Goal: Information Seeking & Learning: Learn about a topic

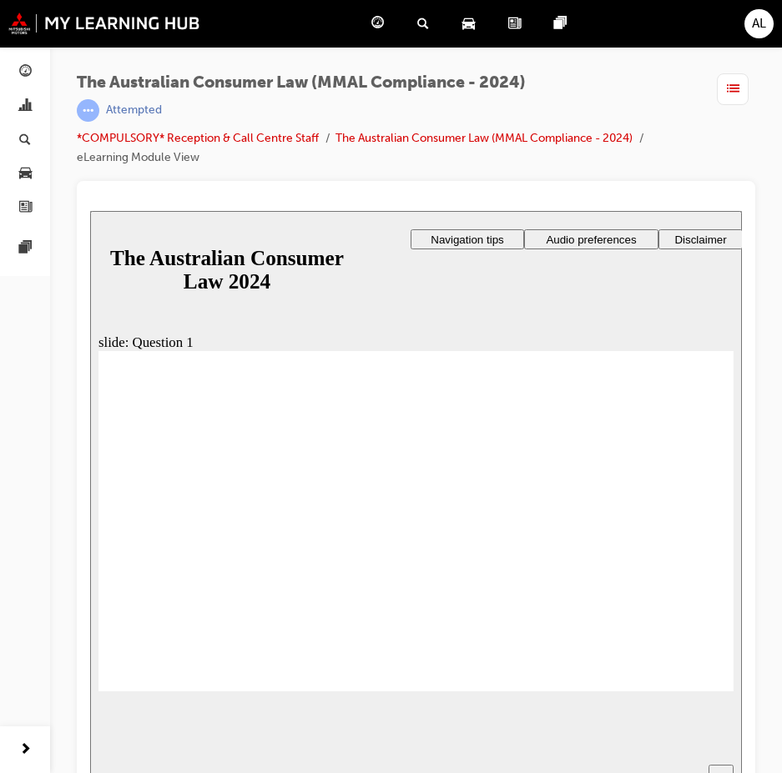
radio input "true"
click at [662, 692] on div "slide: Question 1 Rectangle 1 That's right. tick icon 1 Rectangle 1 Rectangle 3…" at bounding box center [416, 512] width 652 height 605
radio input "true"
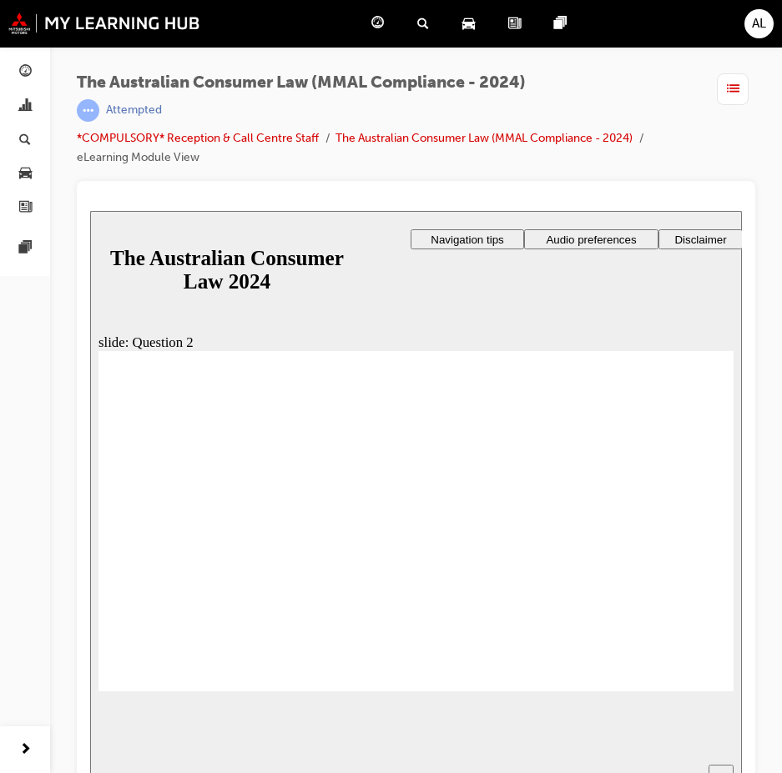
drag, startPoint x: 123, startPoint y: 556, endPoint x: 168, endPoint y: 657, distance: 110.5
checkbox input "true"
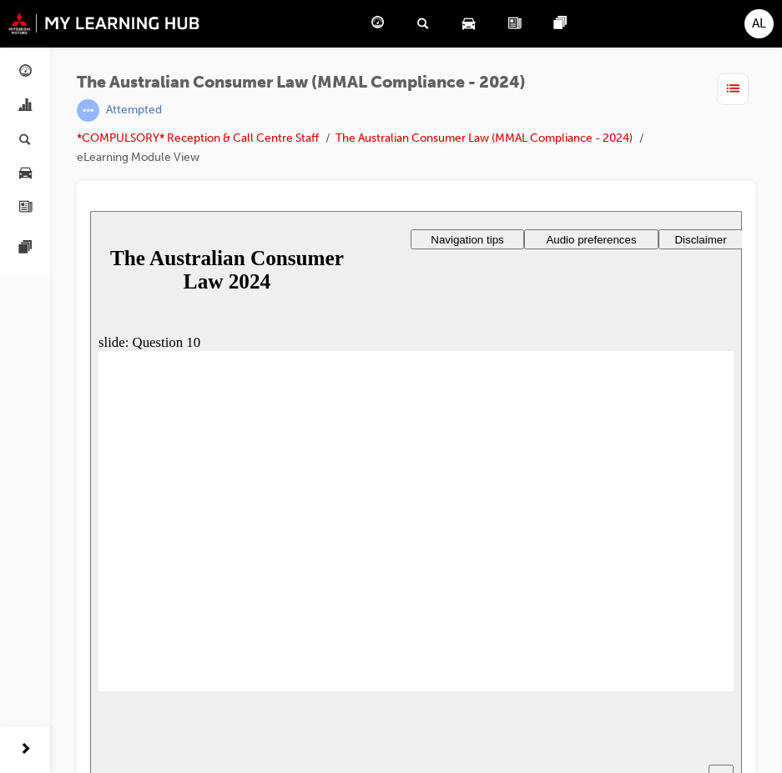
checkbox input "true"
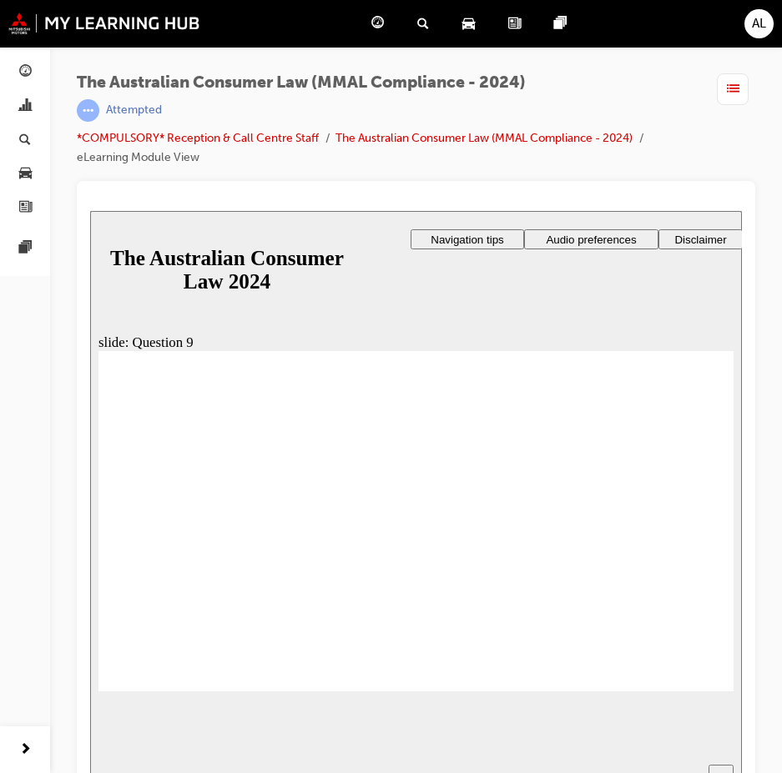
checkbox input "true"
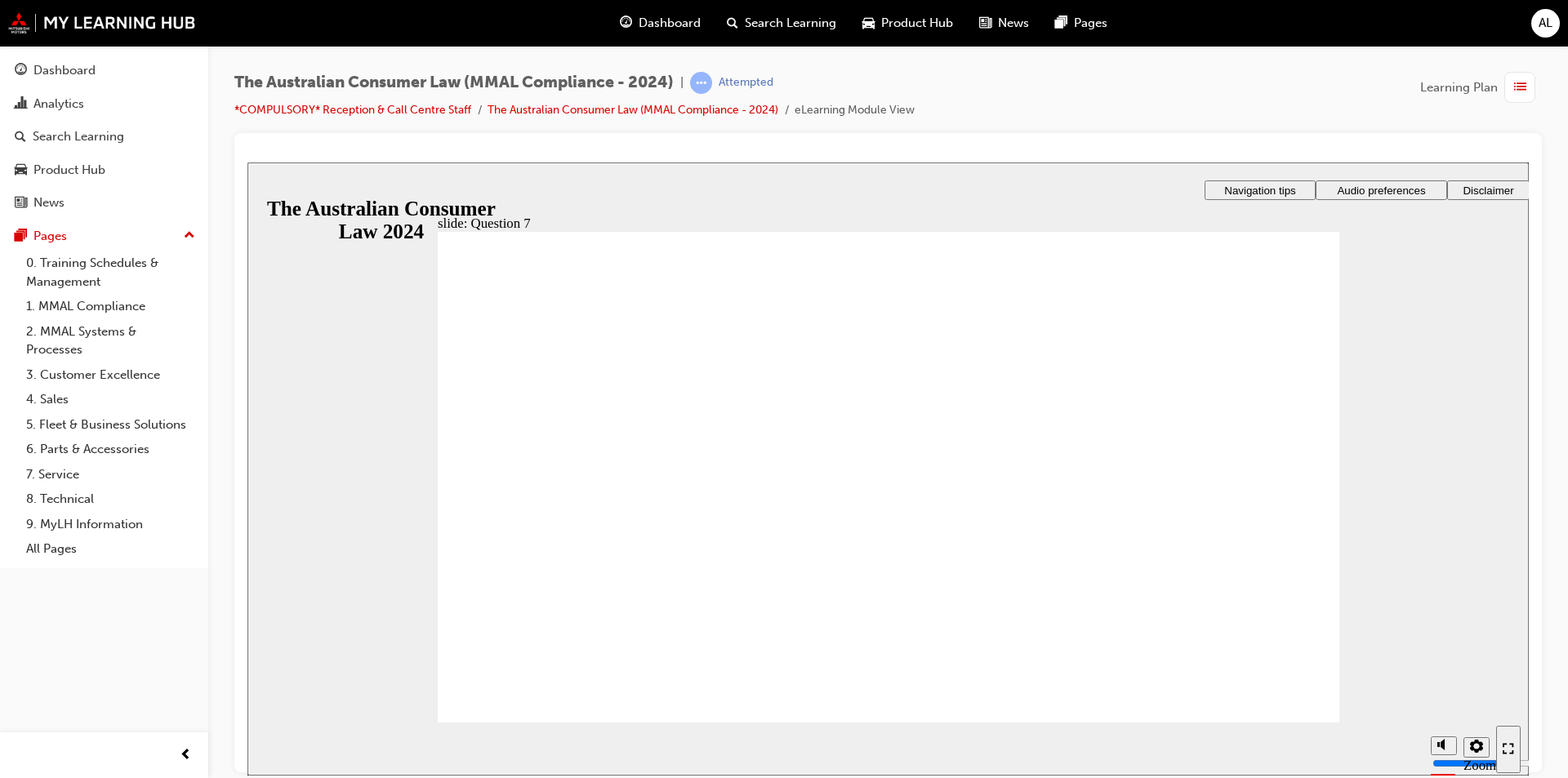
checkbox input "true"
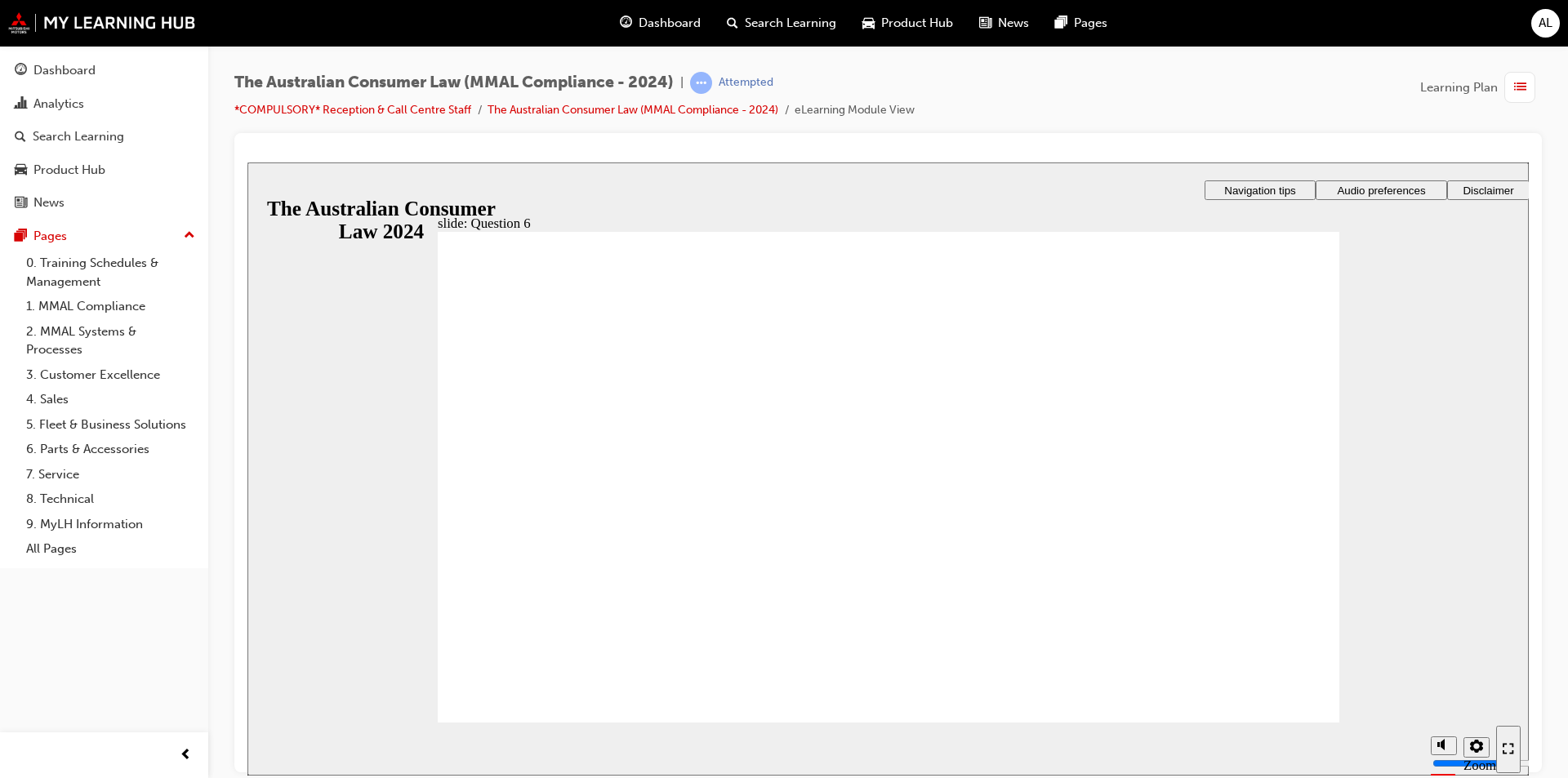
radio input "true"
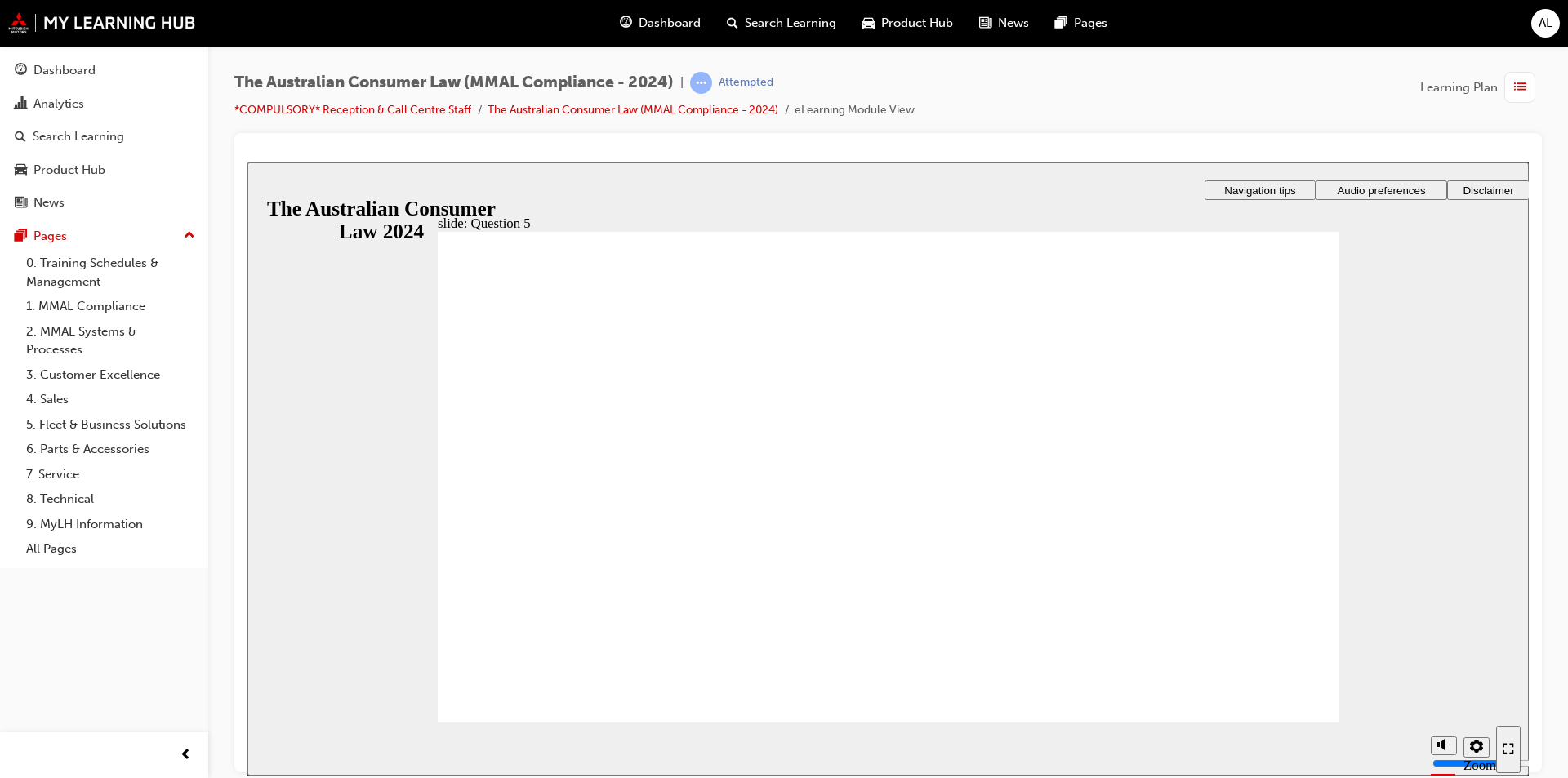
checkbox input "true"
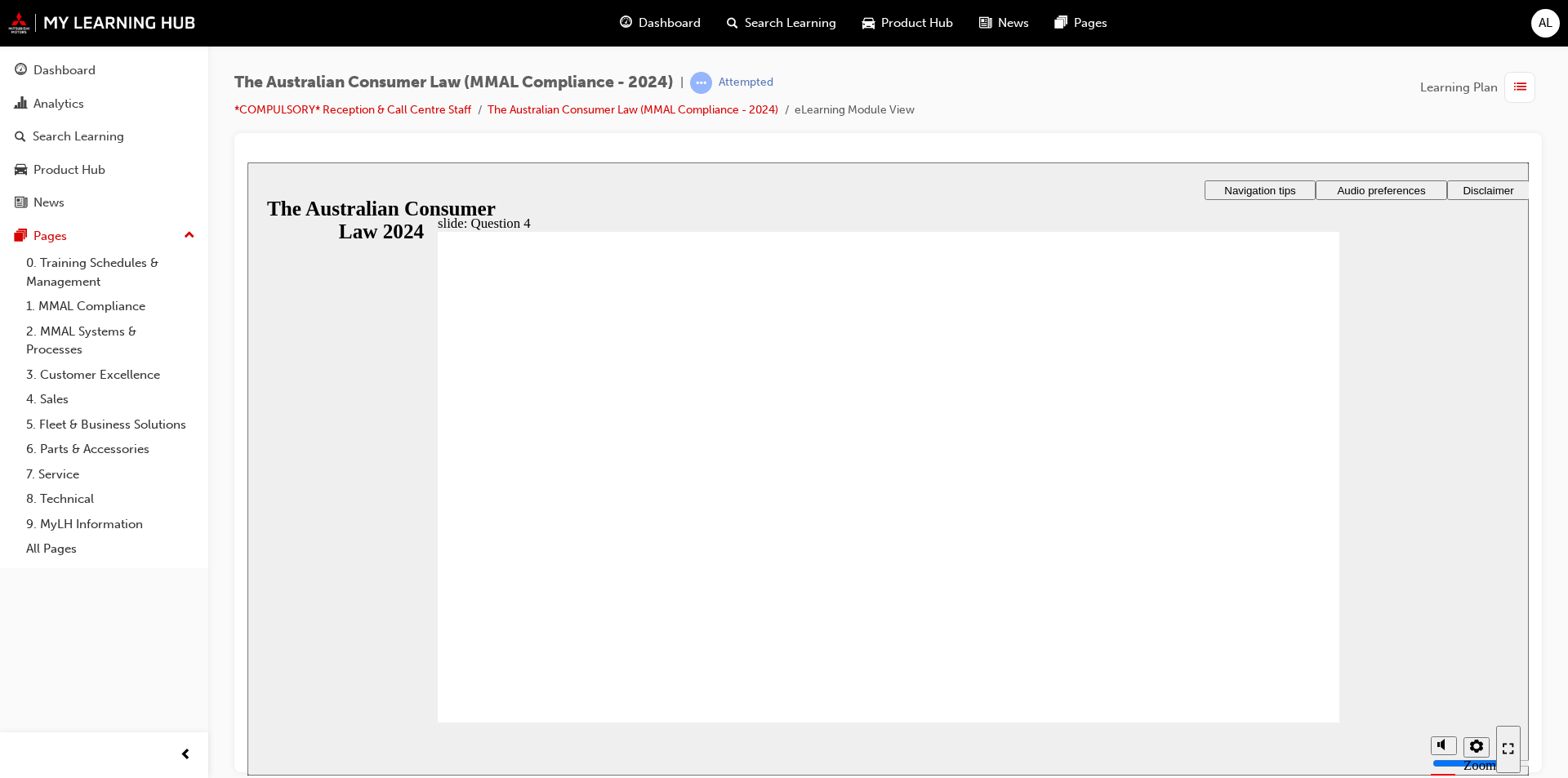
checkbox input "true"
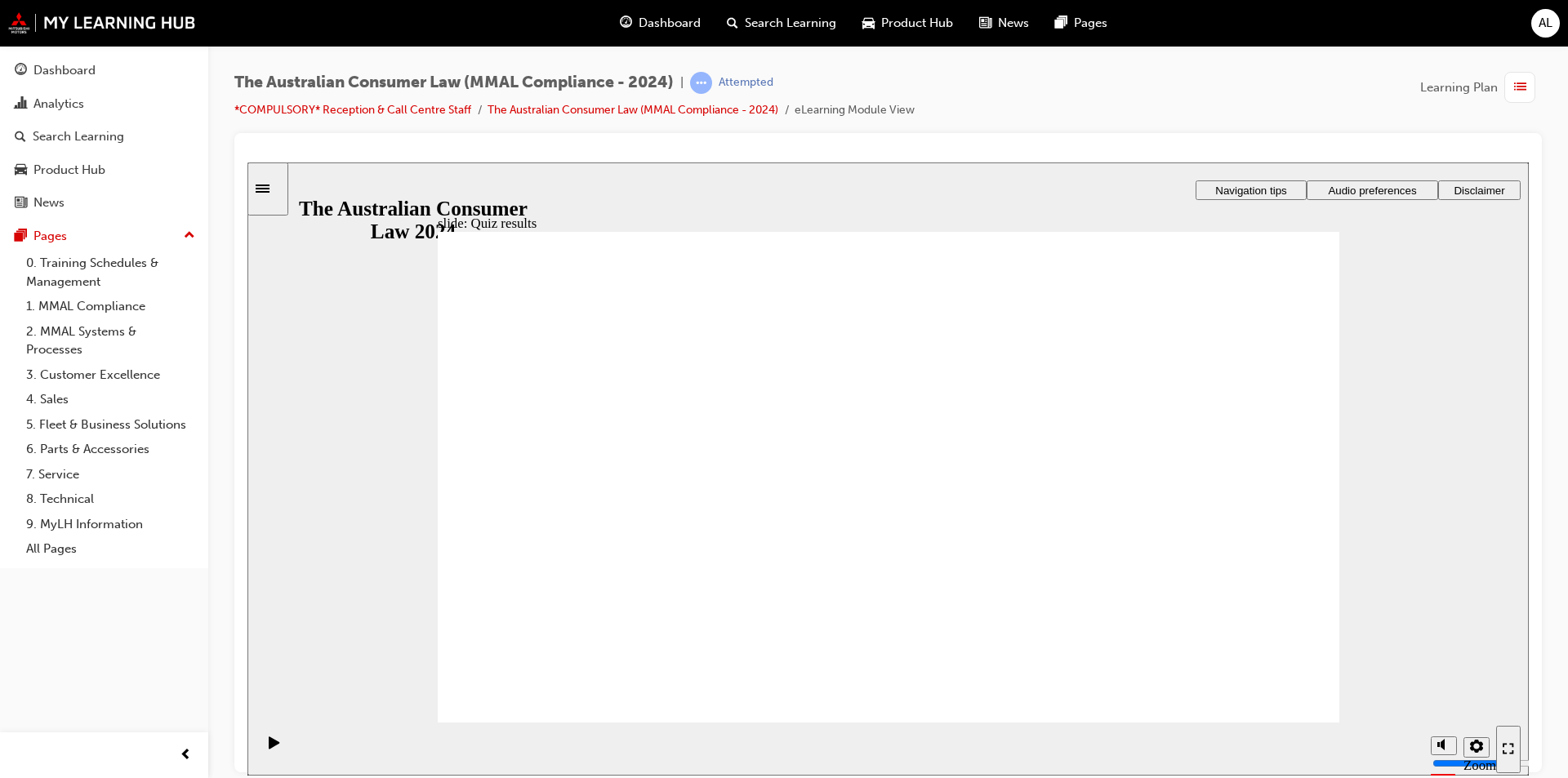
checkbox input "true"
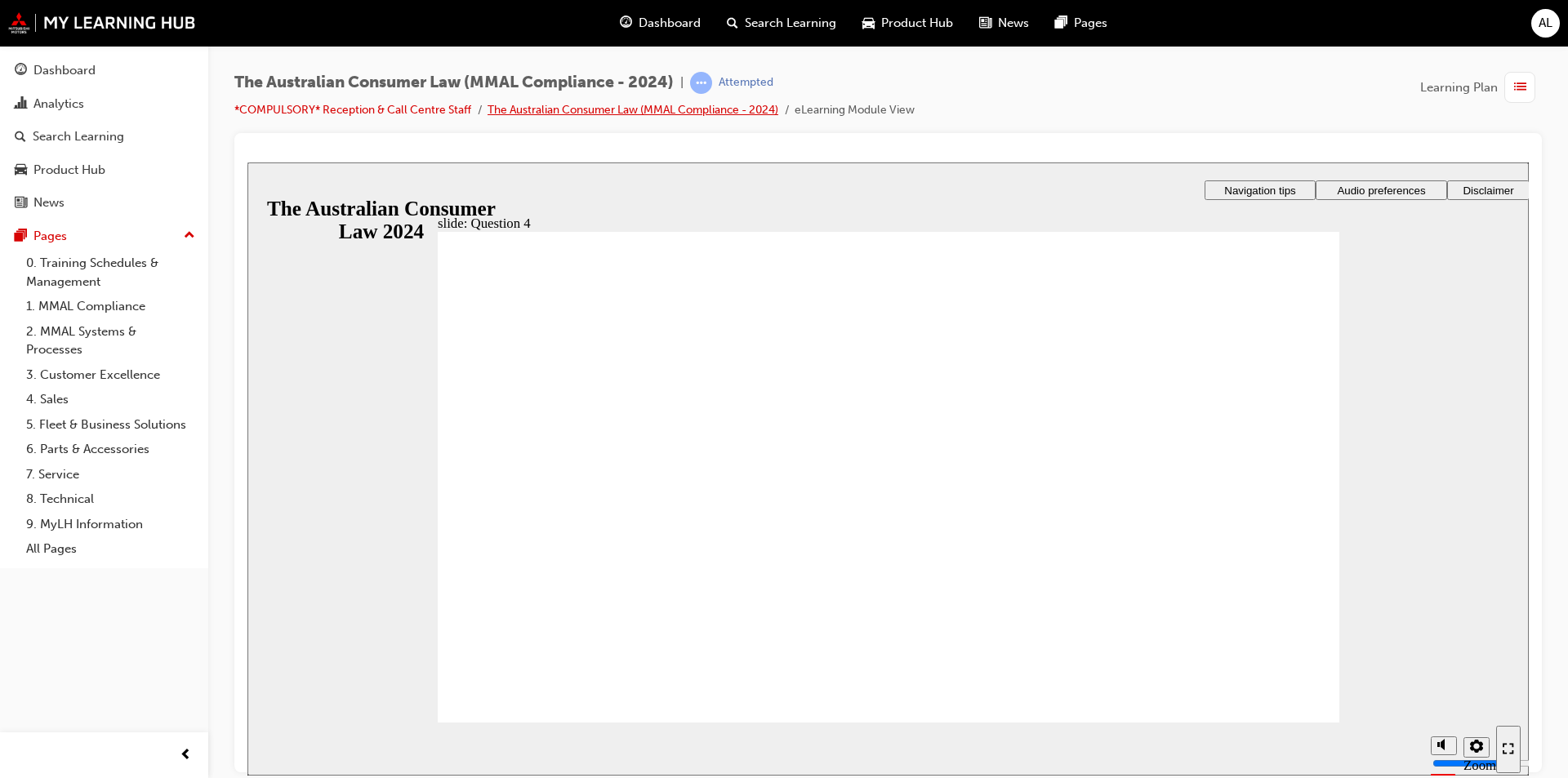
click at [536, 105] on link "The Australian Consumer Law (MMAL Compliance - 2024)" at bounding box center [632, 110] width 291 height 14
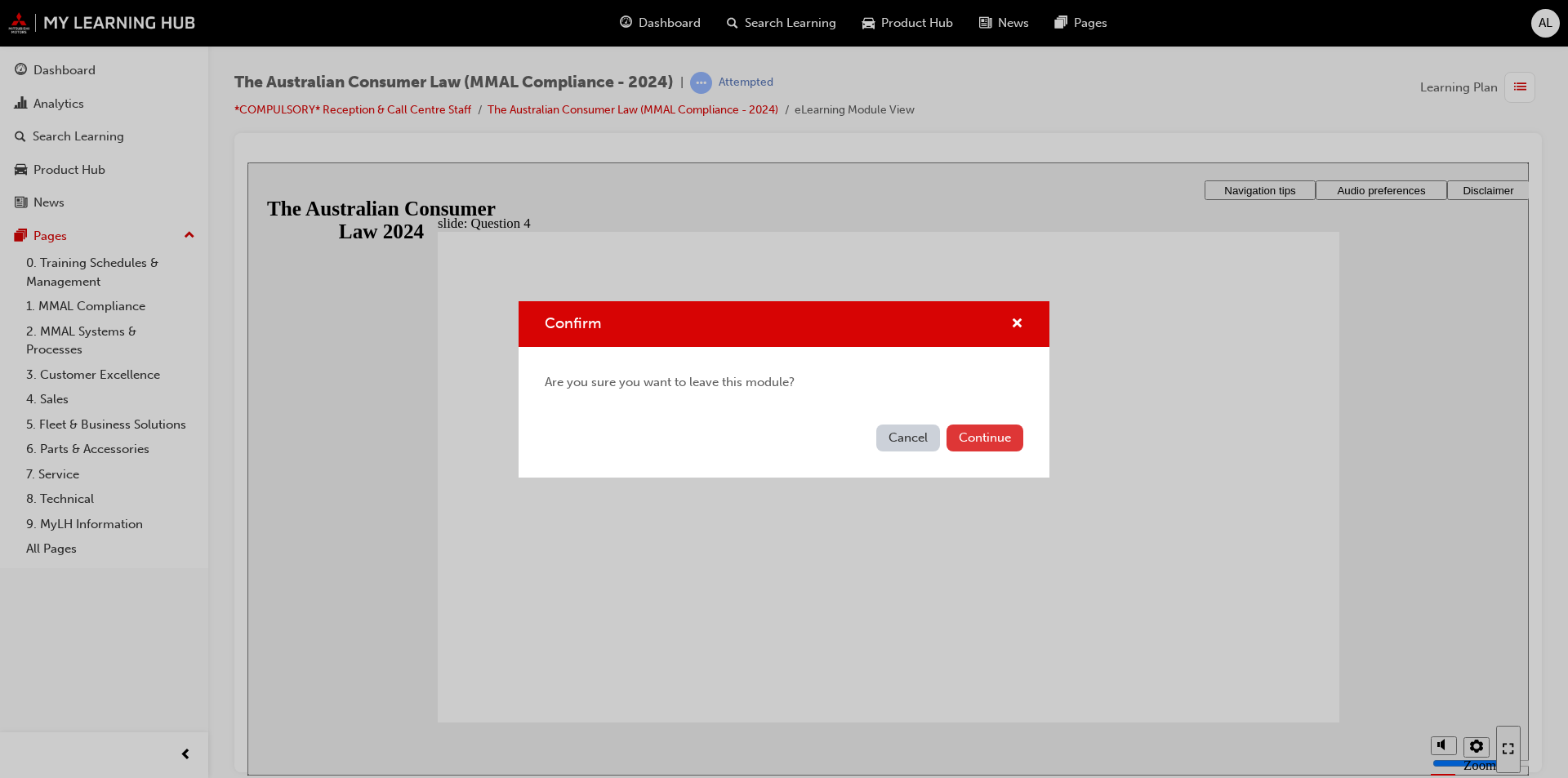
click at [764, 428] on button "Continue" at bounding box center [985, 438] width 76 height 27
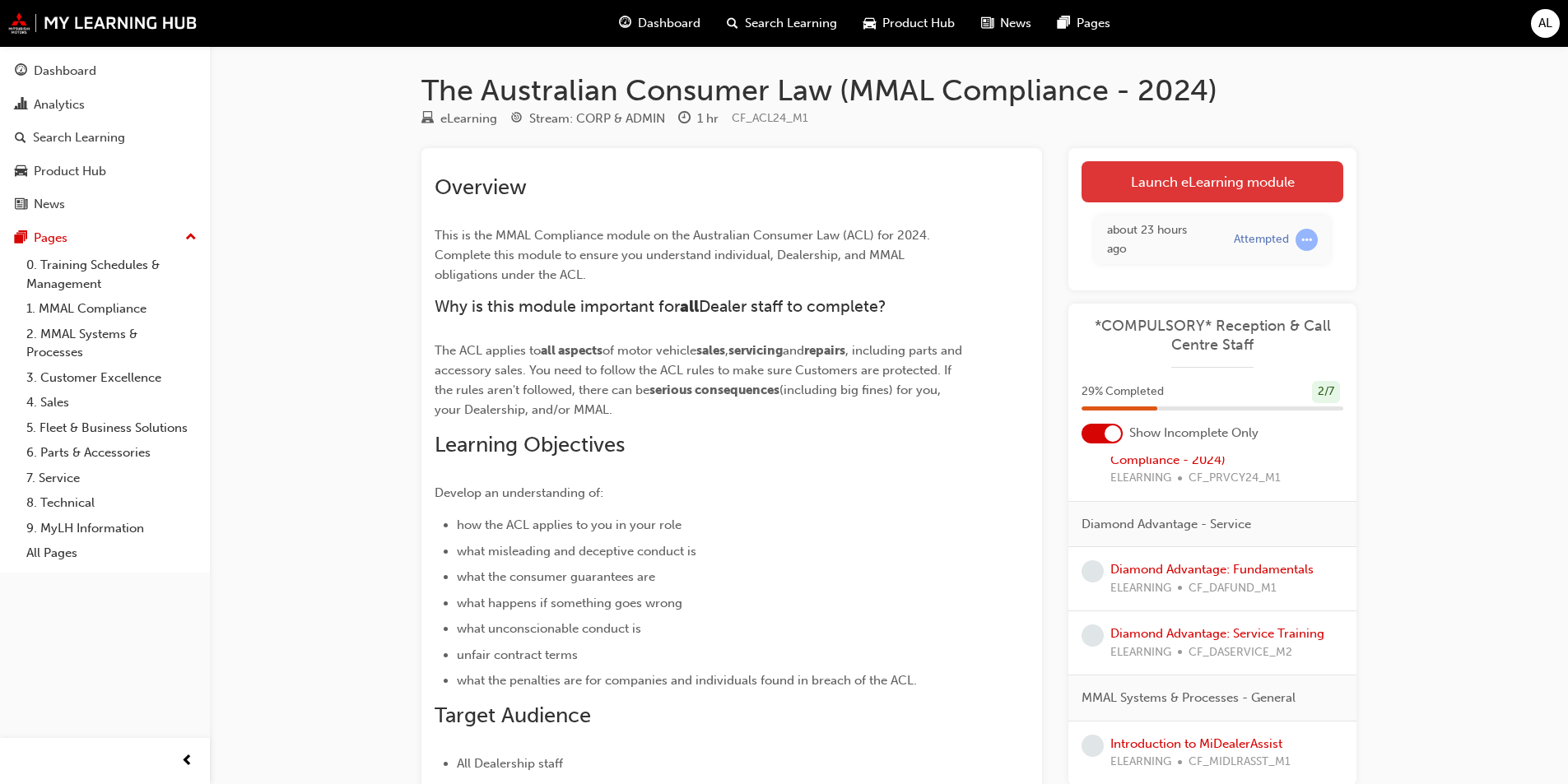
click at [771, 193] on link "Launch eLearning module" at bounding box center [1212, 182] width 261 height 41
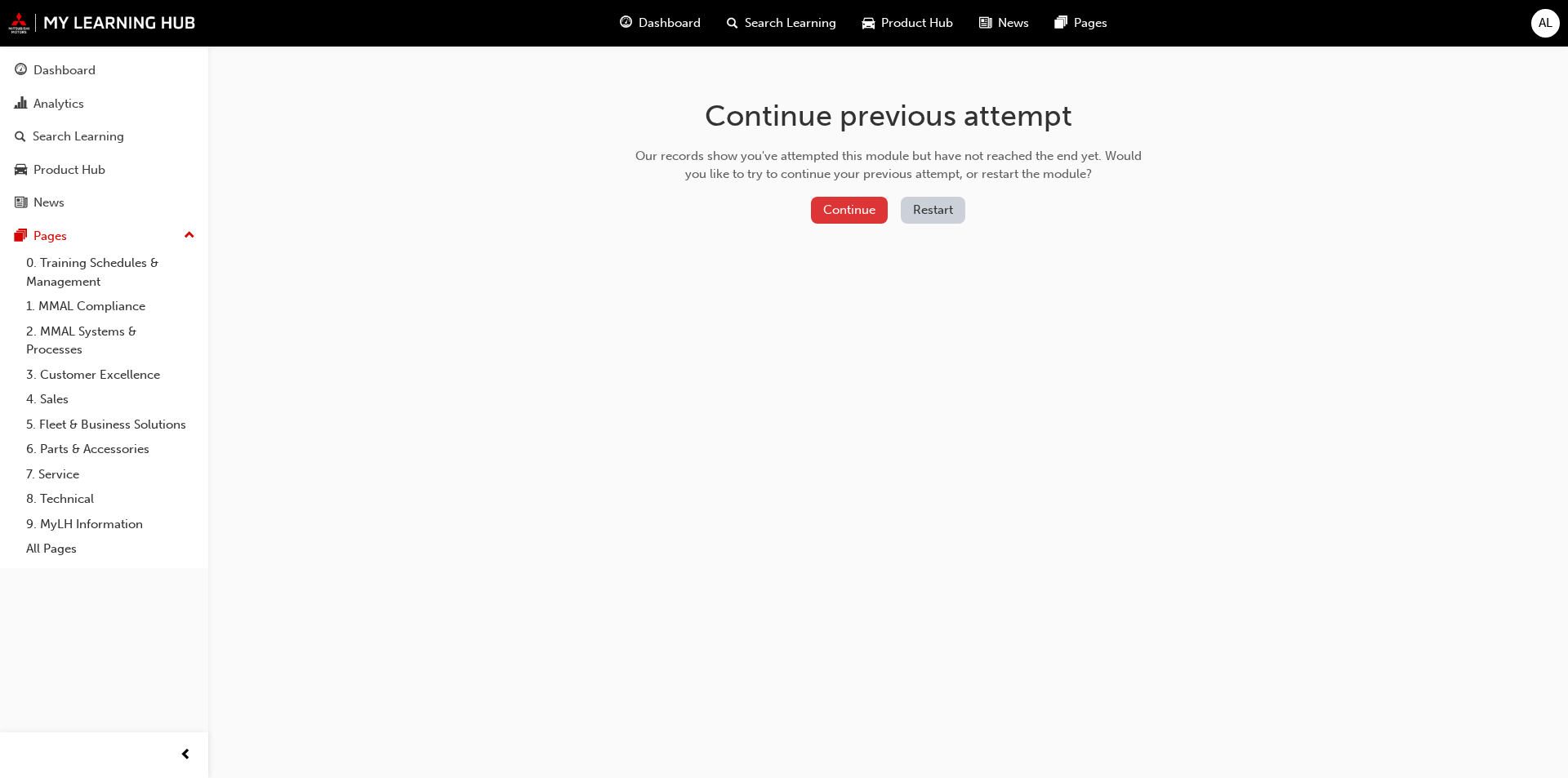
click at [764, 210] on button "Continue" at bounding box center [849, 210] width 76 height 27
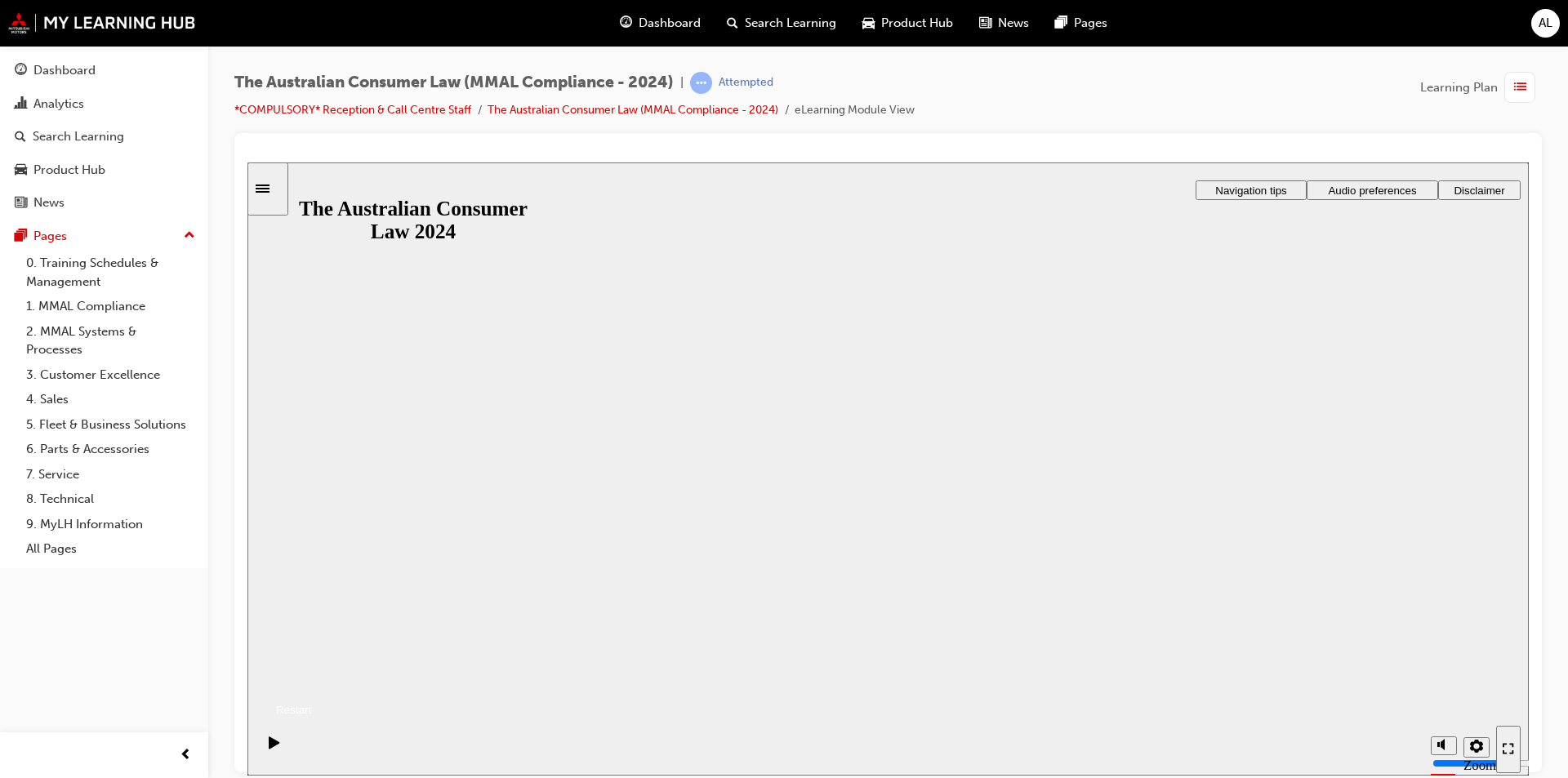
click at [312, 679] on button "Resume" at bounding box center [280, 690] width 65 height 22
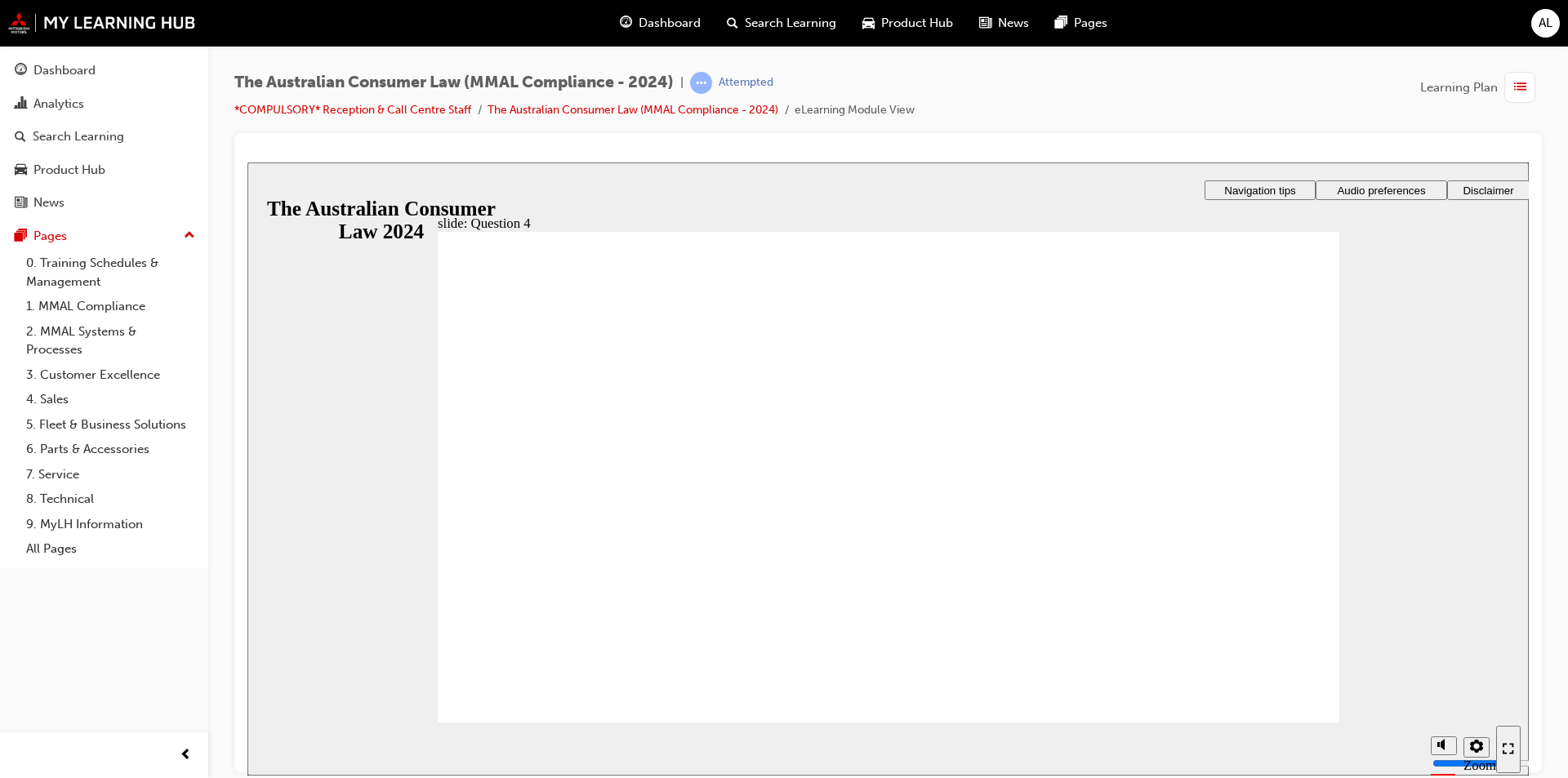
radio input "true"
checkbox input "true"
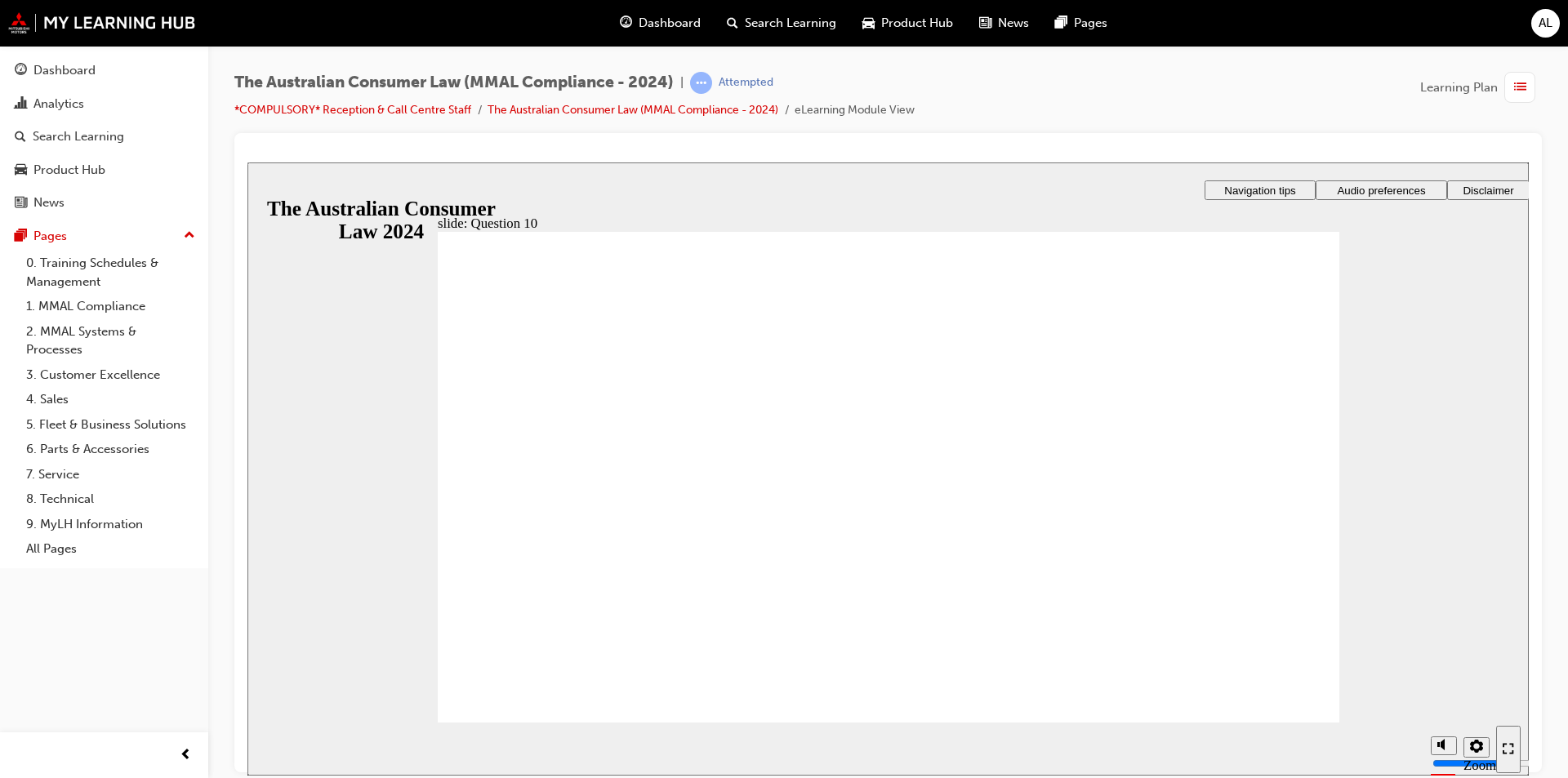
checkbox input "true"
radio input "true"
drag, startPoint x: 479, startPoint y: 541, endPoint x: 554, endPoint y: 672, distance: 151.0
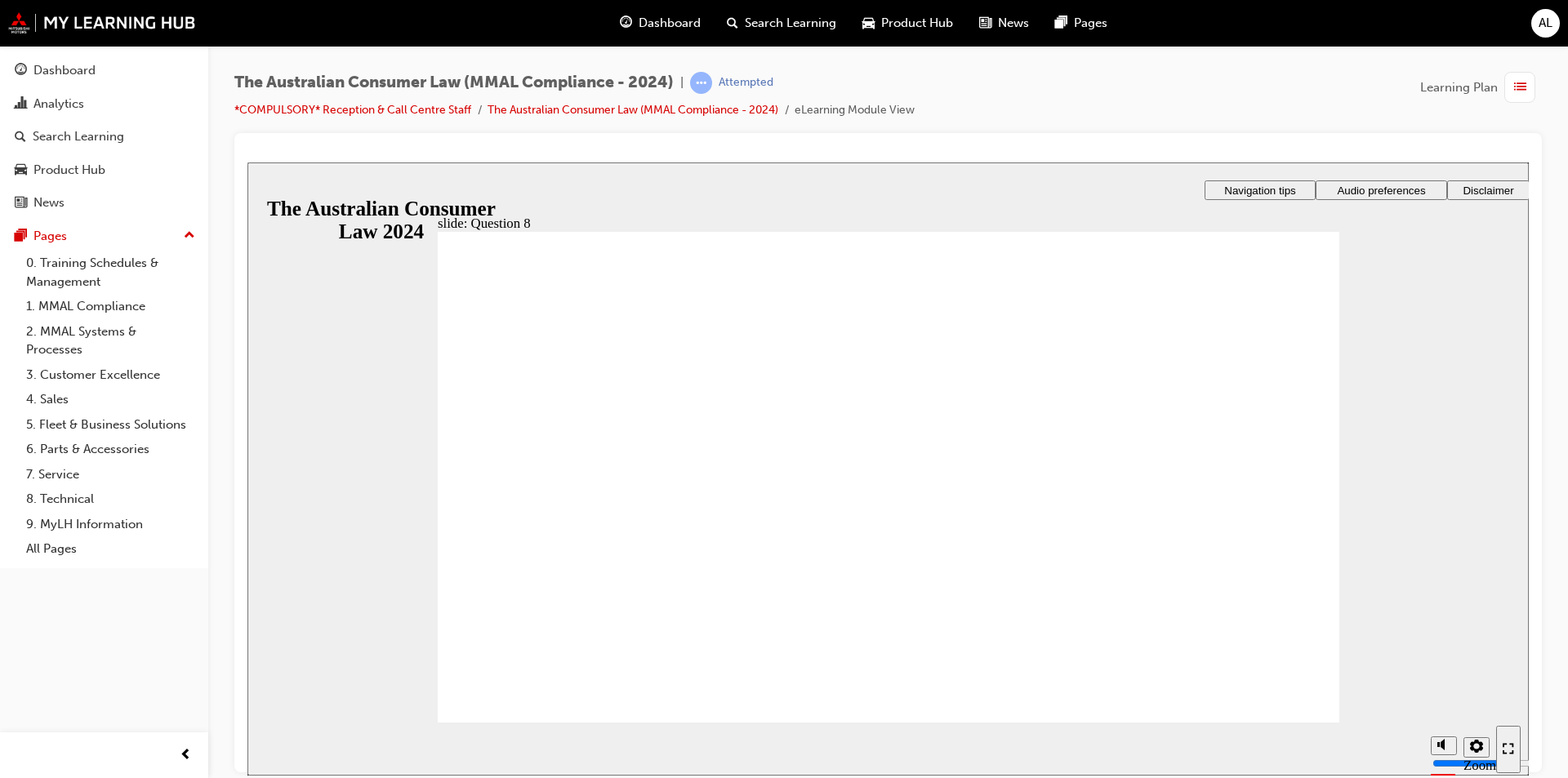
checkbox input "true"
drag, startPoint x: 476, startPoint y: 431, endPoint x: 476, endPoint y: 479, distance: 48.0
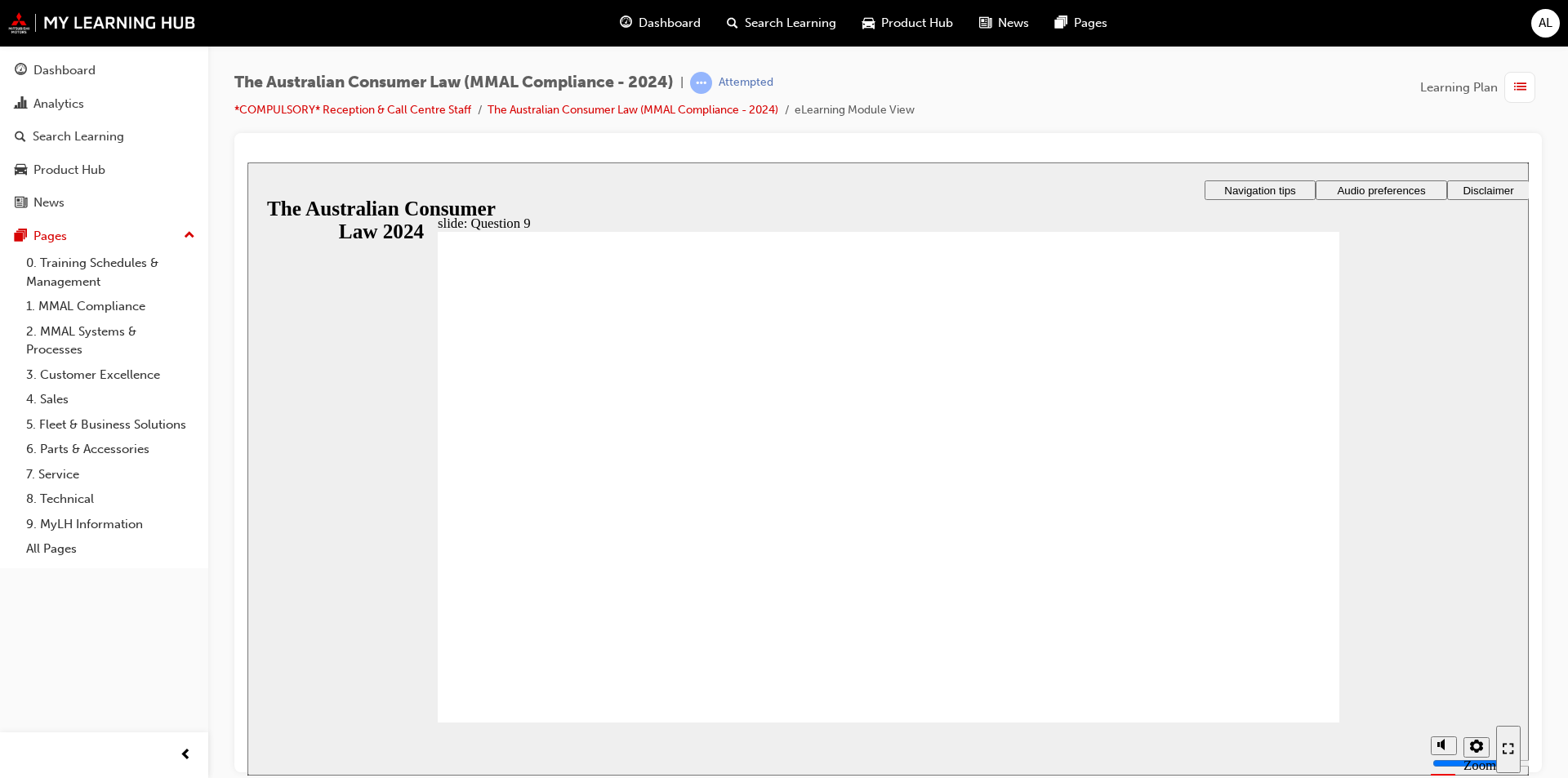
checkbox input "false"
checkbox input "true"
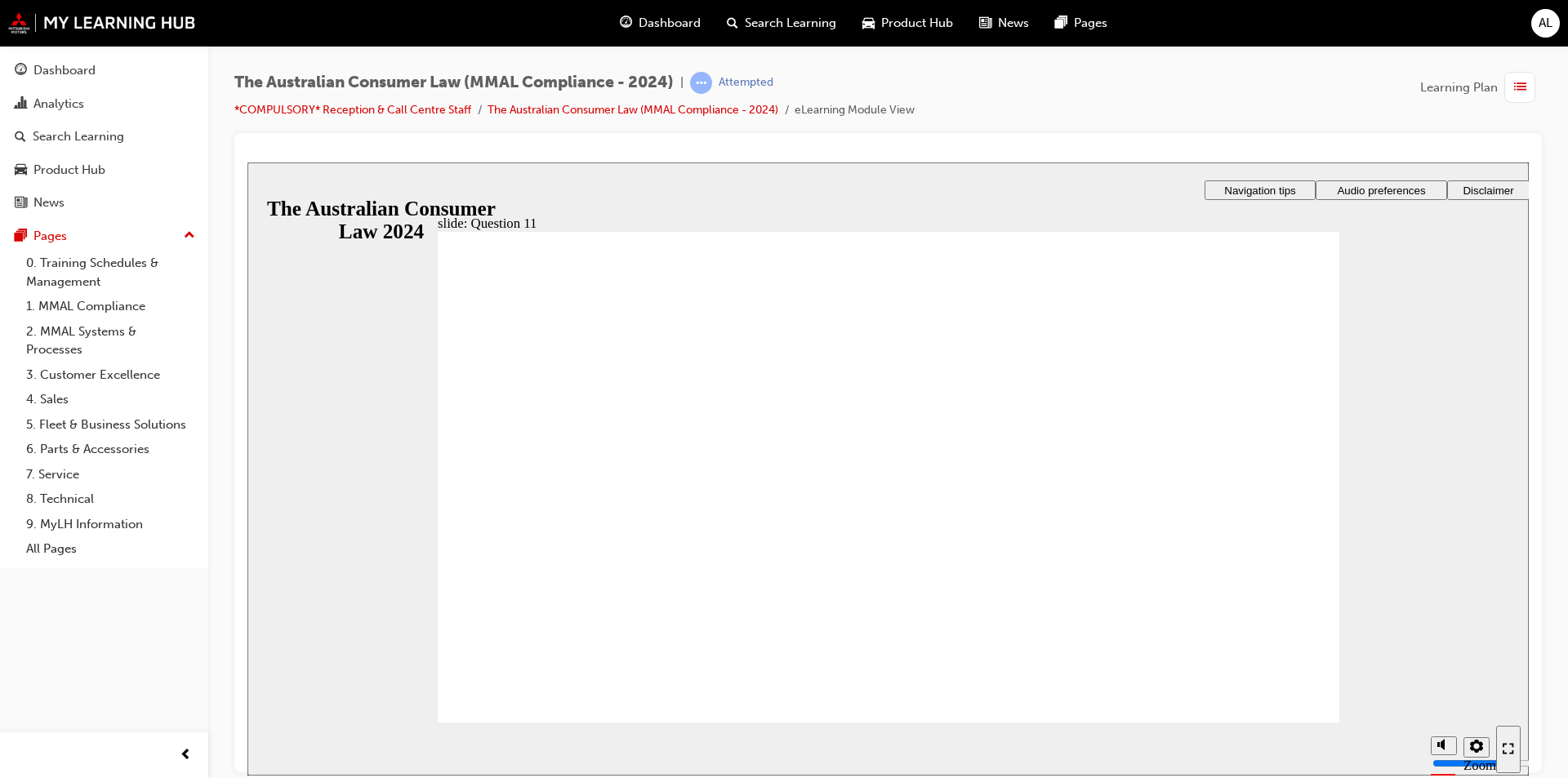
checkbox input "true"
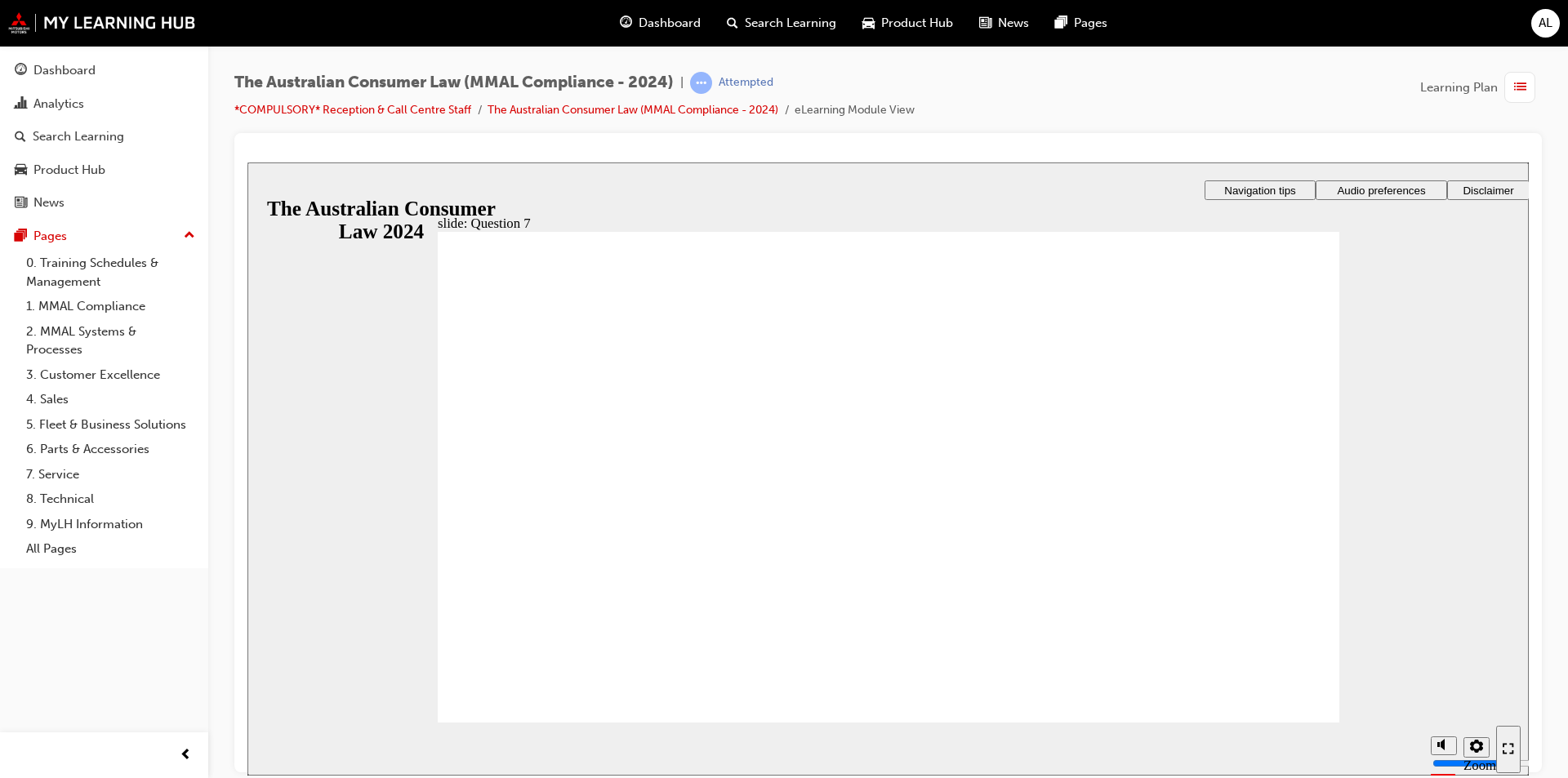
checkbox input "true"
radio input "true"
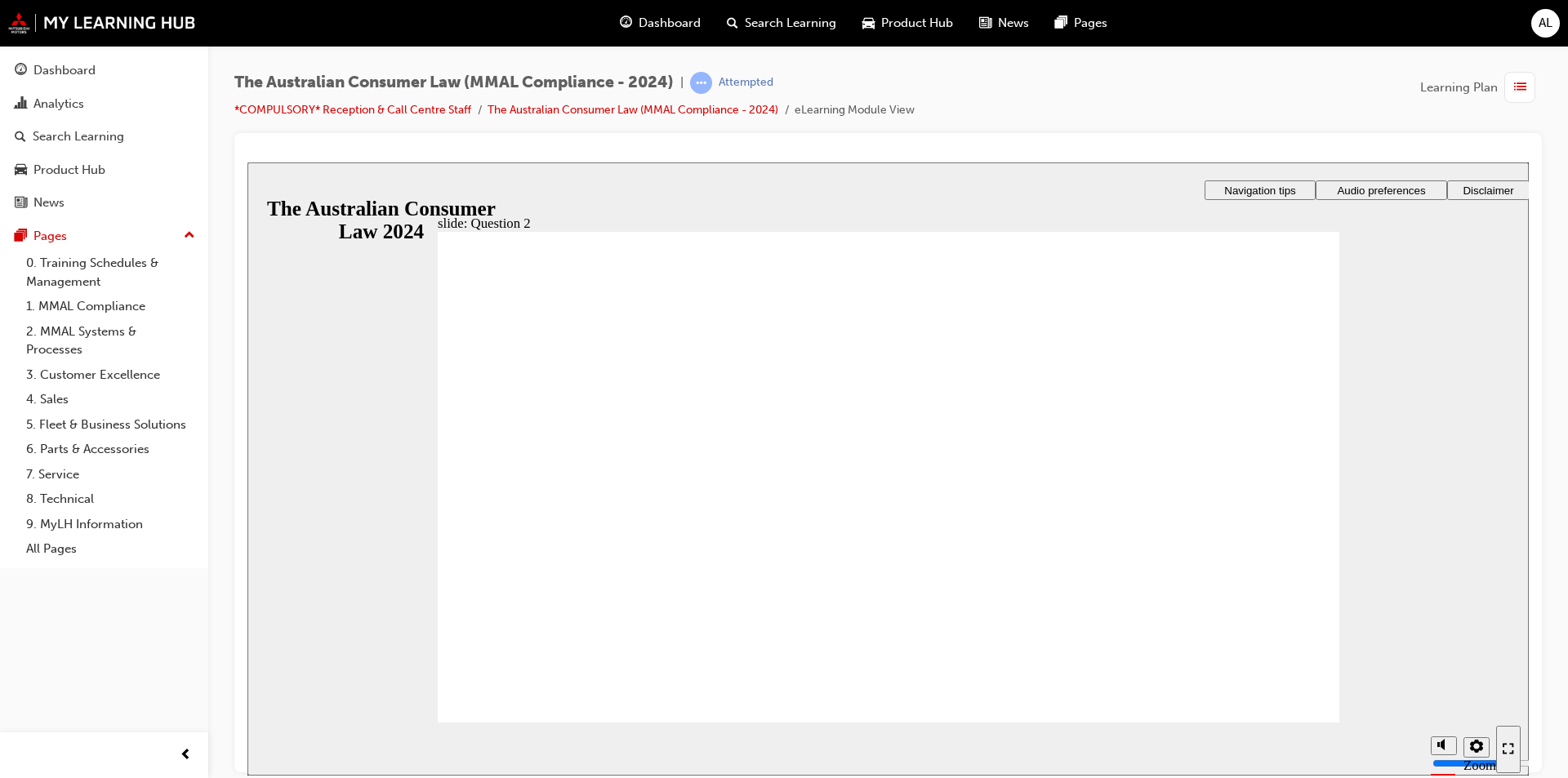
radio input "true"
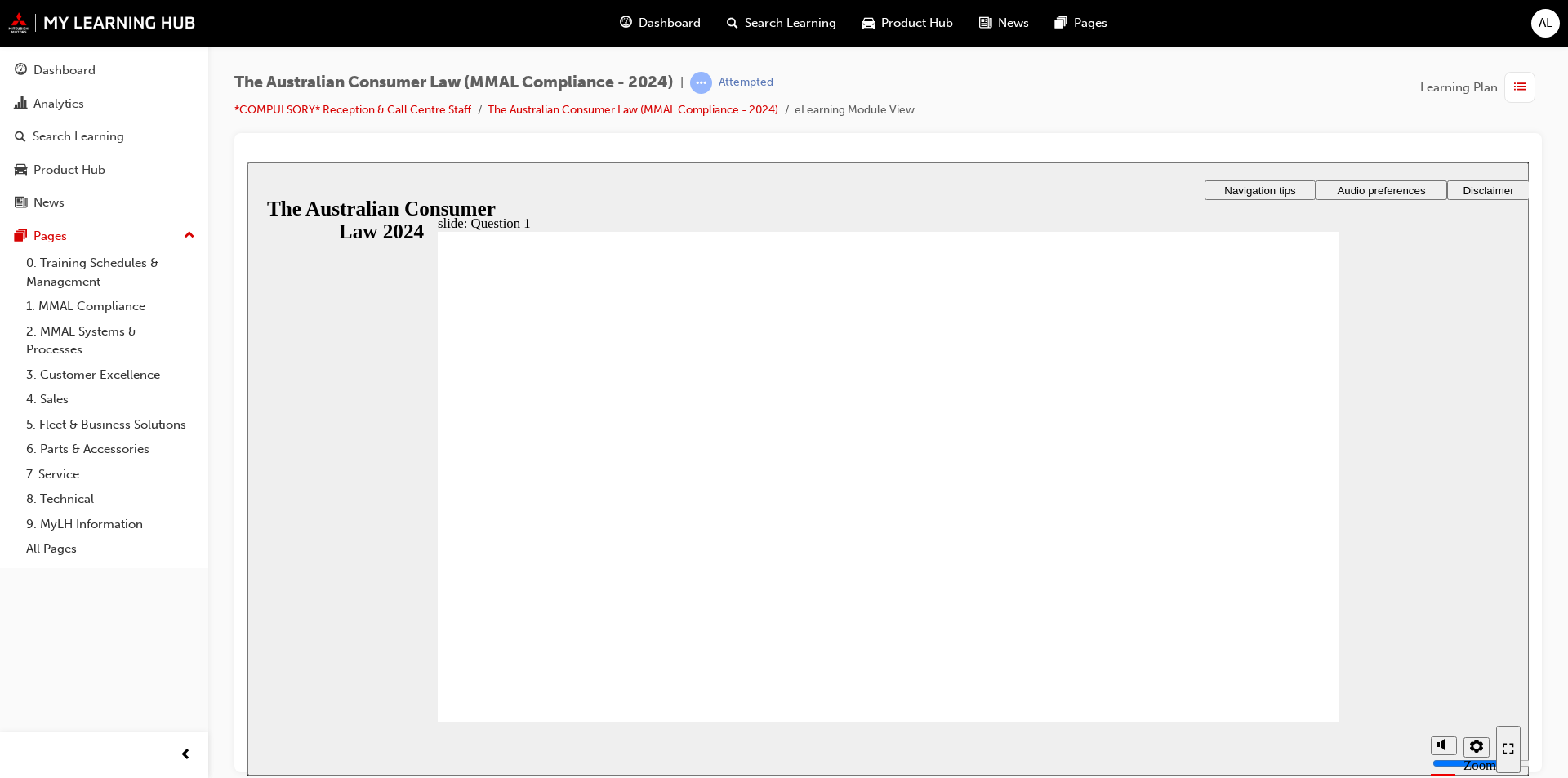
radio input "true"
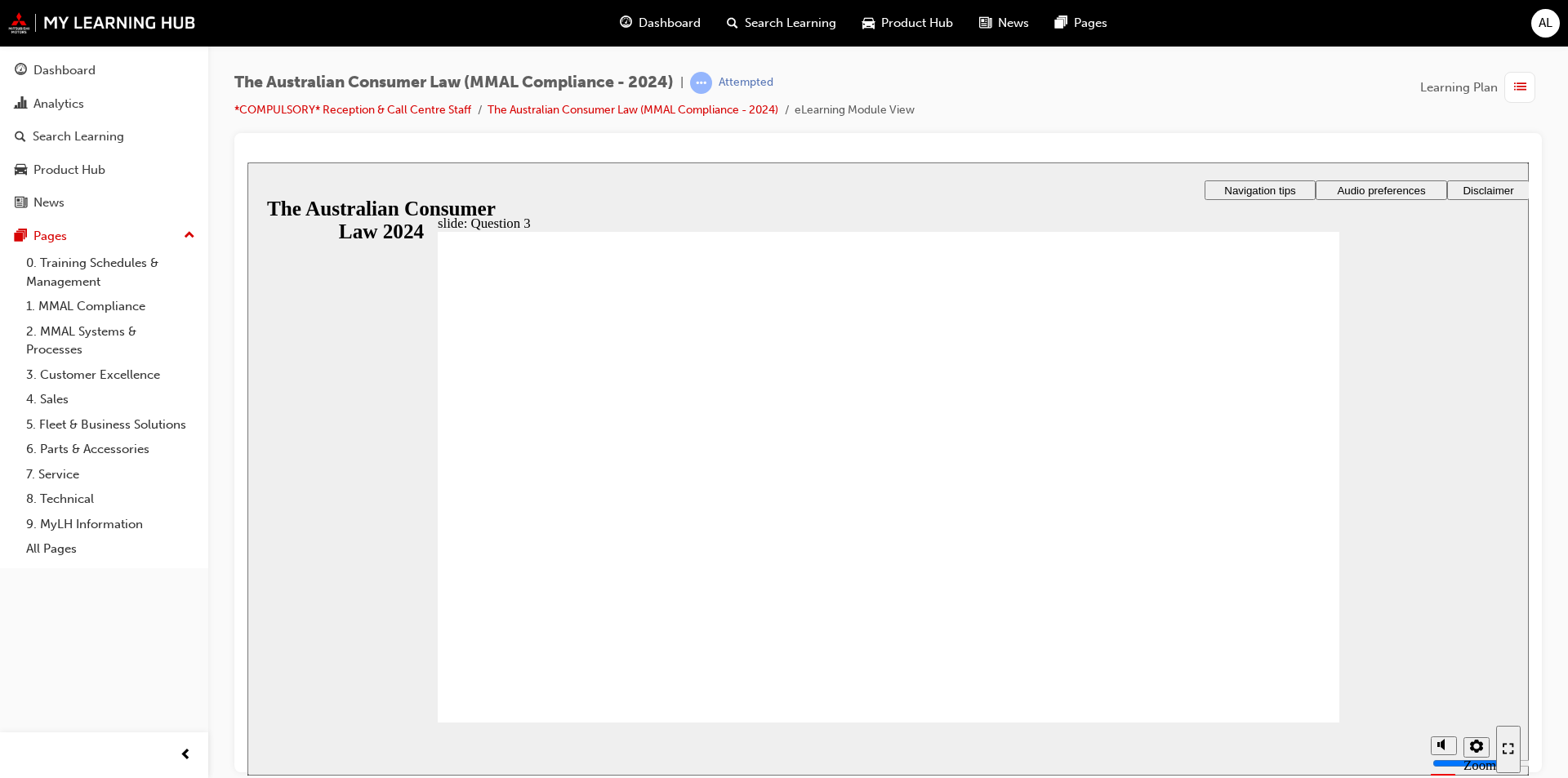
checkbox input "true"
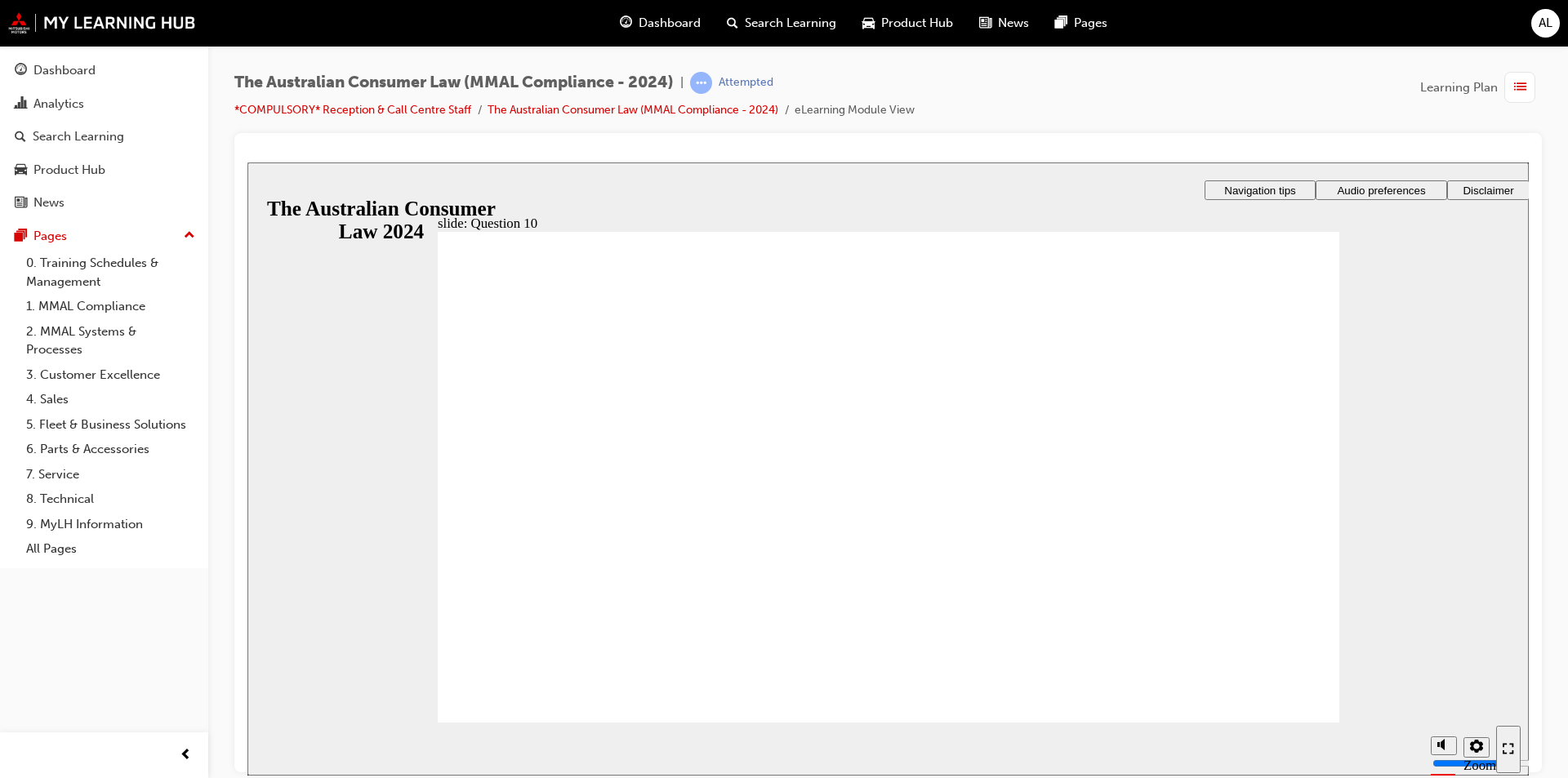
radio input "true"
checkbox input "true"
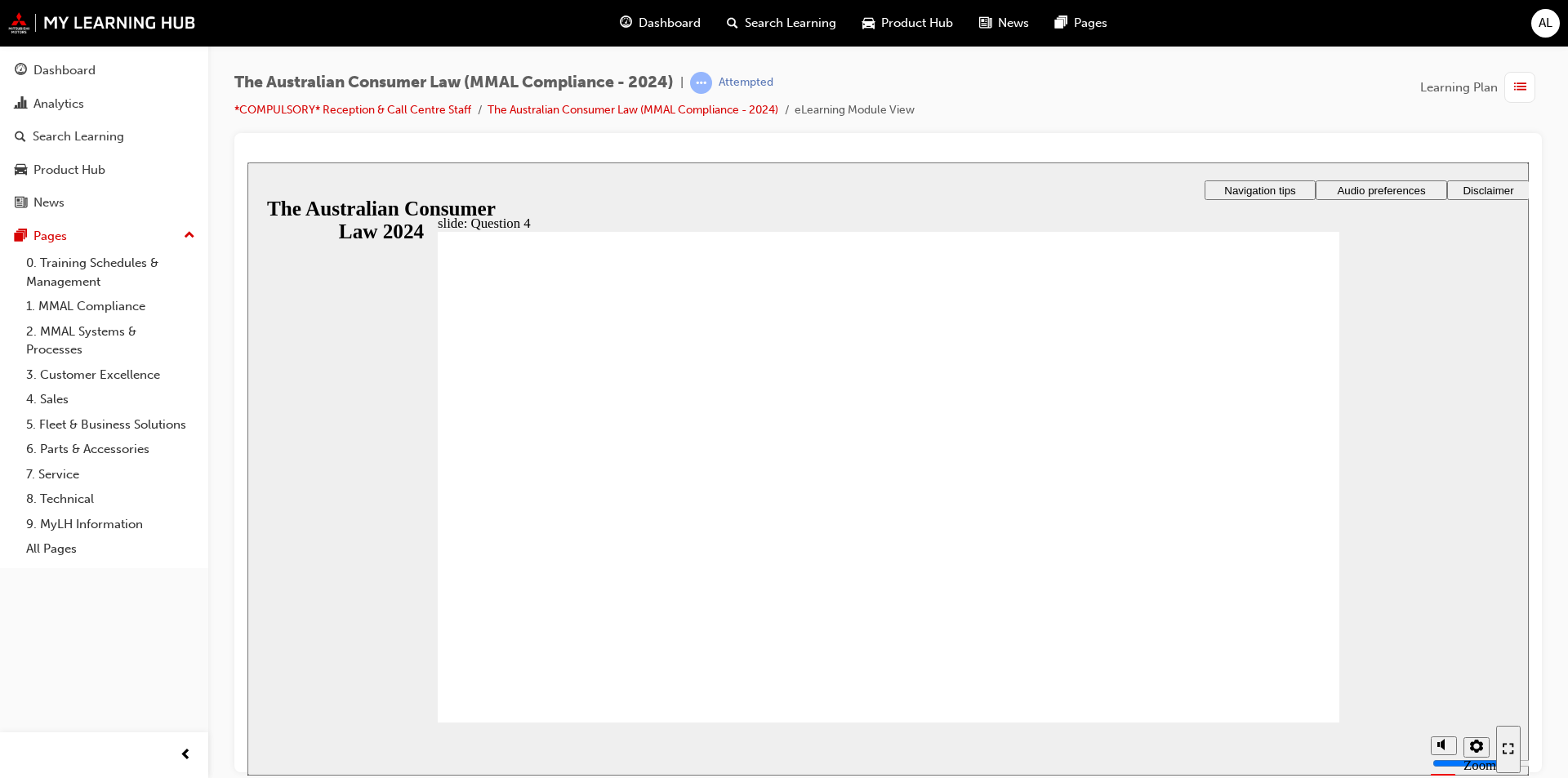
checkbox input "true"
drag, startPoint x: 481, startPoint y: 572, endPoint x: 506, endPoint y: 671, distance: 102.1
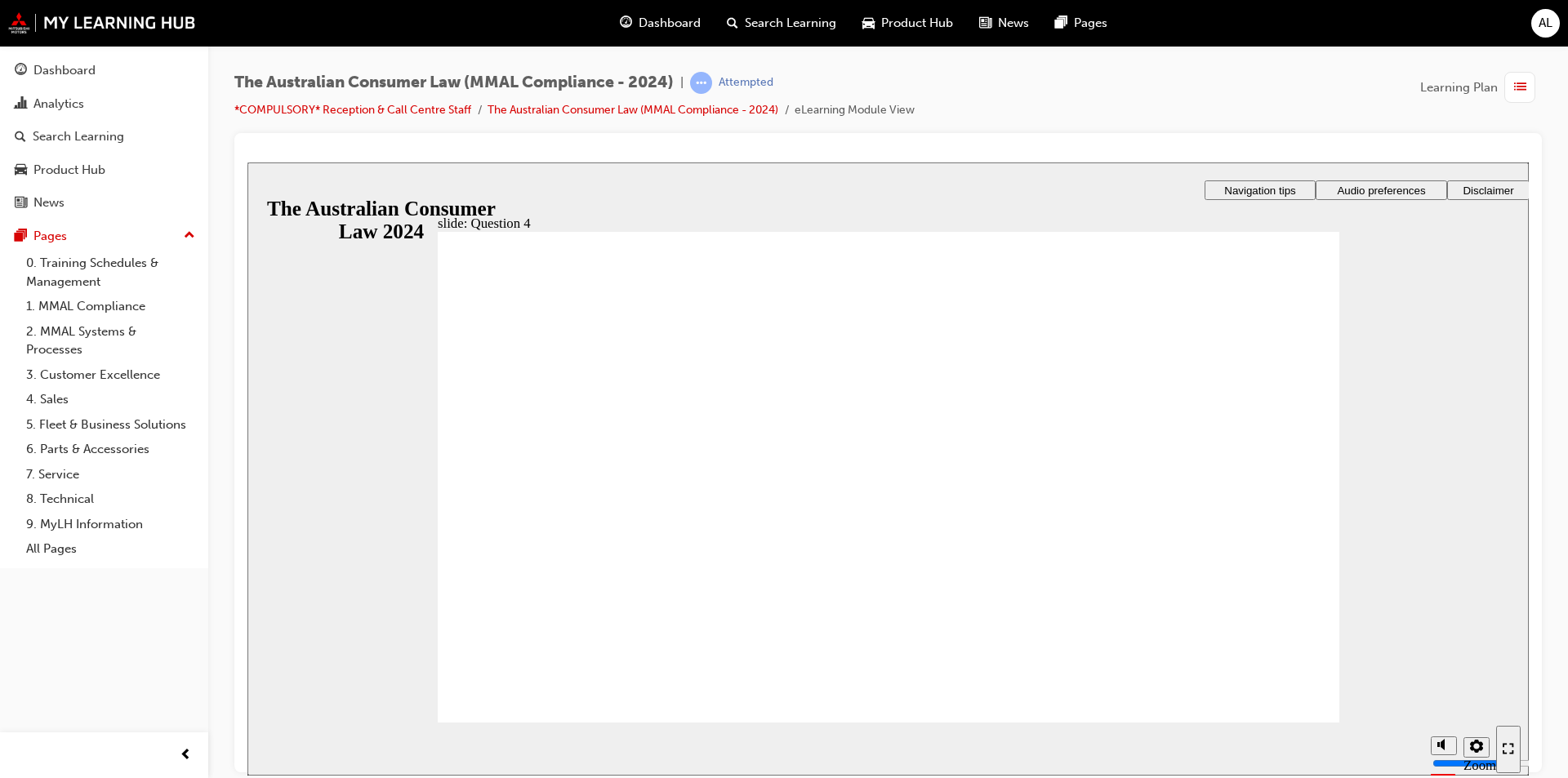
checkbox input "true"
drag, startPoint x: 472, startPoint y: 485, endPoint x: 527, endPoint y: 672, distance: 194.9
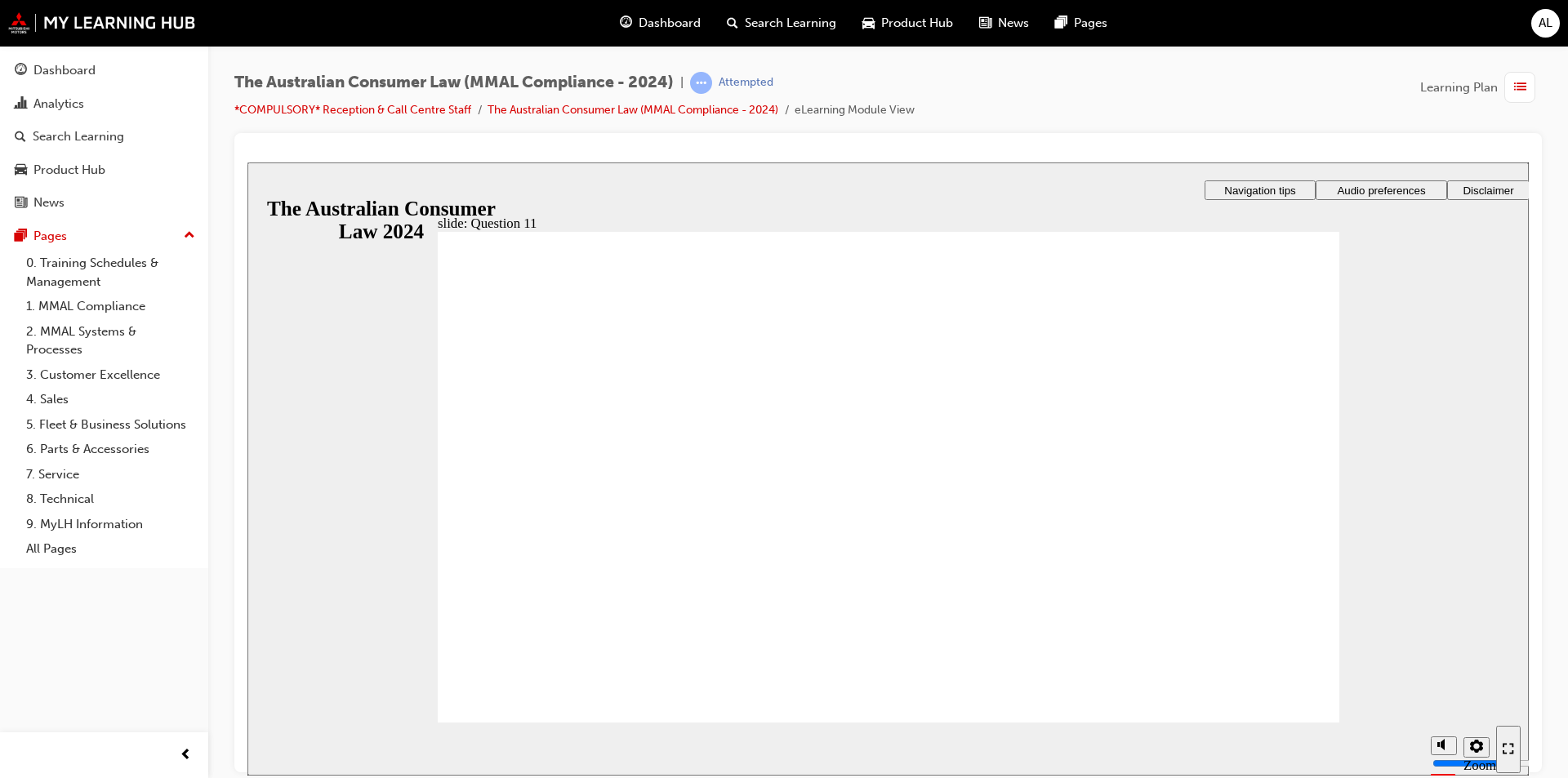
radio input "true"
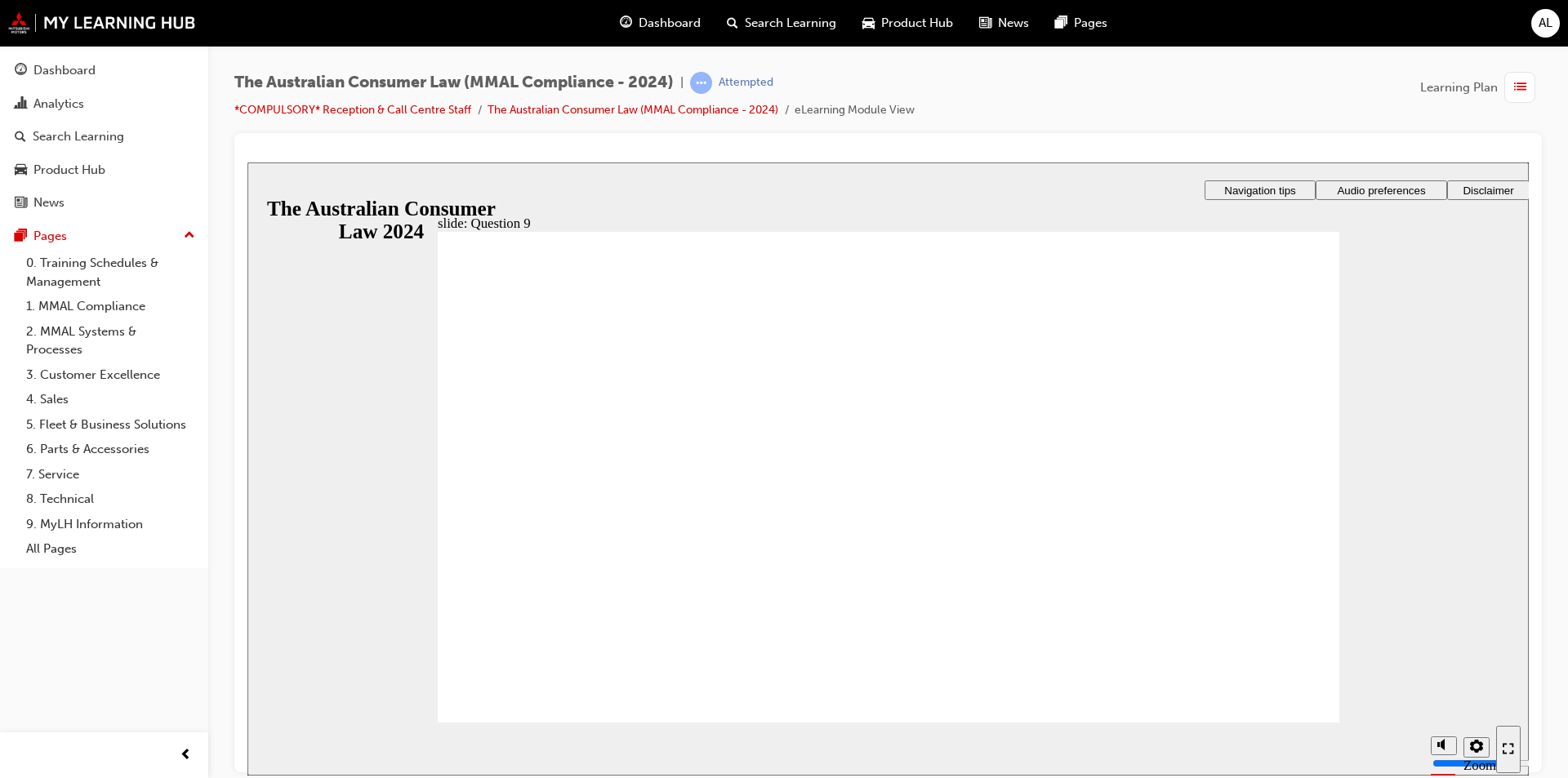
checkbox input "true"
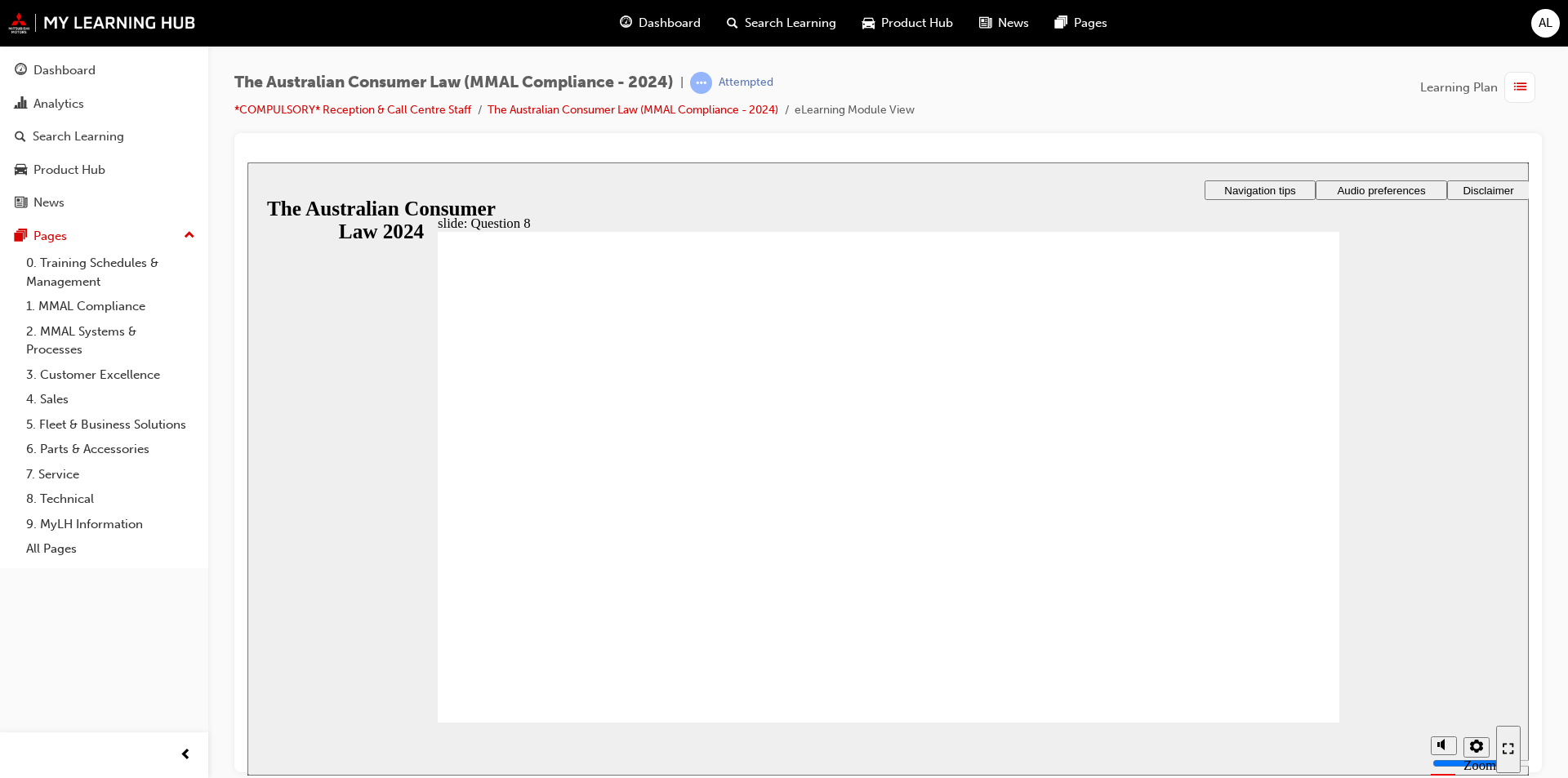
radio input "true"
drag, startPoint x: 485, startPoint y: 546, endPoint x: 549, endPoint y: 671, distance: 140.4
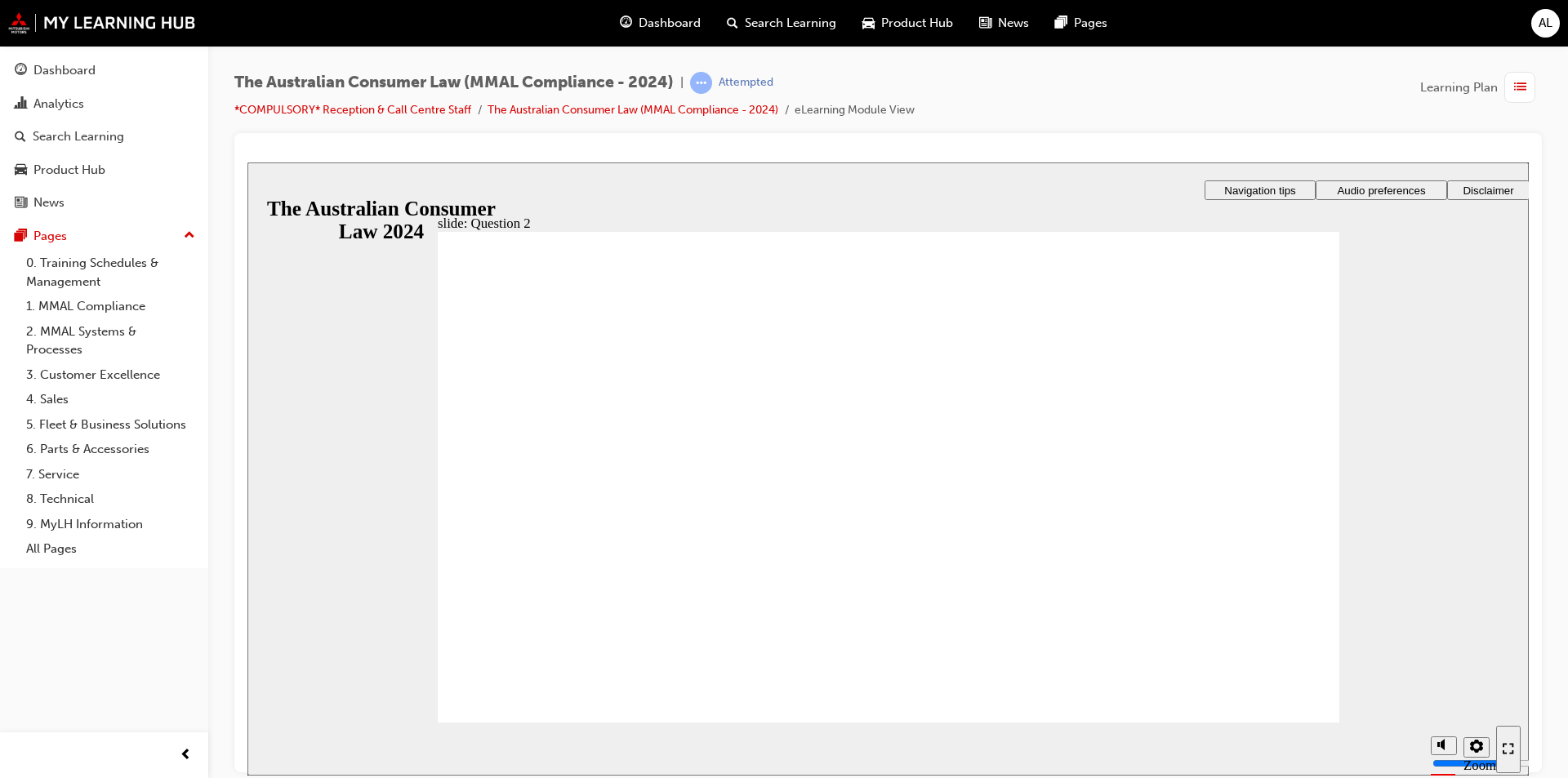
radio input "true"
drag, startPoint x: 496, startPoint y: 453, endPoint x: 537, endPoint y: 670, distance: 220.8
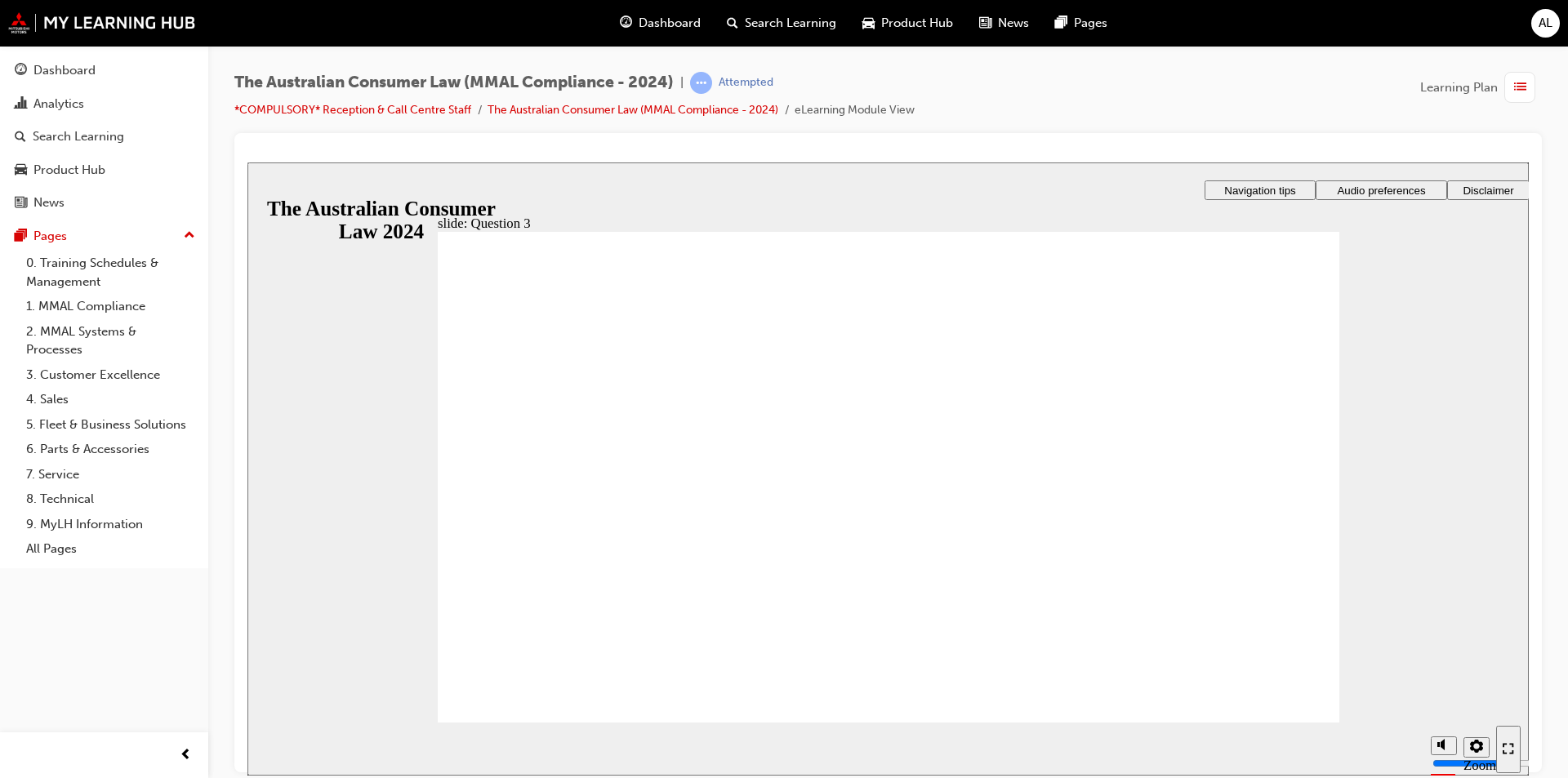
radio input "true"
checkbox input "true"
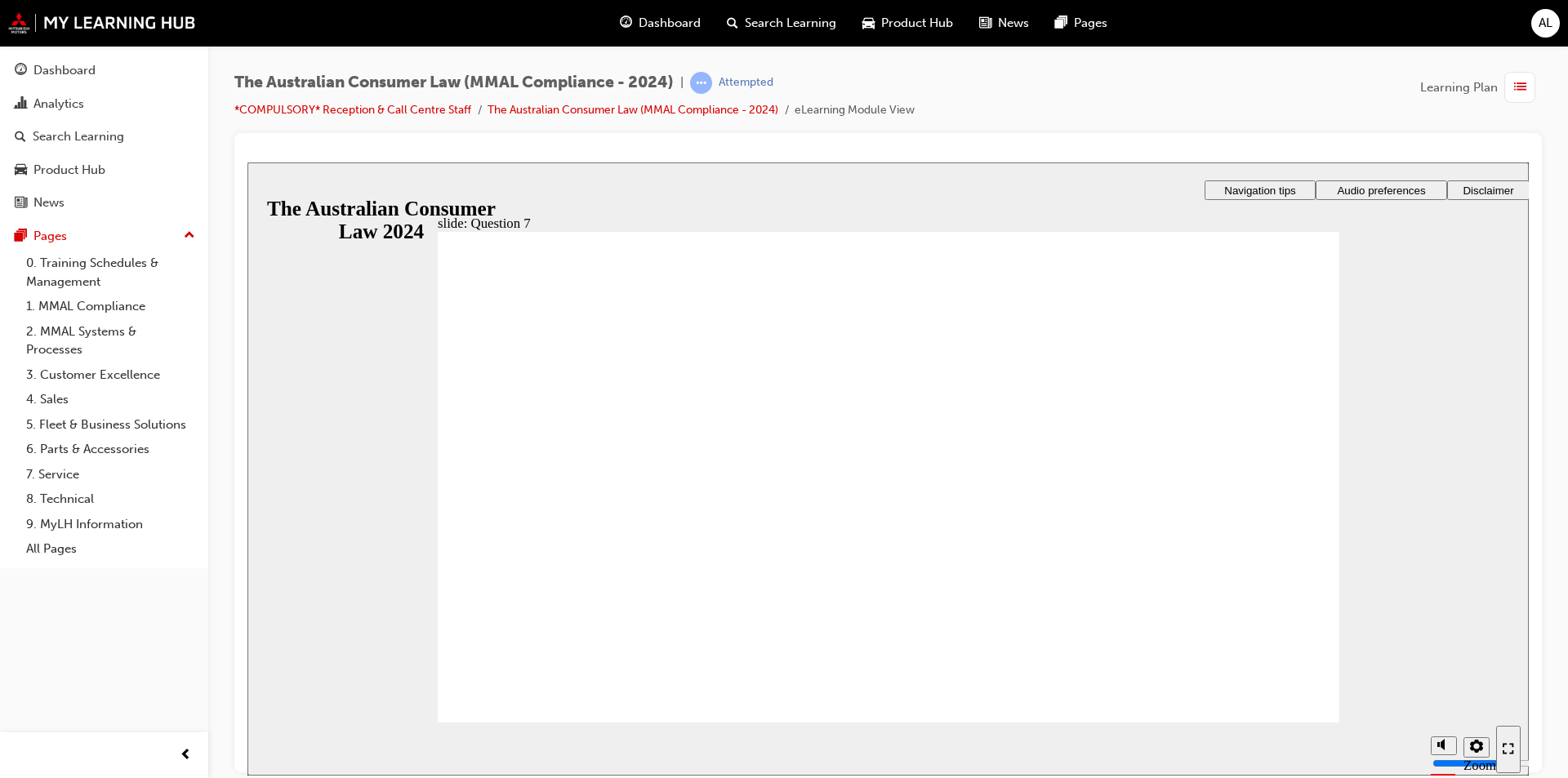
checkbox input "true"
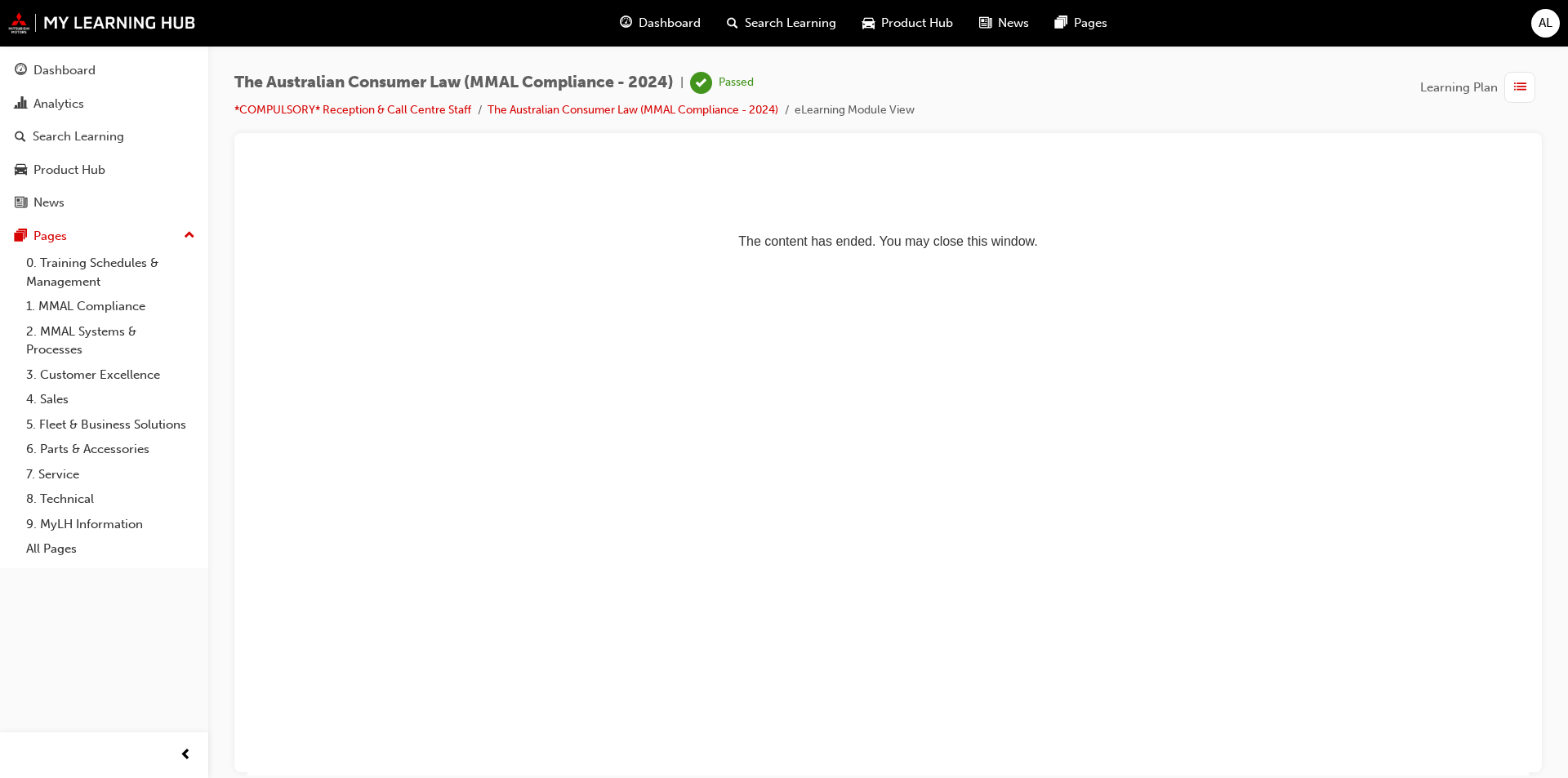
click at [677, 21] on span "Dashboard" at bounding box center [669, 23] width 62 height 19
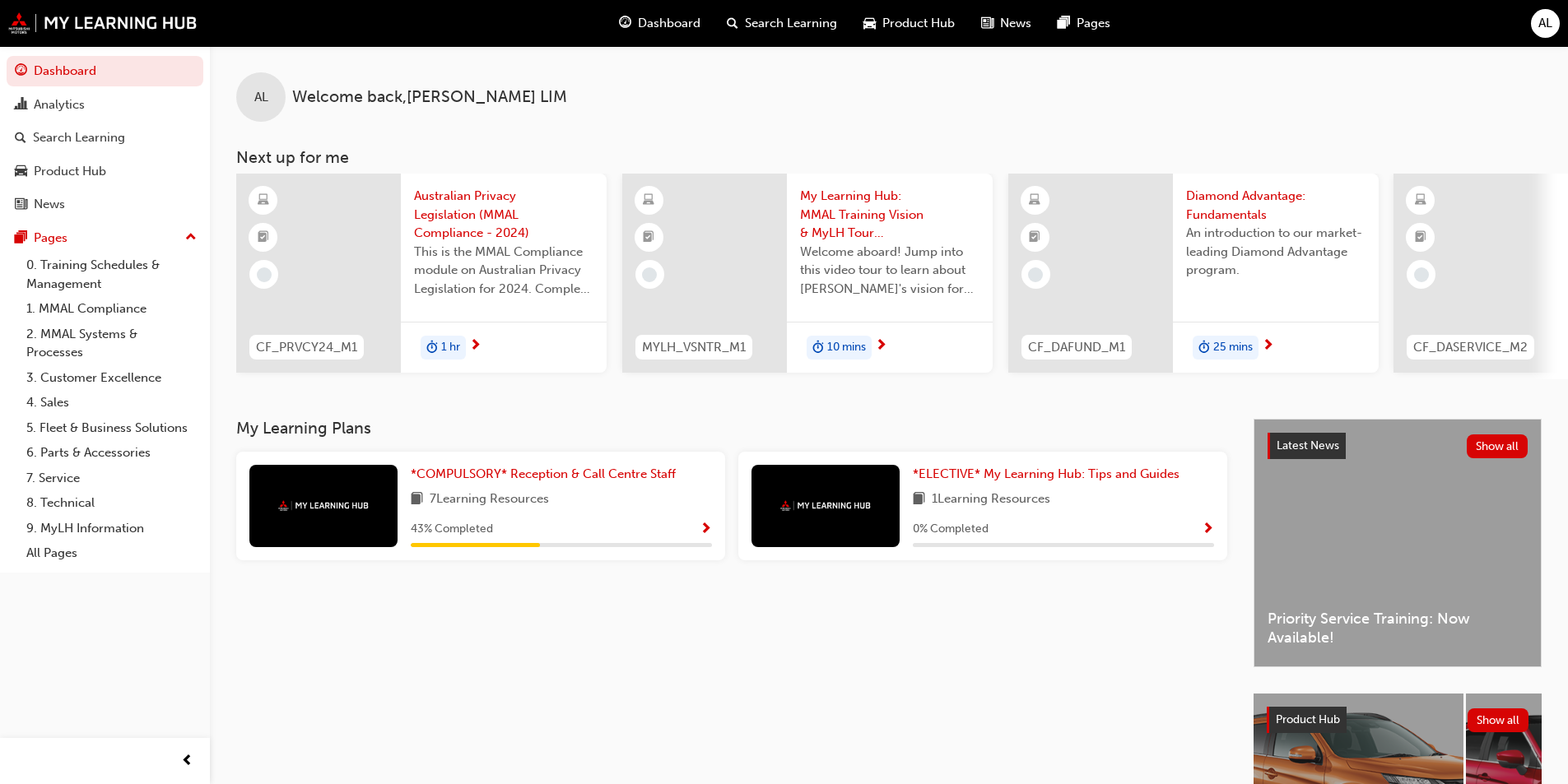
click at [489, 214] on span "Australian Privacy Legislation (MMAL Compliance - 2024)" at bounding box center [504, 214] width 180 height 56
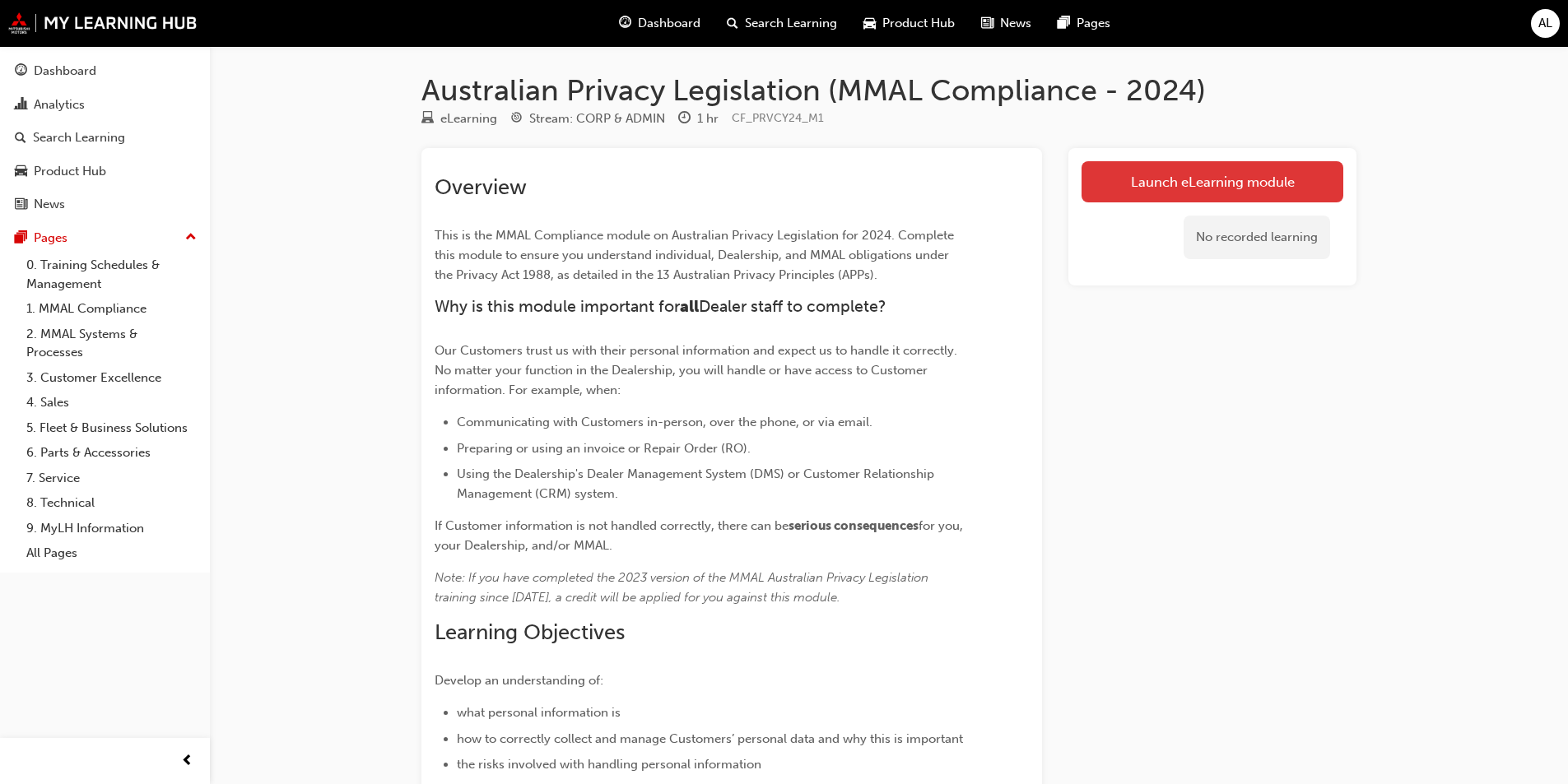
click at [771, 186] on link "Launch eLearning module" at bounding box center [1212, 182] width 261 height 41
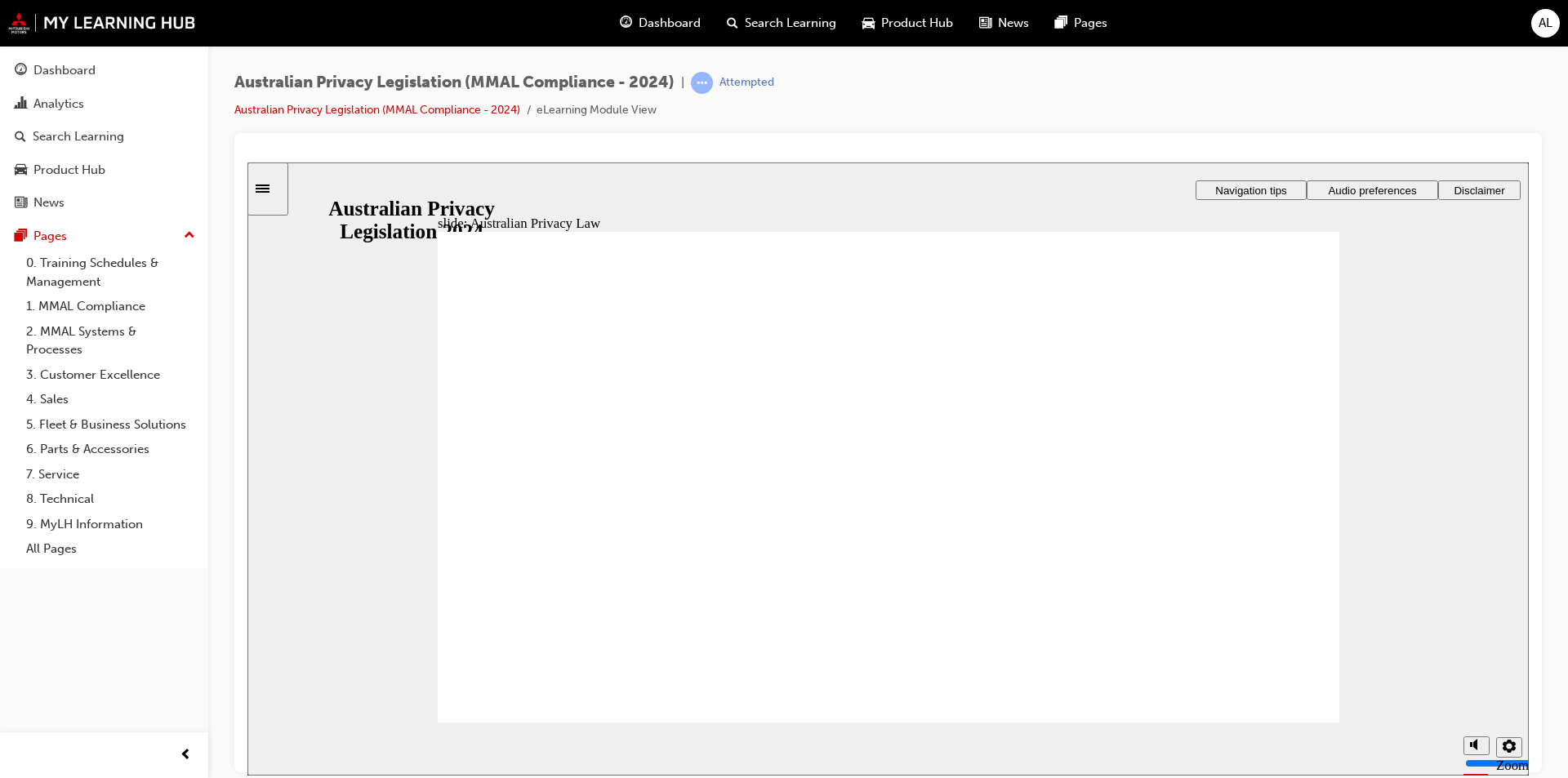
click at [677, 21] on span "Dashboard" at bounding box center [669, 23] width 62 height 19
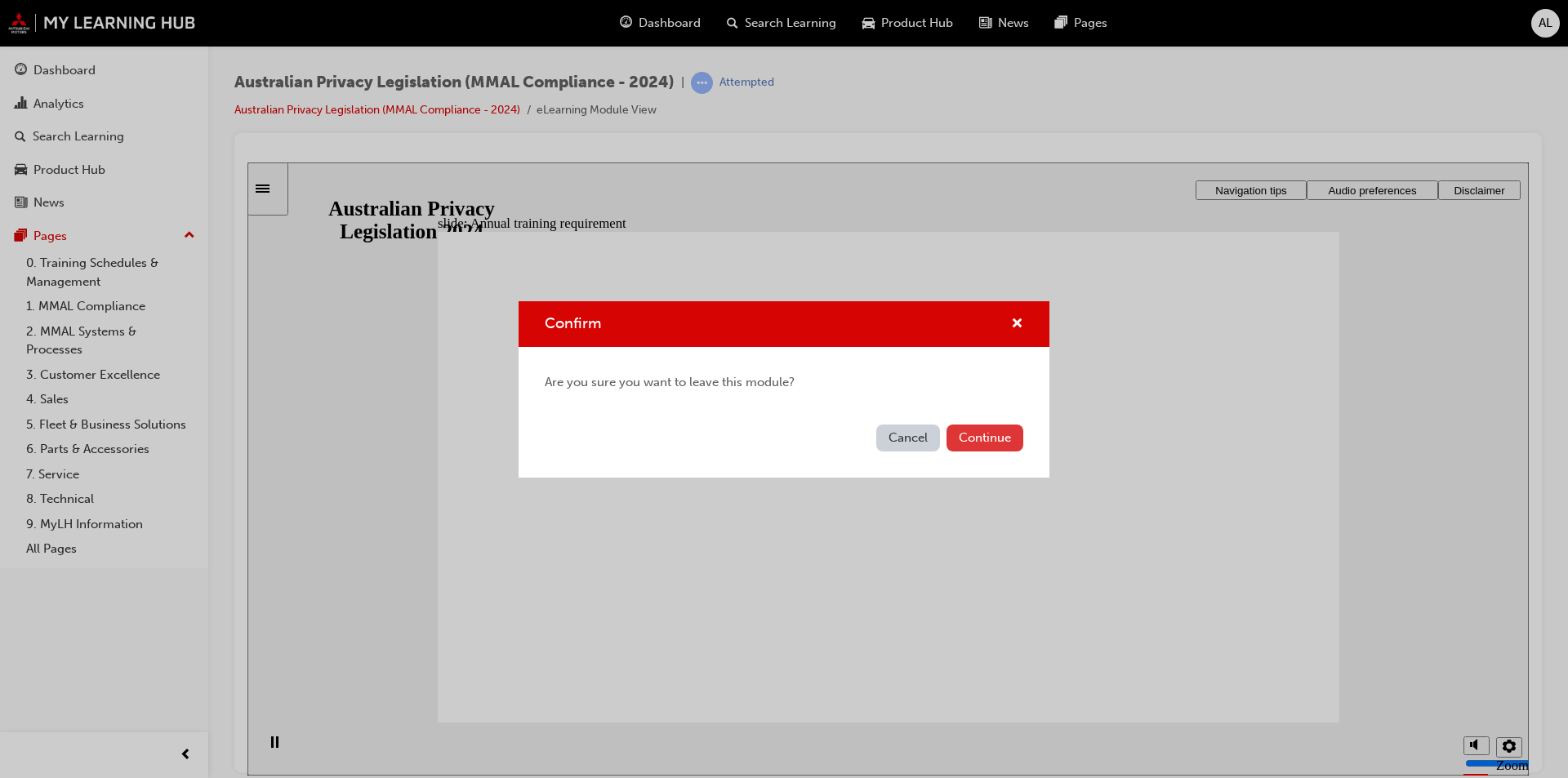
click at [764, 435] on button "Continue" at bounding box center [985, 438] width 76 height 27
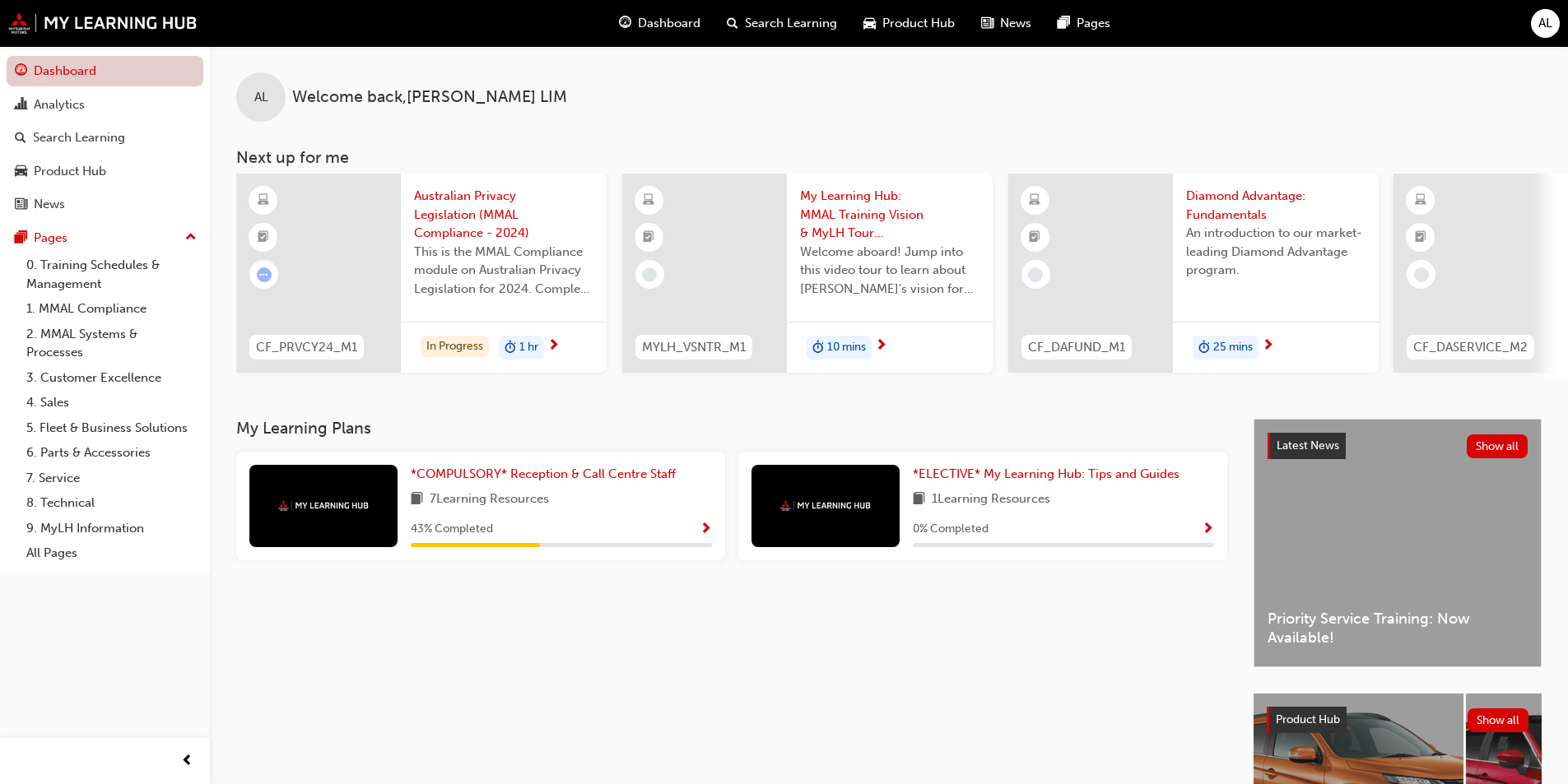
click at [111, 69] on link "Dashboard" at bounding box center [105, 71] width 196 height 31
click at [519, 481] on span "*COMPULSORY* Reception & Call Centre Staff" at bounding box center [543, 473] width 265 height 15
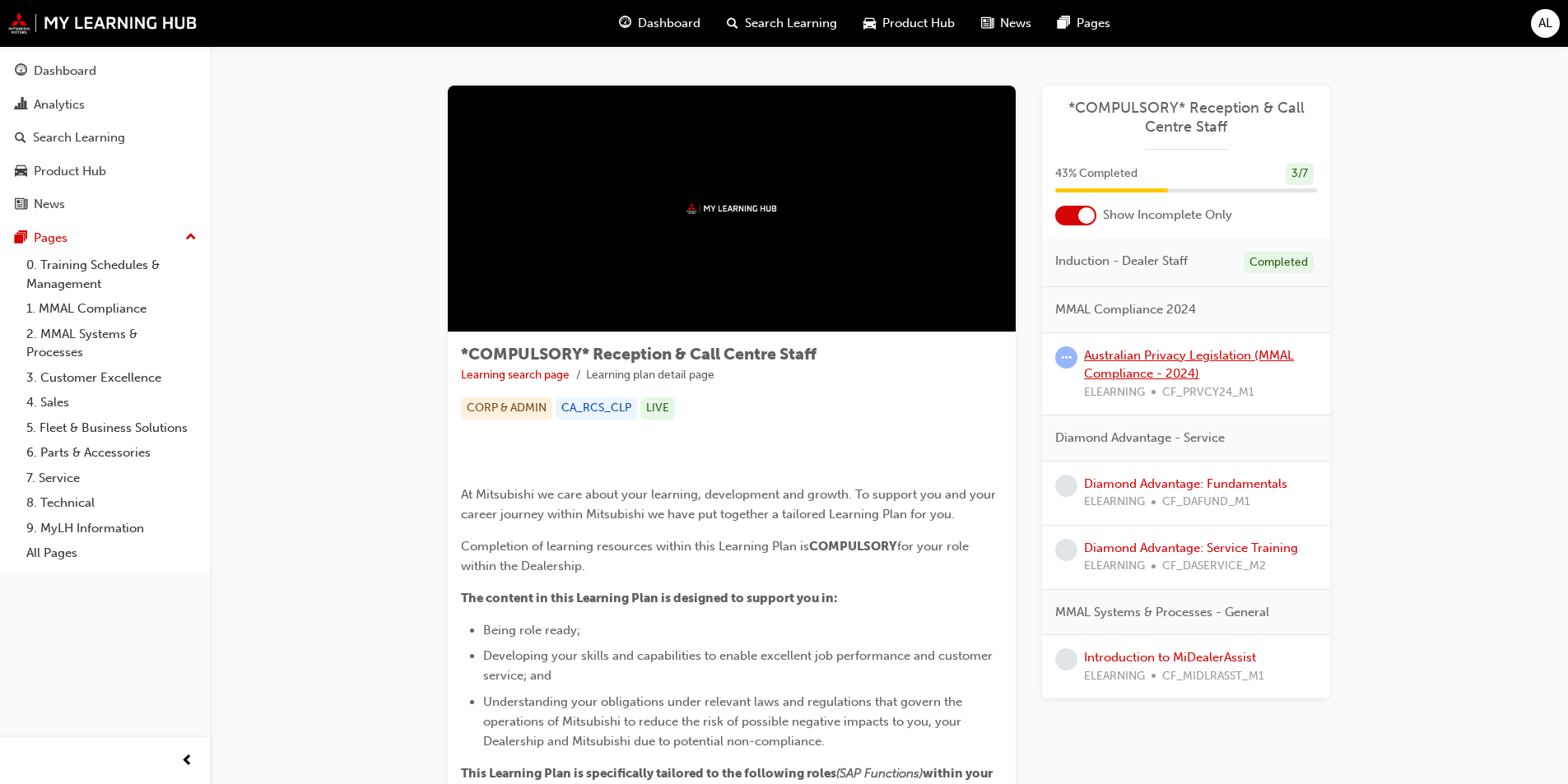
click at [771, 357] on link "Australian Privacy Legislation (MMAL Compliance - 2024)" at bounding box center [1189, 365] width 210 height 34
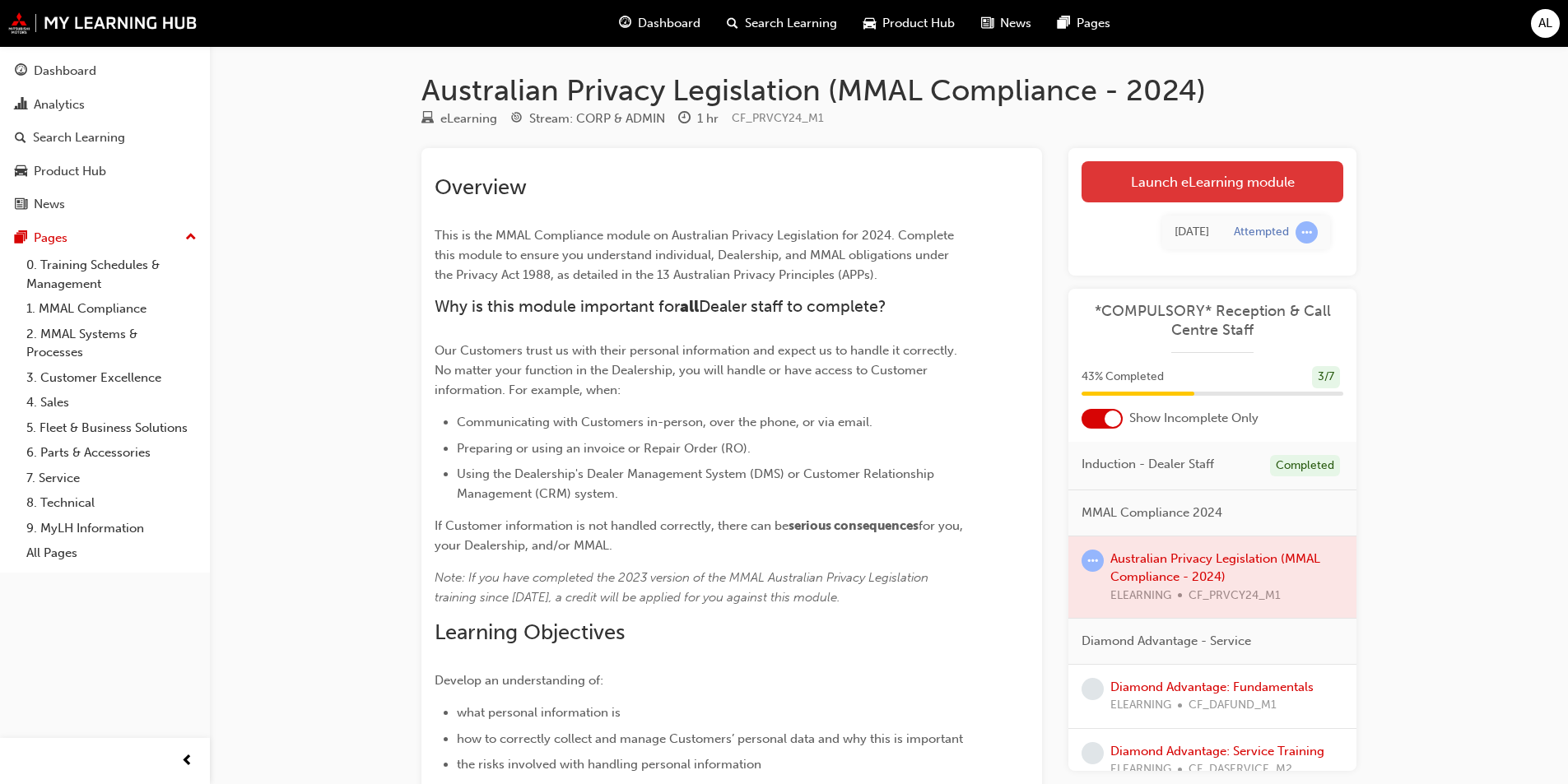
click at [771, 189] on link "Launch eLearning module" at bounding box center [1212, 182] width 261 height 41
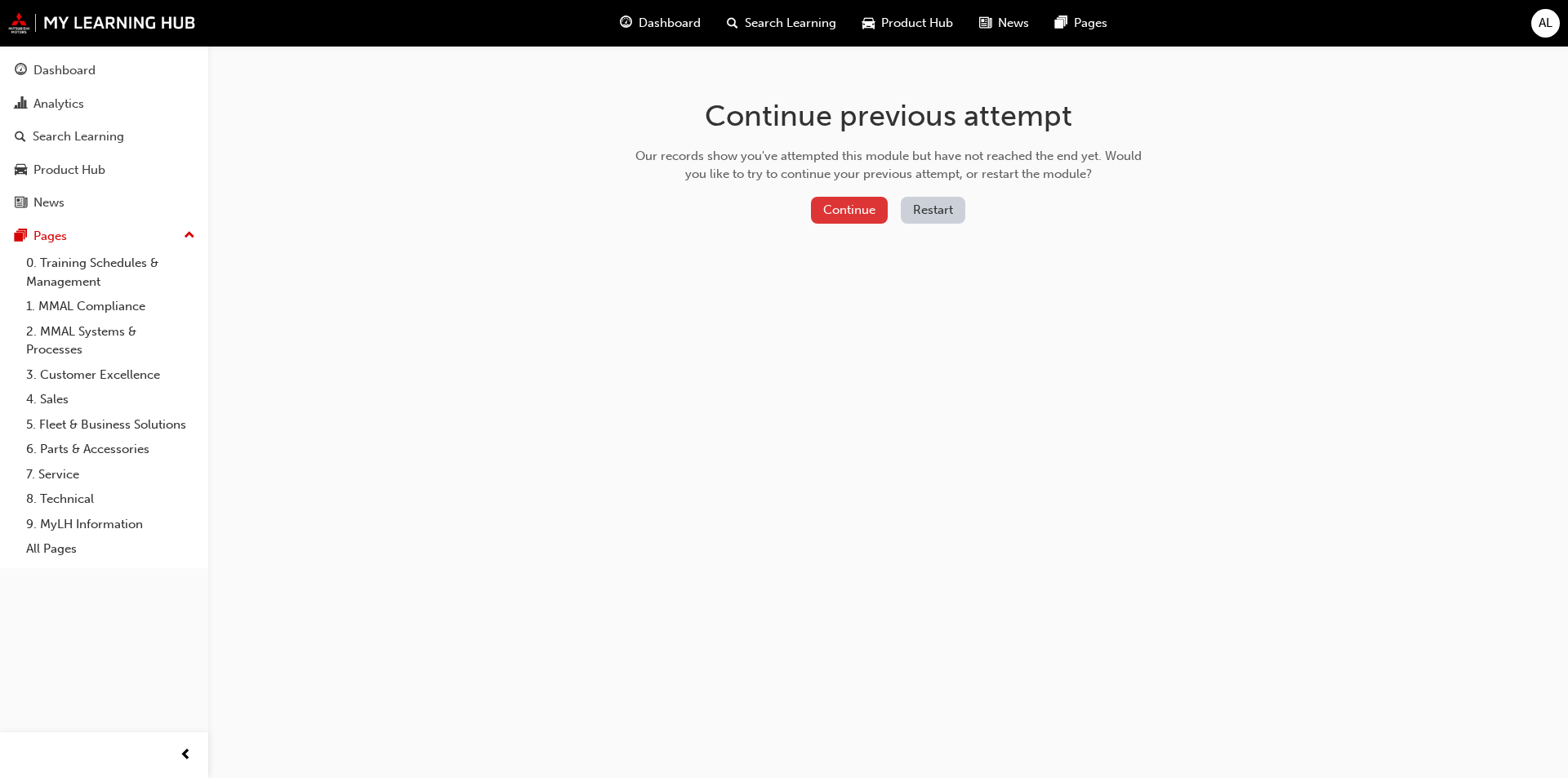
click at [764, 213] on button "Continue" at bounding box center [849, 210] width 76 height 27
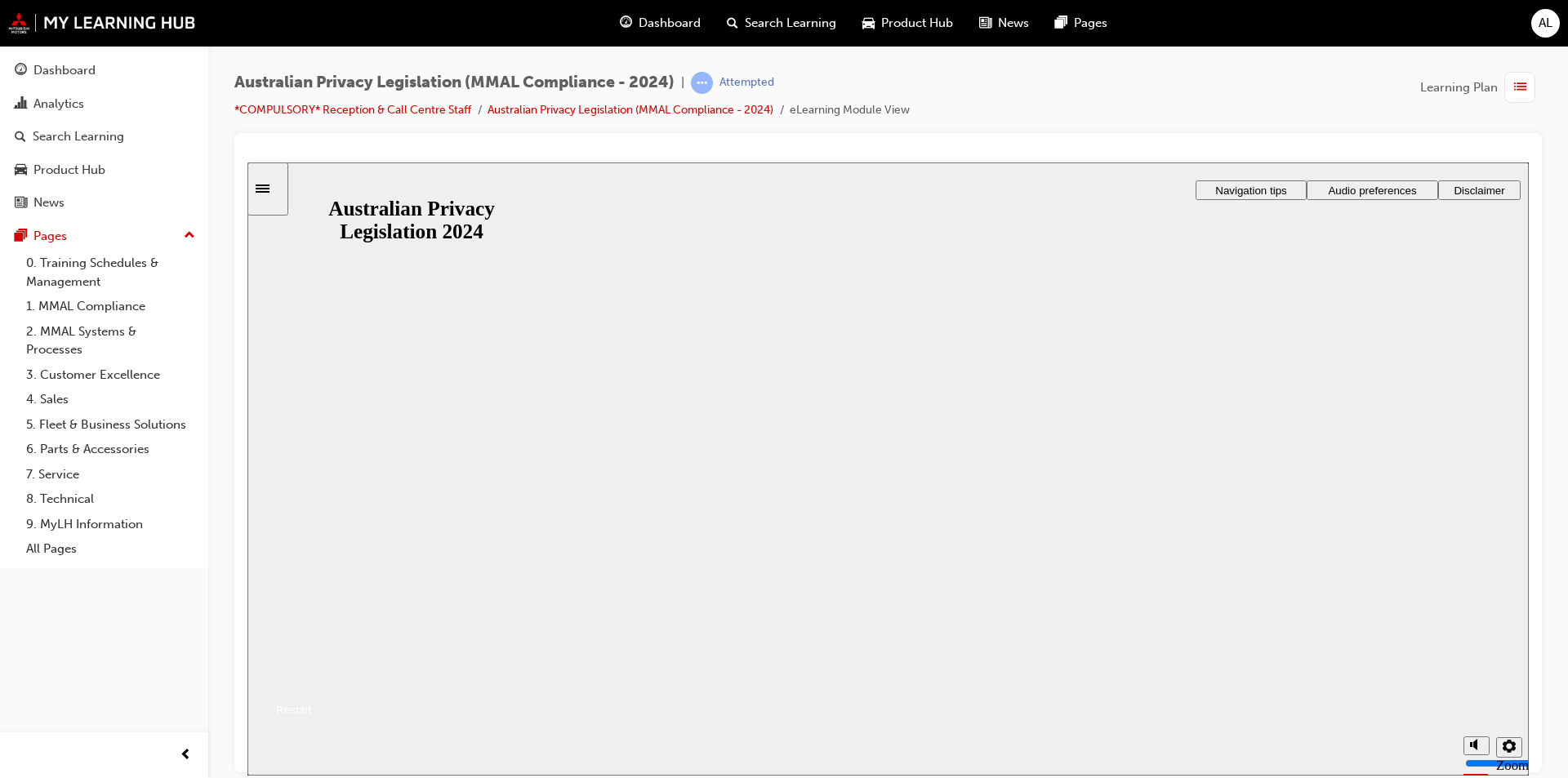
click at [312, 679] on button "Resume" at bounding box center [280, 690] width 65 height 22
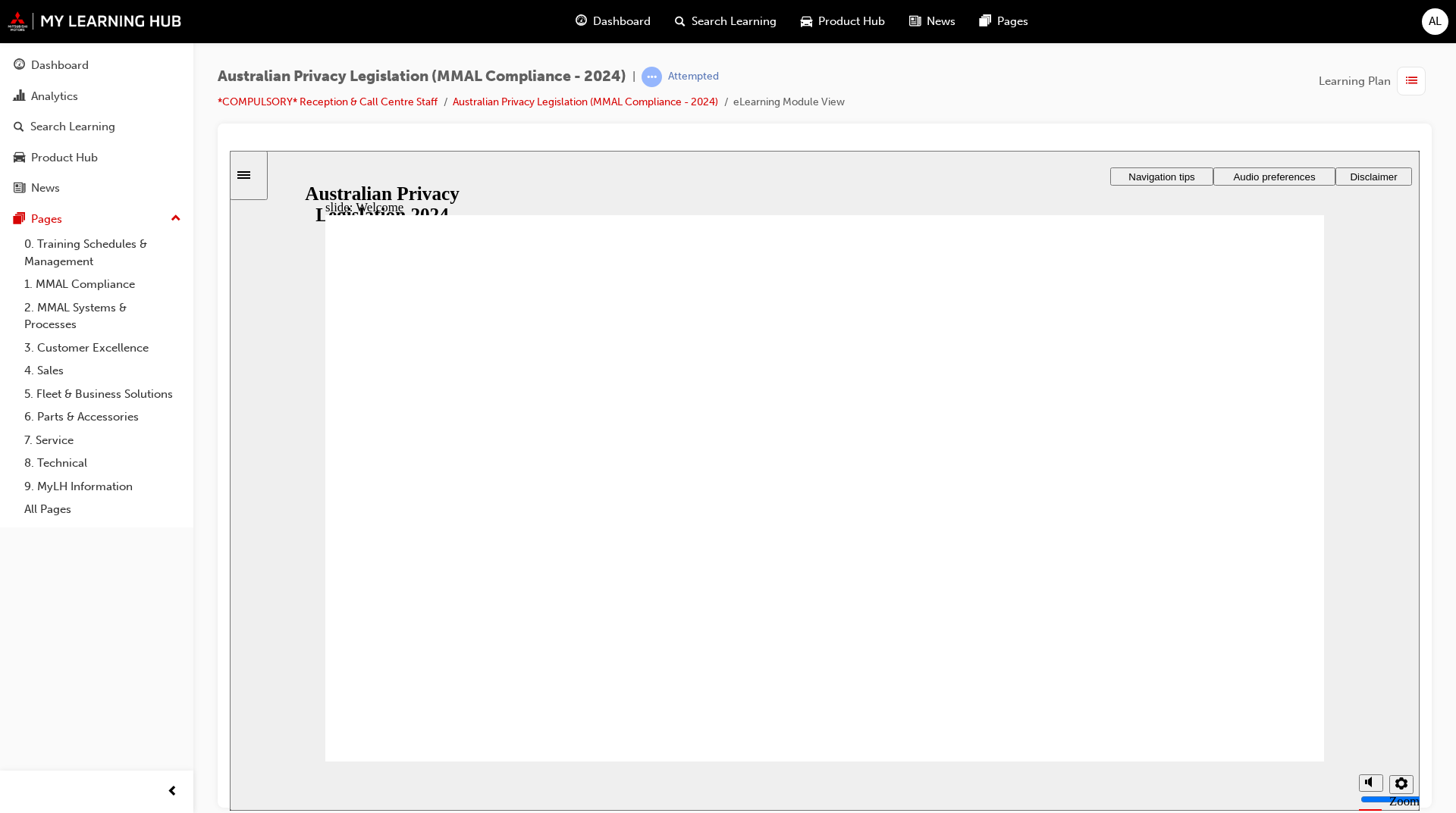
checkbox input "true"
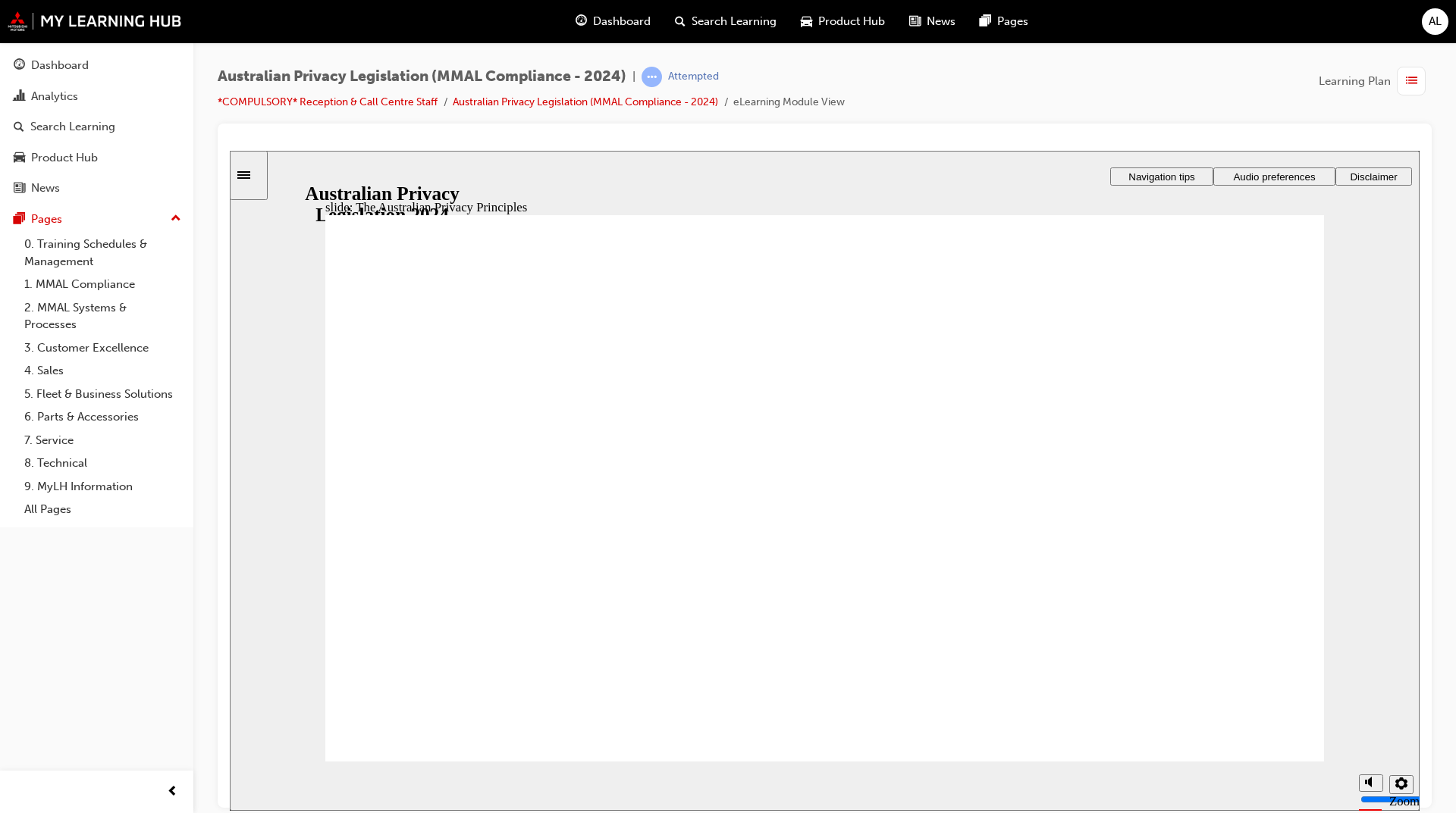
drag, startPoint x: 849, startPoint y: 598, endPoint x: 832, endPoint y: 581, distance: 24.0
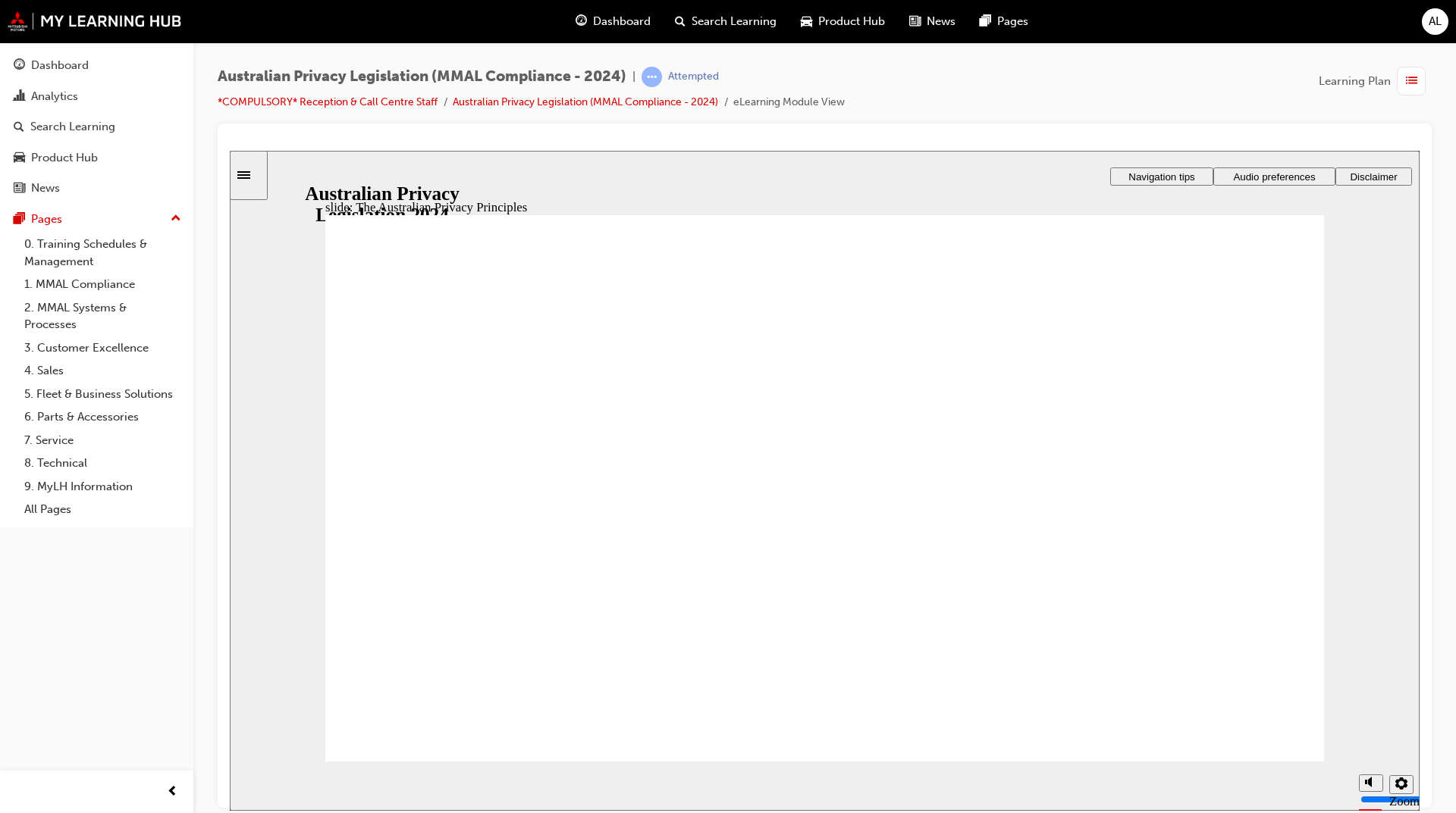
drag, startPoint x: 831, startPoint y: 689, endPoint x: 824, endPoint y: 677, distance: 13.9
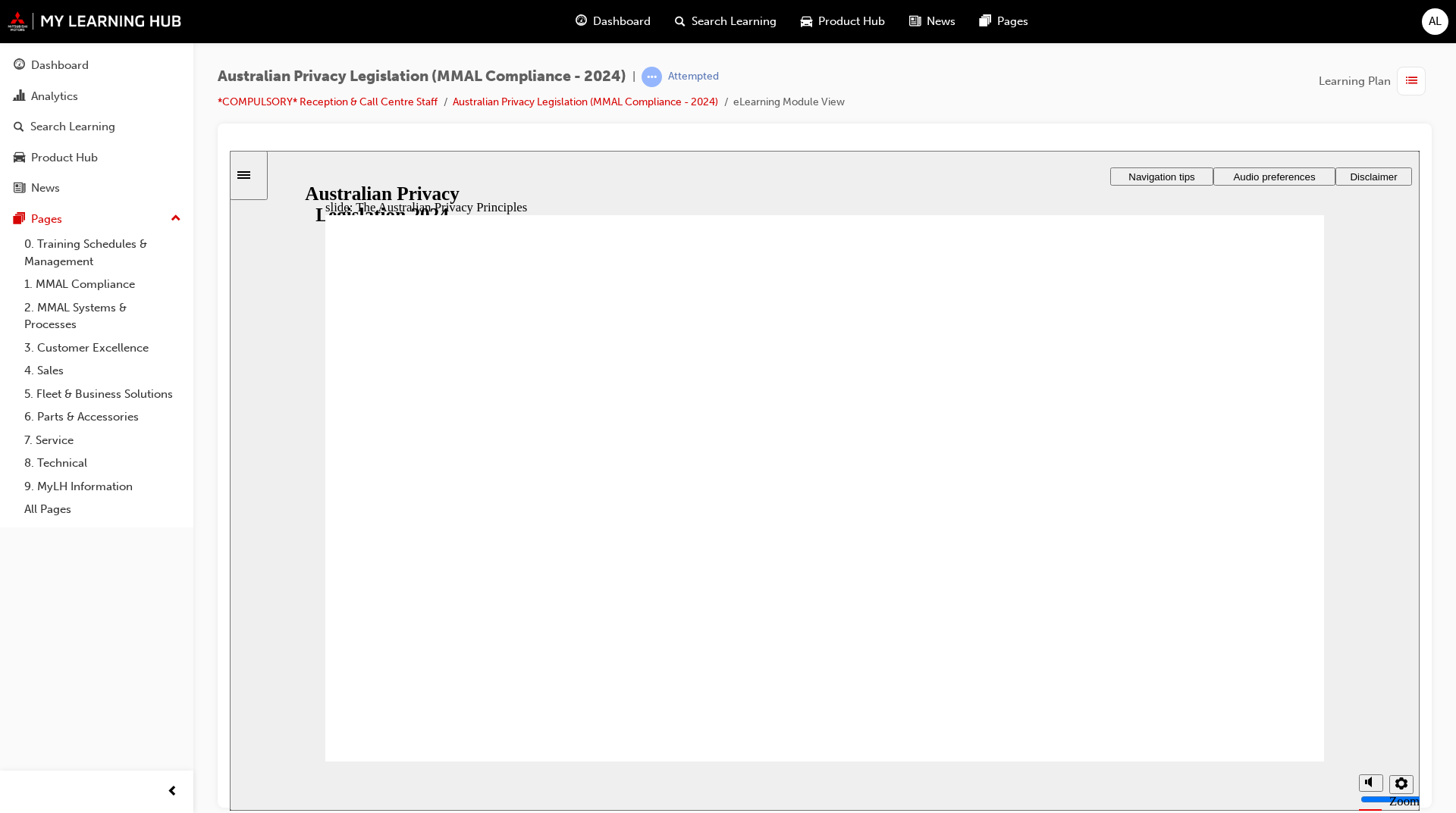
drag, startPoint x: 1164, startPoint y: 684, endPoint x: 1162, endPoint y: 707, distance: 23.1
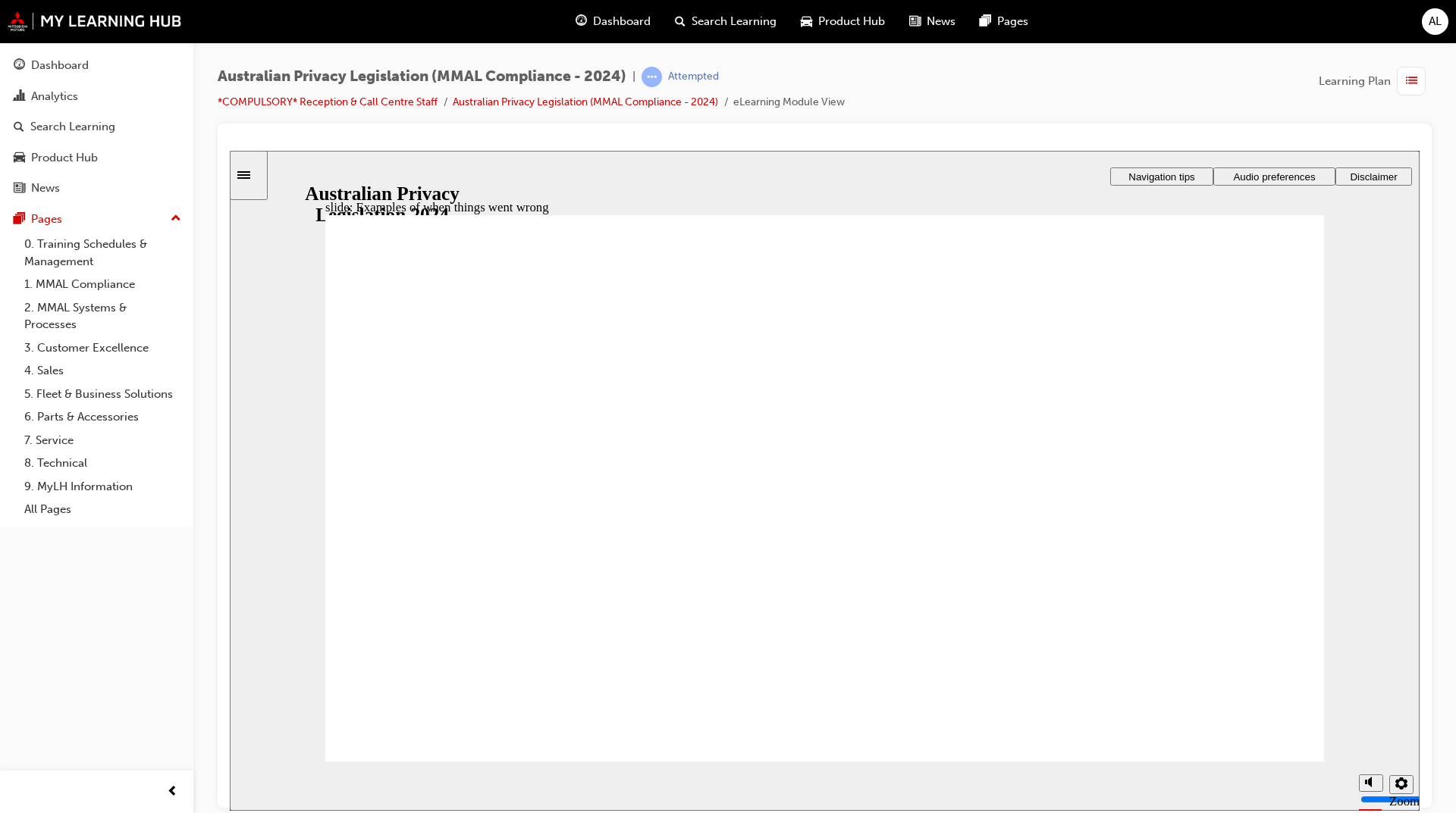
radio input "true"
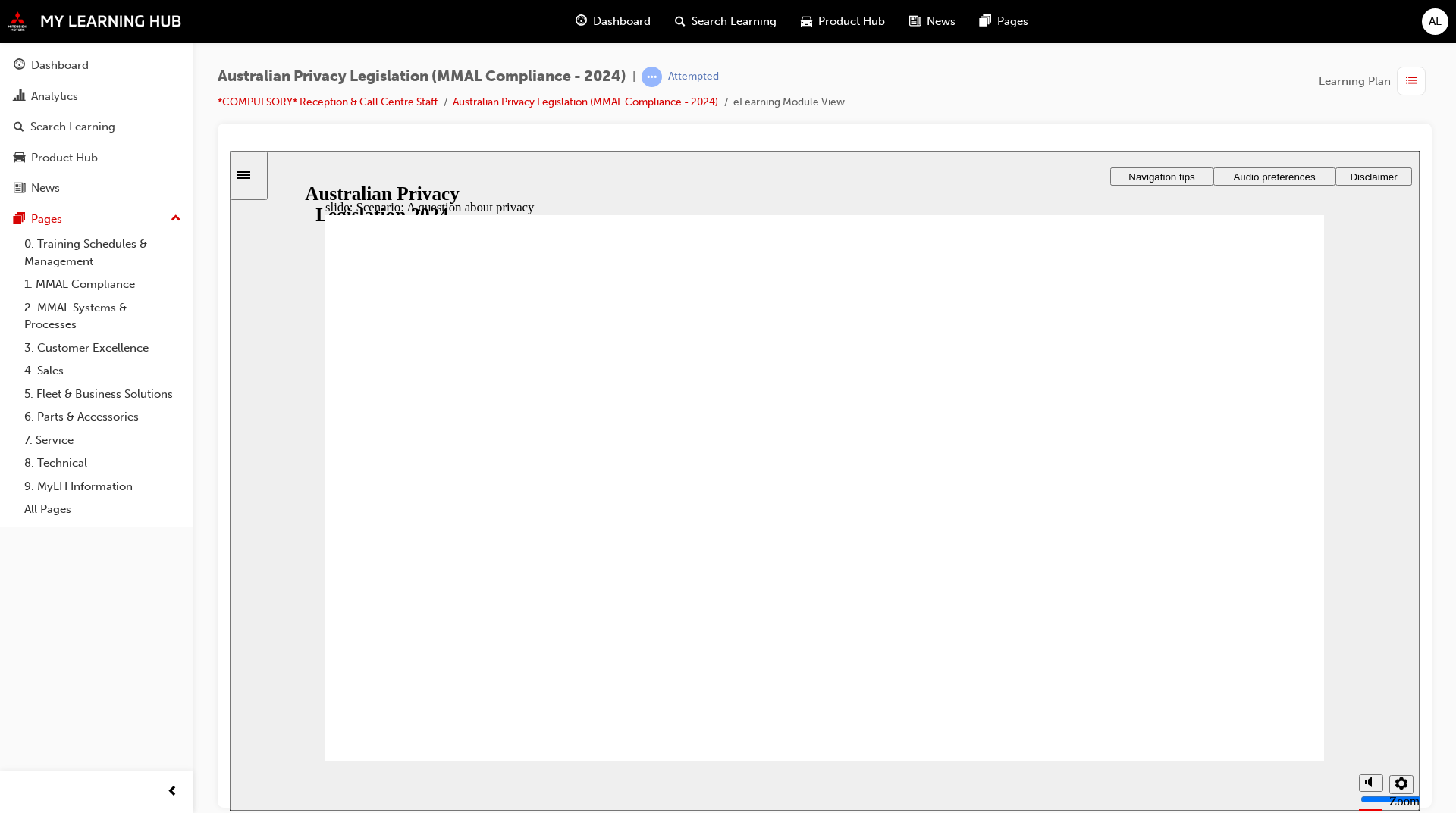
radio input "true"
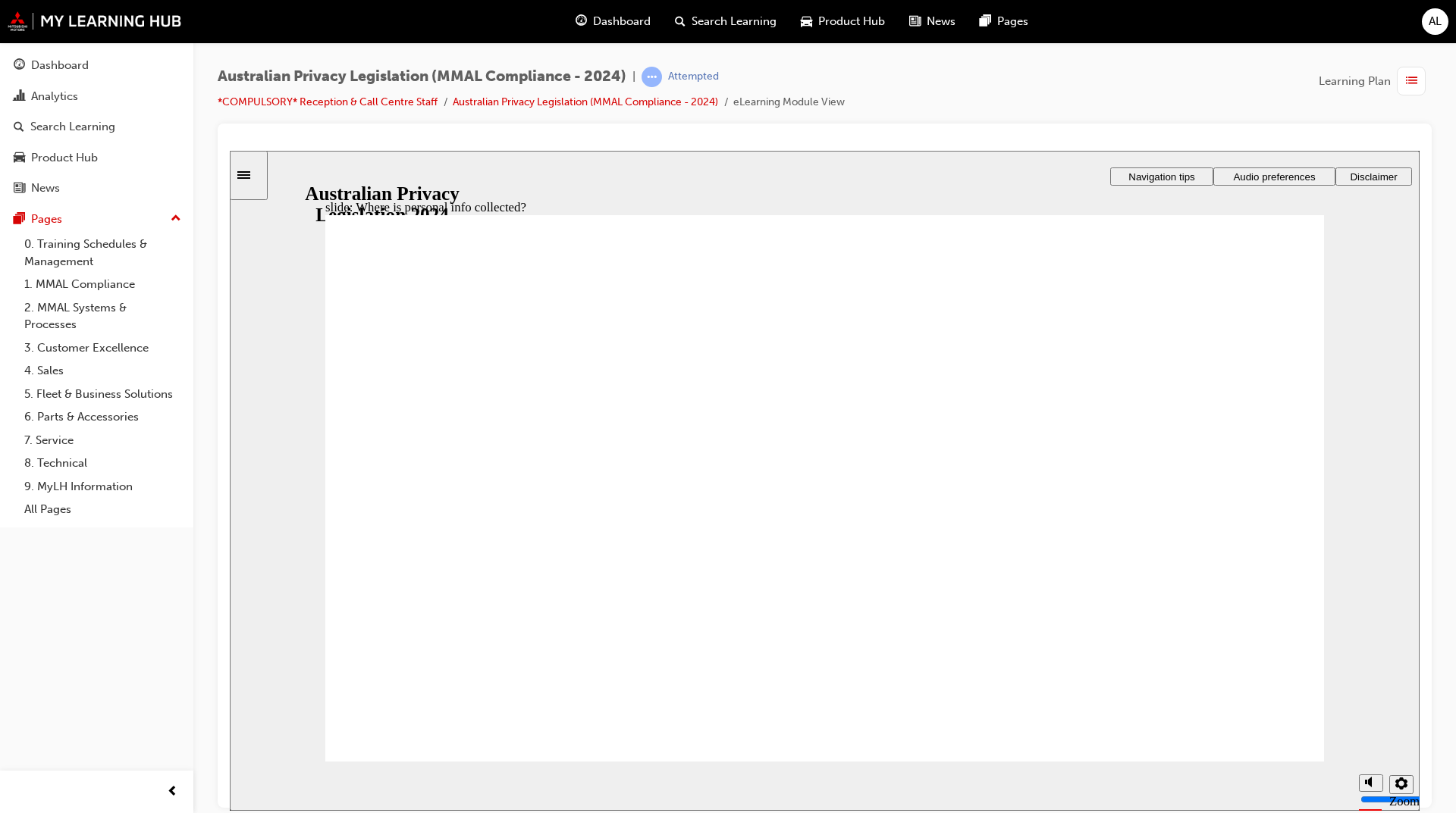
drag, startPoint x: 775, startPoint y: 415, endPoint x: 1075, endPoint y: 560, distance: 333.2
drag, startPoint x: 901, startPoint y: 461, endPoint x: 630, endPoint y: 588, distance: 299.3
drag, startPoint x: 825, startPoint y: 461, endPoint x: 542, endPoint y: 607, distance: 318.4
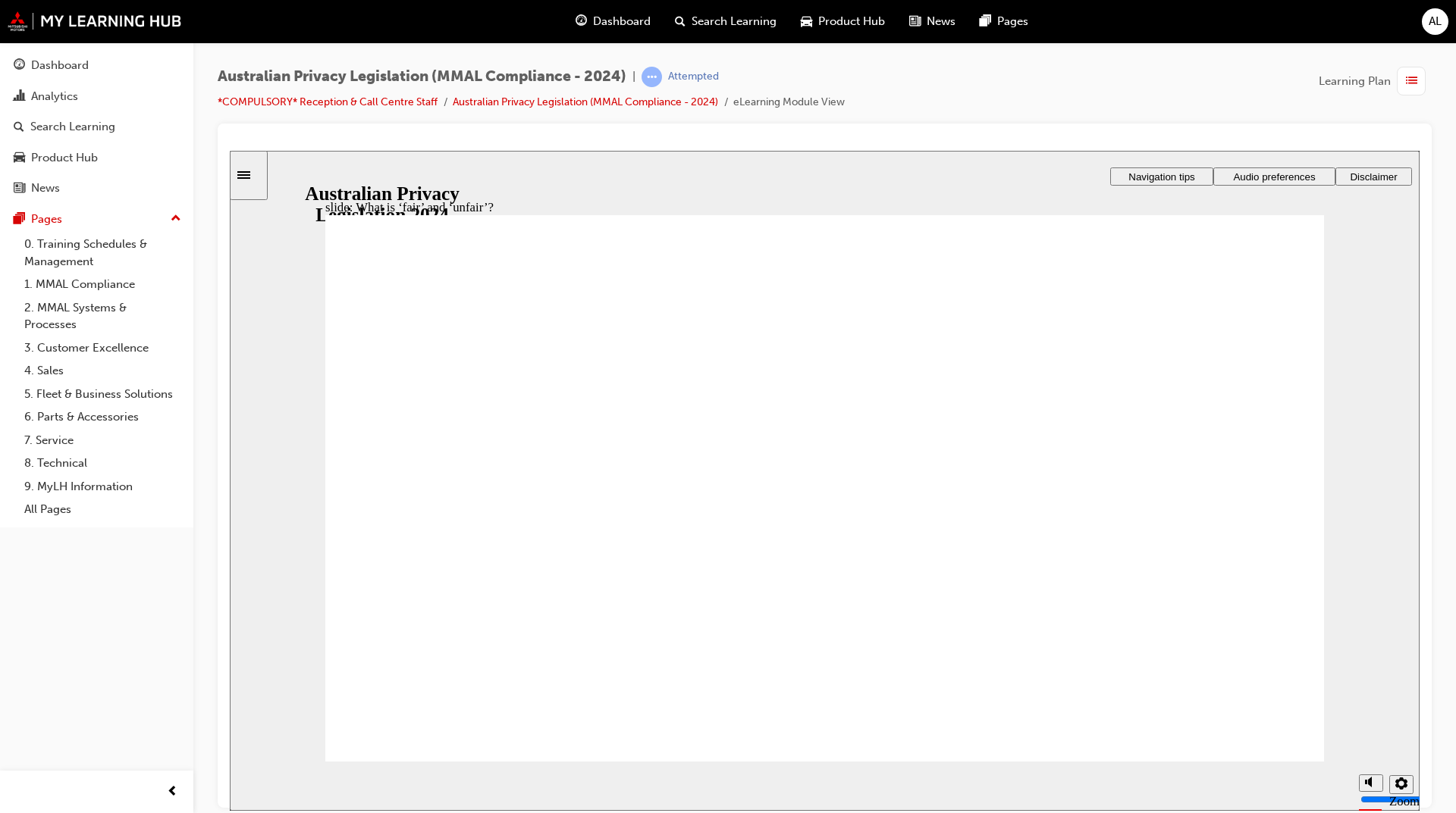
drag, startPoint x: 553, startPoint y: 575, endPoint x: 1172, endPoint y: 579, distance: 619.0
drag, startPoint x: 932, startPoint y: 446, endPoint x: 656, endPoint y: 579, distance: 306.4
drag, startPoint x: 633, startPoint y: 562, endPoint x: 1234, endPoint y: 566, distance: 601.0
drag, startPoint x: 923, startPoint y: 455, endPoint x: 620, endPoint y: 592, distance: 332.5
drag, startPoint x: 906, startPoint y: 454, endPoint x: 616, endPoint y: 570, distance: 312.3
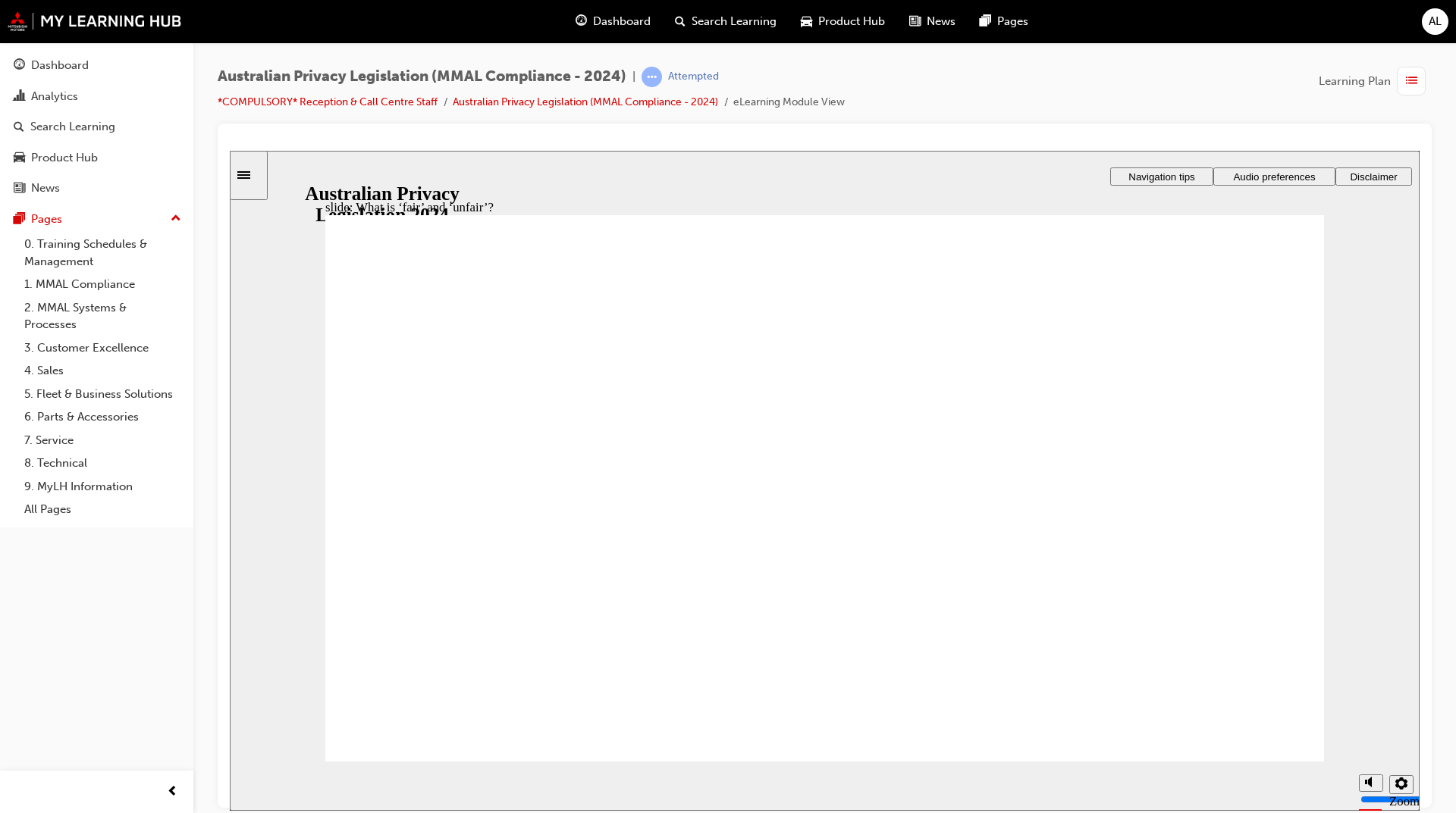
drag, startPoint x: 916, startPoint y: 446, endPoint x: 1214, endPoint y: 557, distance: 318.0
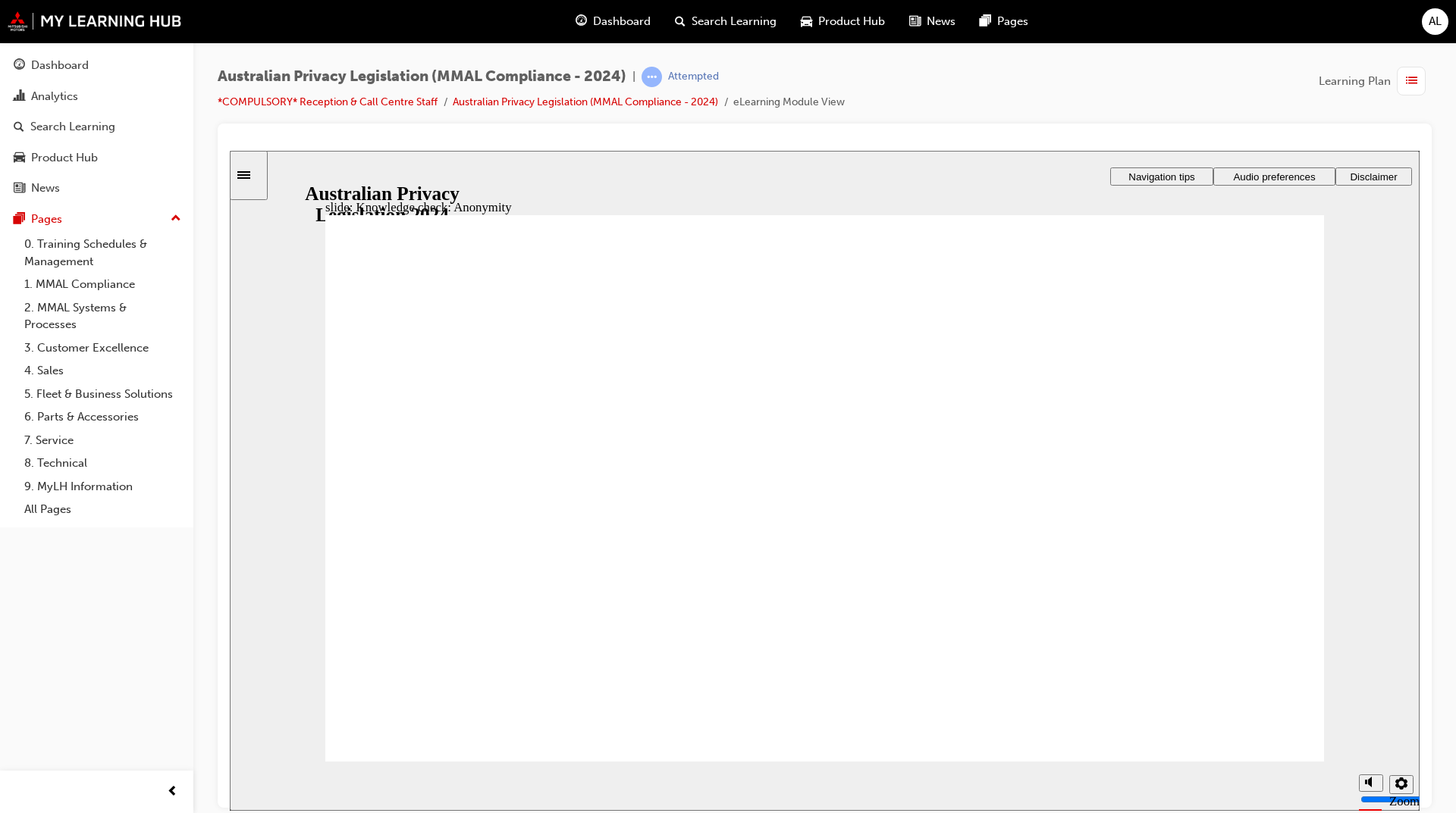
checkbox input "true"
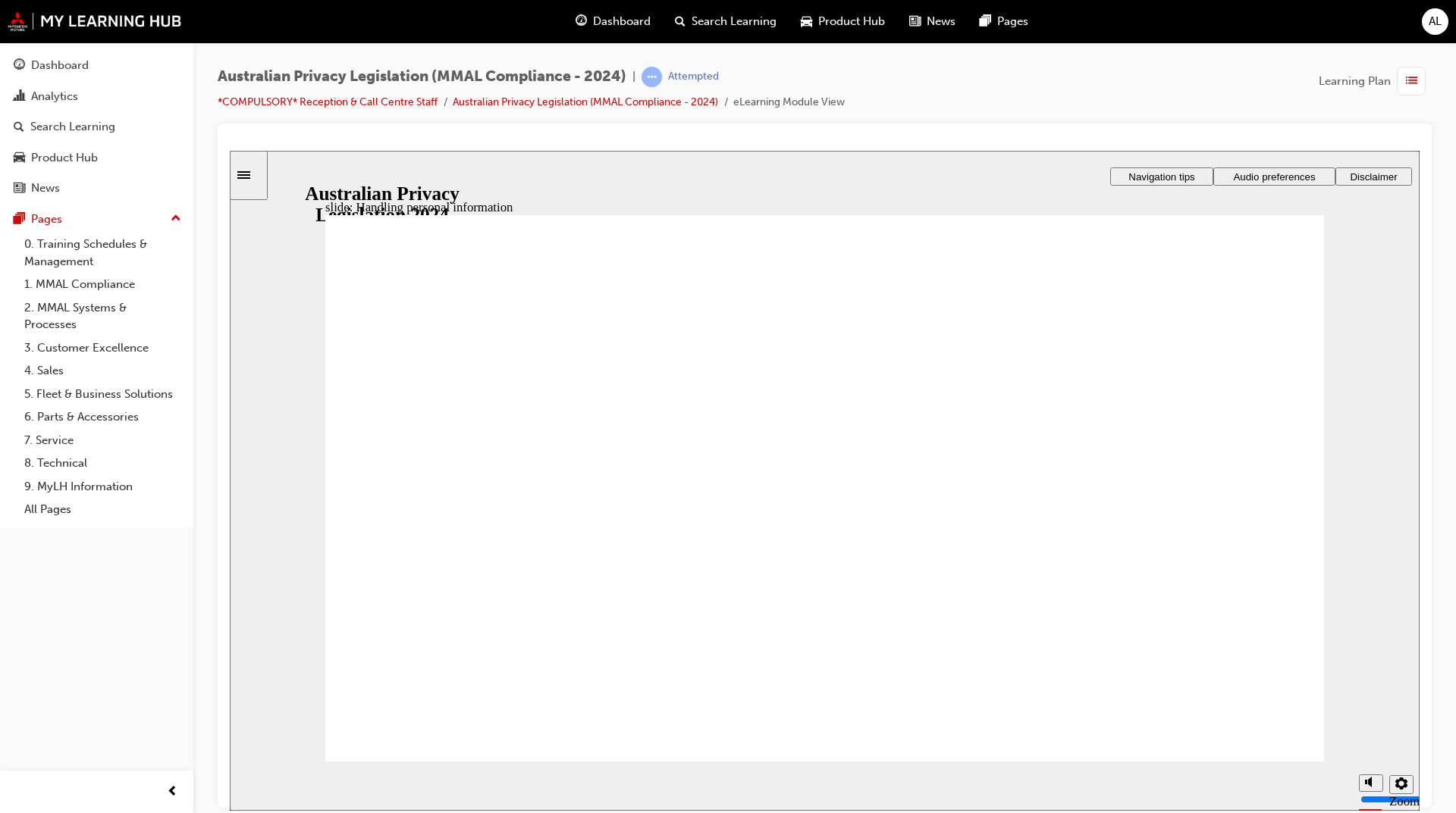
checkbox input "true"
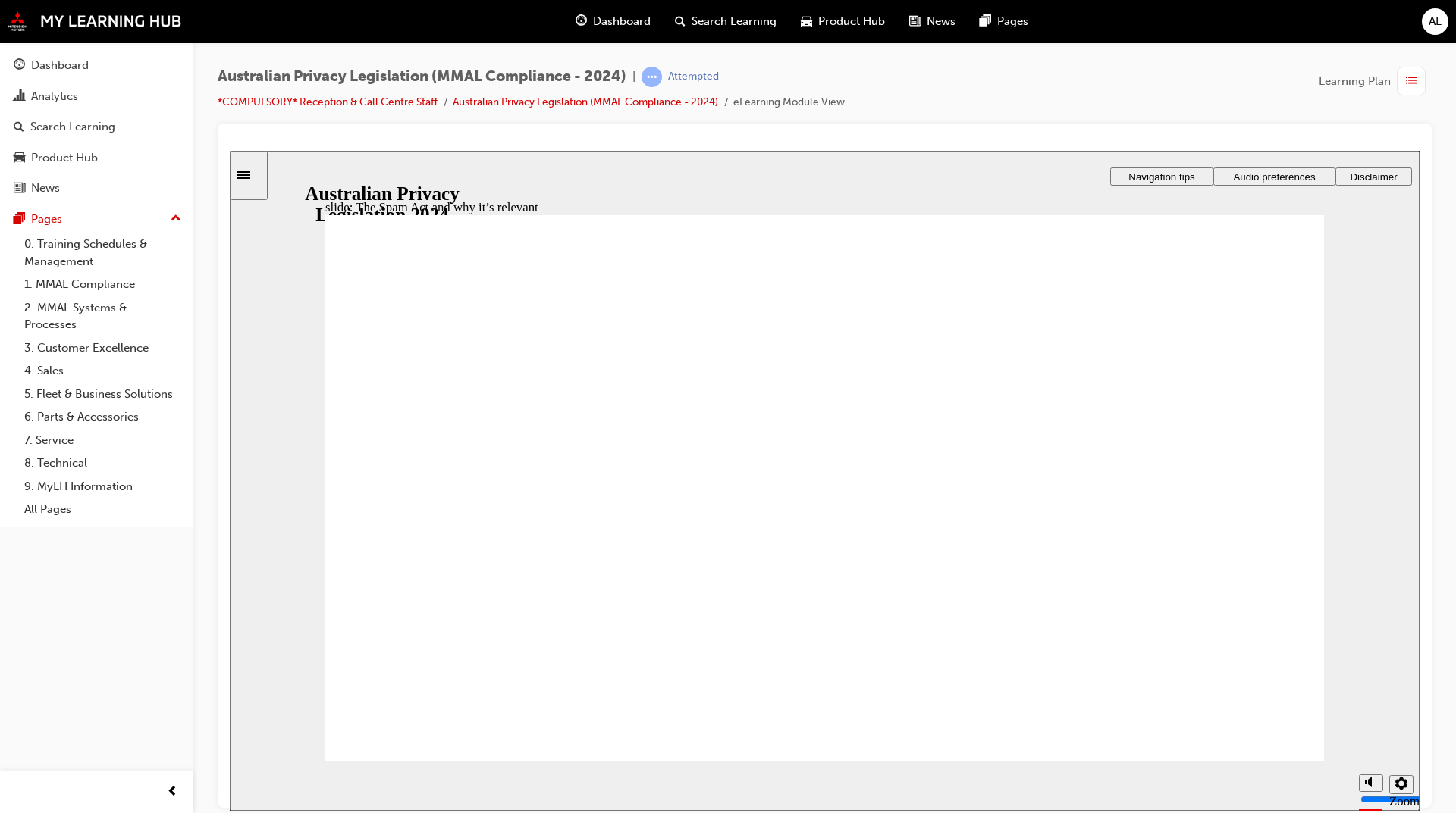
radio input "true"
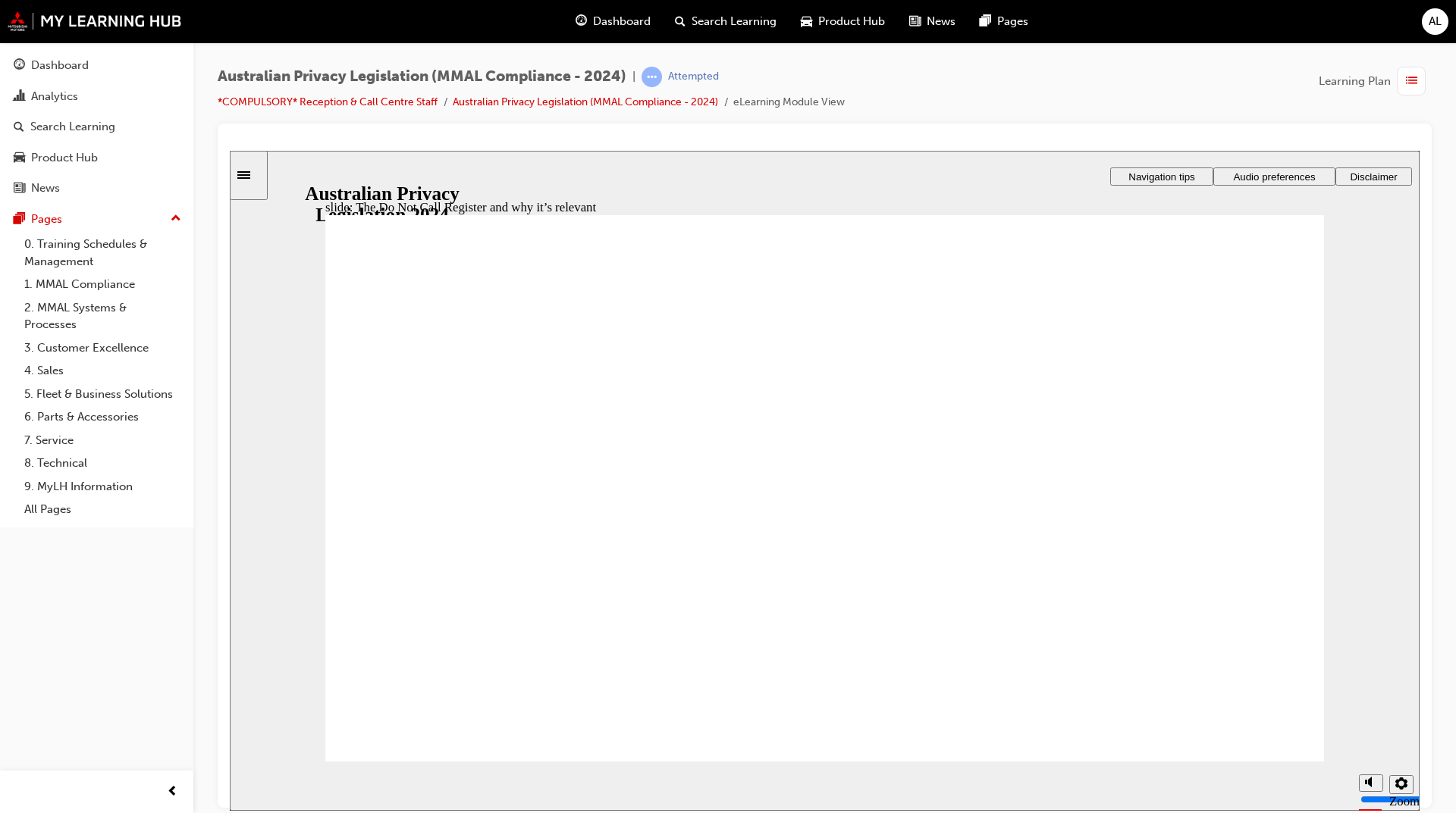
radio input "true"
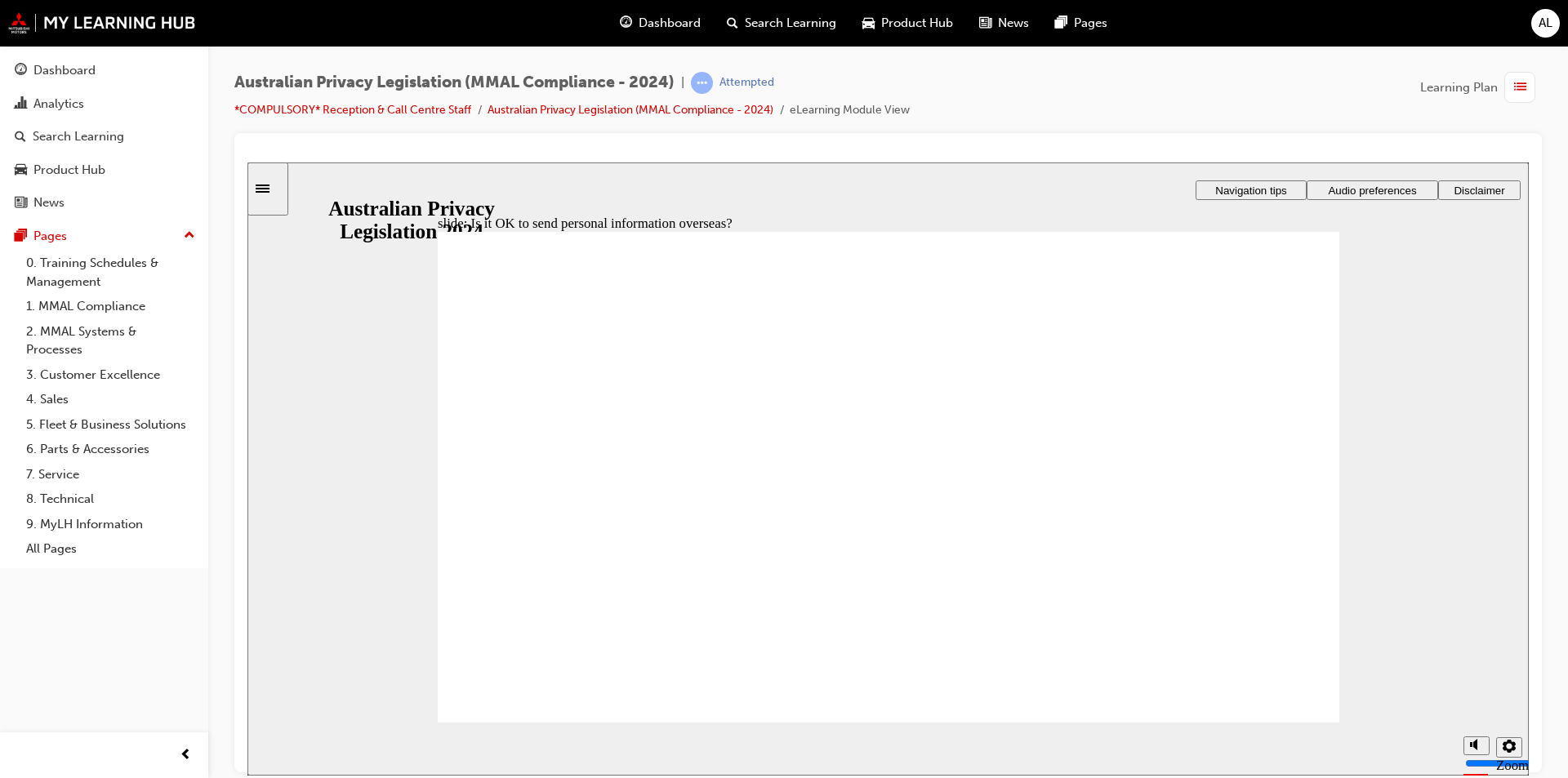
drag, startPoint x: 939, startPoint y: 399, endPoint x: 963, endPoint y: 390, distance: 25.6
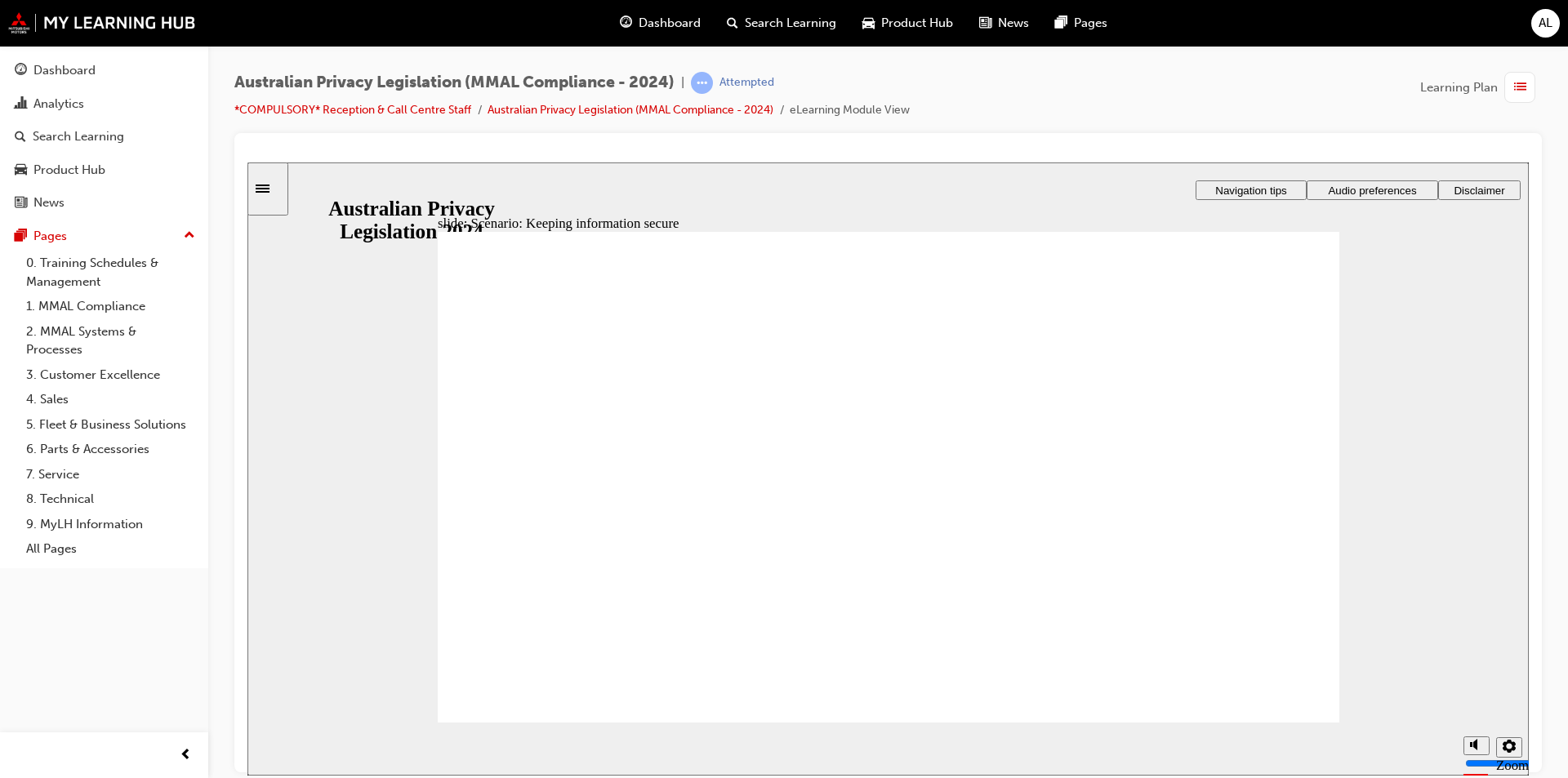
radio input "true"
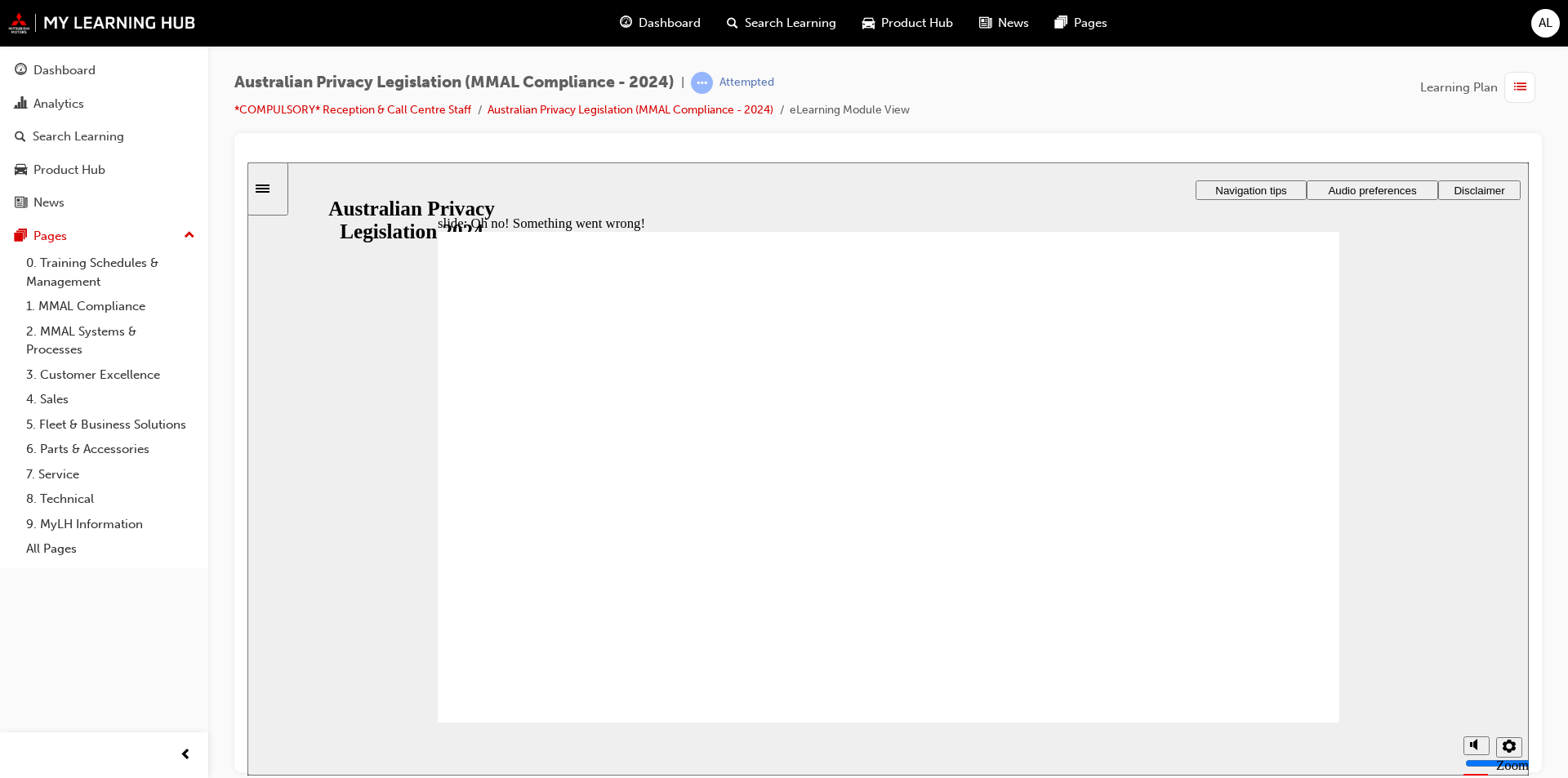
radio input "true"
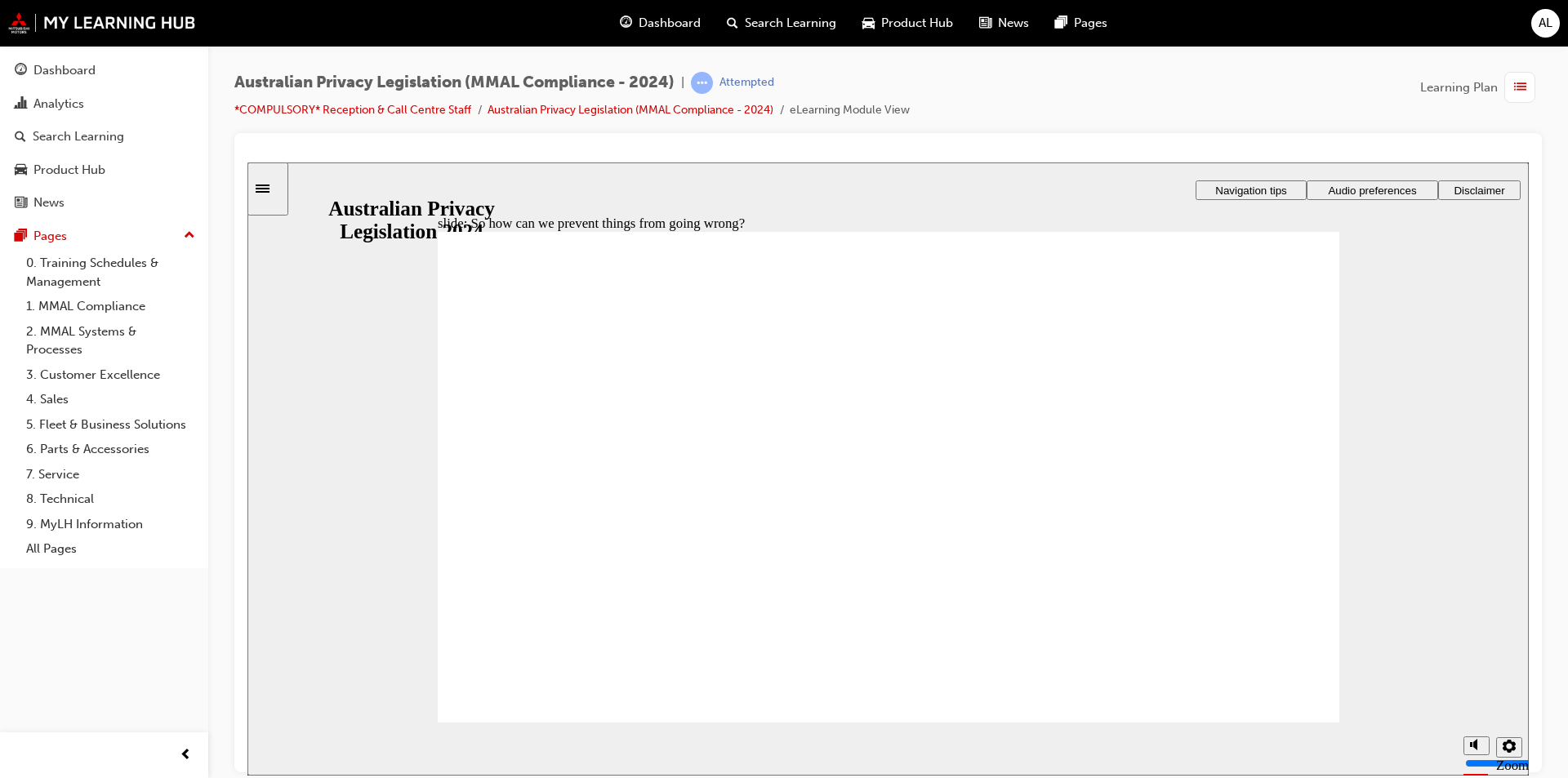
radio input "true"
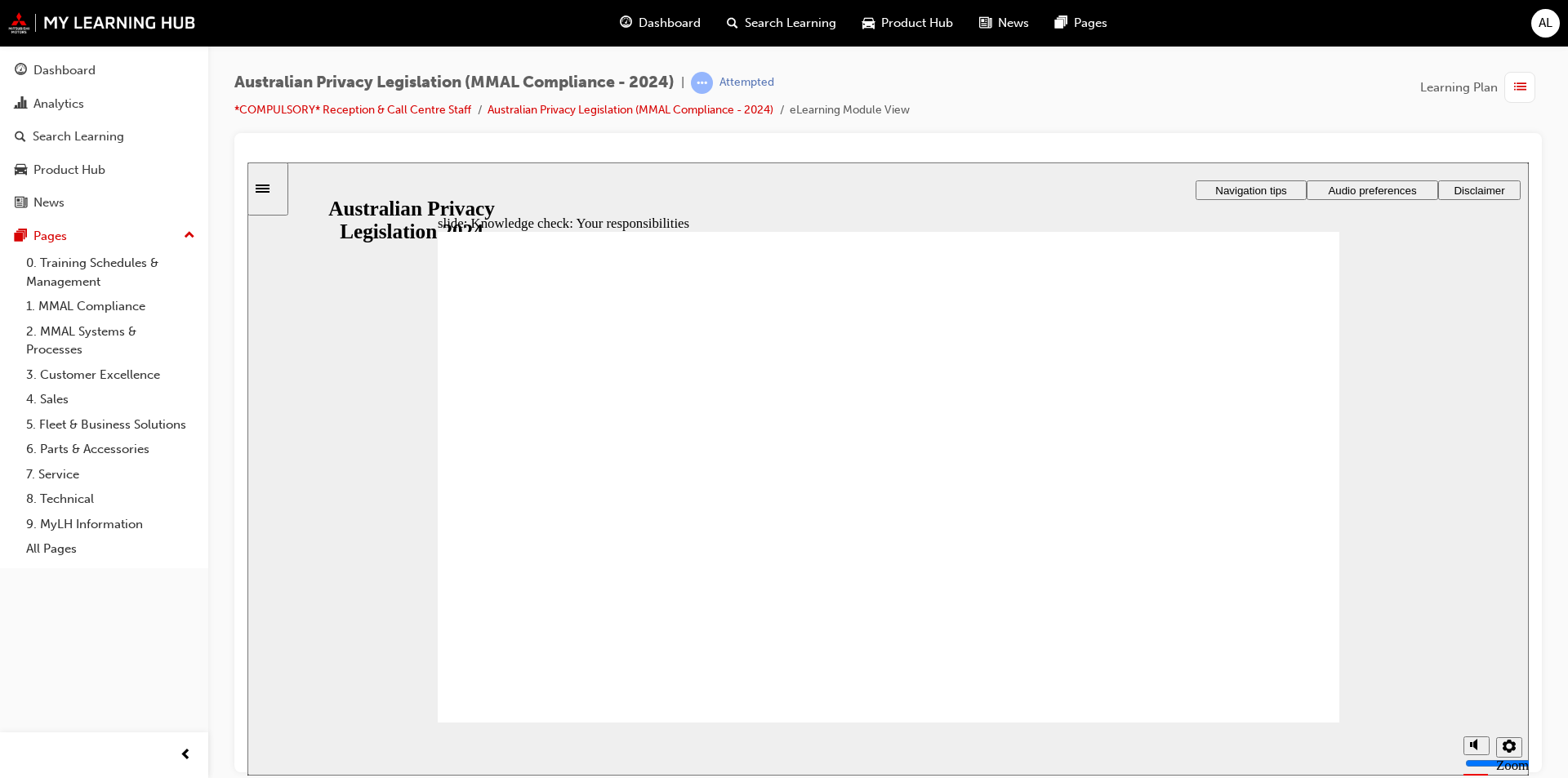
checkbox input "true"
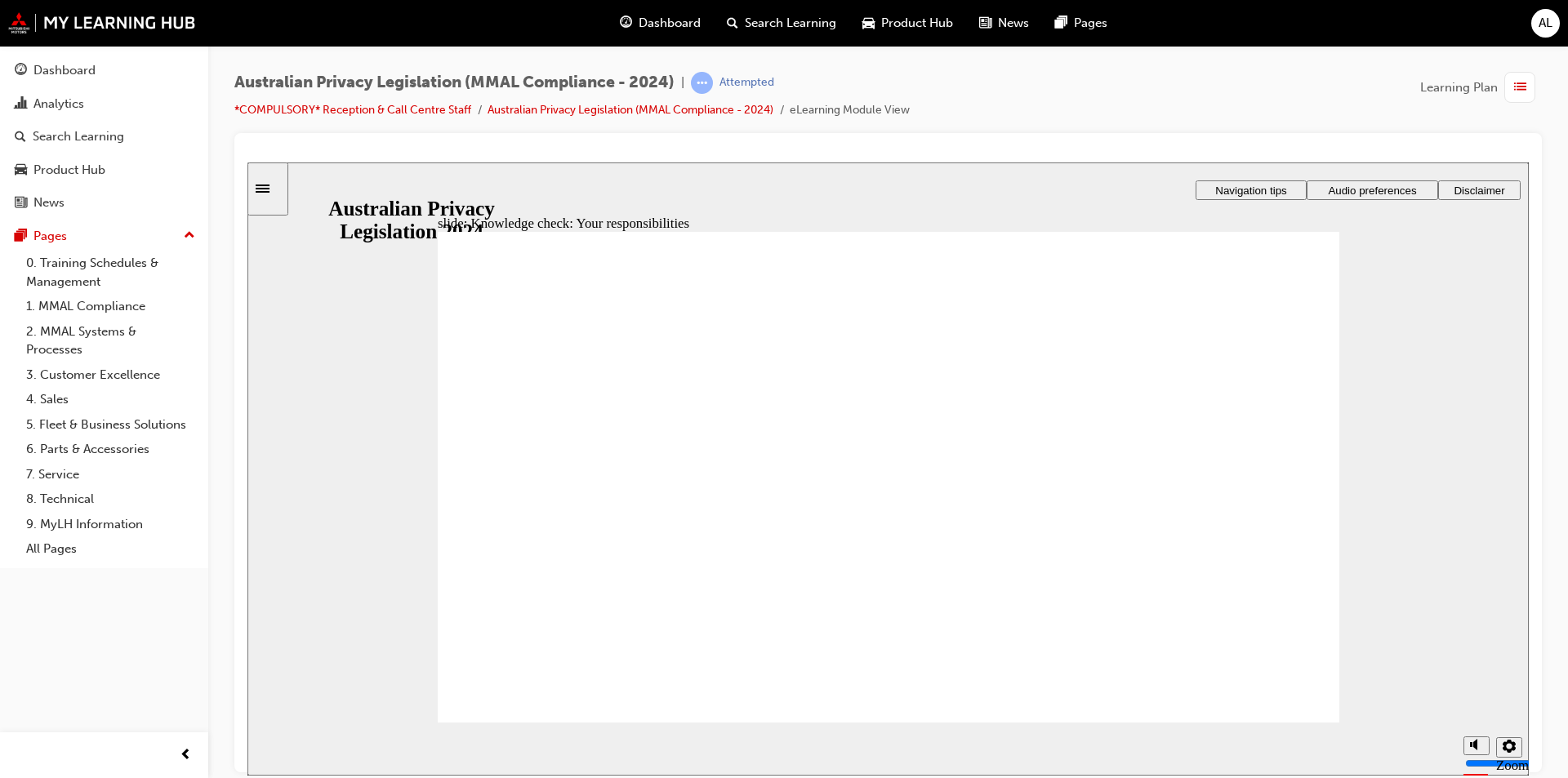
radio input "true"
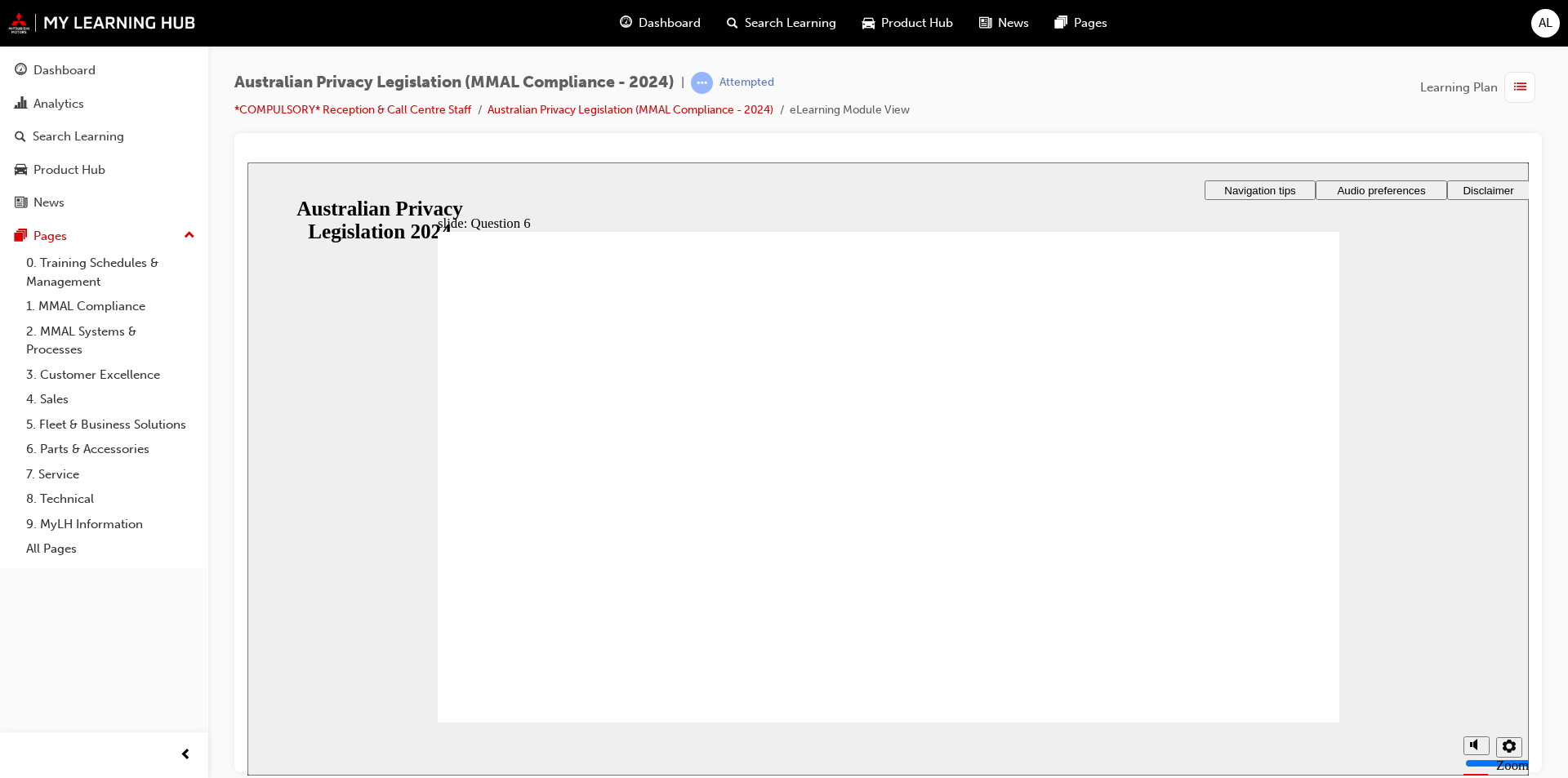
checkbox input "true"
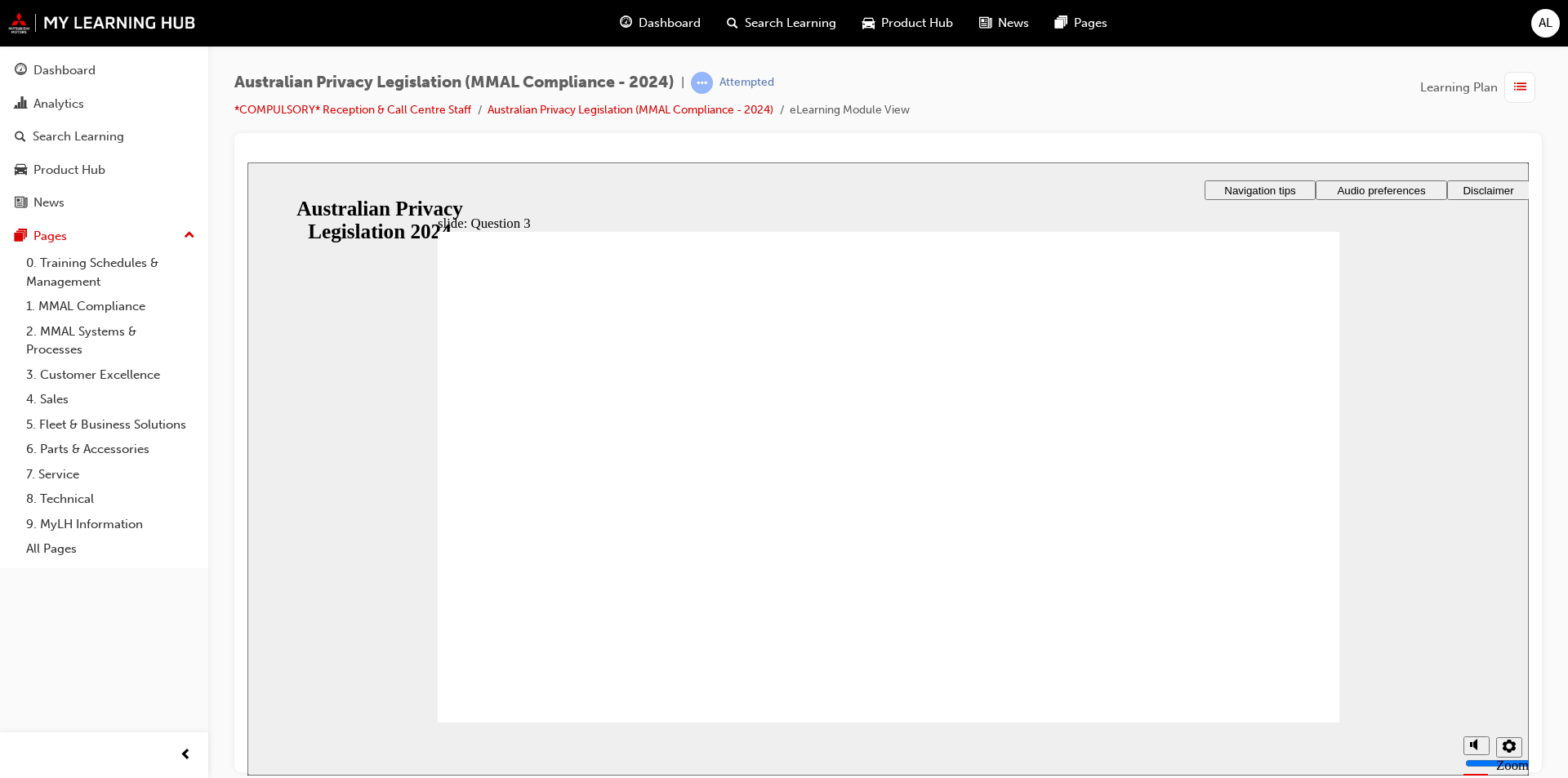
checkbox input "true"
radio input "true"
drag, startPoint x: 490, startPoint y: 481, endPoint x: 543, endPoint y: 677, distance: 203.0
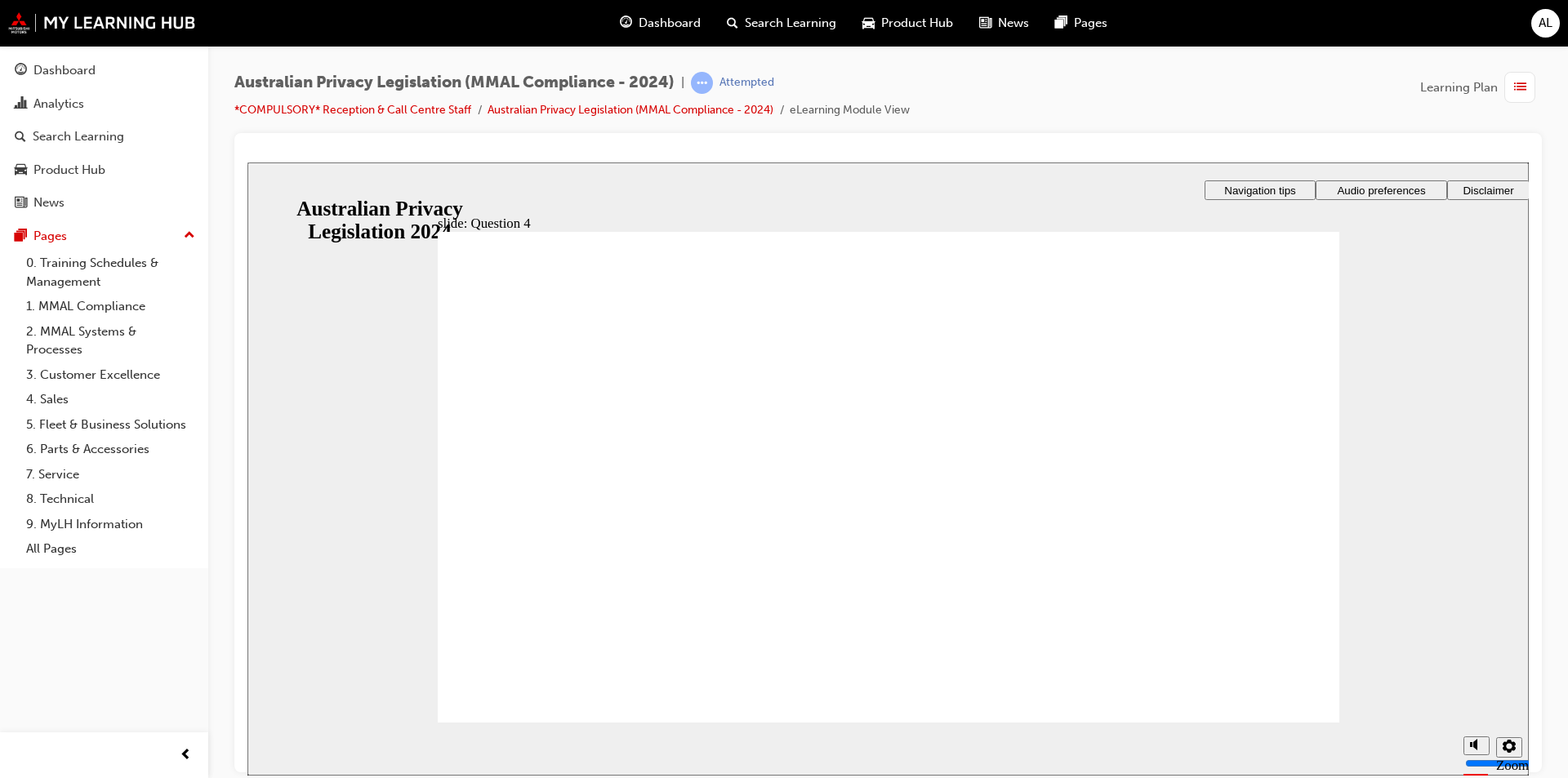
radio input "true"
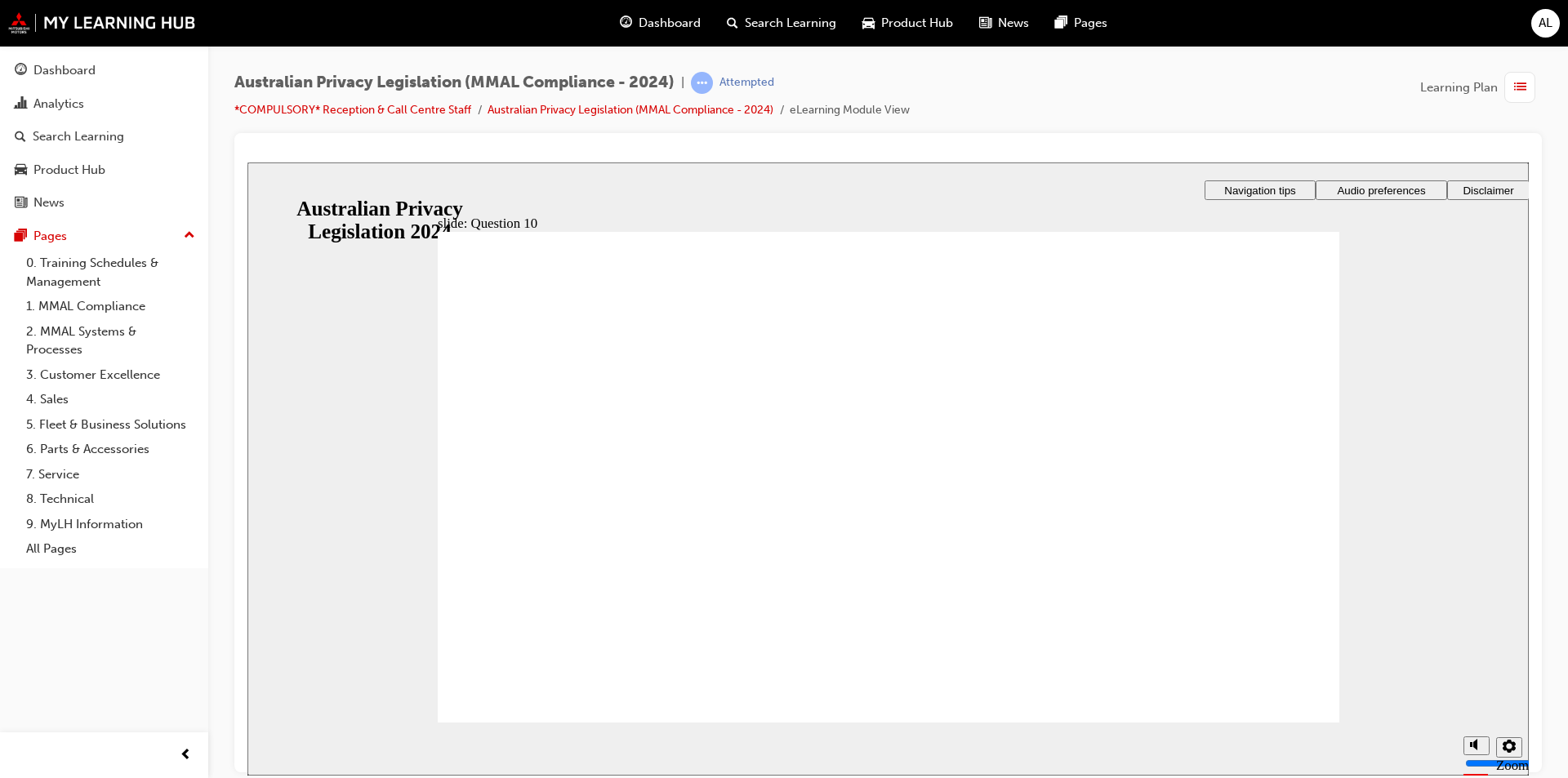
checkbox input "true"
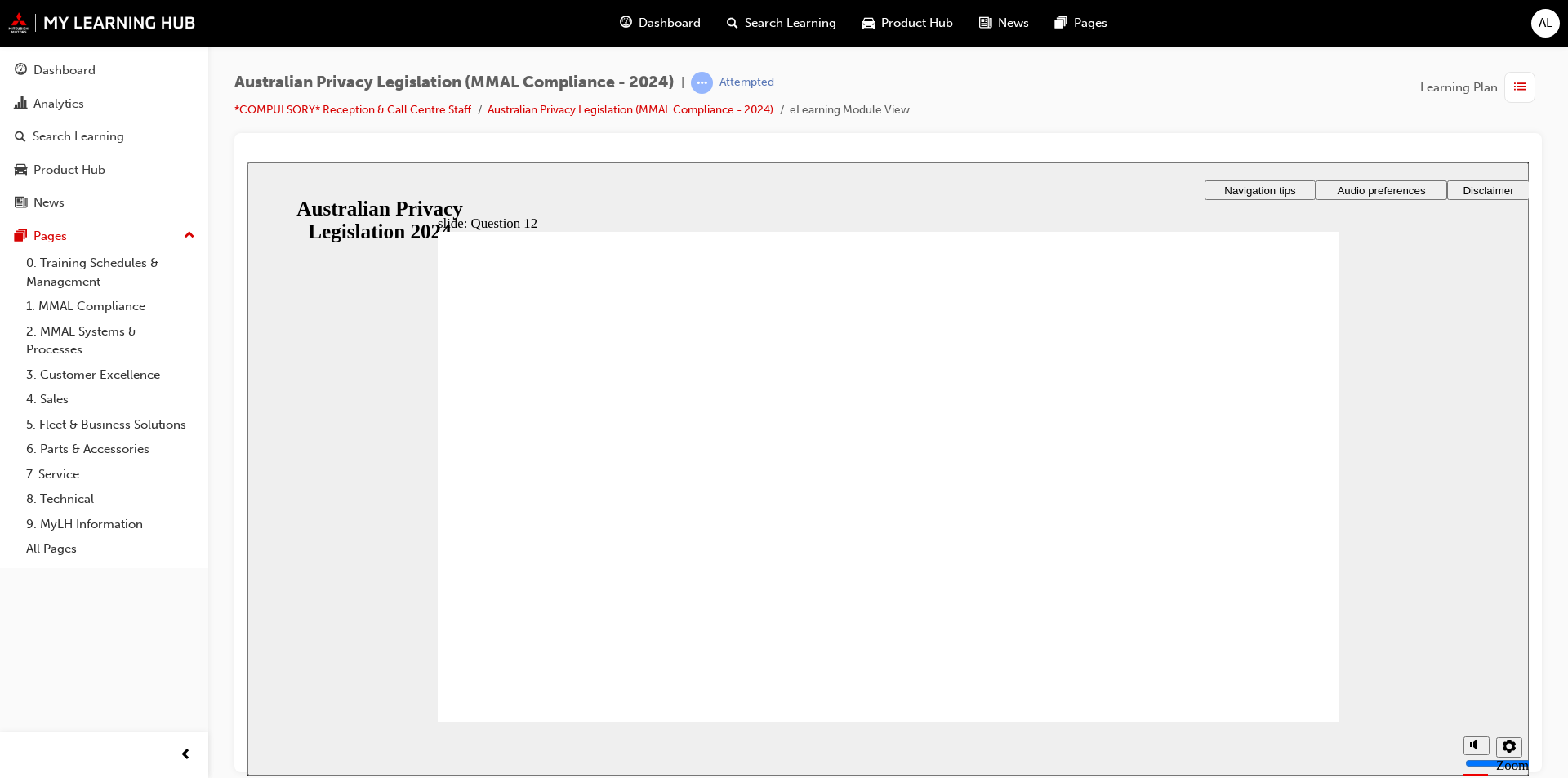
radio input "true"
drag, startPoint x: 500, startPoint y: 555, endPoint x: 542, endPoint y: 671, distance: 123.4
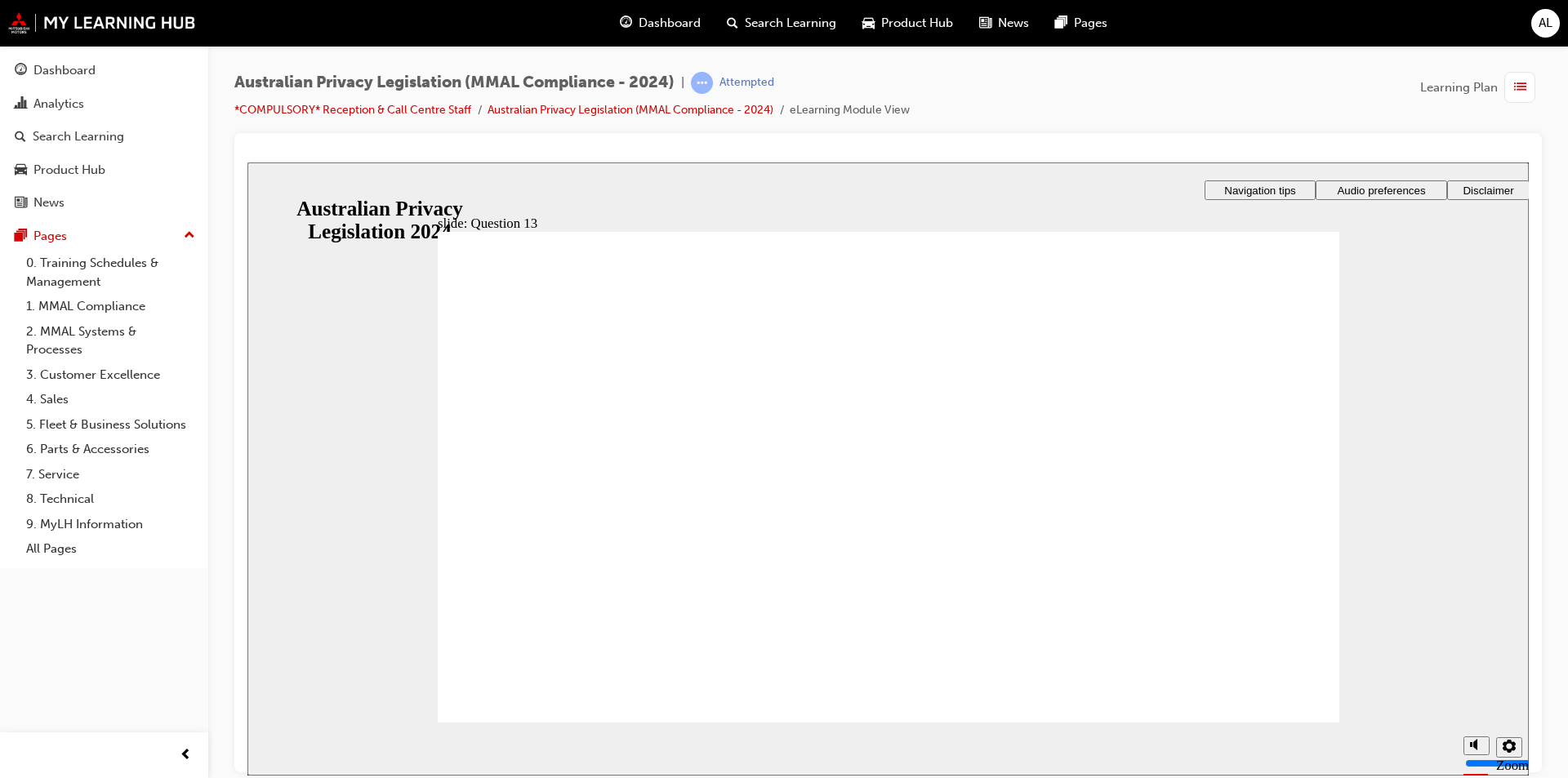
radio input "true"
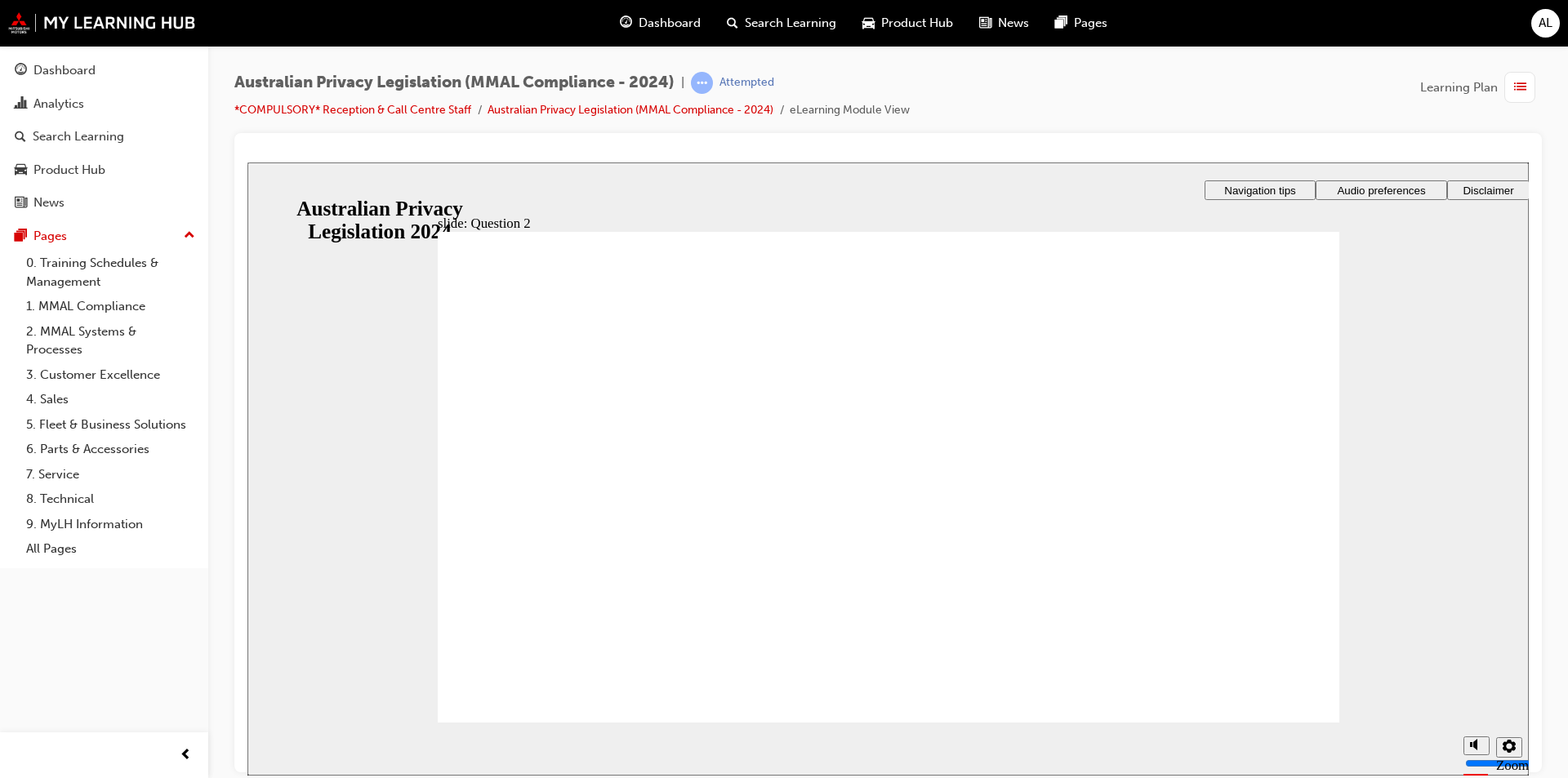
radio input "true"
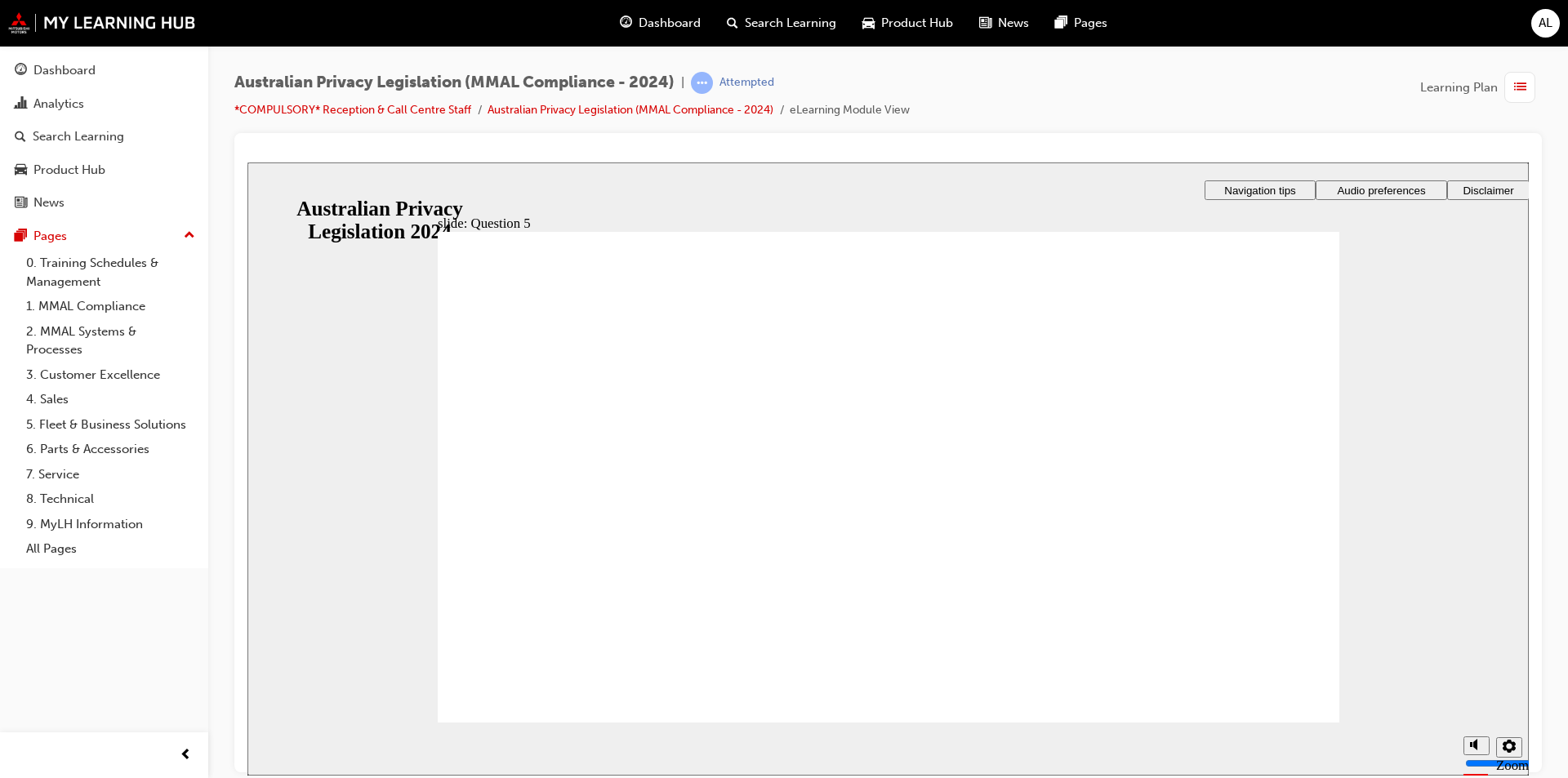
click at [1257, 724] on section "Playback Speed 2 1.75" at bounding box center [888, 748] width 1281 height 53
radio input "false"
radio input "true"
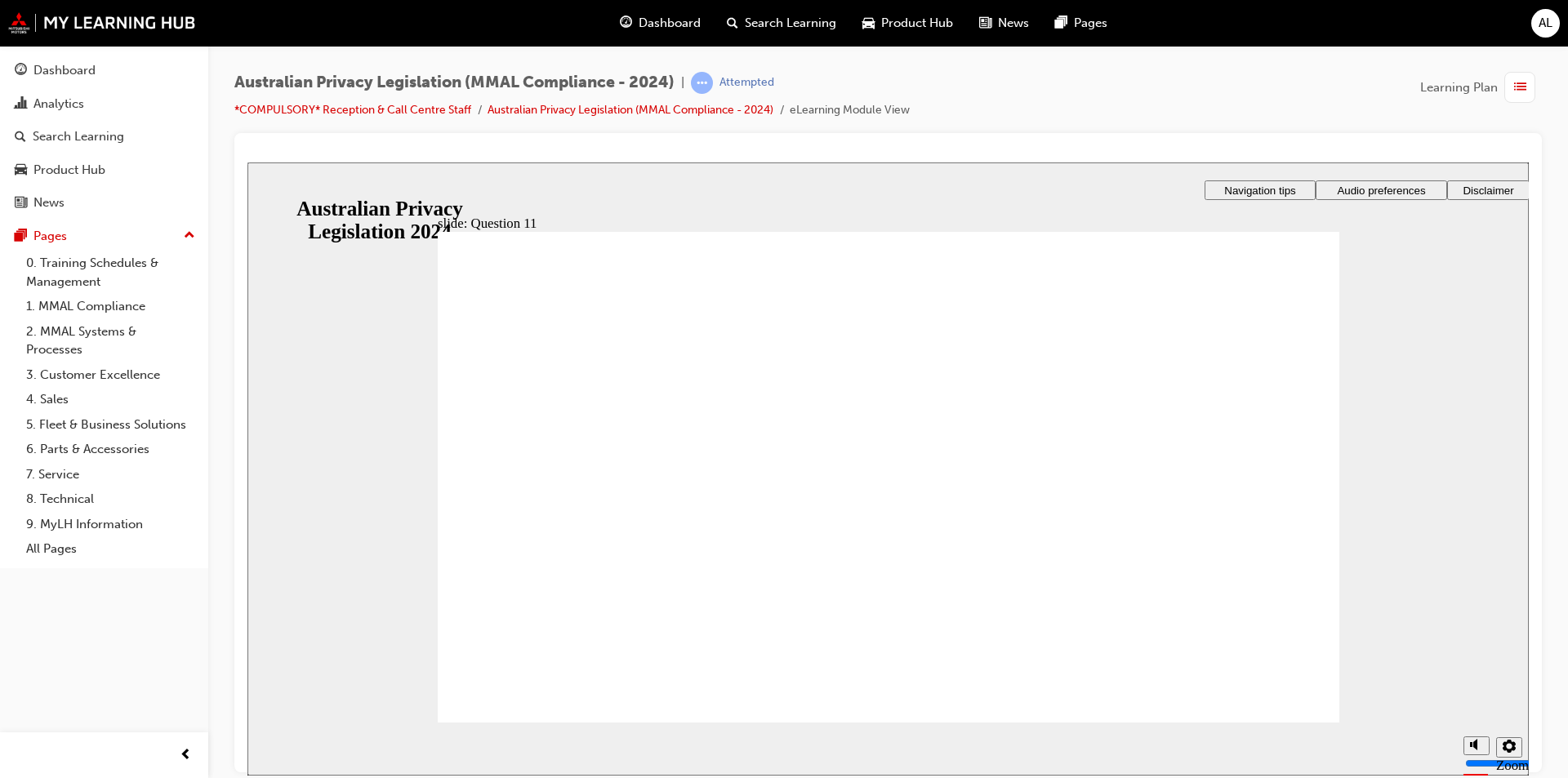
radio input "true"
drag, startPoint x: 814, startPoint y: 550, endPoint x: 585, endPoint y: 677, distance: 261.9
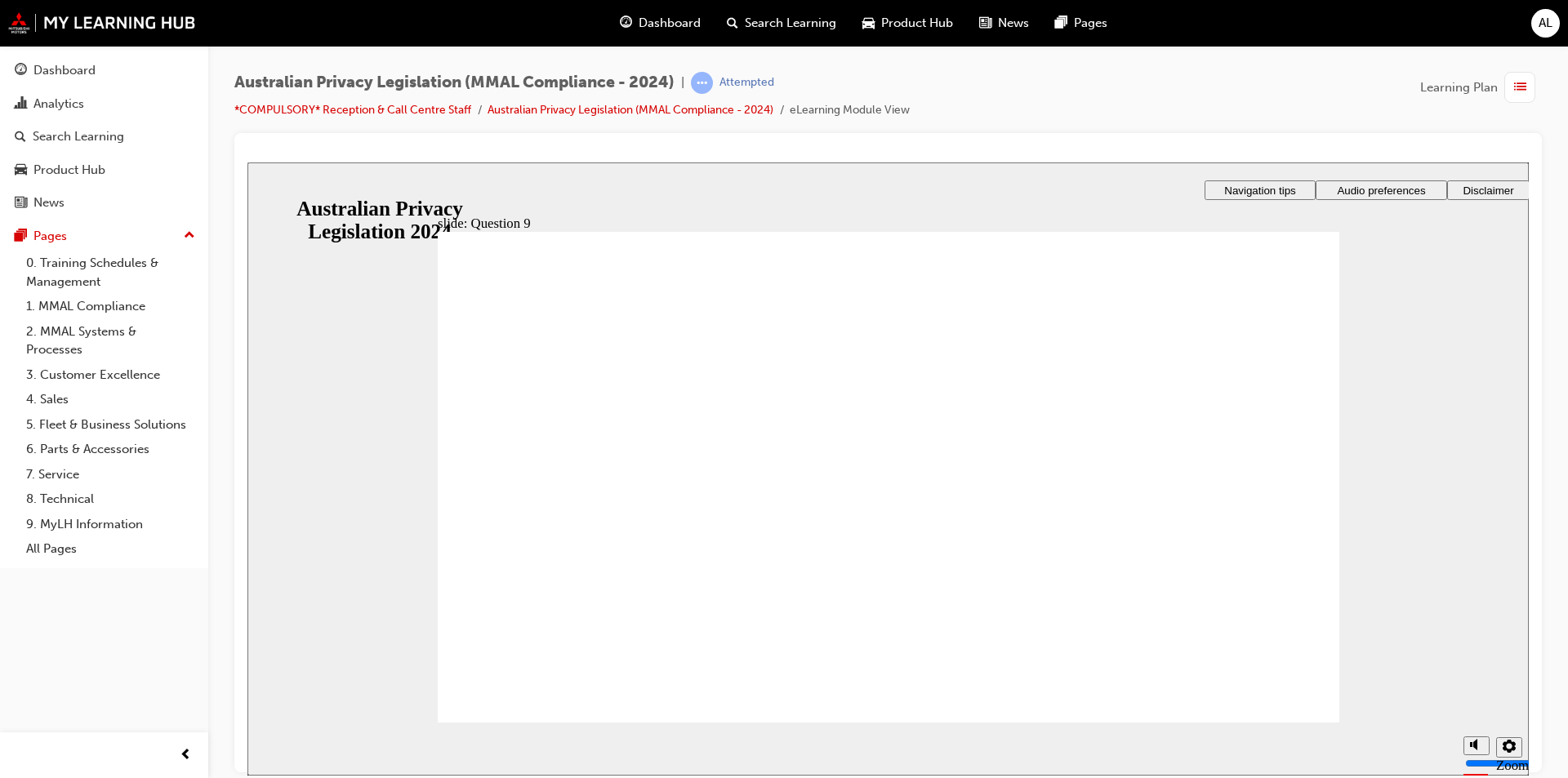
radio input "true"
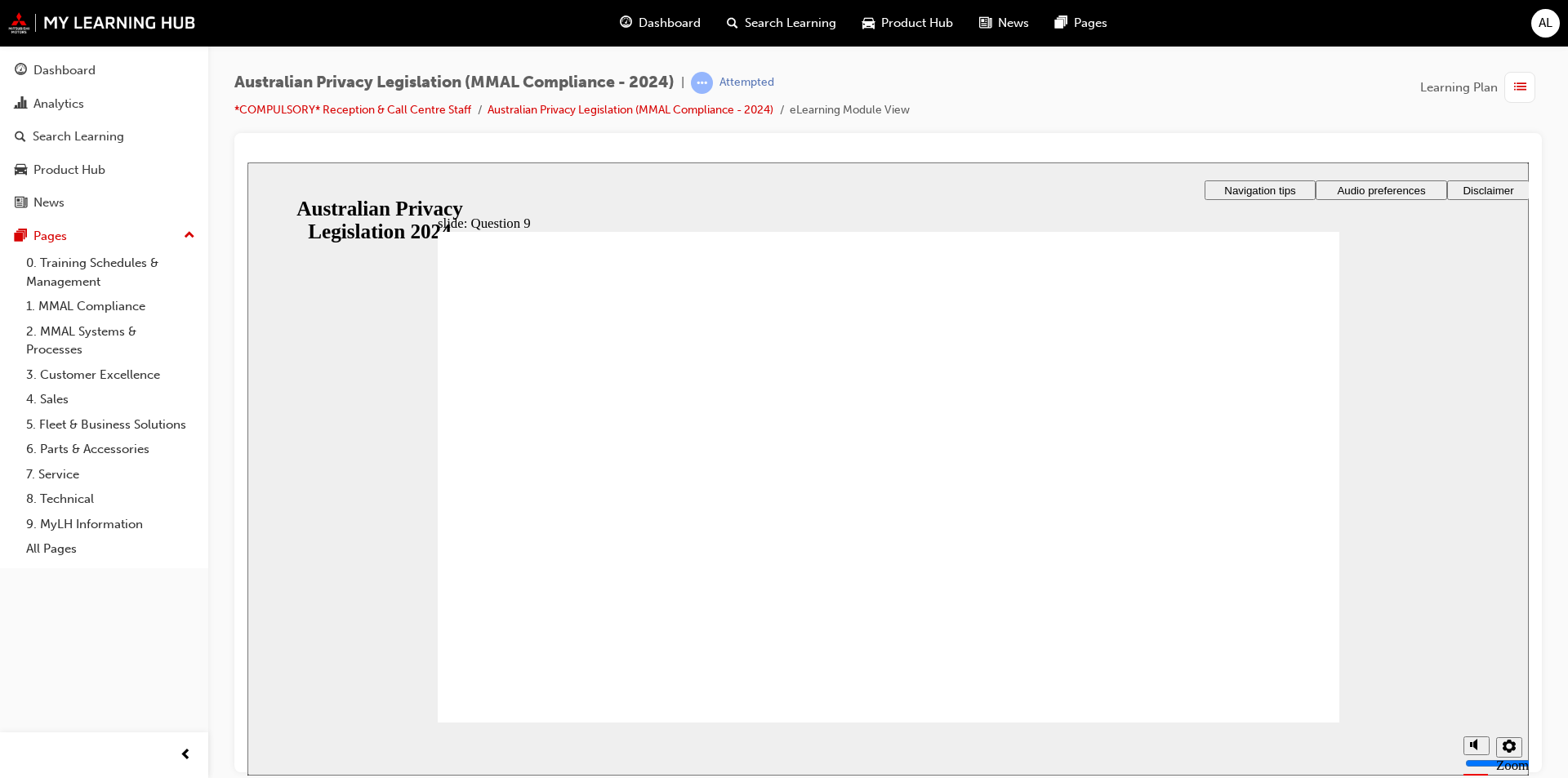
radio input "true"
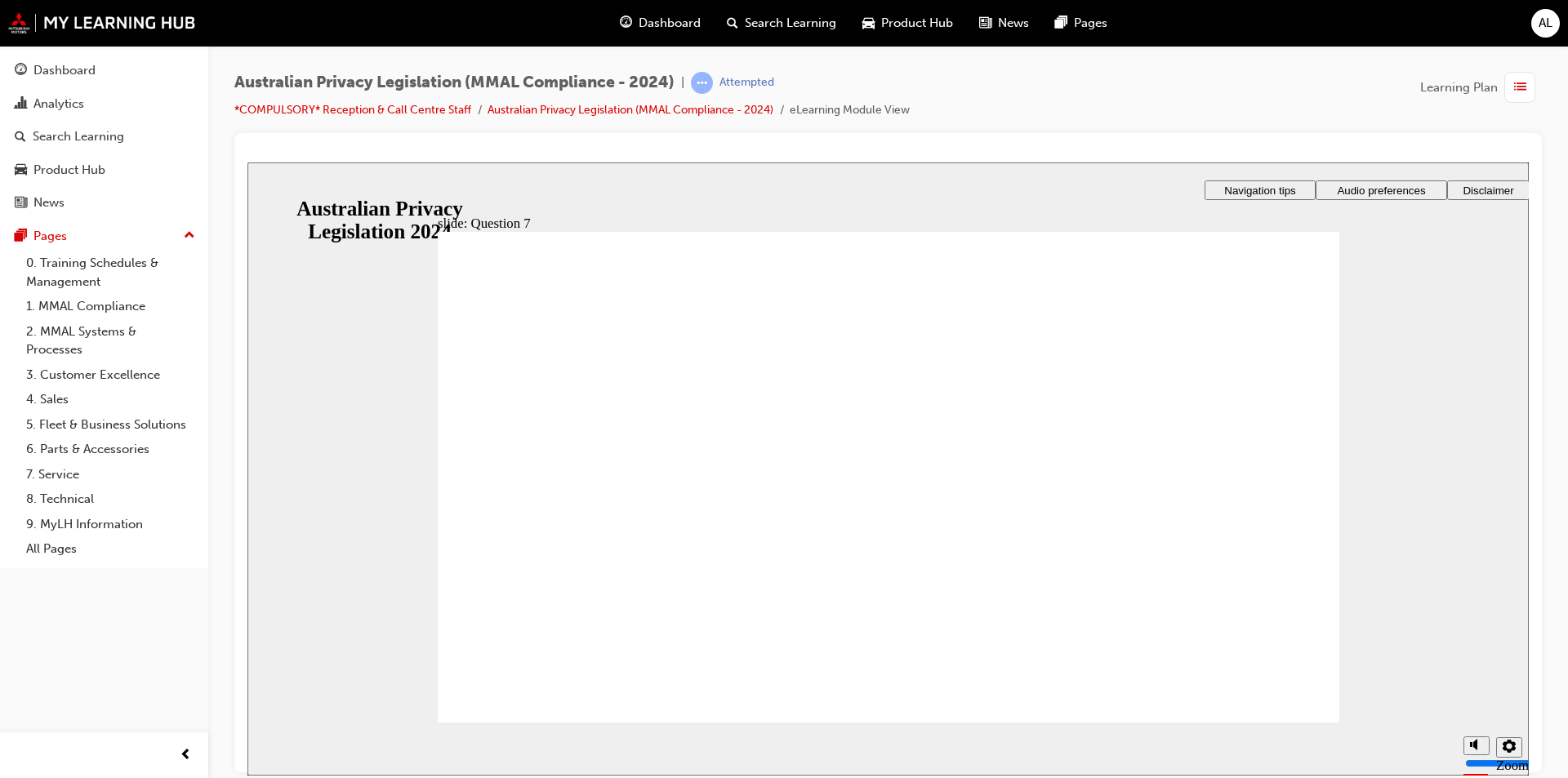
radio input "true"
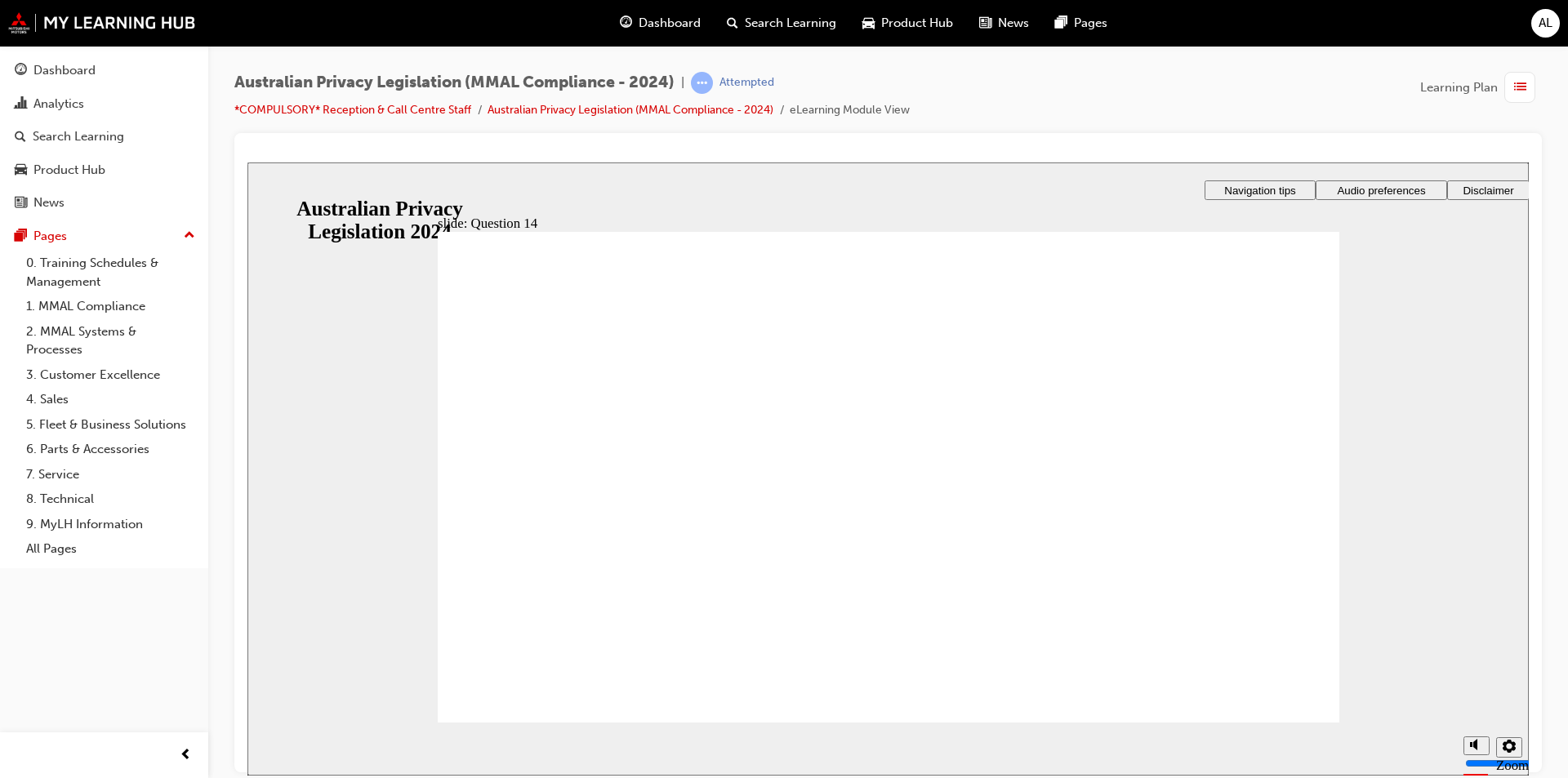
radio input "true"
drag, startPoint x: 510, startPoint y: 527, endPoint x: 559, endPoint y: 677, distance: 157.8
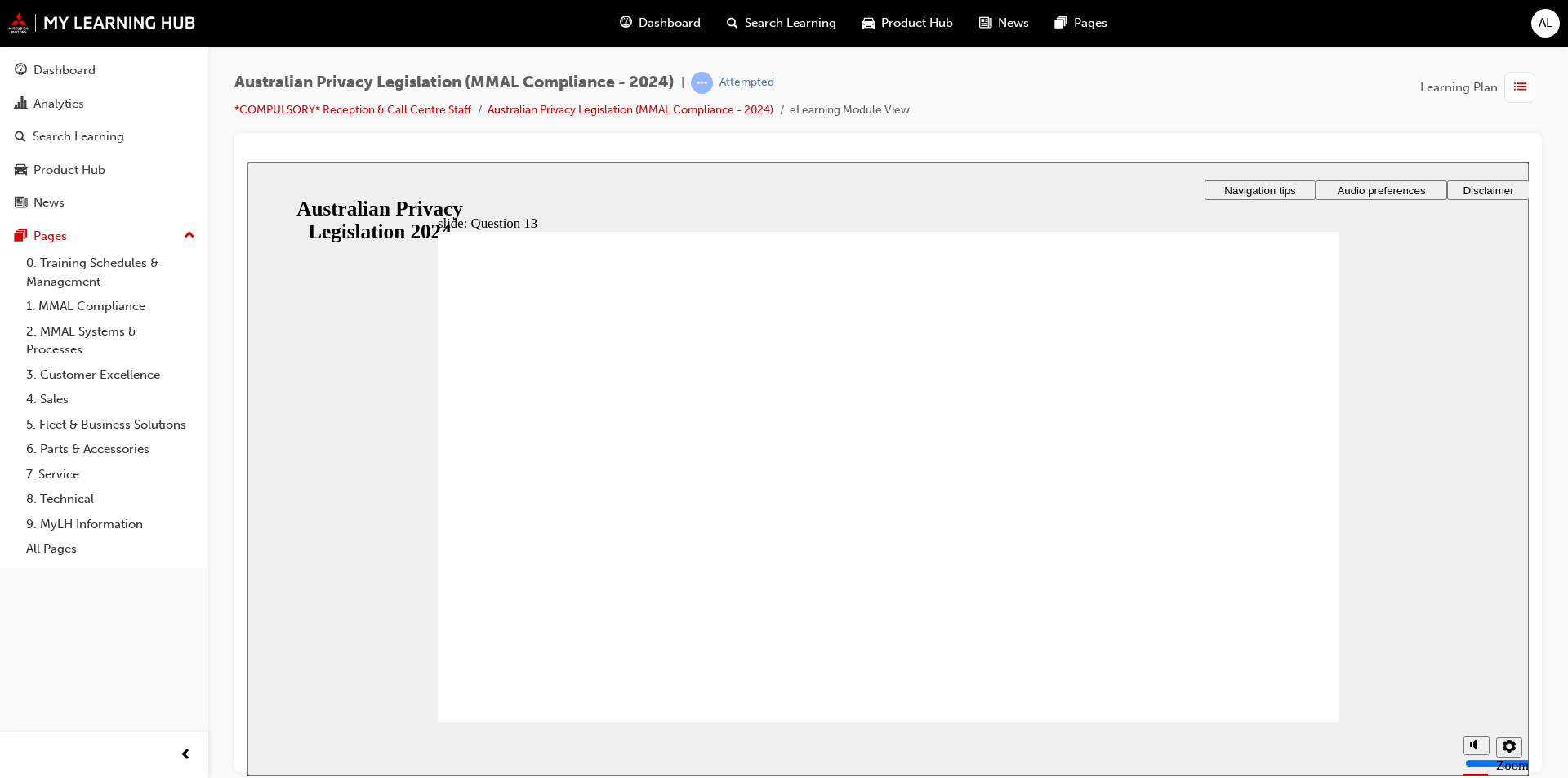
radio input "true"
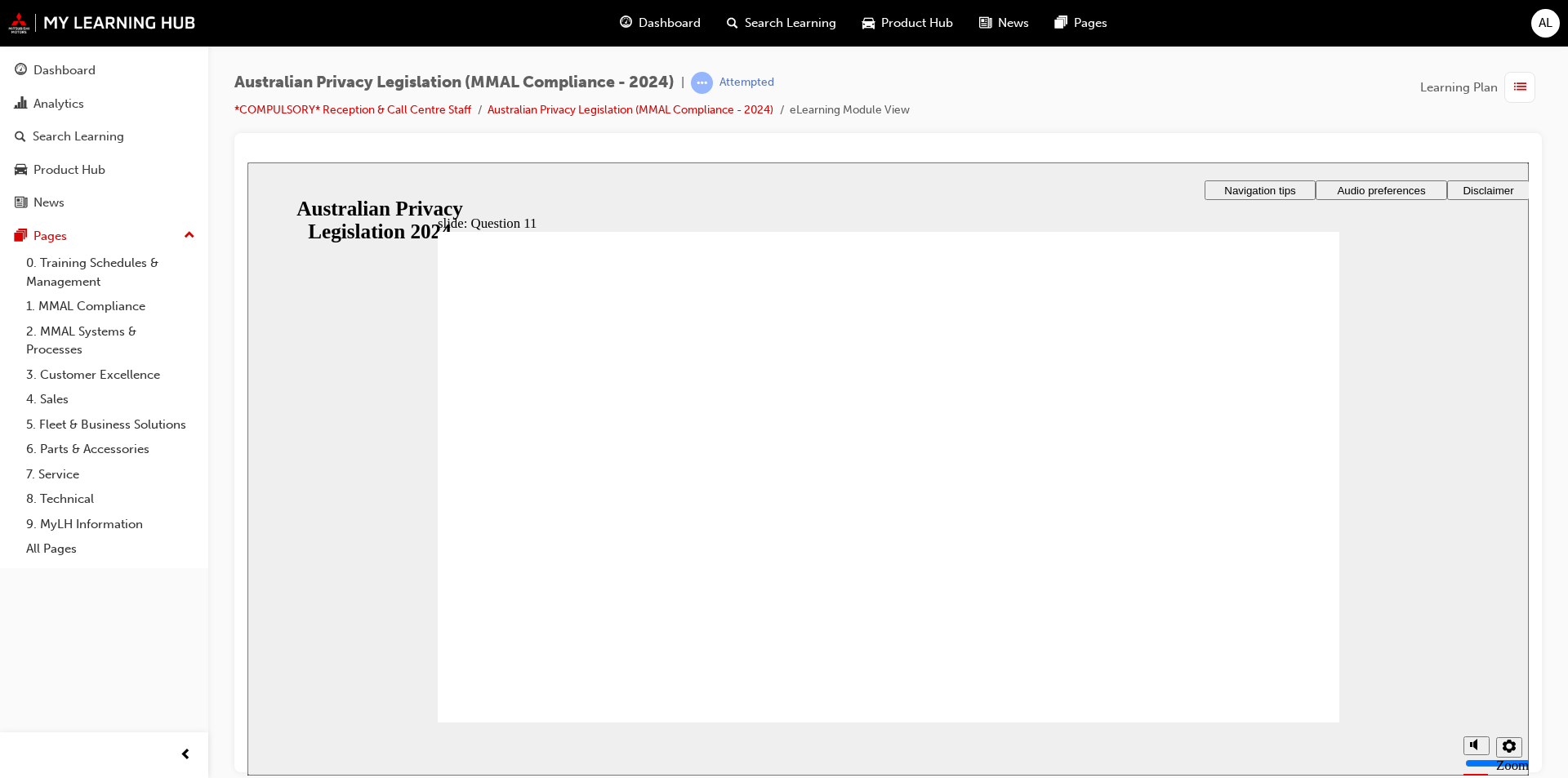
checkbox input "true"
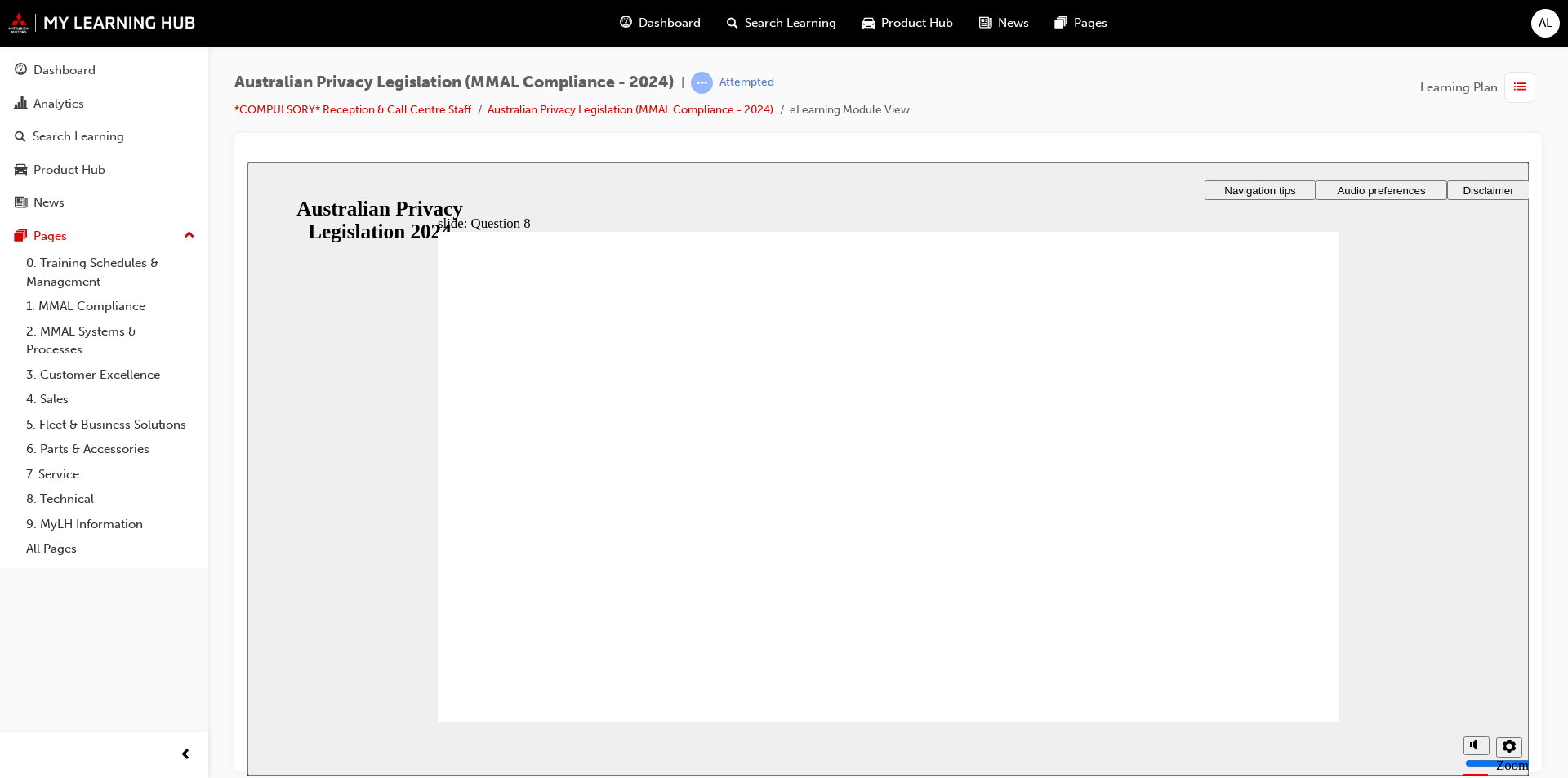
radio input "true"
checkbox input "true"
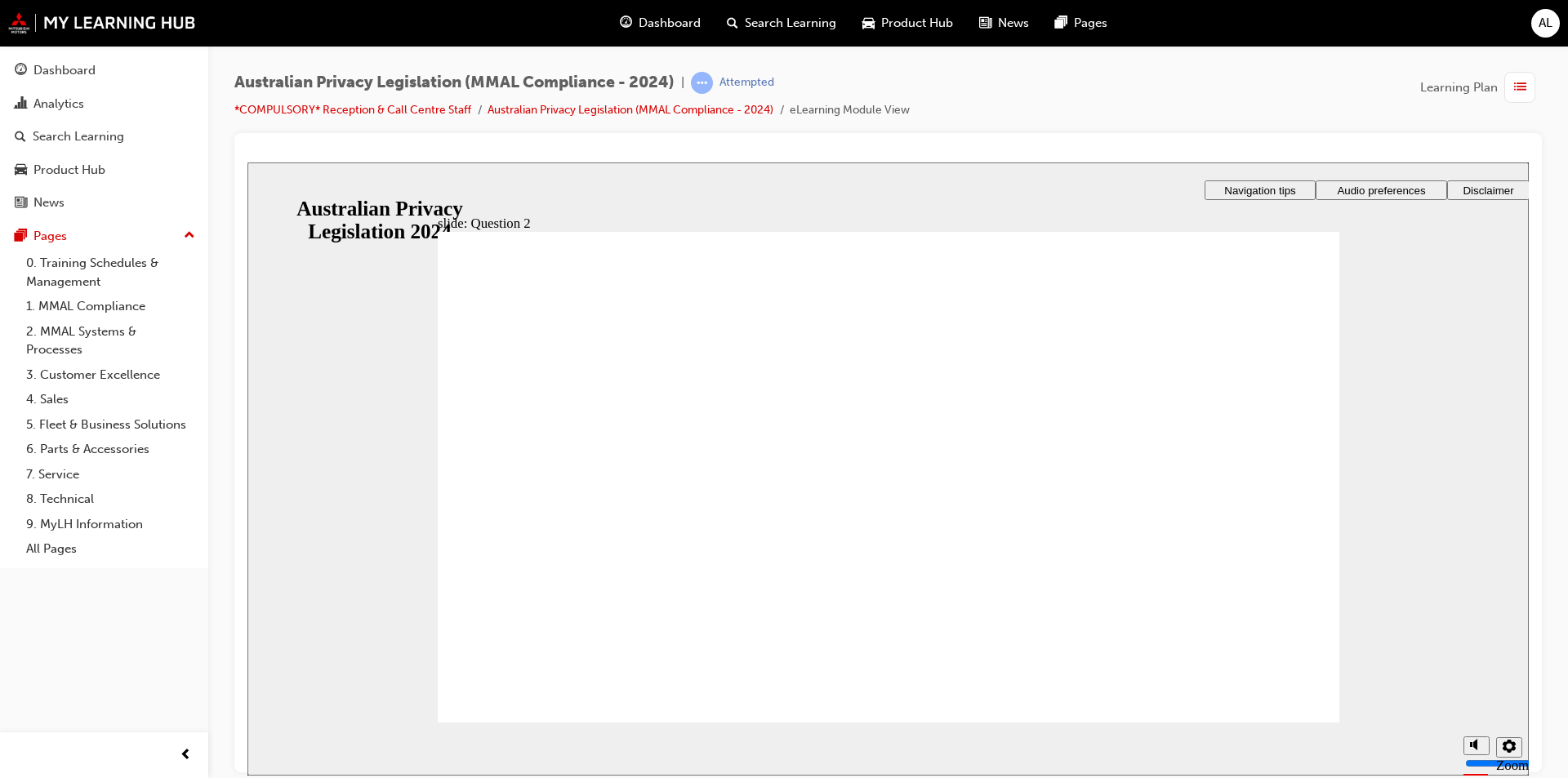
radio input "true"
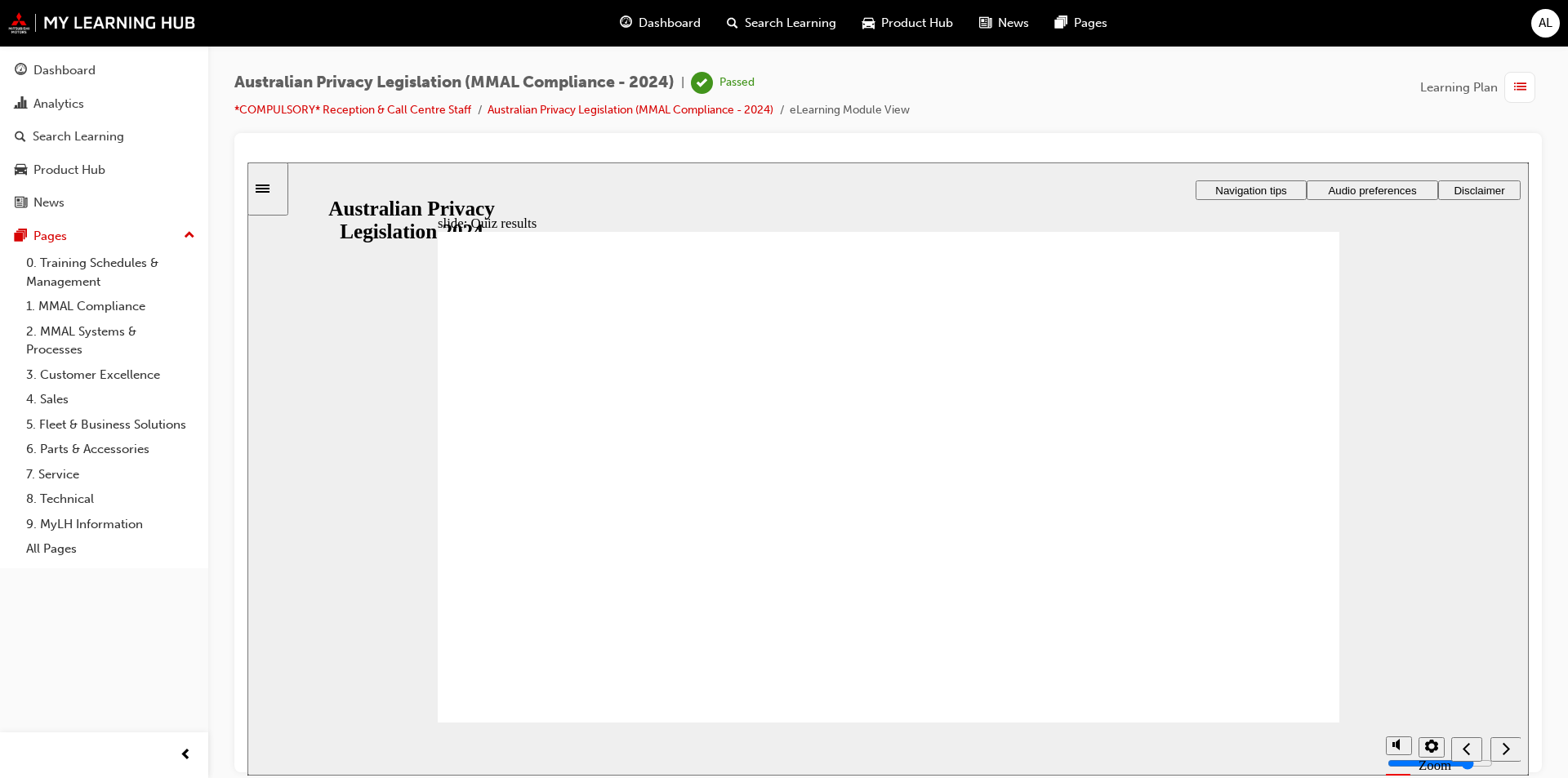
click at [666, 18] on span "Dashboard" at bounding box center [669, 23] width 62 height 19
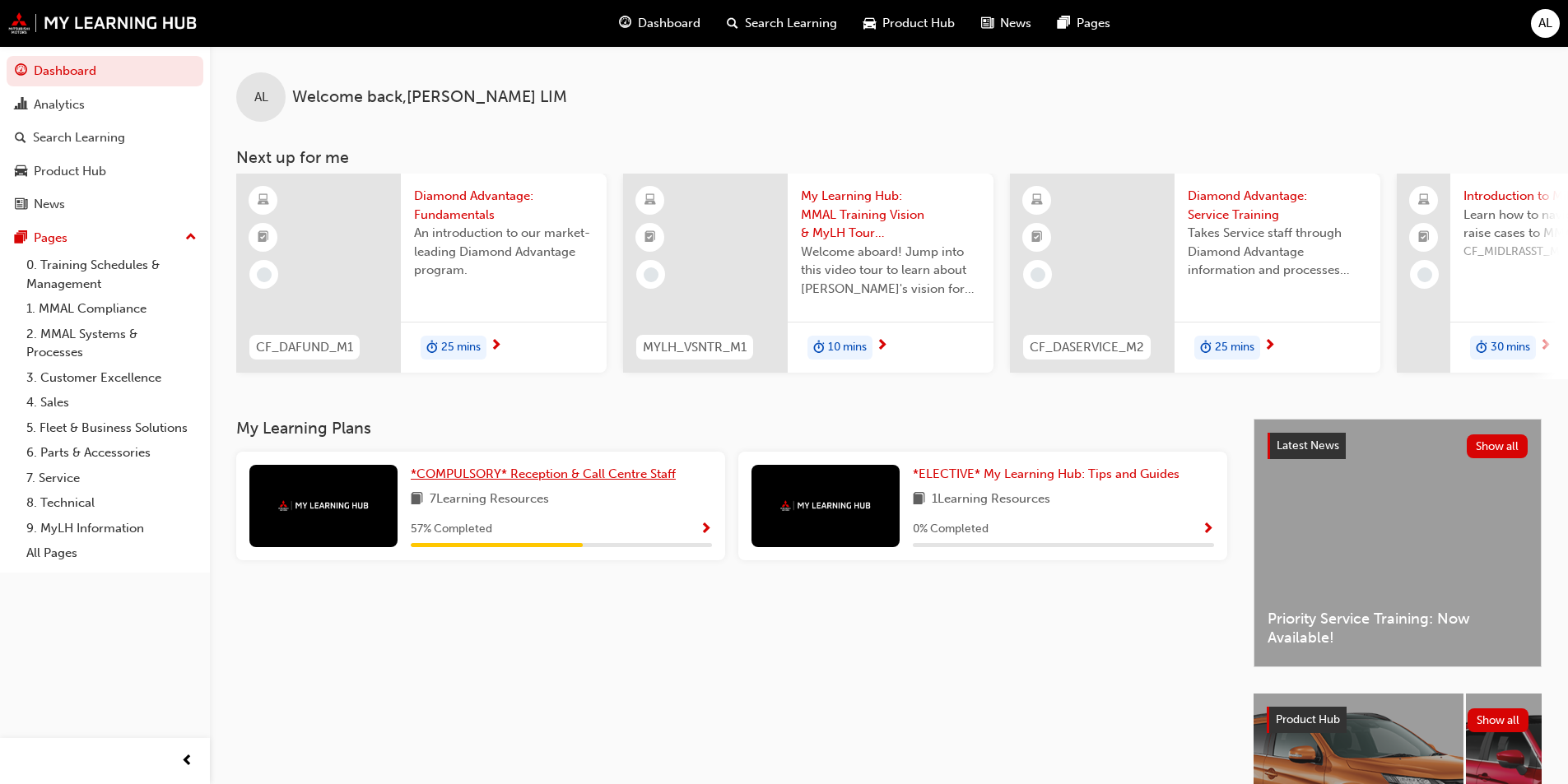
click at [483, 477] on span "*COMPULSORY* Reception & Call Centre Staff" at bounding box center [543, 473] width 265 height 15
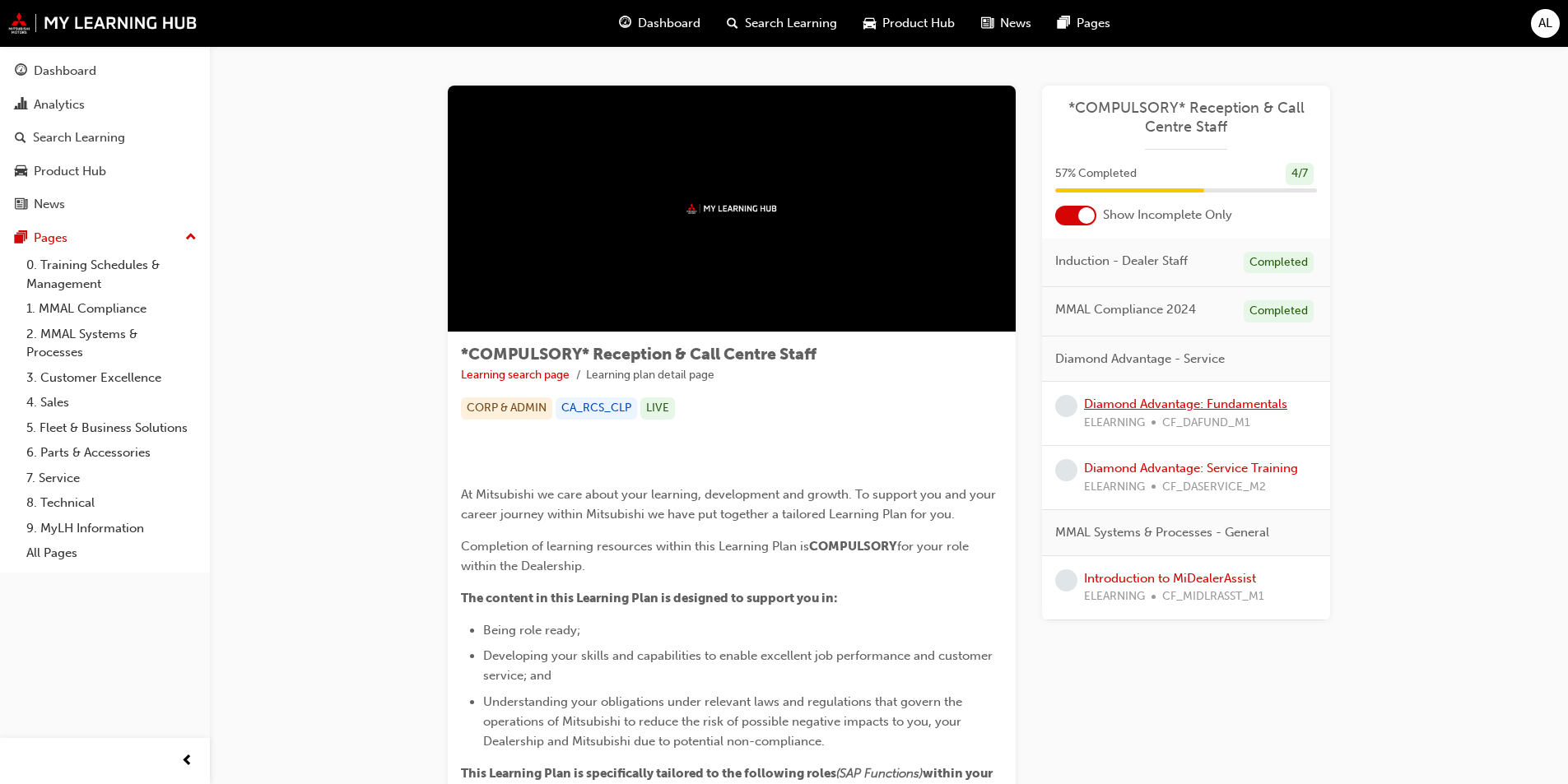
click at [1141, 402] on link "Diamond Advantage: Fundamentals" at bounding box center [1186, 403] width 203 height 15
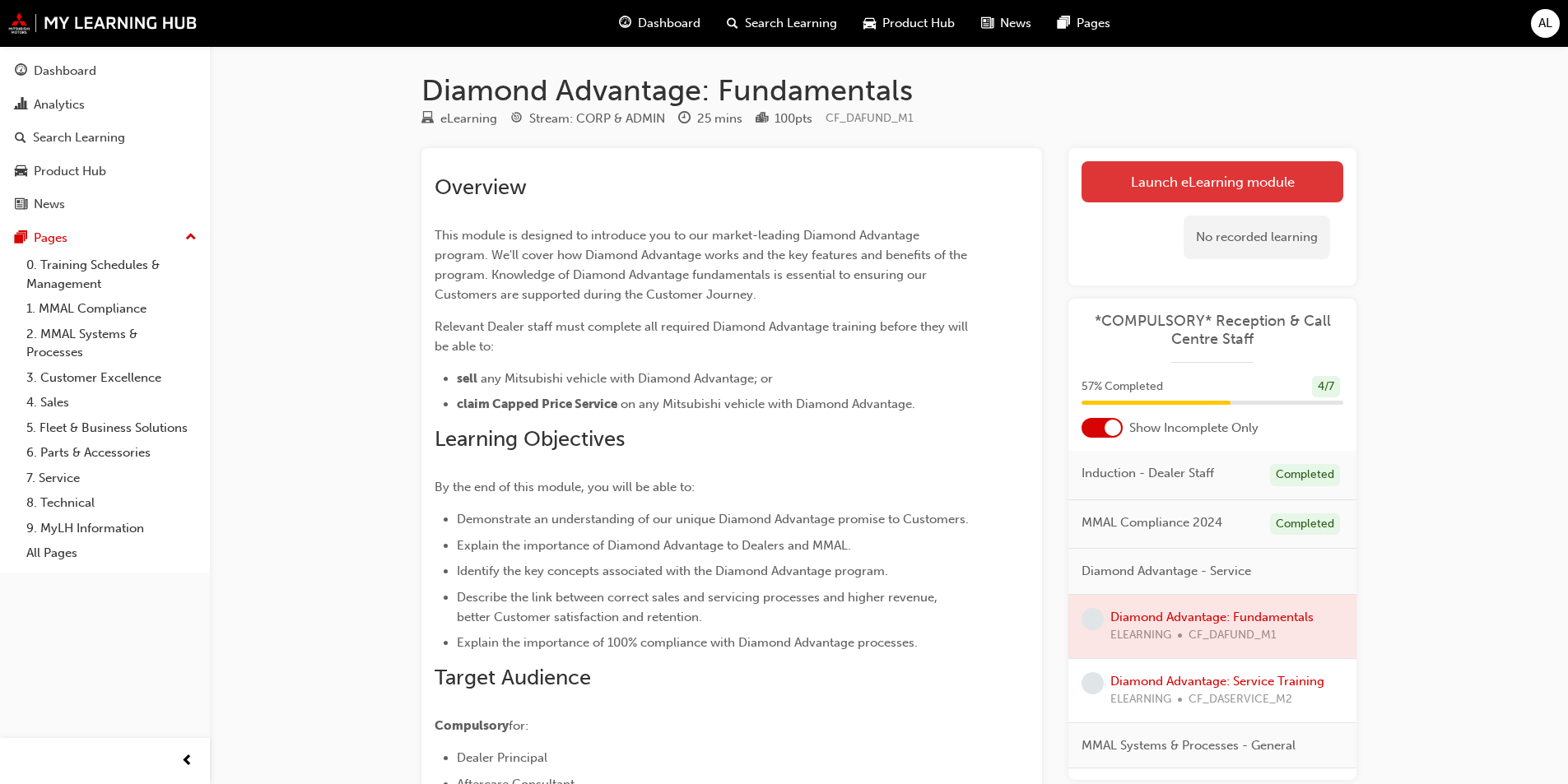
click at [1265, 198] on link "Launch eLearning module" at bounding box center [1212, 182] width 261 height 41
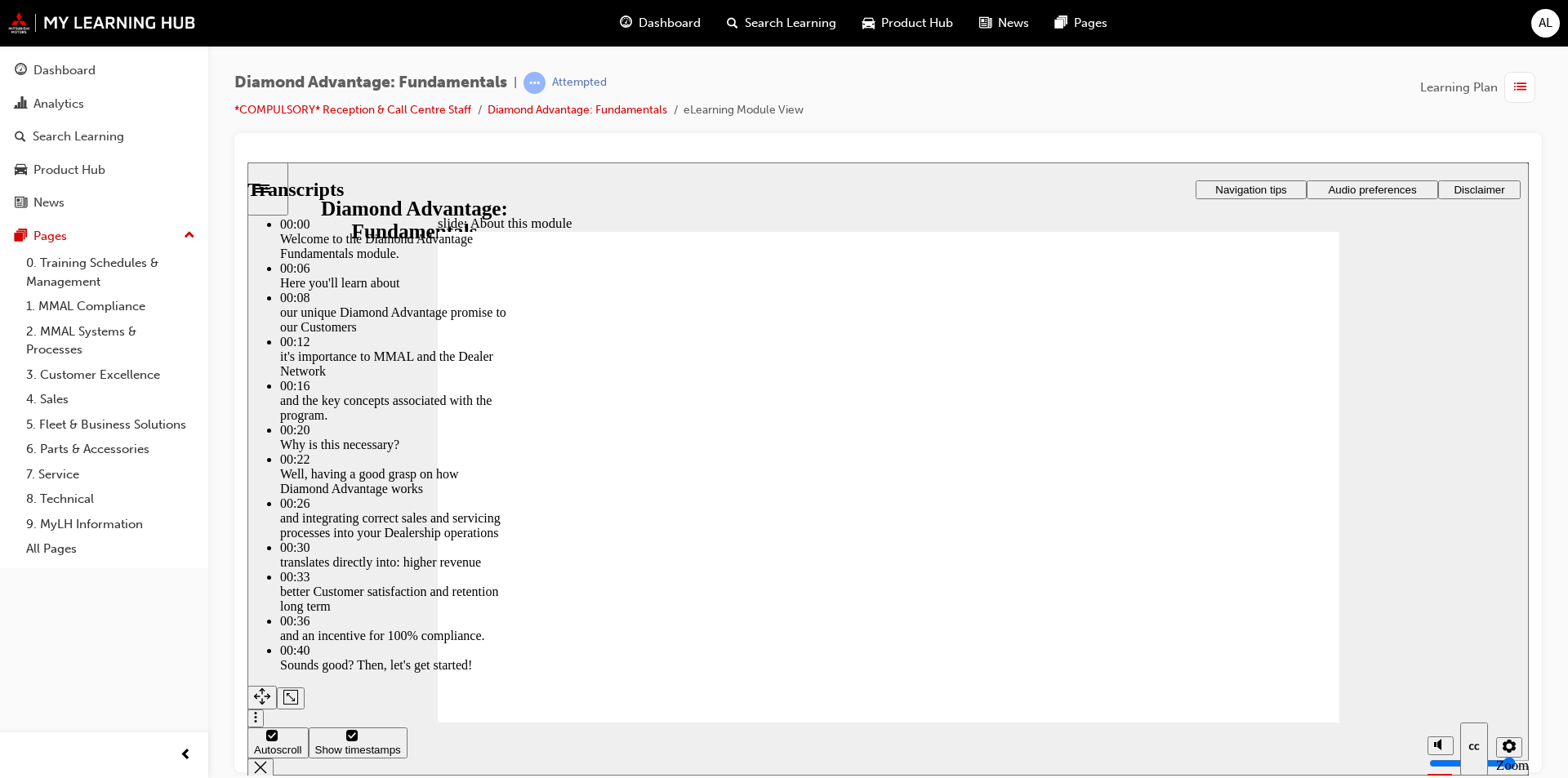
type input "45"
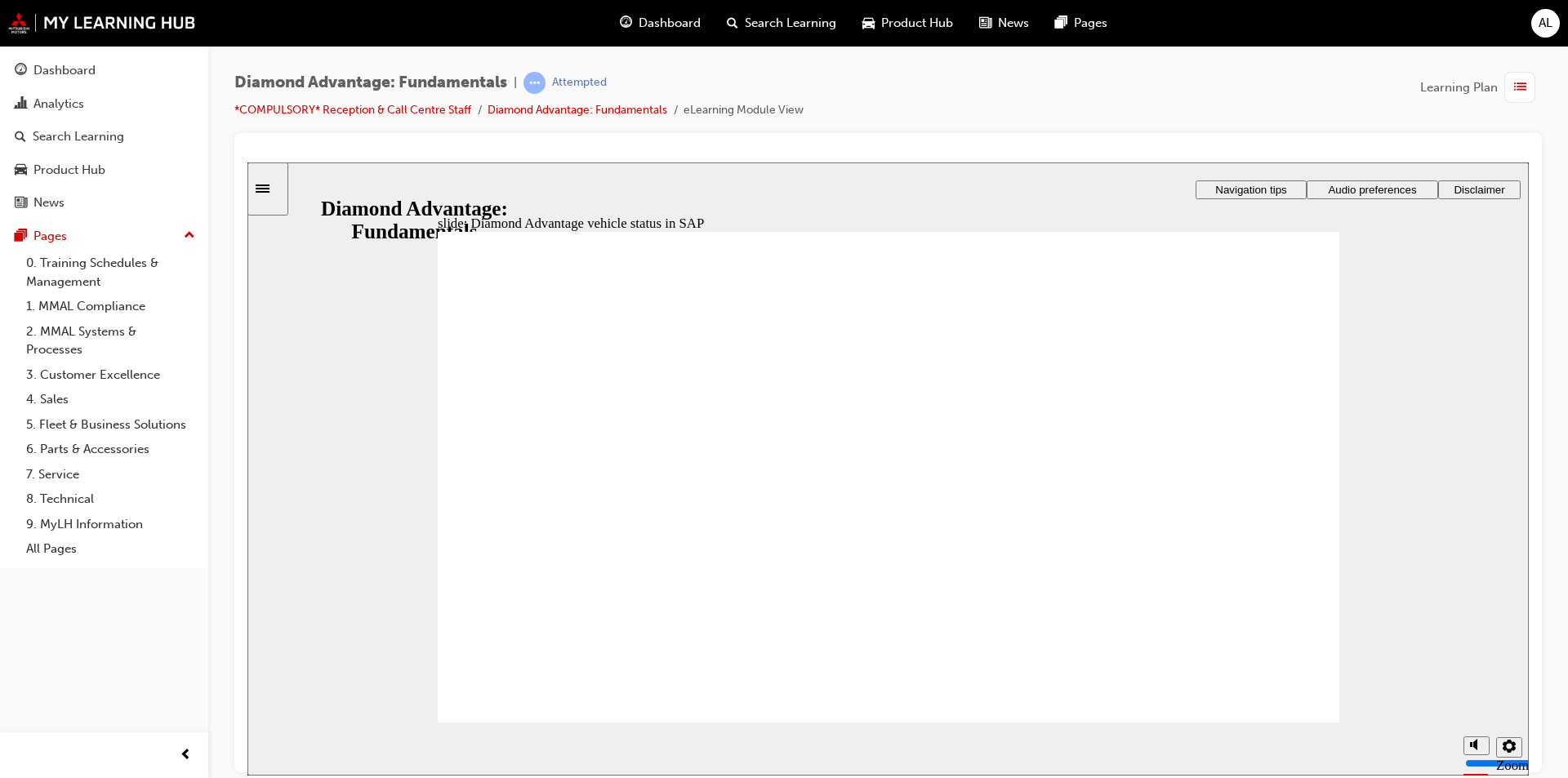
drag, startPoint x: 869, startPoint y: 343, endPoint x: 869, endPoint y: 332, distance: 11.0
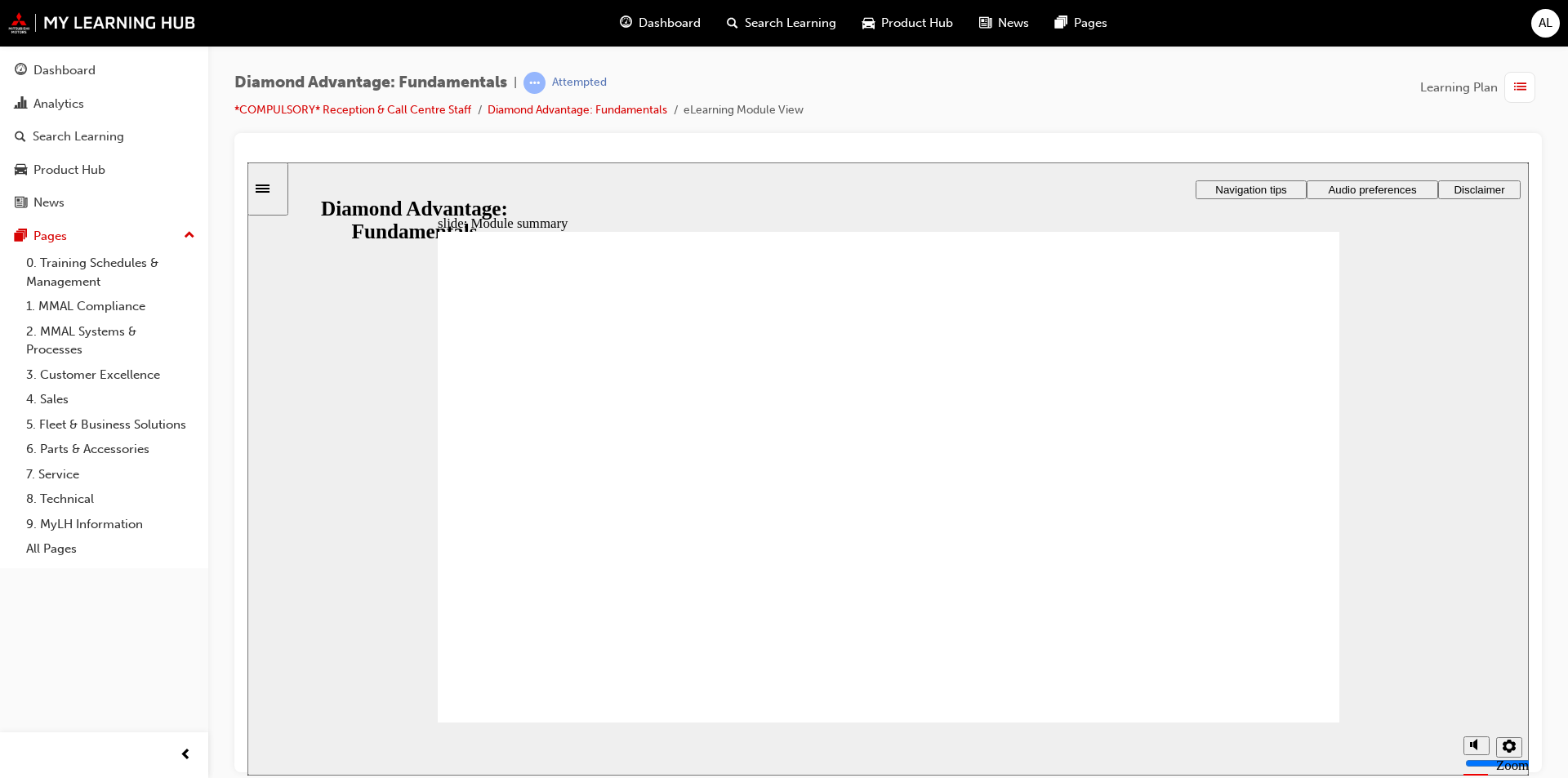
checkbox input "true"
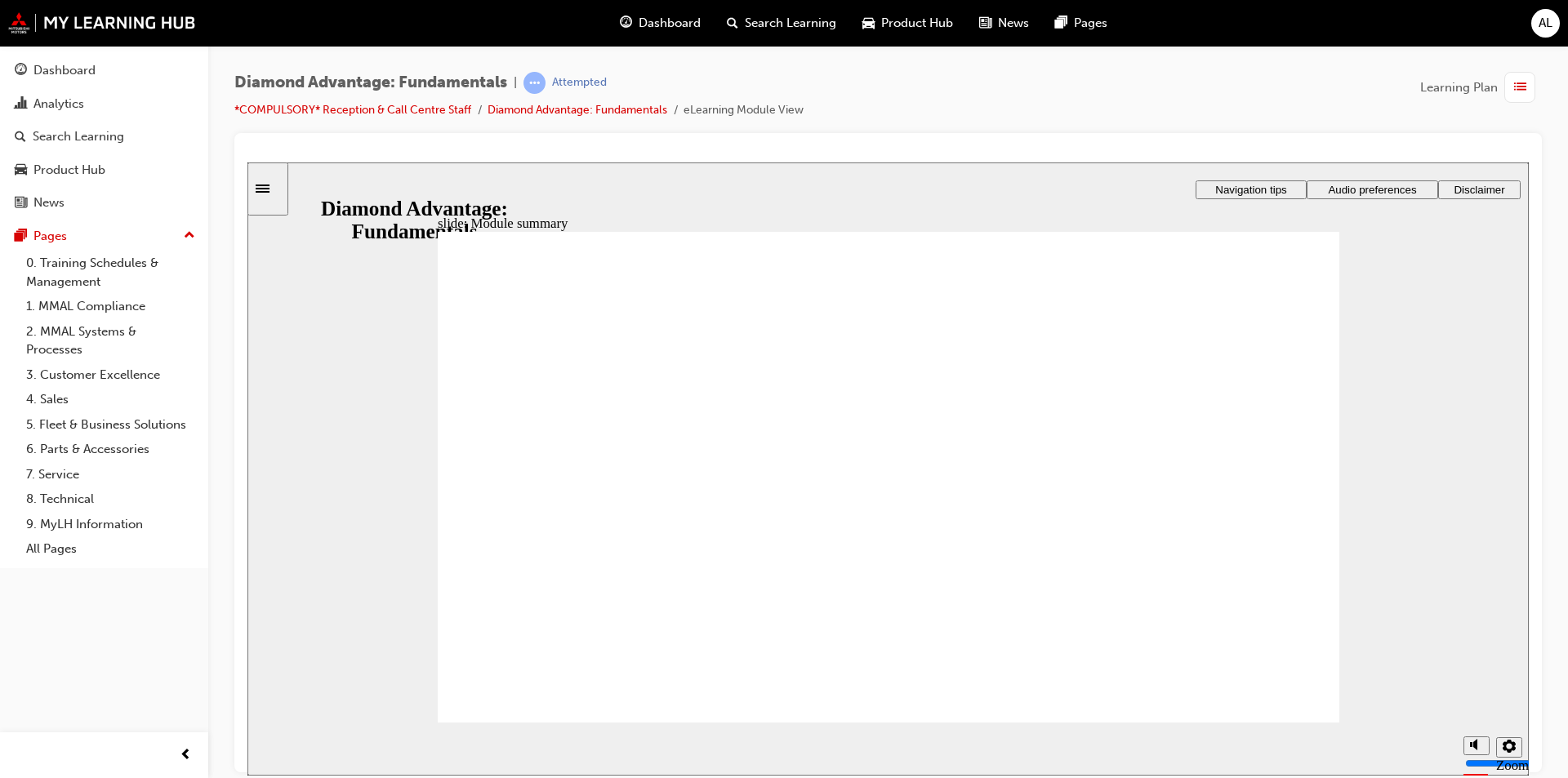
checkbox input "true"
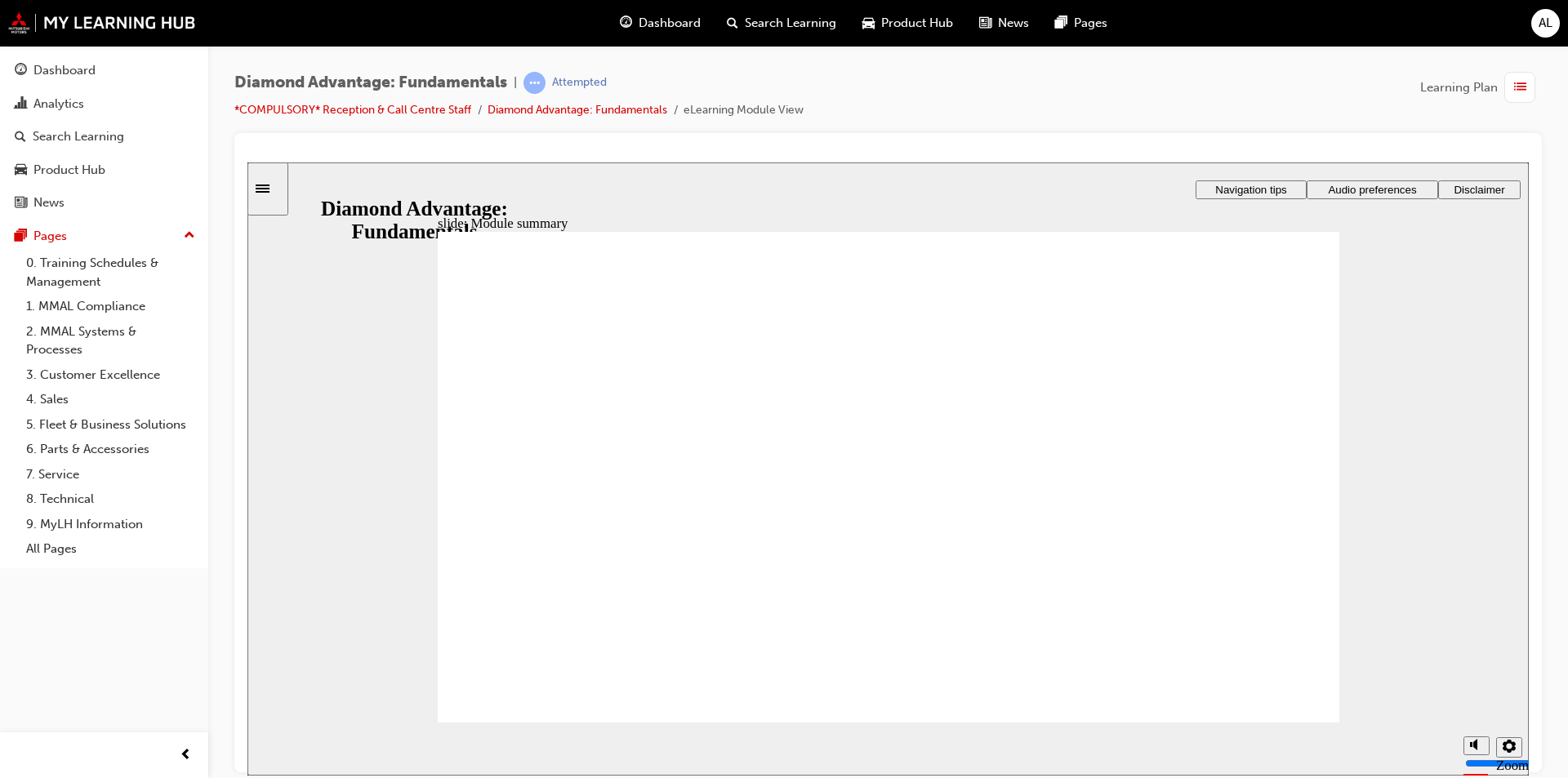
checkbox input "false"
checkbox input "true"
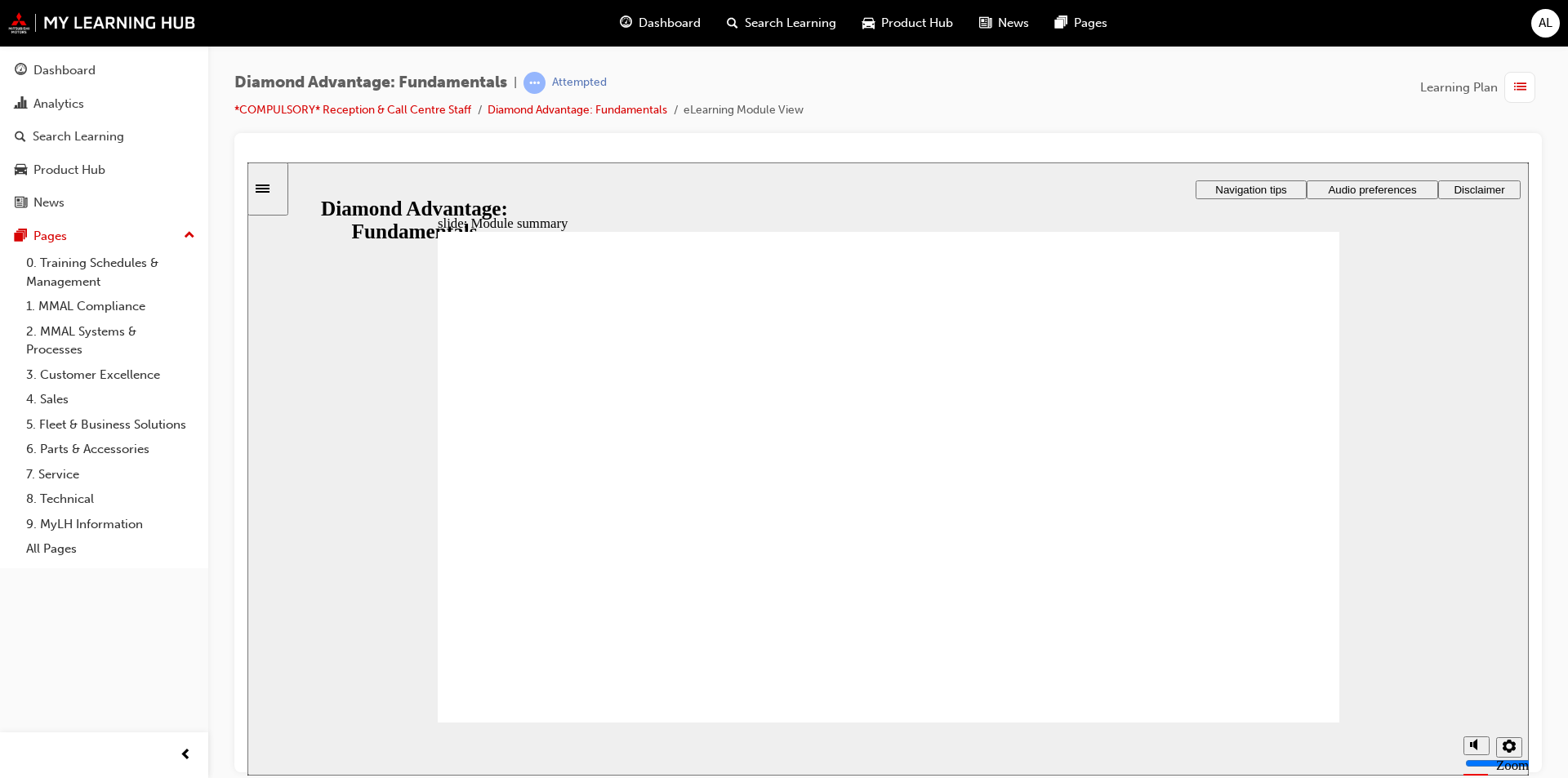
checkbox input "true"
drag, startPoint x: 692, startPoint y: 609, endPoint x: 722, endPoint y: 637, distance: 41.0
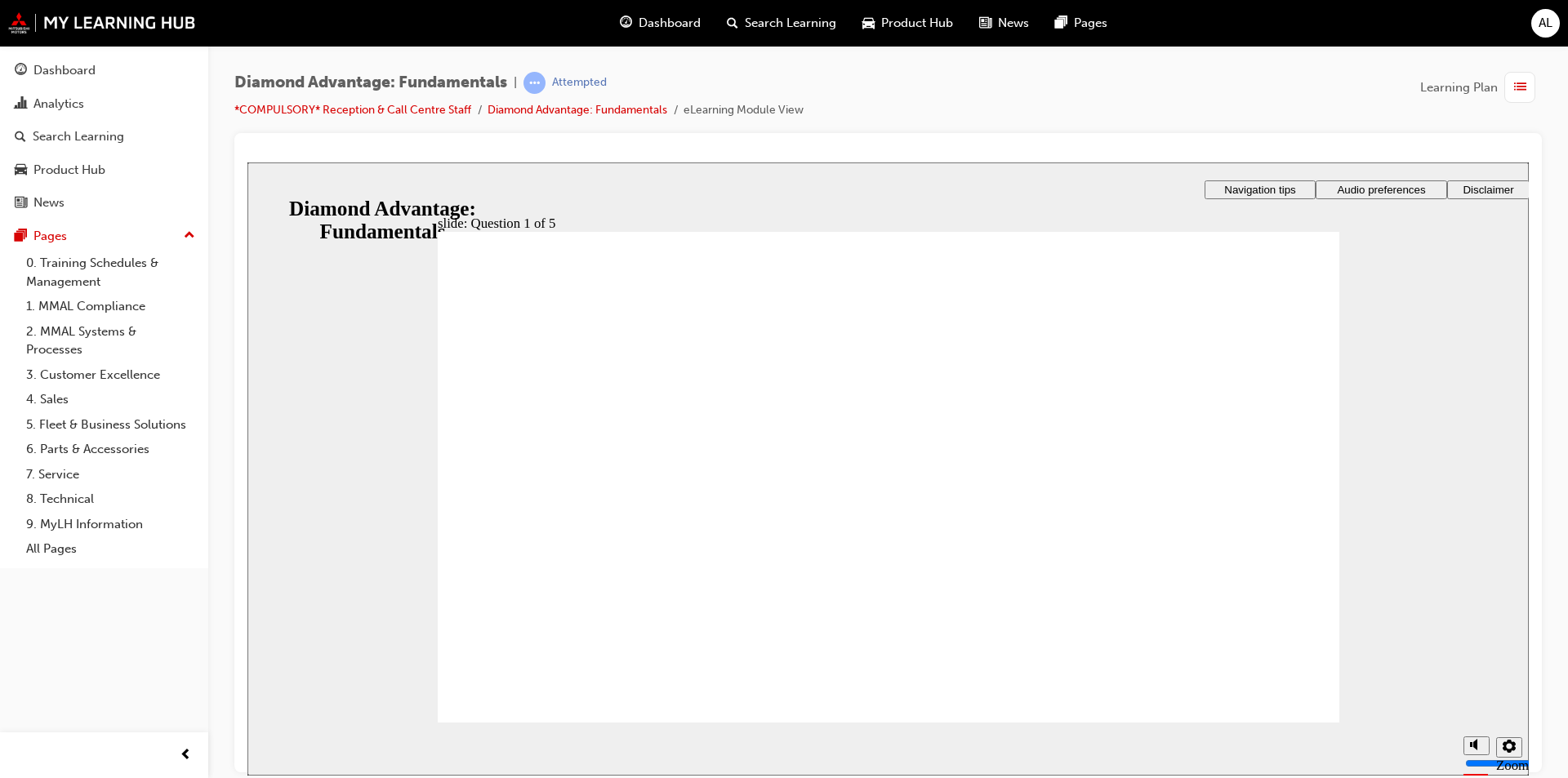
drag, startPoint x: 1111, startPoint y: 620, endPoint x: 909, endPoint y: 552, distance: 213.1
drag, startPoint x: 745, startPoint y: 612, endPoint x: 1175, endPoint y: 549, distance: 434.6
drag, startPoint x: 973, startPoint y: 613, endPoint x: 740, endPoint y: 542, distance: 243.6
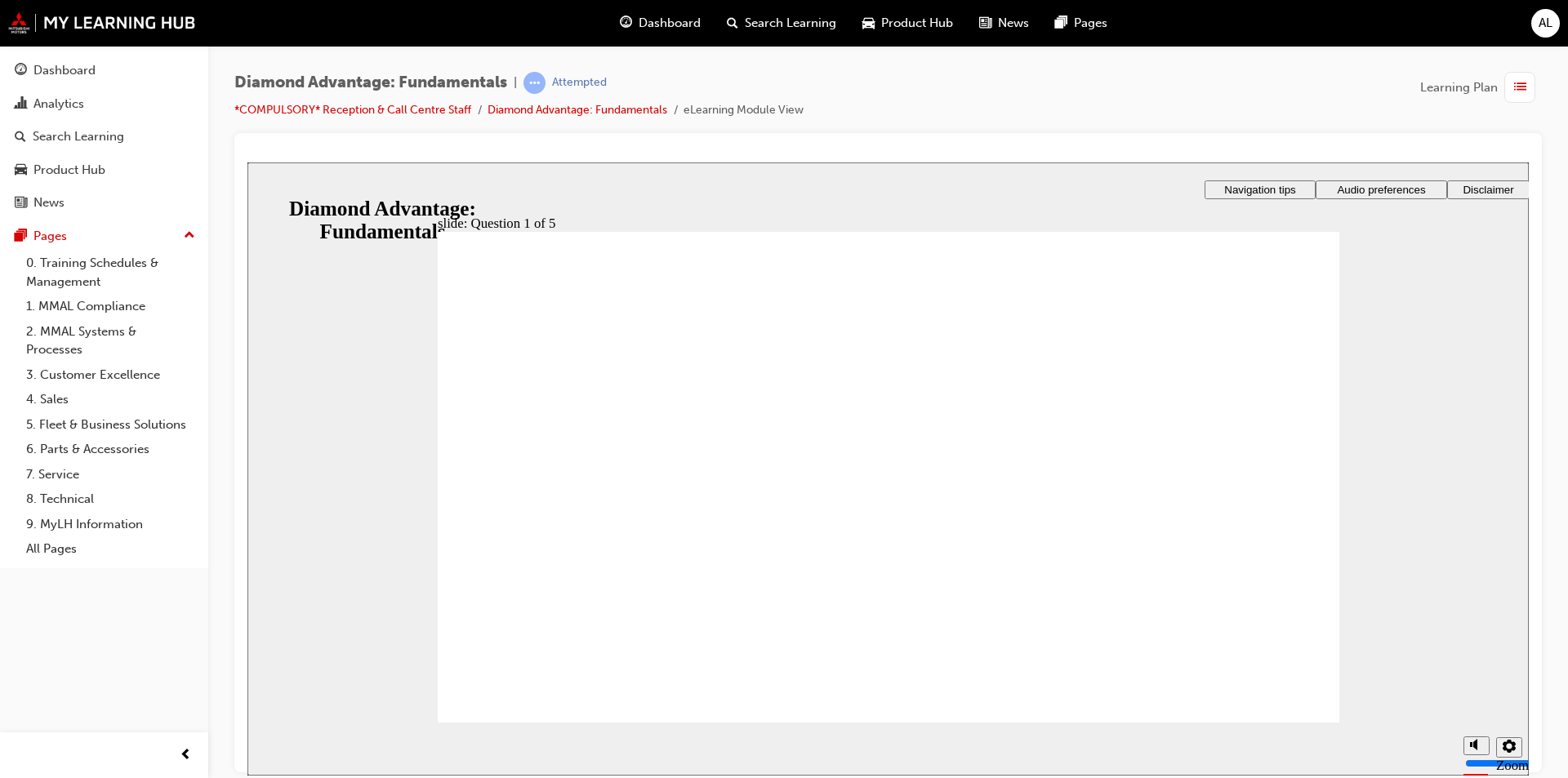
radio input "true"
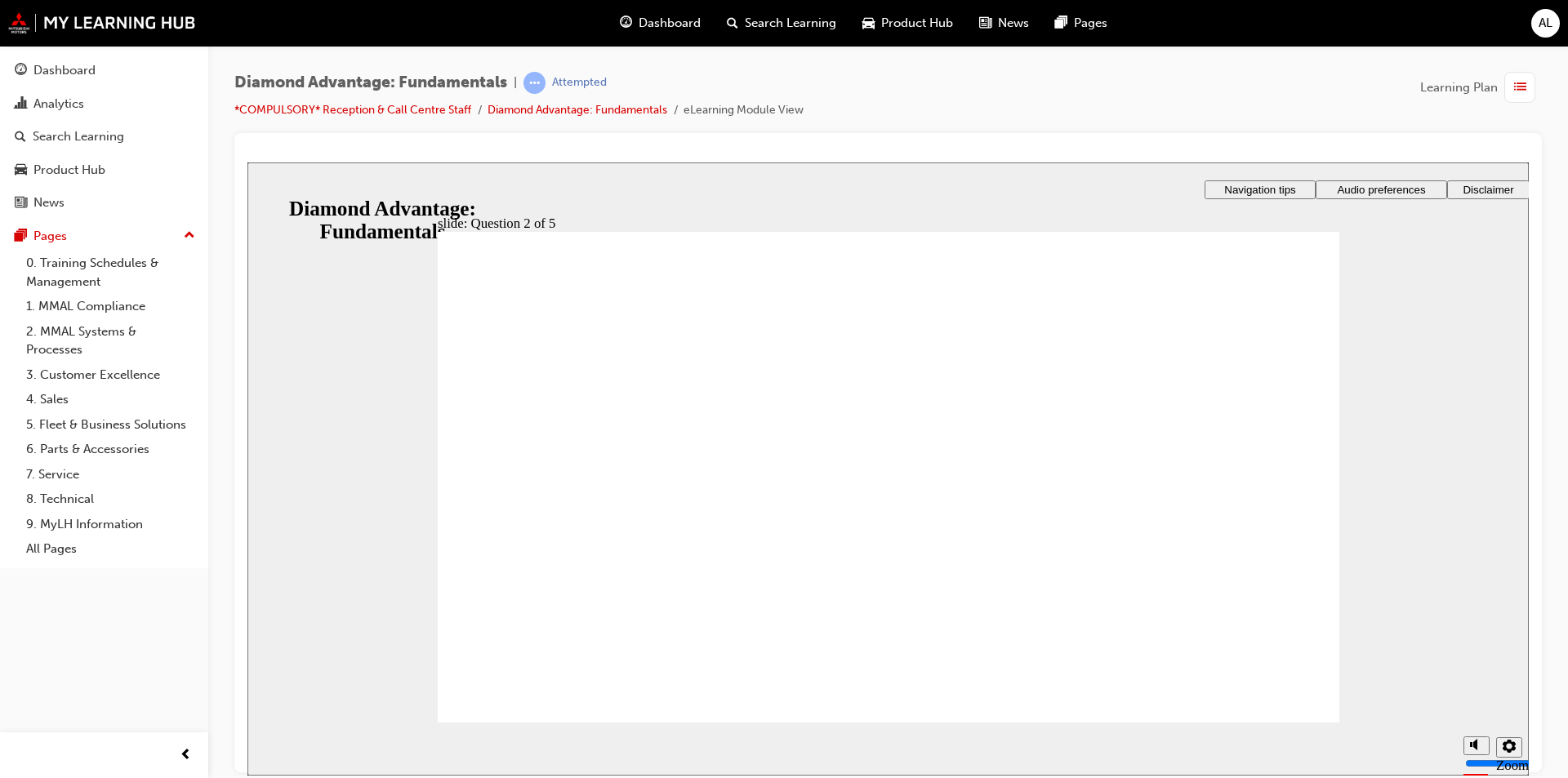
radio input "true"
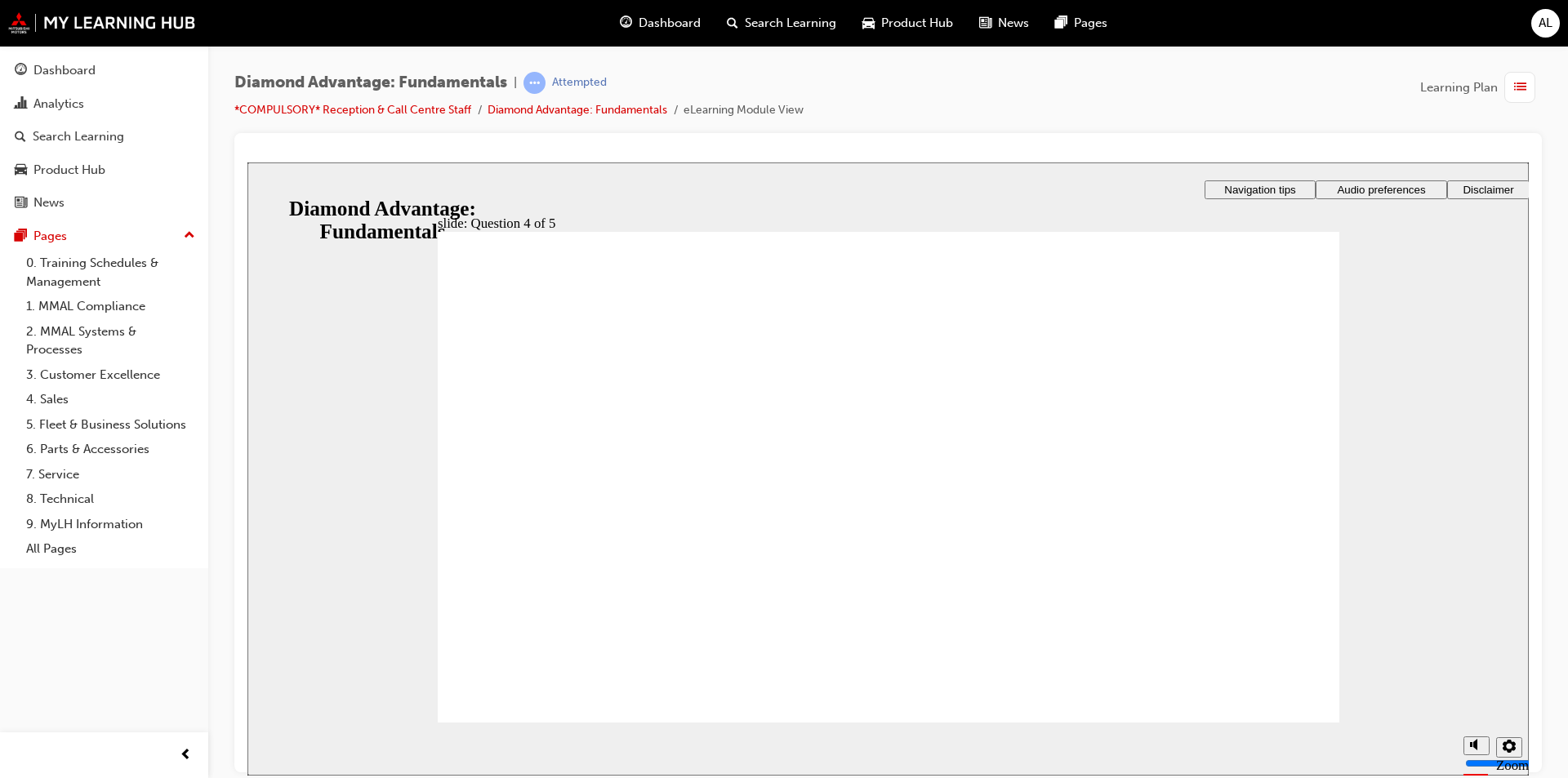
checkbox input "true"
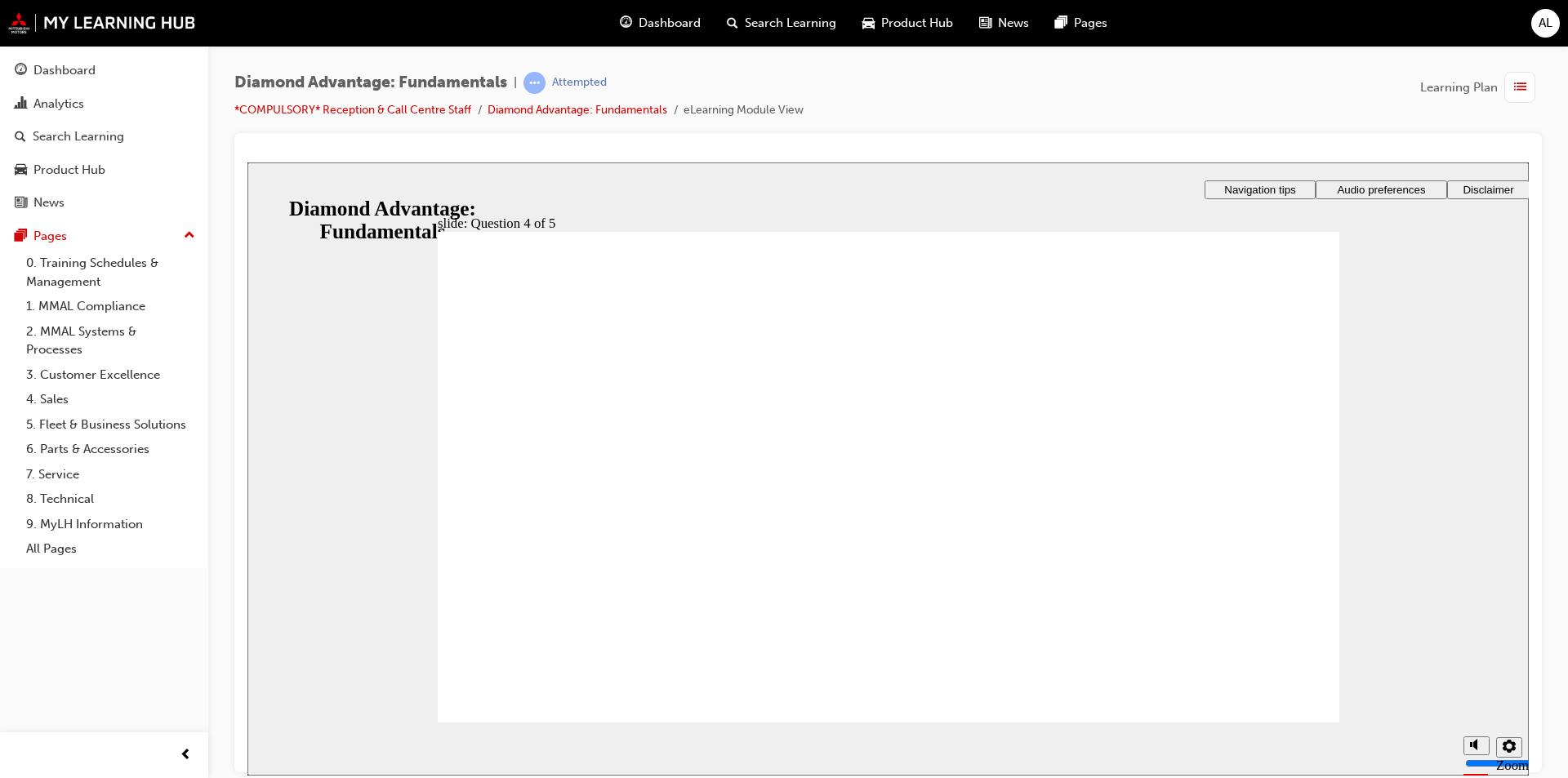
radio input "true"
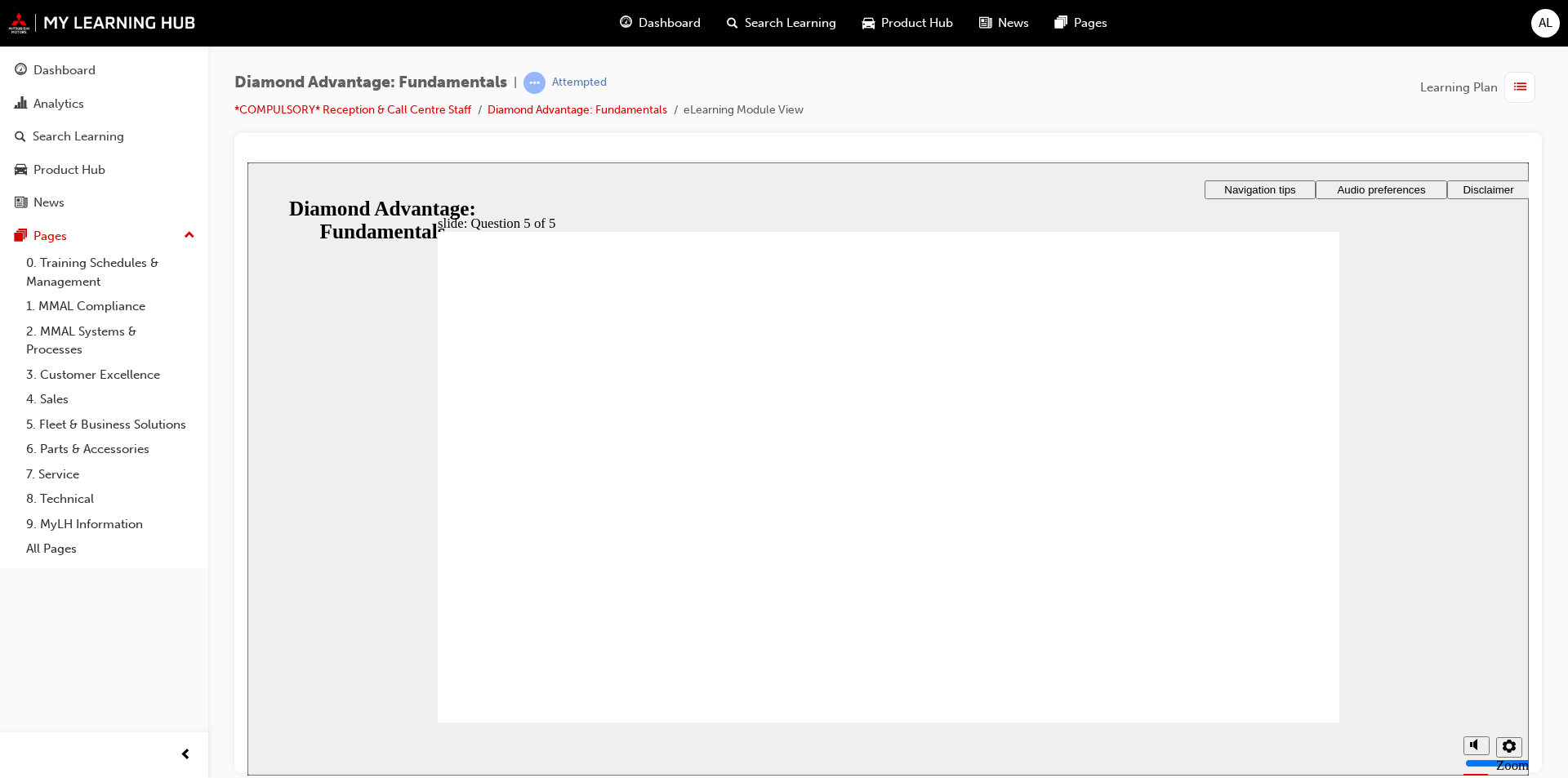
drag, startPoint x: 1055, startPoint y: 604, endPoint x: 852, endPoint y: 538, distance: 213.5
drag, startPoint x: 715, startPoint y: 614, endPoint x: 1167, endPoint y: 546, distance: 457.1
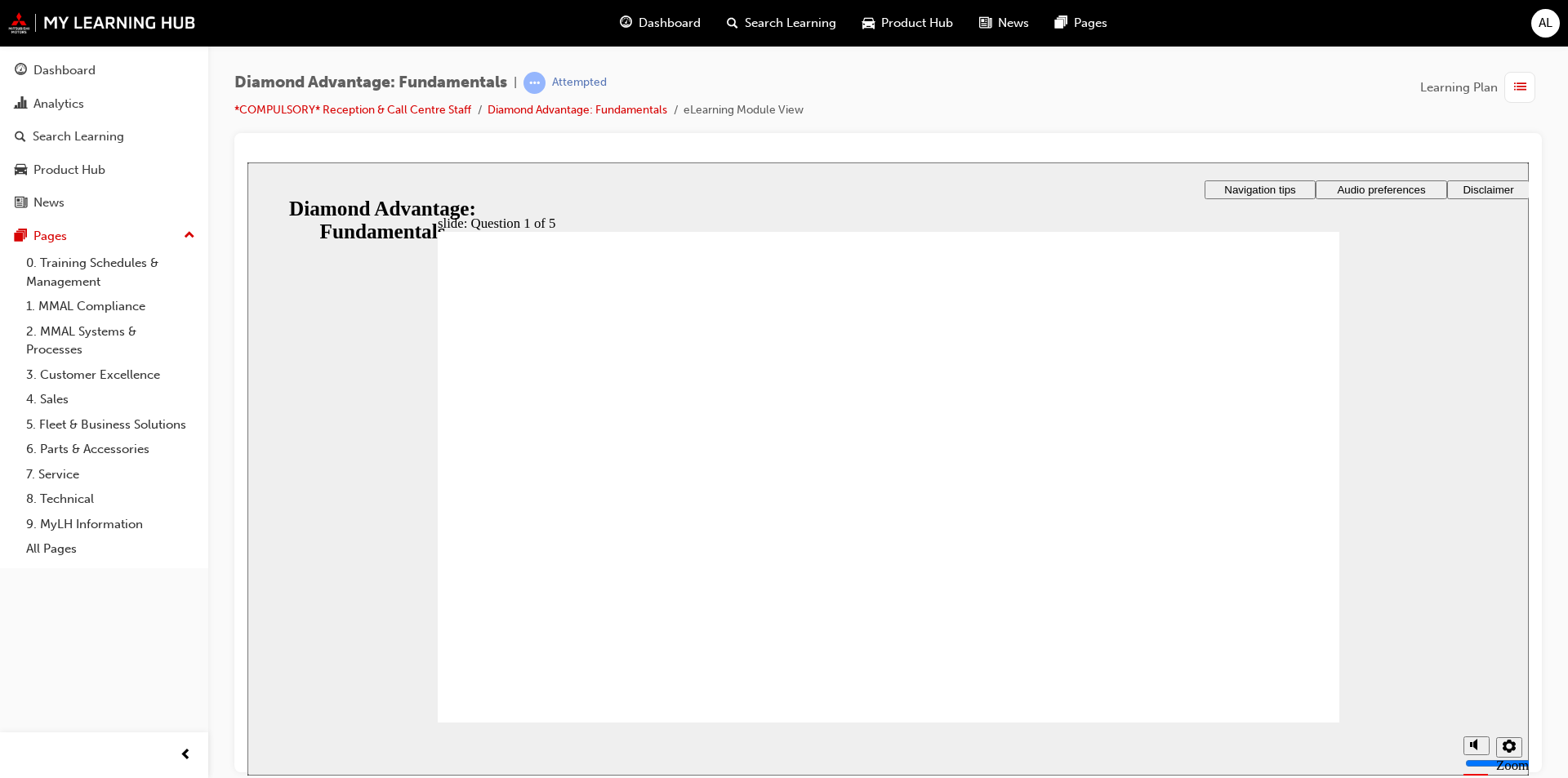
drag, startPoint x: 968, startPoint y: 612, endPoint x: 731, endPoint y: 544, distance: 246.6
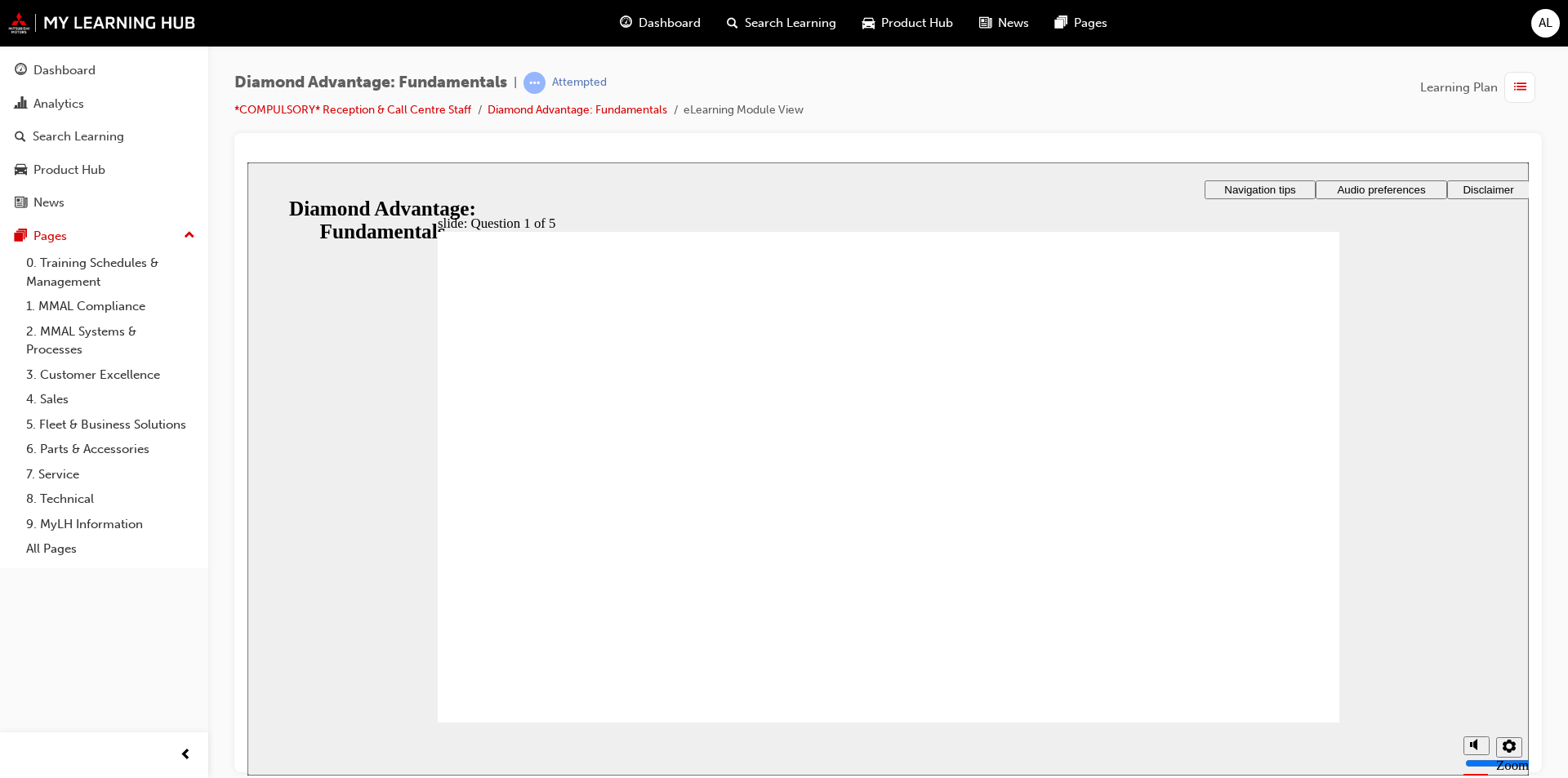
radio input "true"
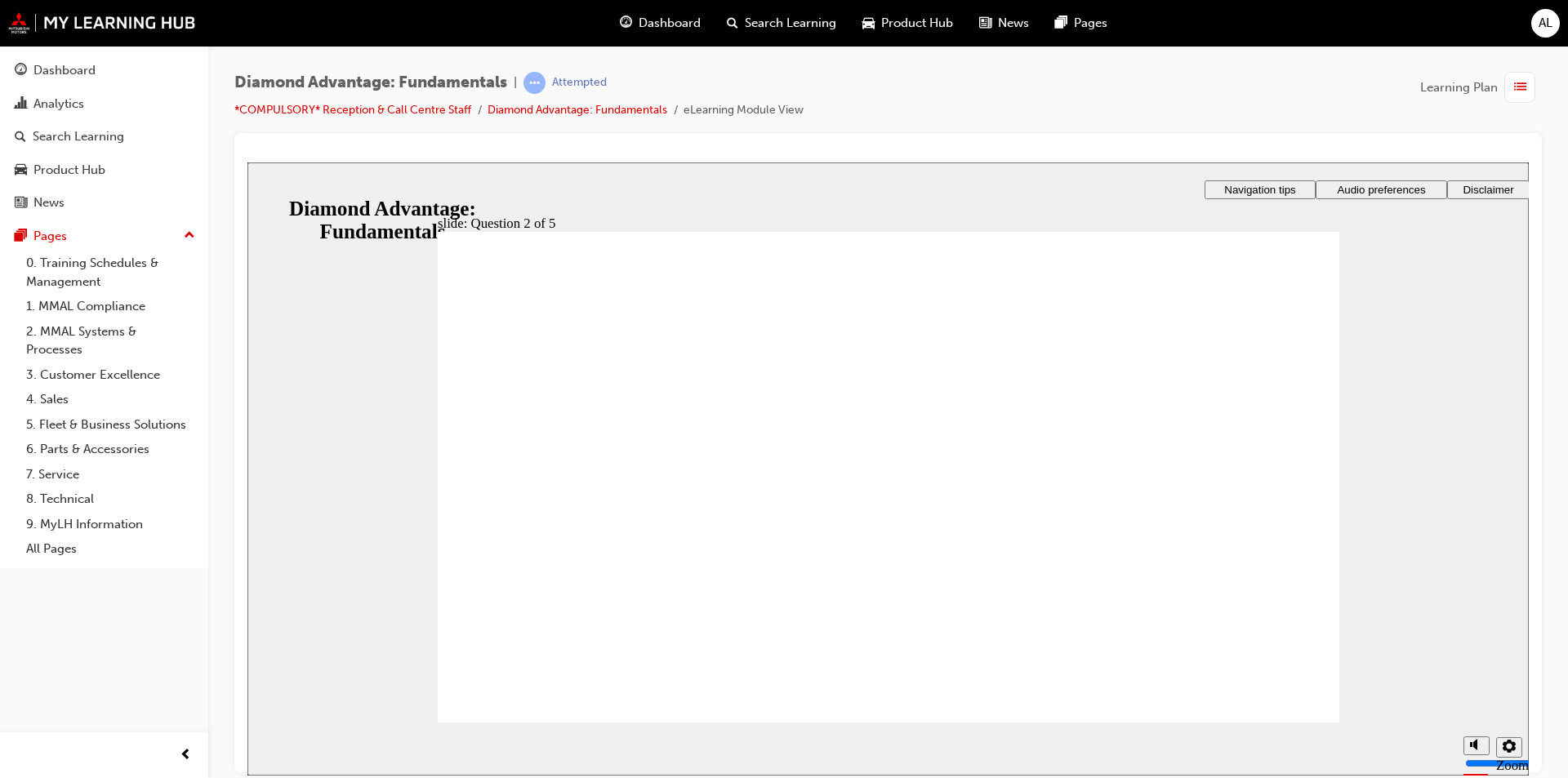
radio input "true"
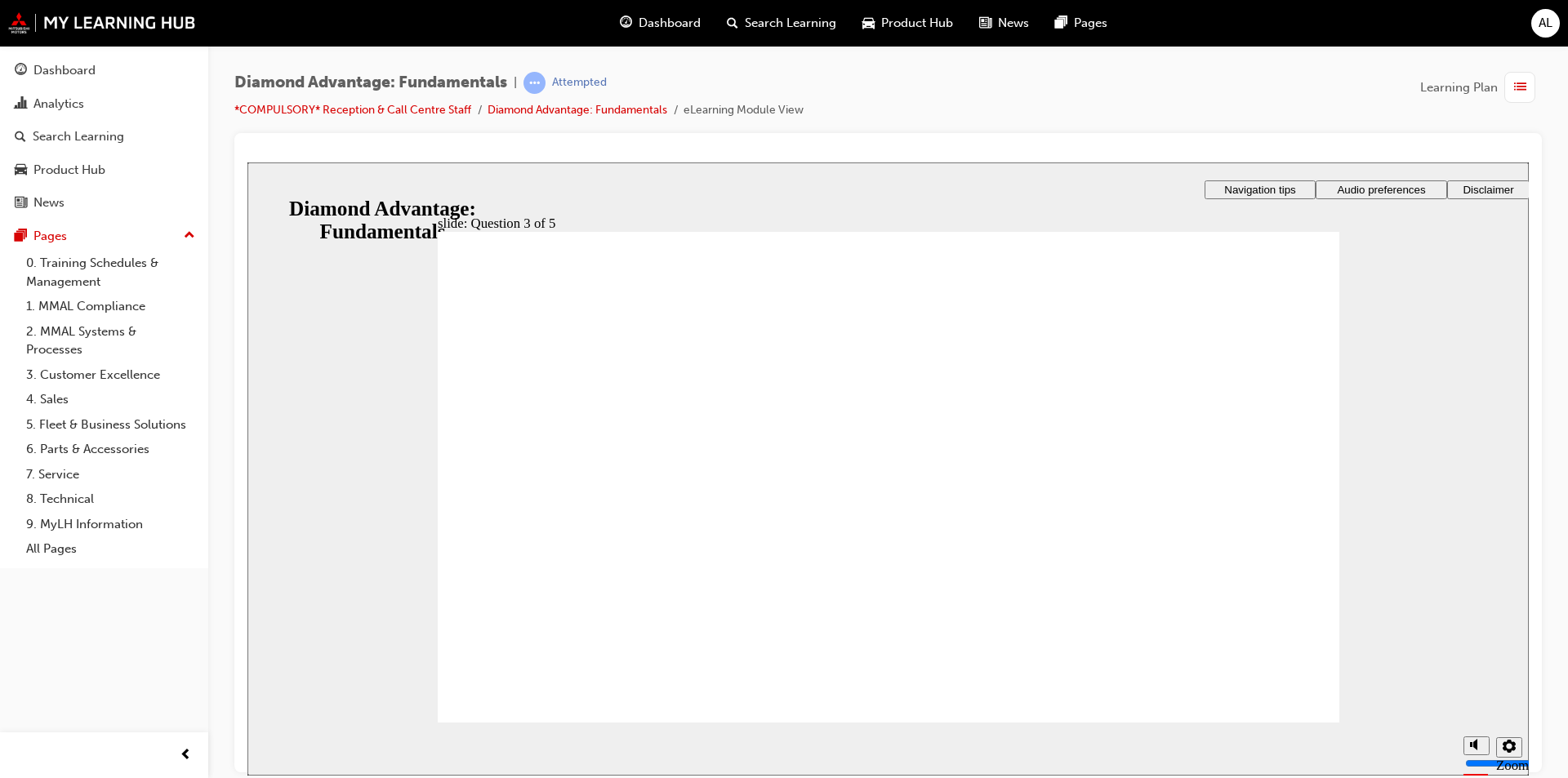
checkbox input "true"
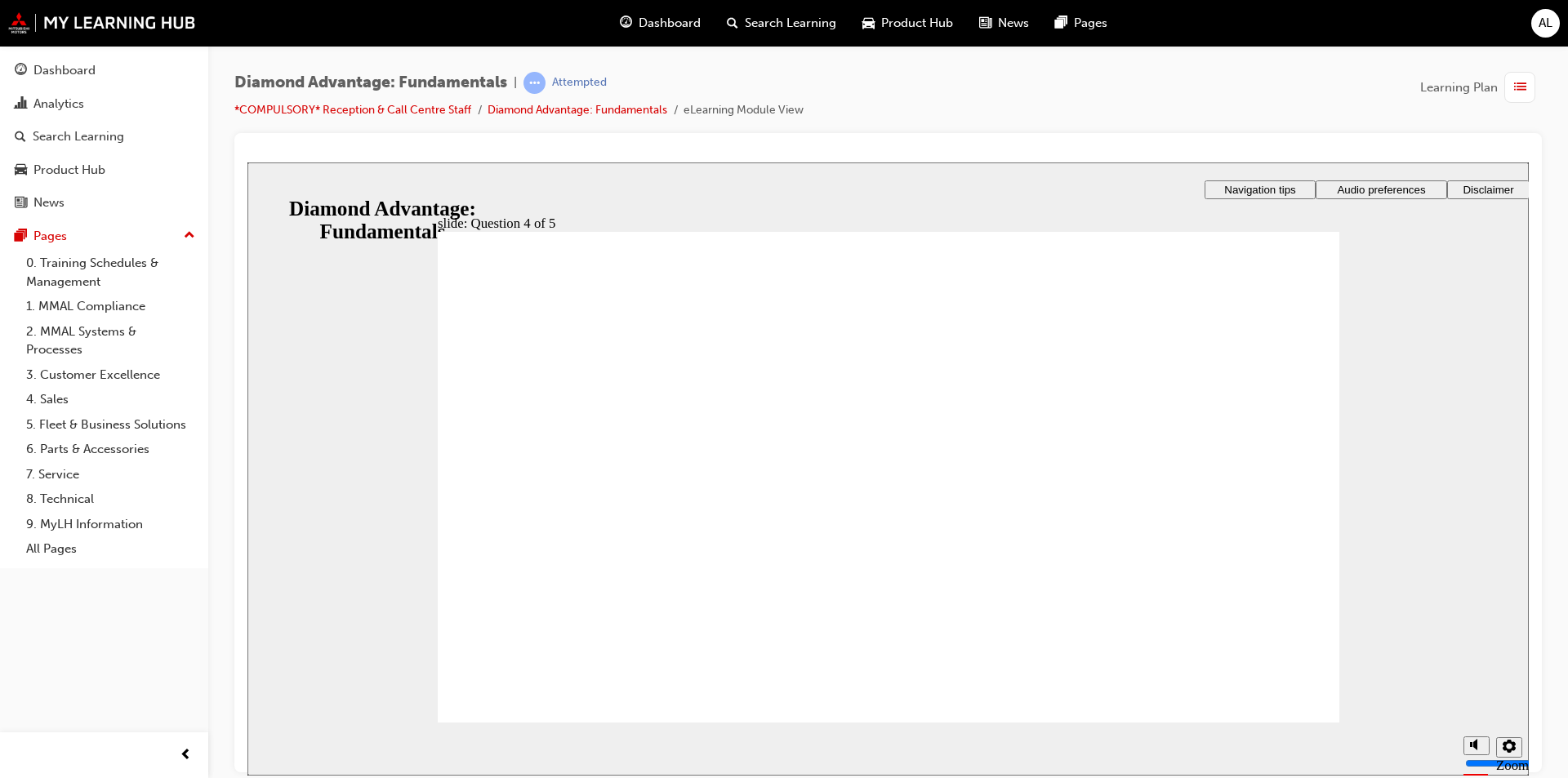
checkbox input "true"
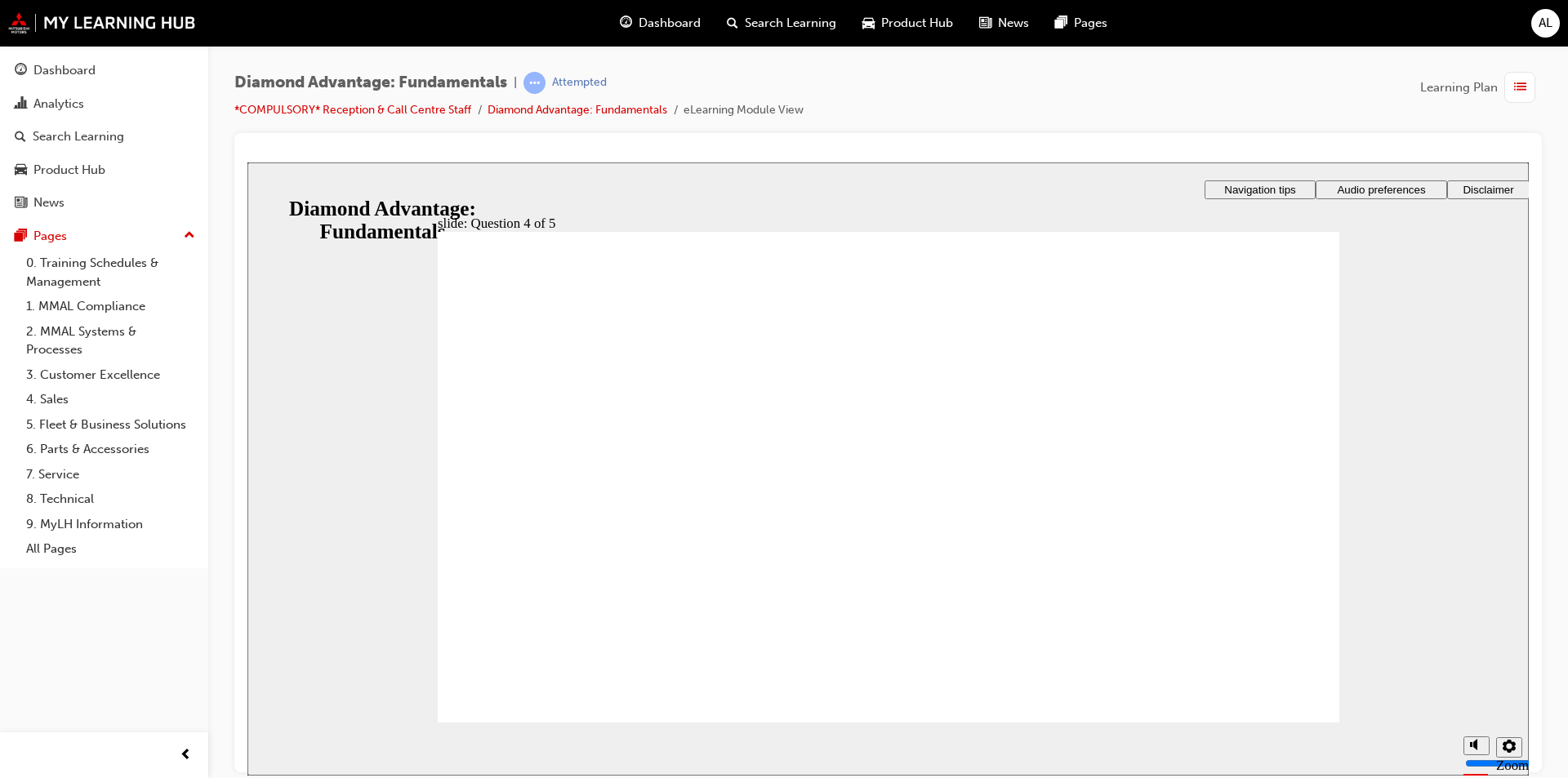
radio input "true"
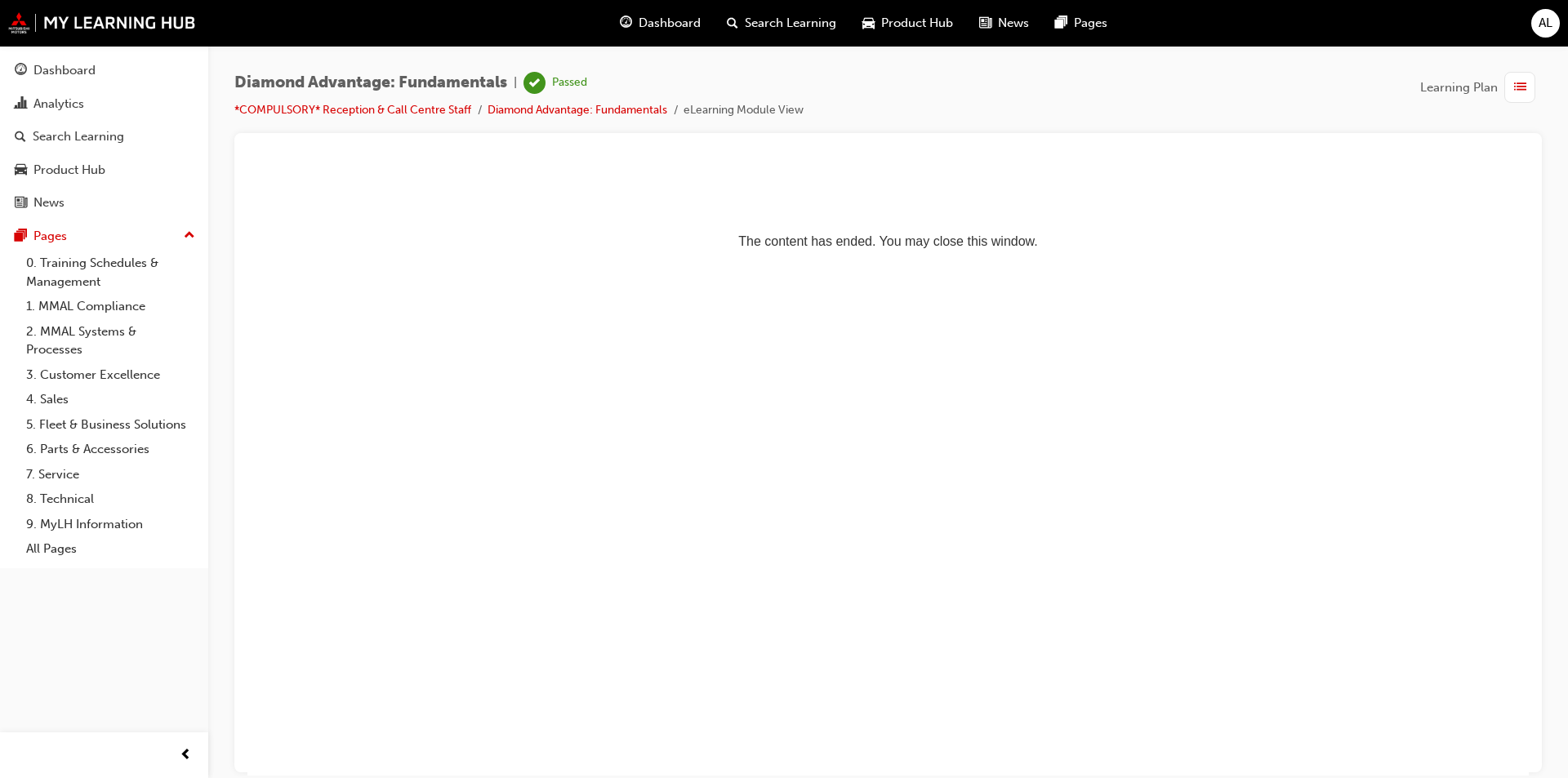
click at [682, 23] on span "Dashboard" at bounding box center [669, 23] width 62 height 19
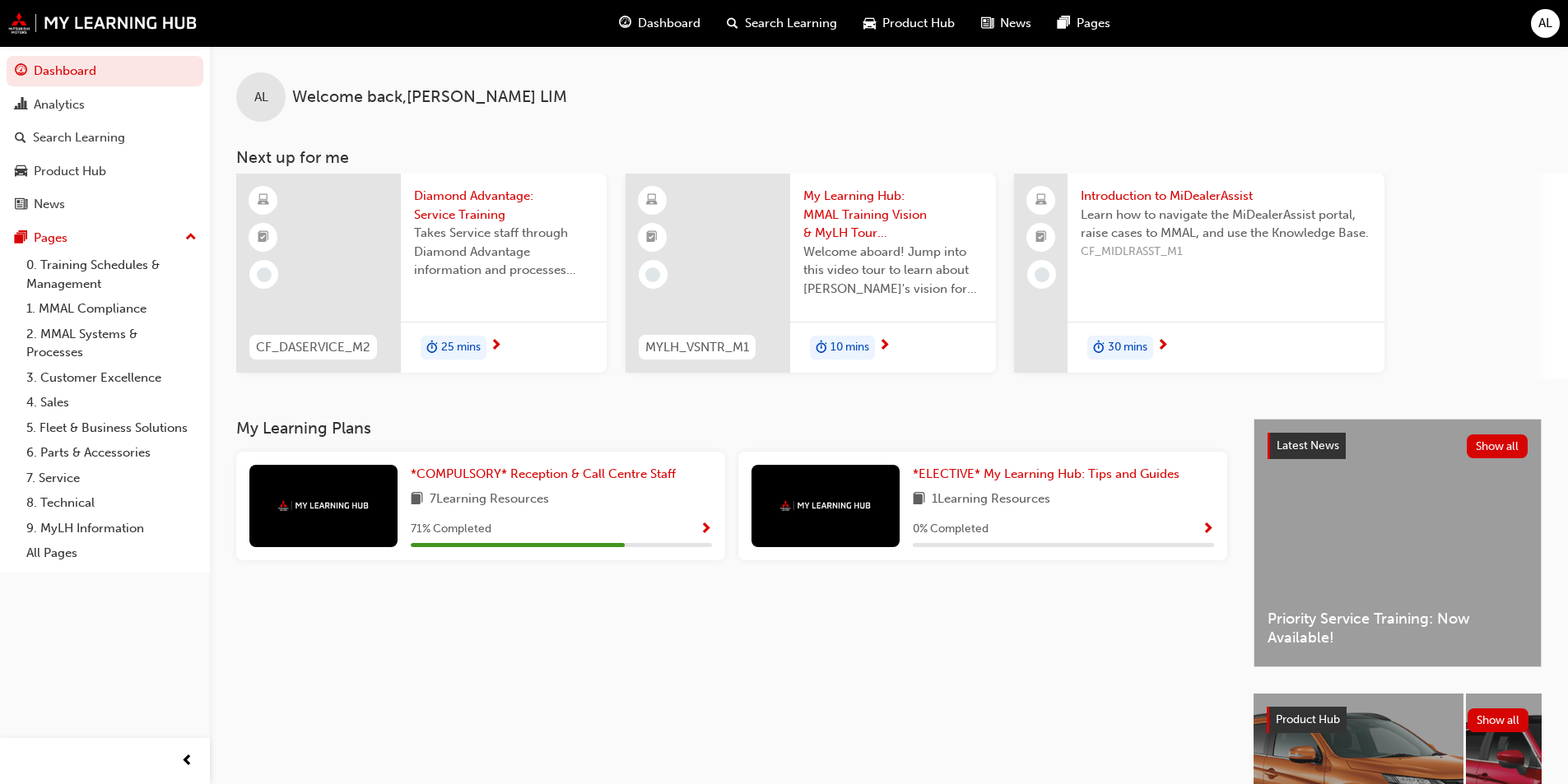
click at [540, 250] on span "Takes Service staff through Diamond Advantage information and processes relevan…" at bounding box center [504, 251] width 180 height 56
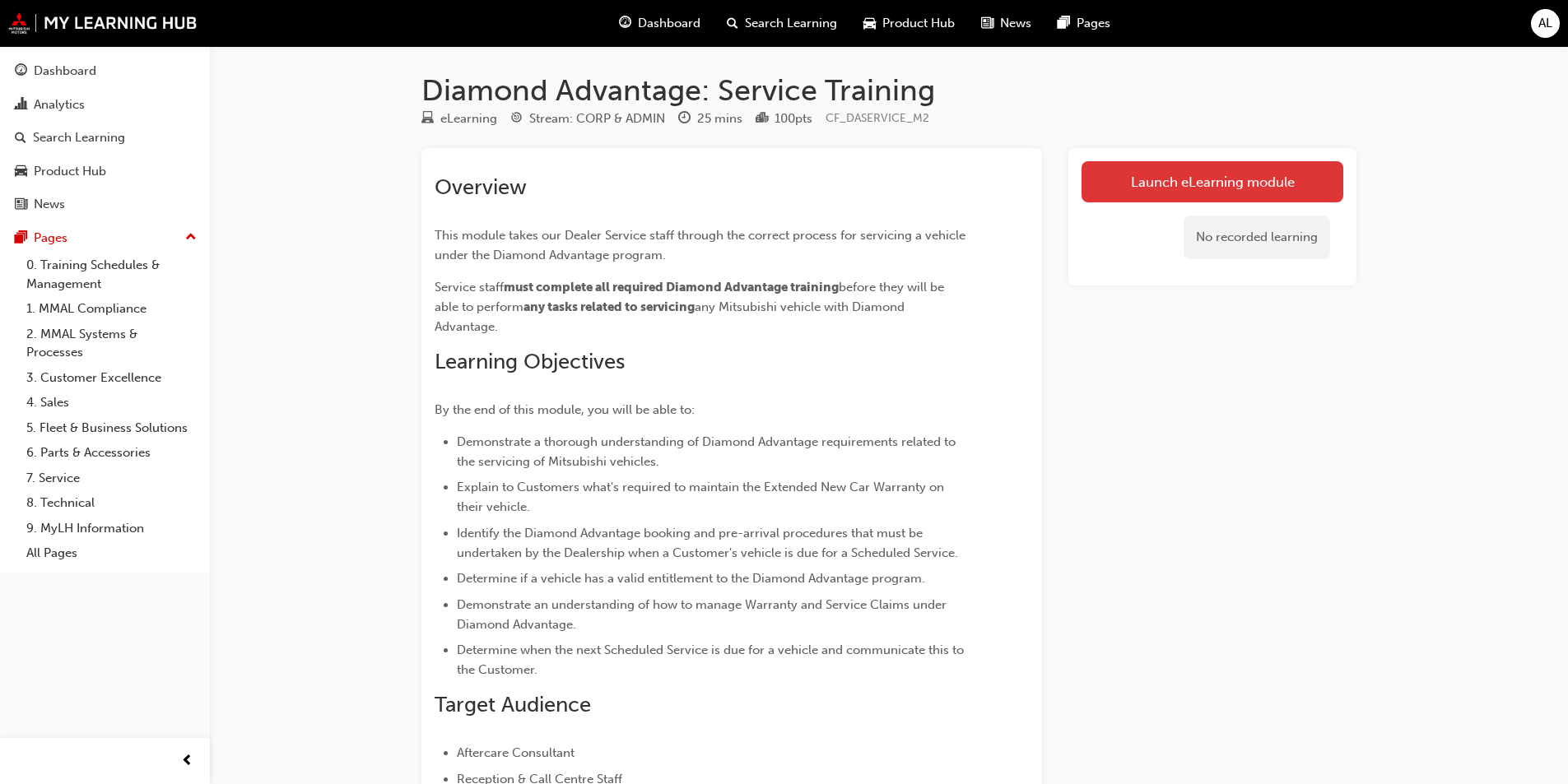
click at [1144, 201] on link "Launch eLearning module" at bounding box center [1212, 182] width 261 height 41
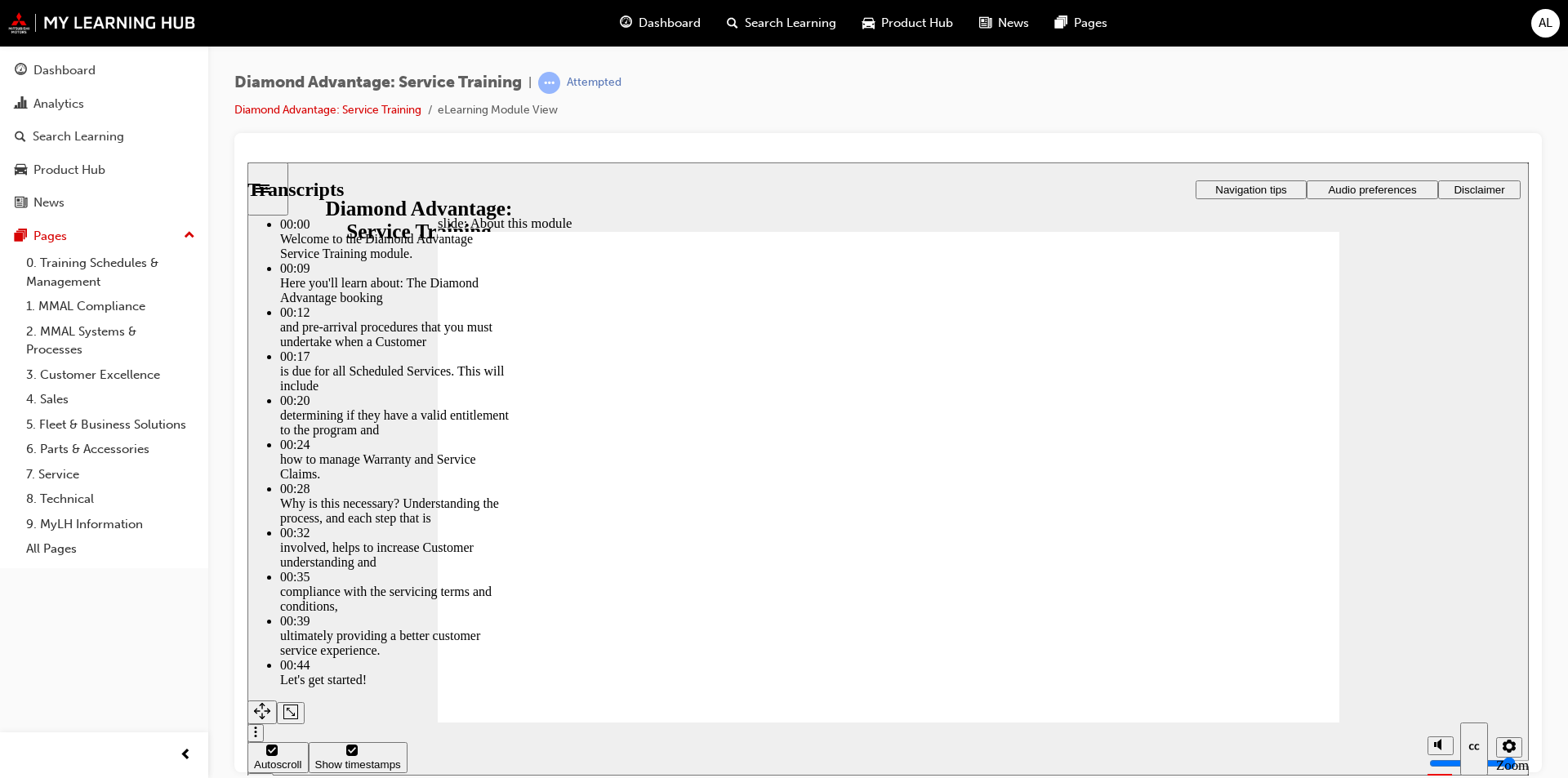
type input "47"
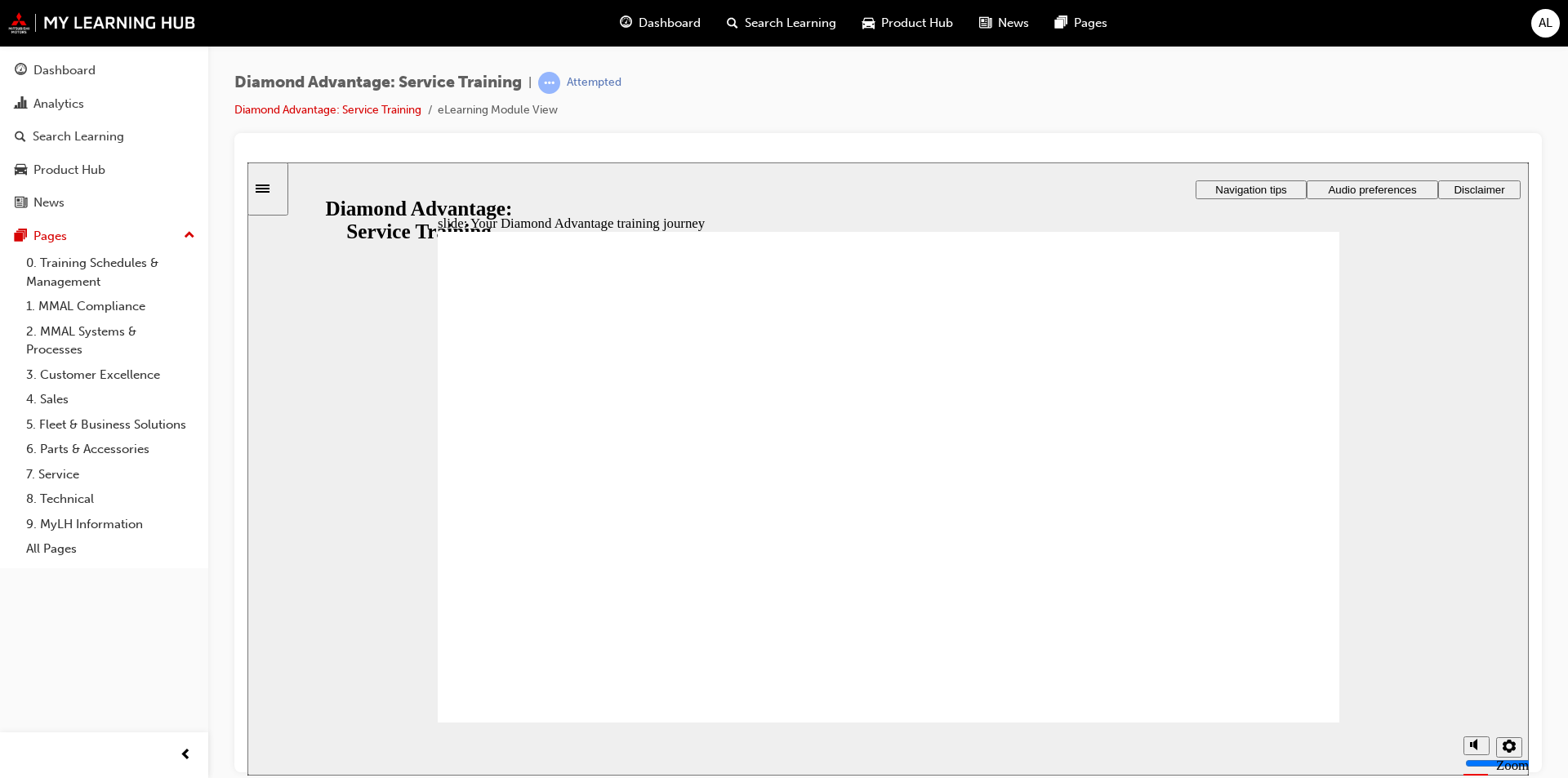
click at [690, 18] on span "Dashboard" at bounding box center [669, 23] width 62 height 19
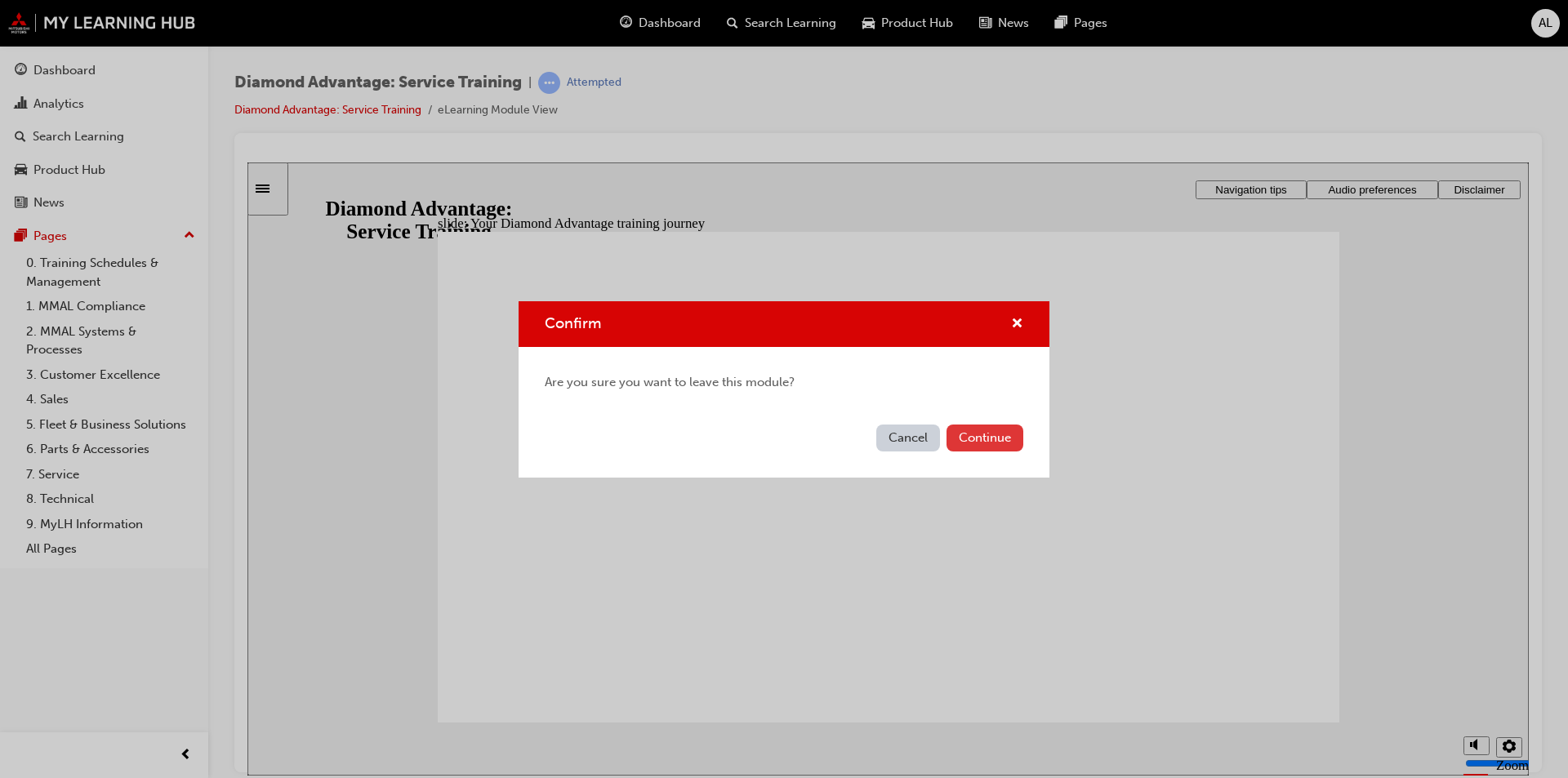
click at [981, 433] on button "Continue" at bounding box center [985, 438] width 76 height 27
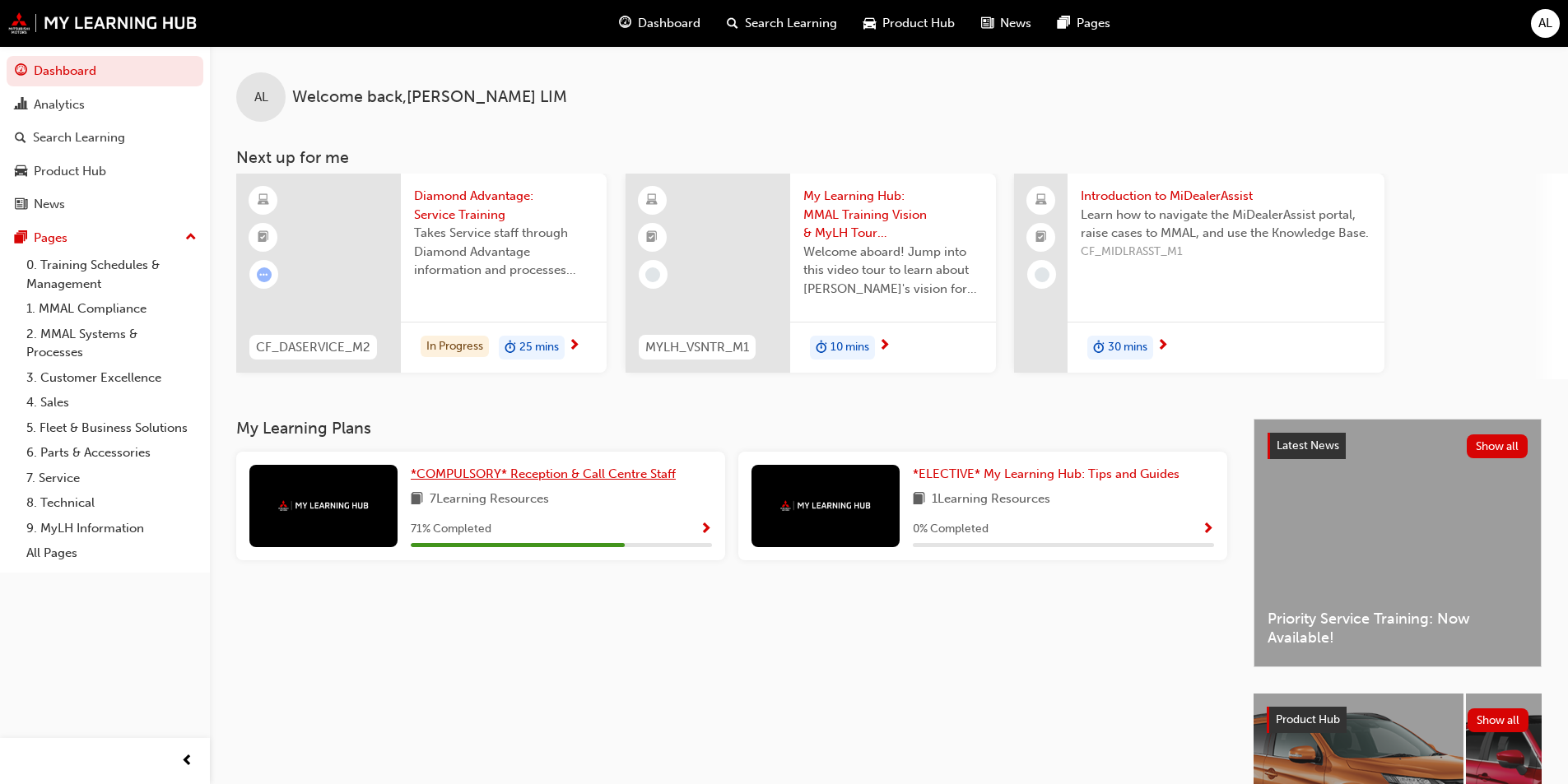
click at [543, 466] on span "*COMPULSORY* Reception & Call Centre Staff" at bounding box center [543, 473] width 265 height 15
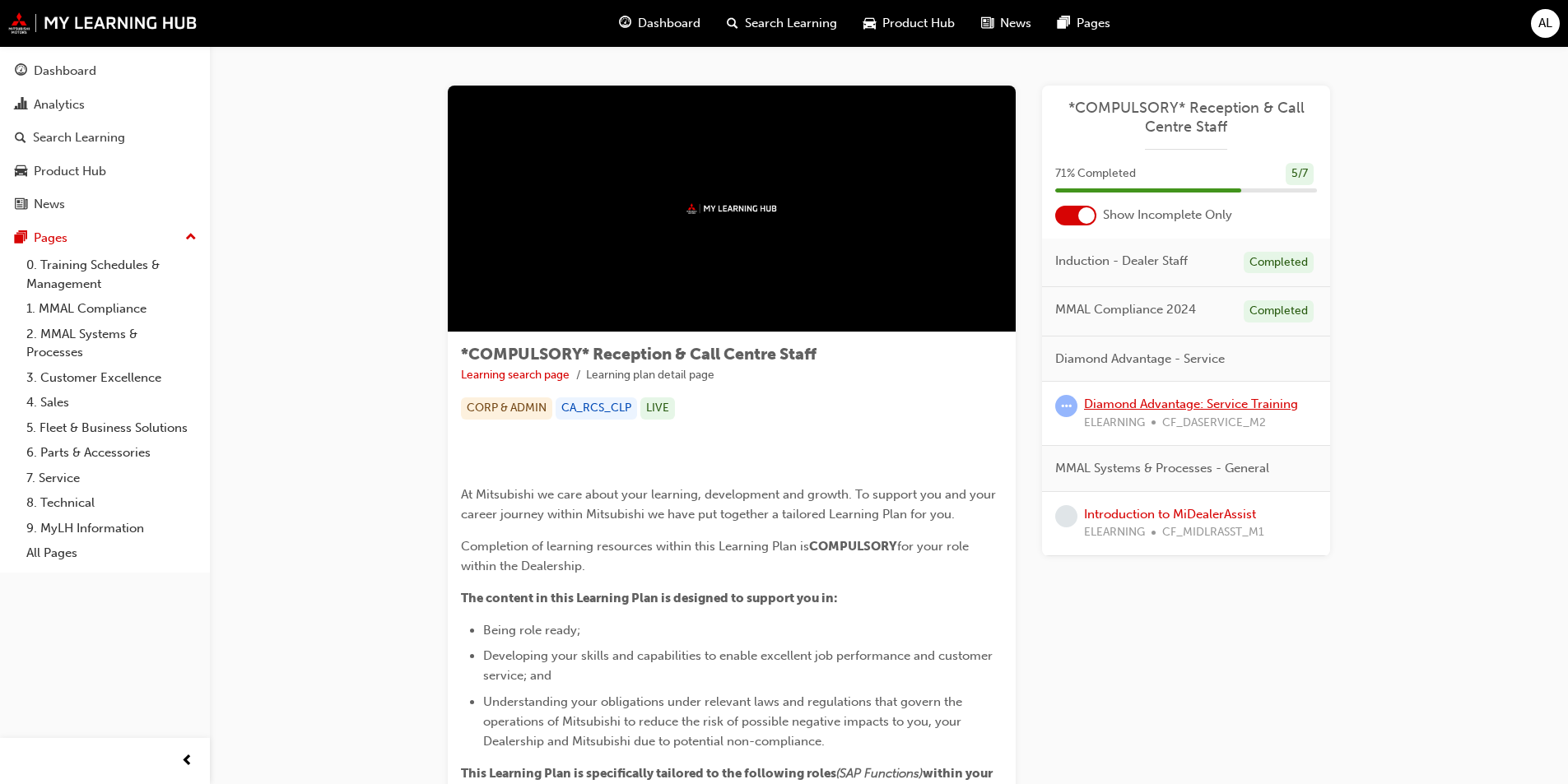
click at [1218, 409] on link "Diamond Advantage: Service Training" at bounding box center [1191, 403] width 214 height 15
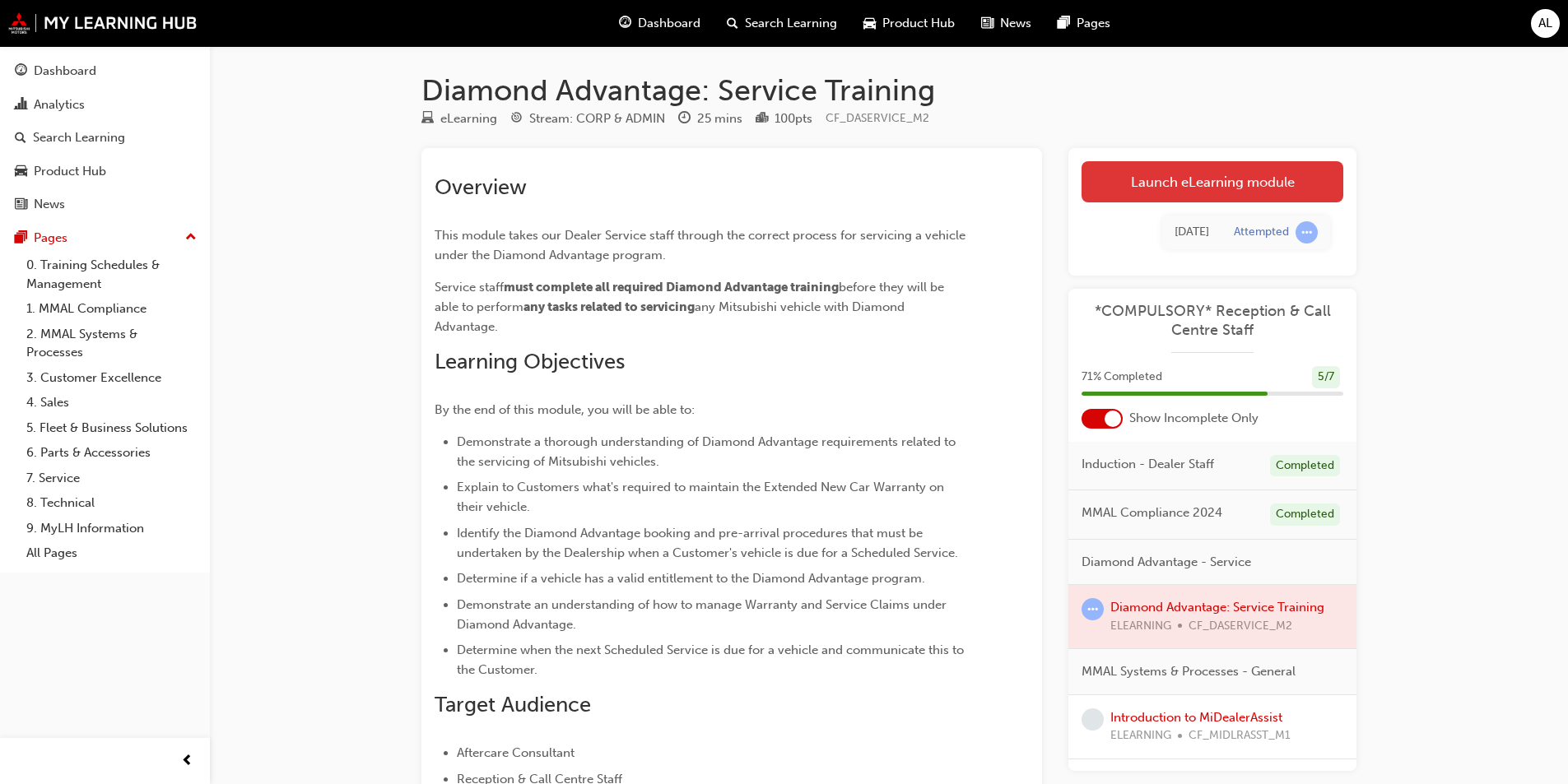
click at [1272, 200] on link "Launch eLearning module" at bounding box center [1212, 182] width 261 height 41
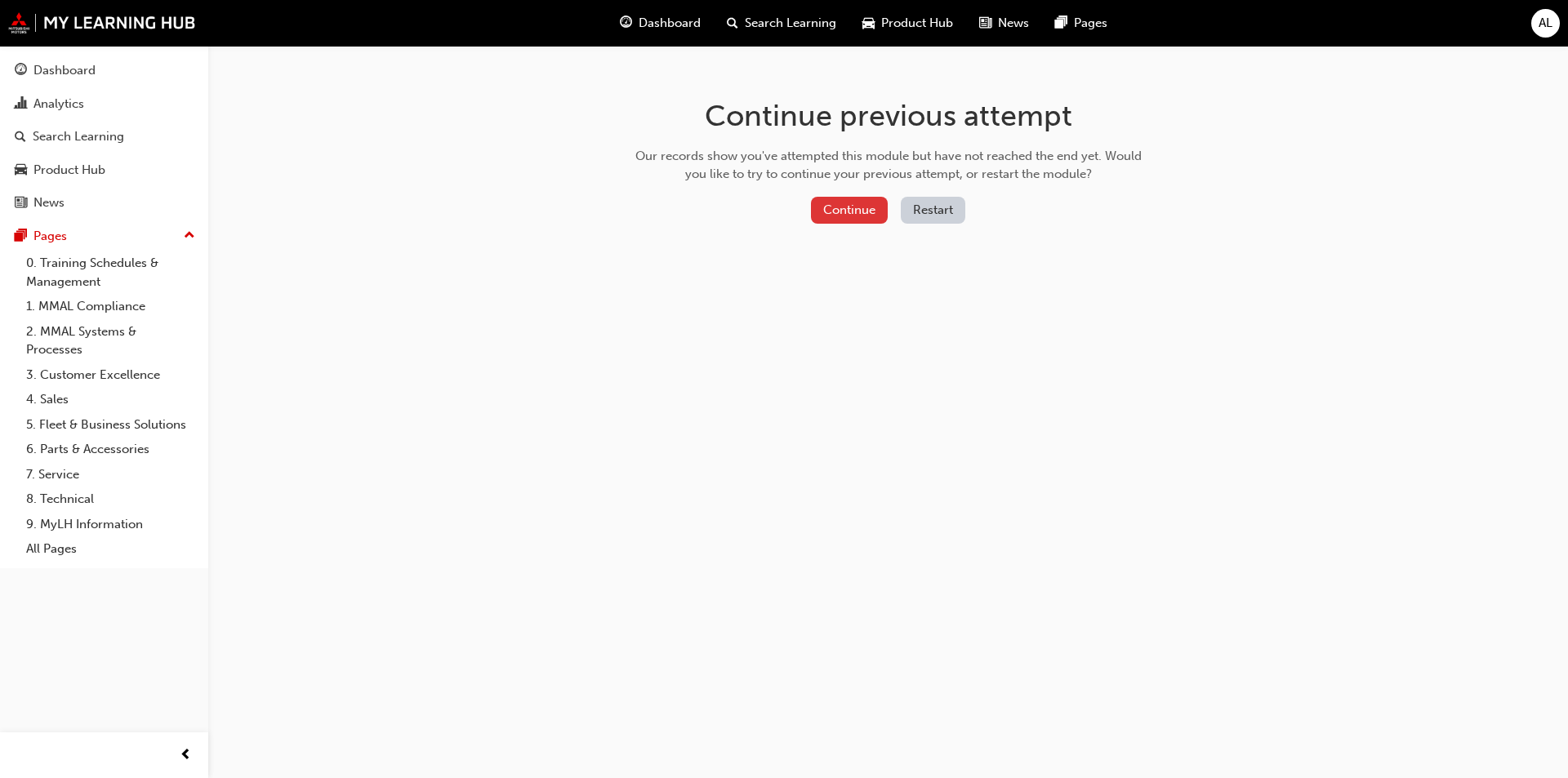
click at [877, 207] on button "Continue" at bounding box center [849, 210] width 76 height 27
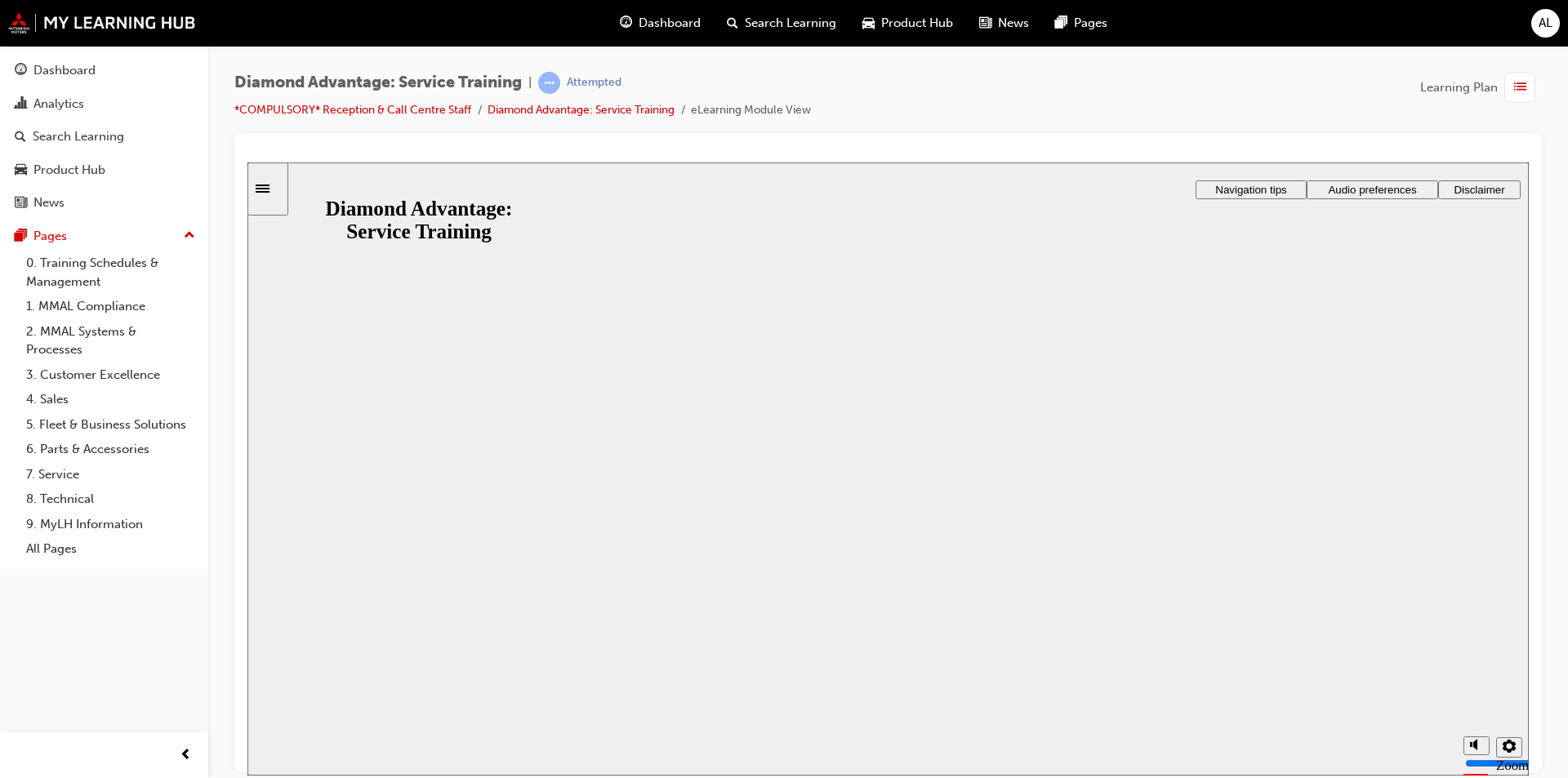
click at [312, 761] on button "Resume" at bounding box center [280, 772] width 65 height 22
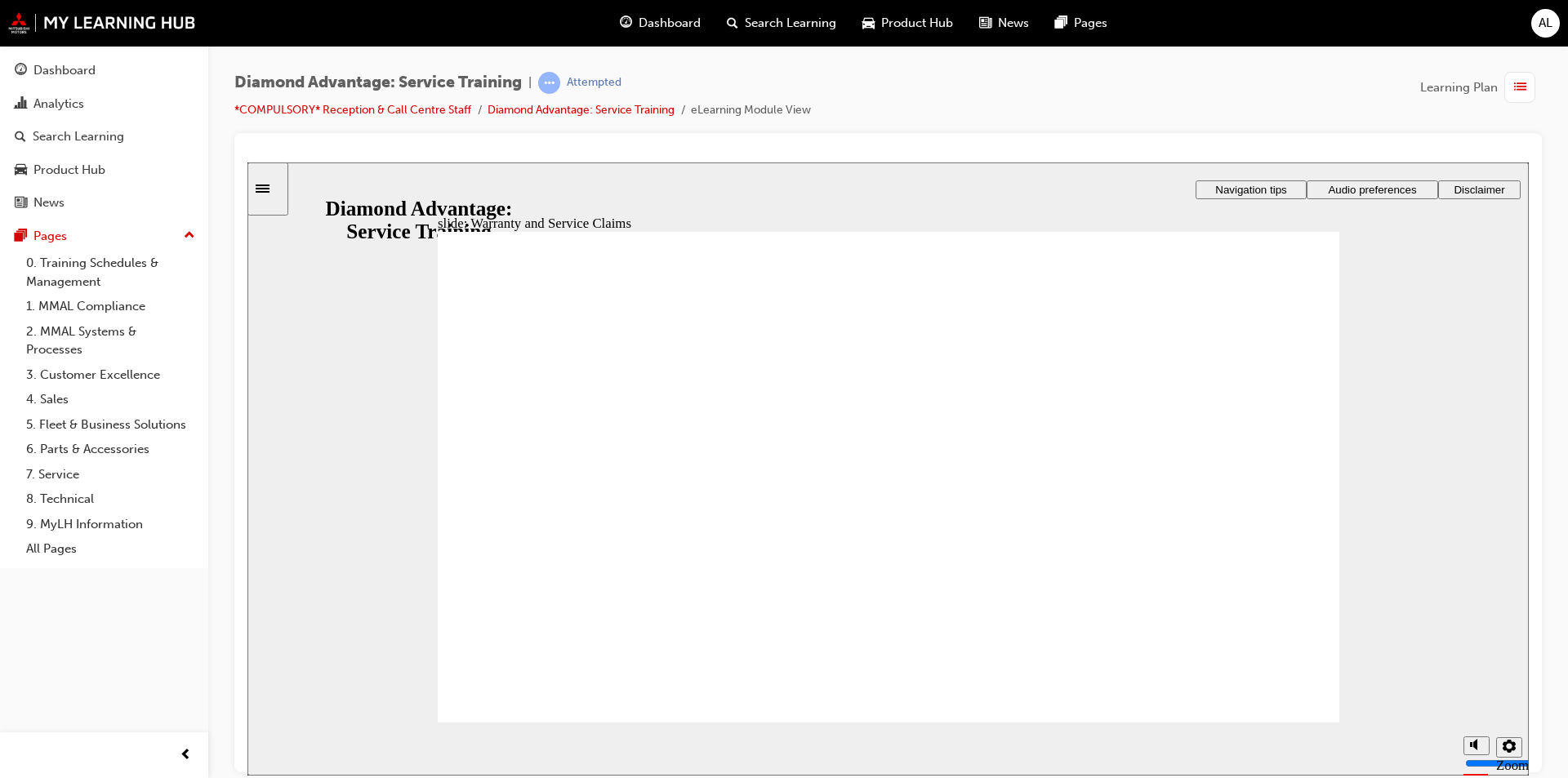
drag, startPoint x: 1032, startPoint y: 477, endPoint x: 947, endPoint y: 436, distance: 94.4
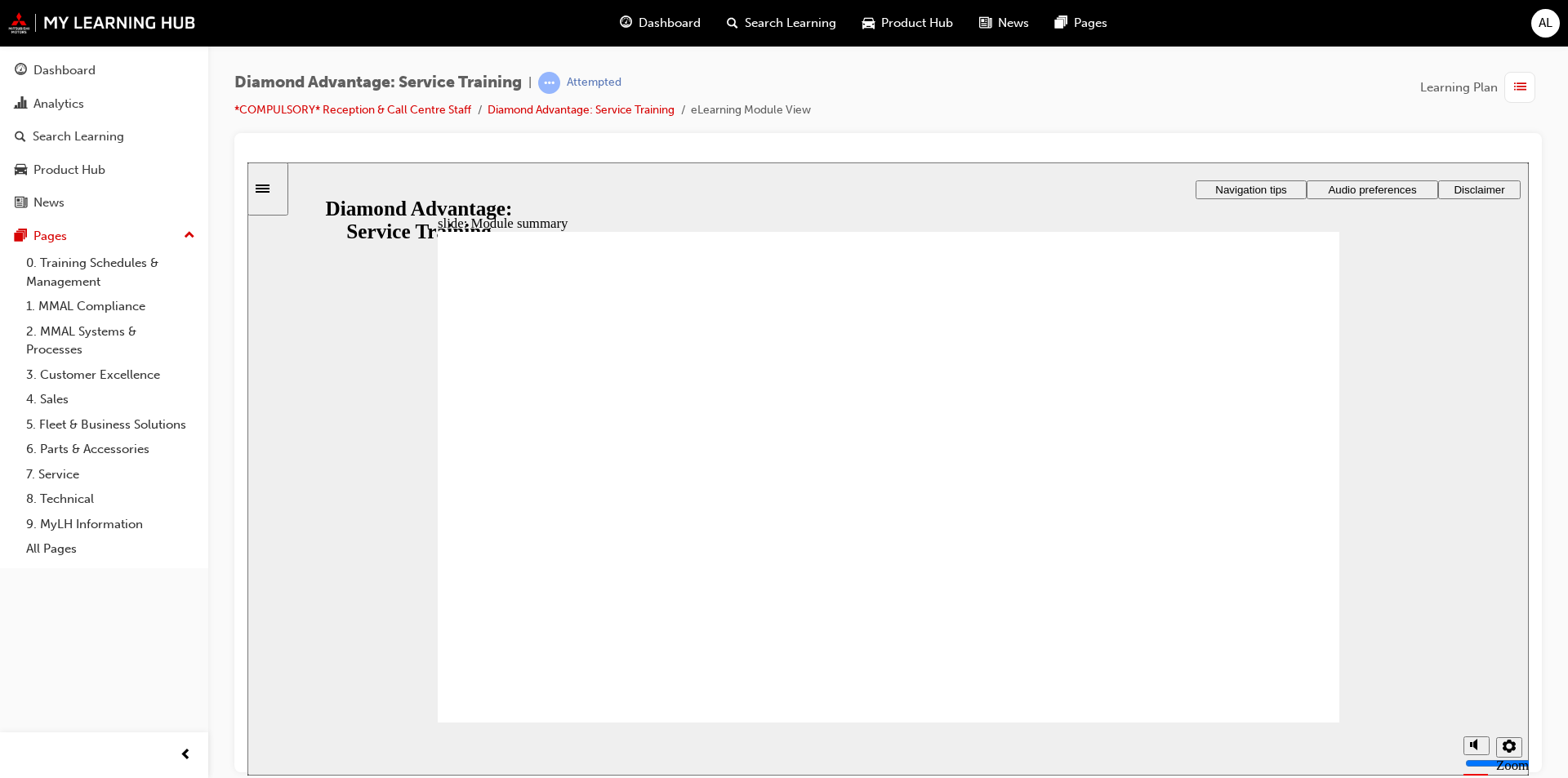
checkbox input "true"
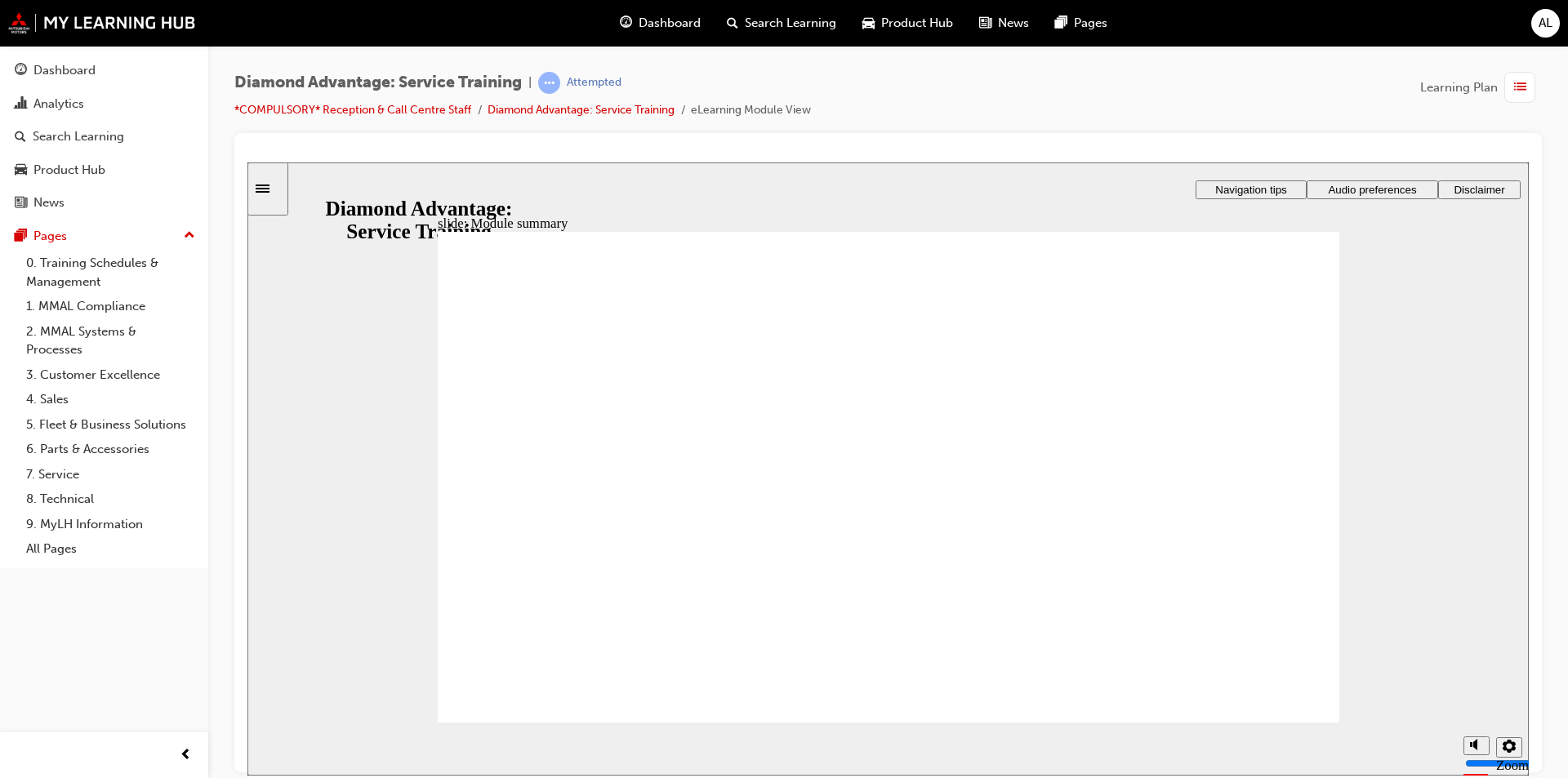
checkbox input "true"
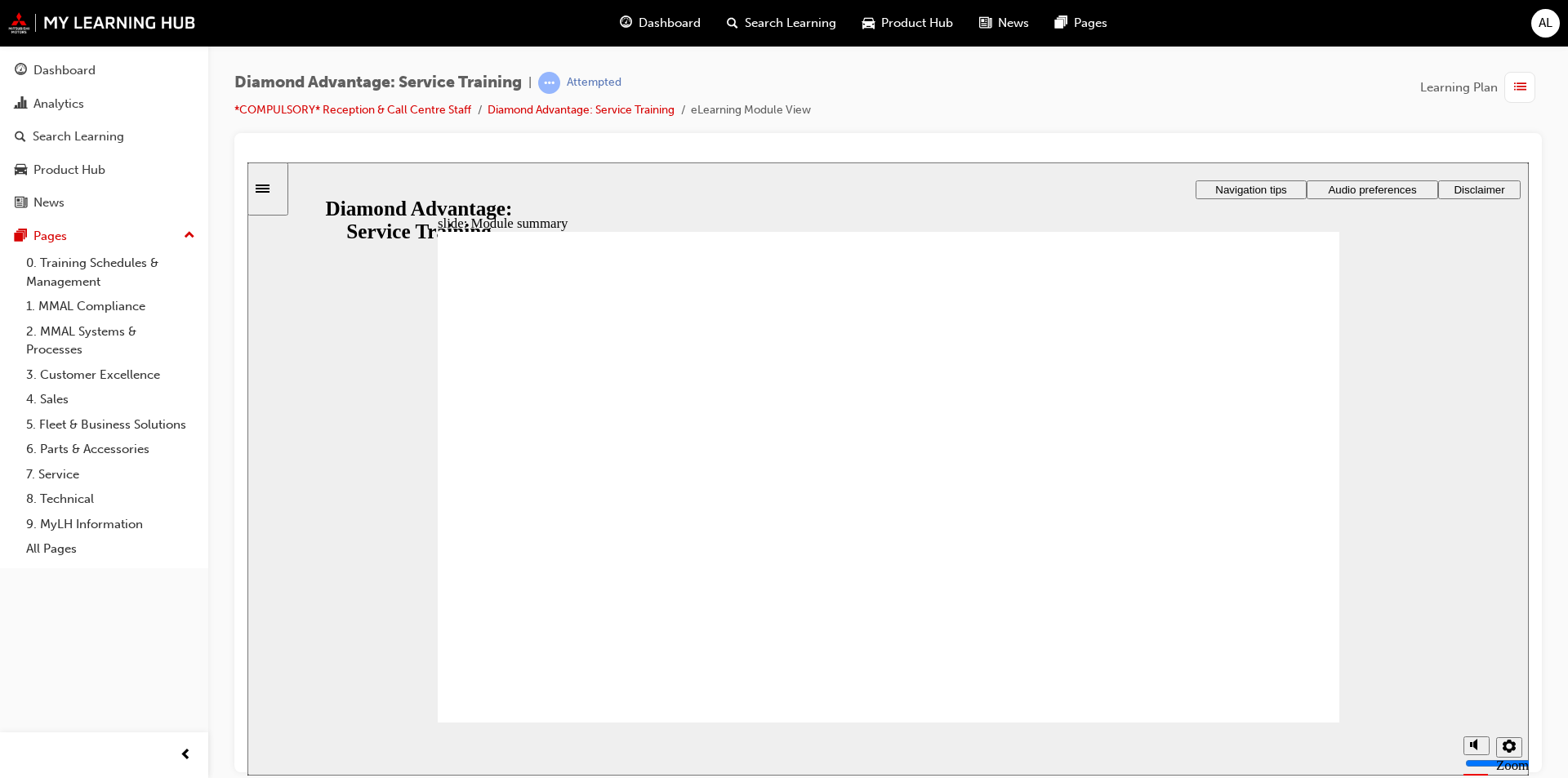
checkbox input "true"
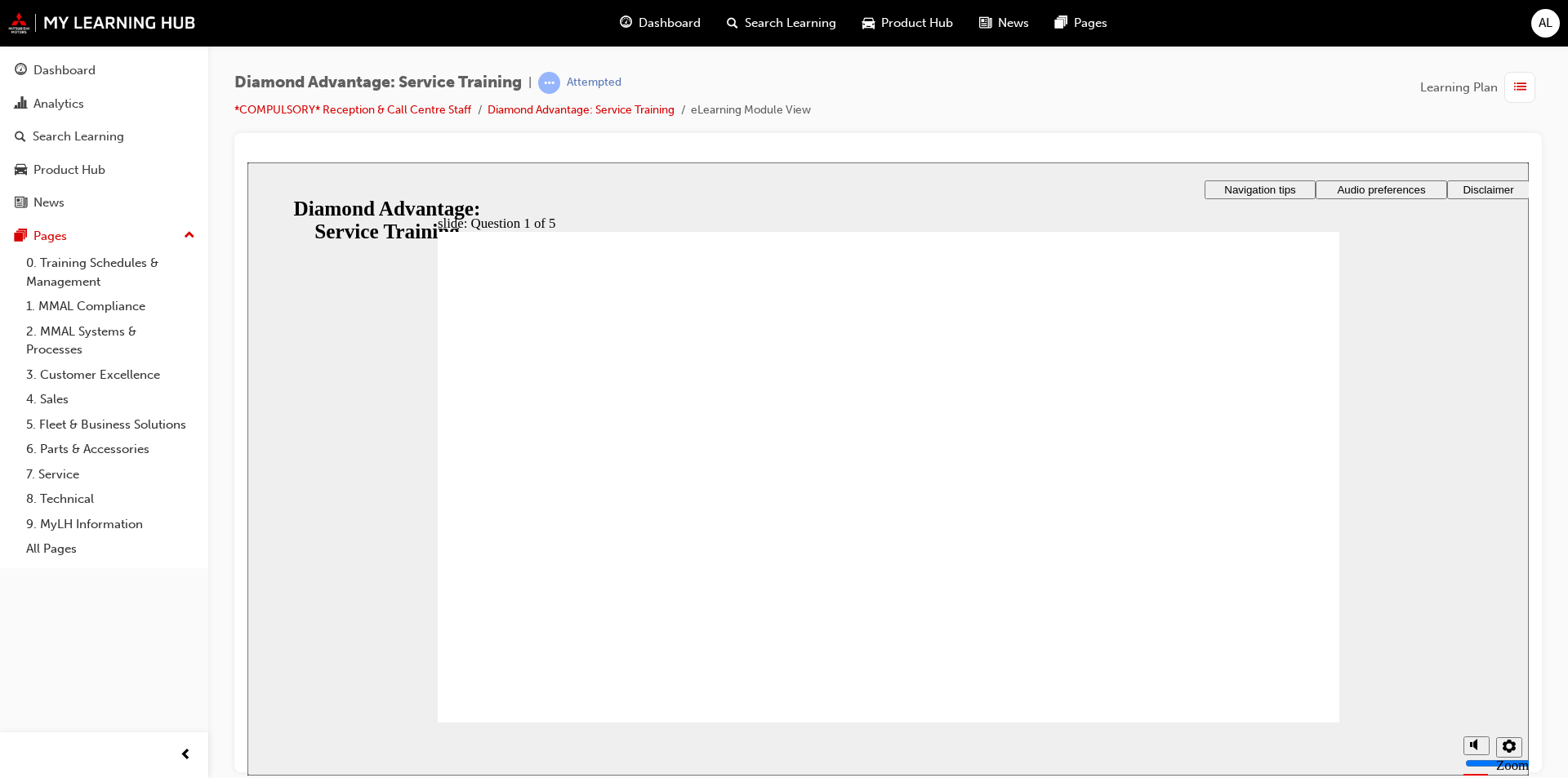
checkbox input "true"
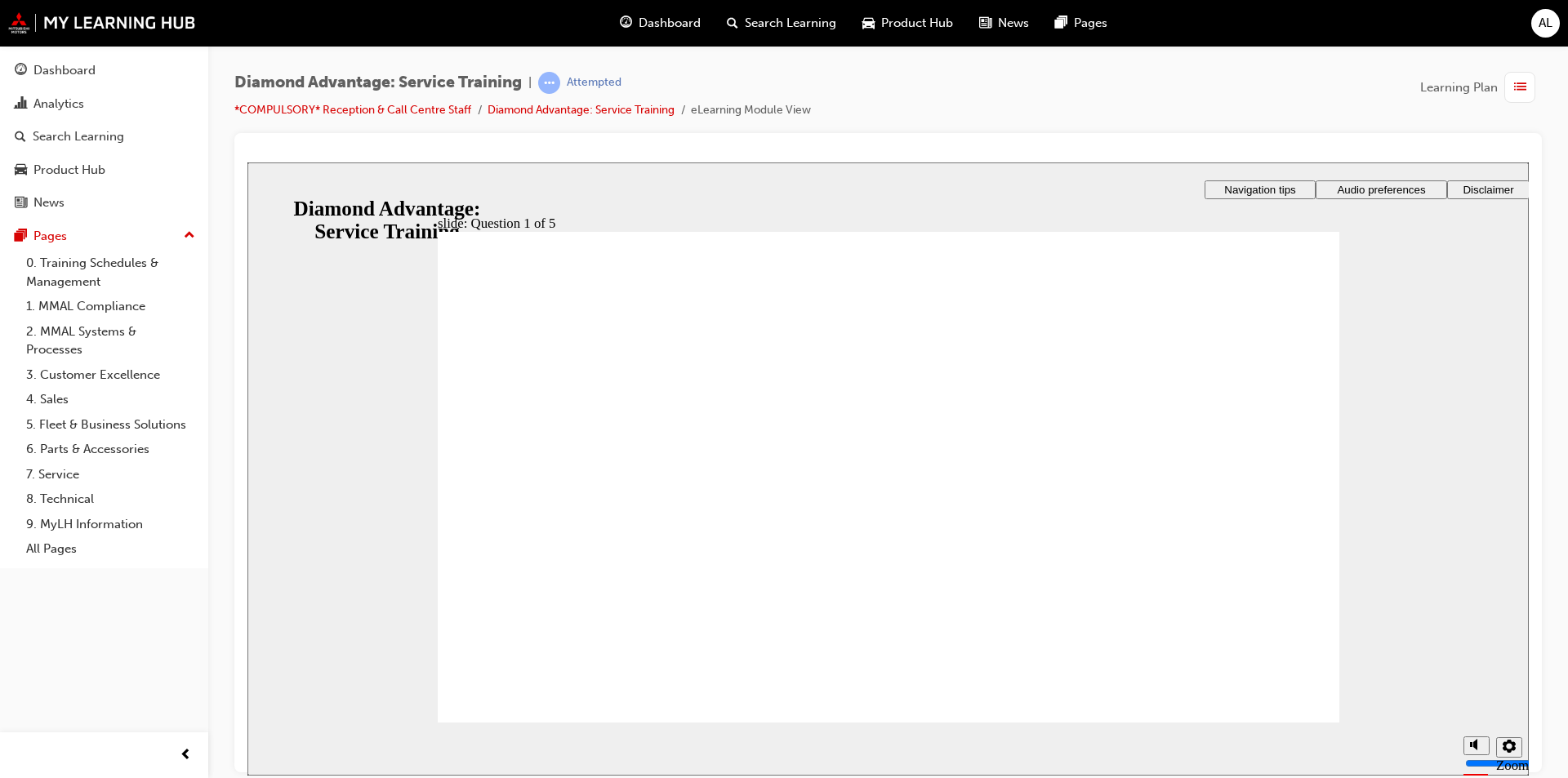
checkbox input "true"
checkbox input "false"
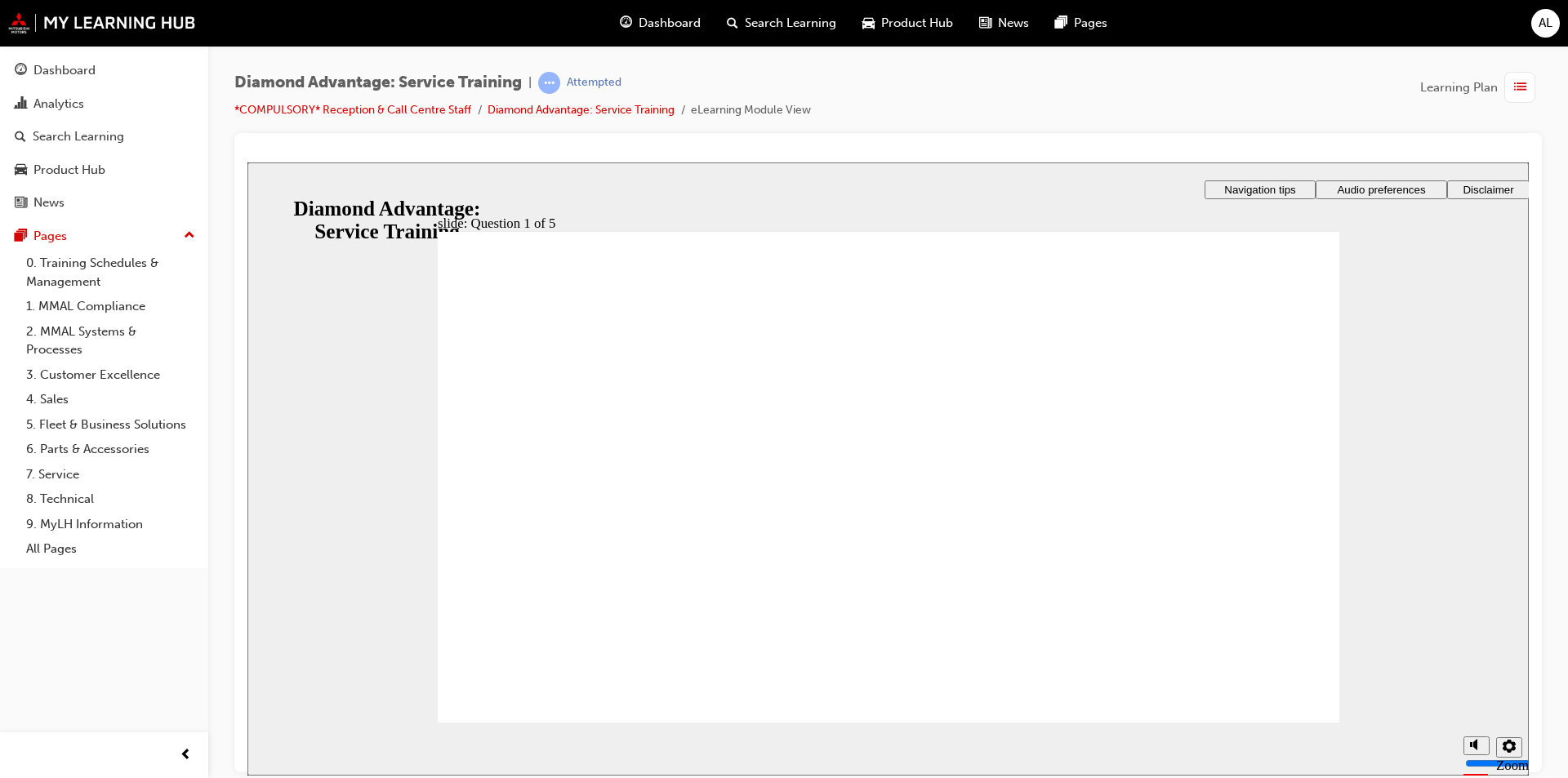
click at [1444, 466] on div "slide: Question 1 of 5 Rectangle 1 That’s not quite right. After the quiz, you …" at bounding box center [888, 468] width 1281 height 614
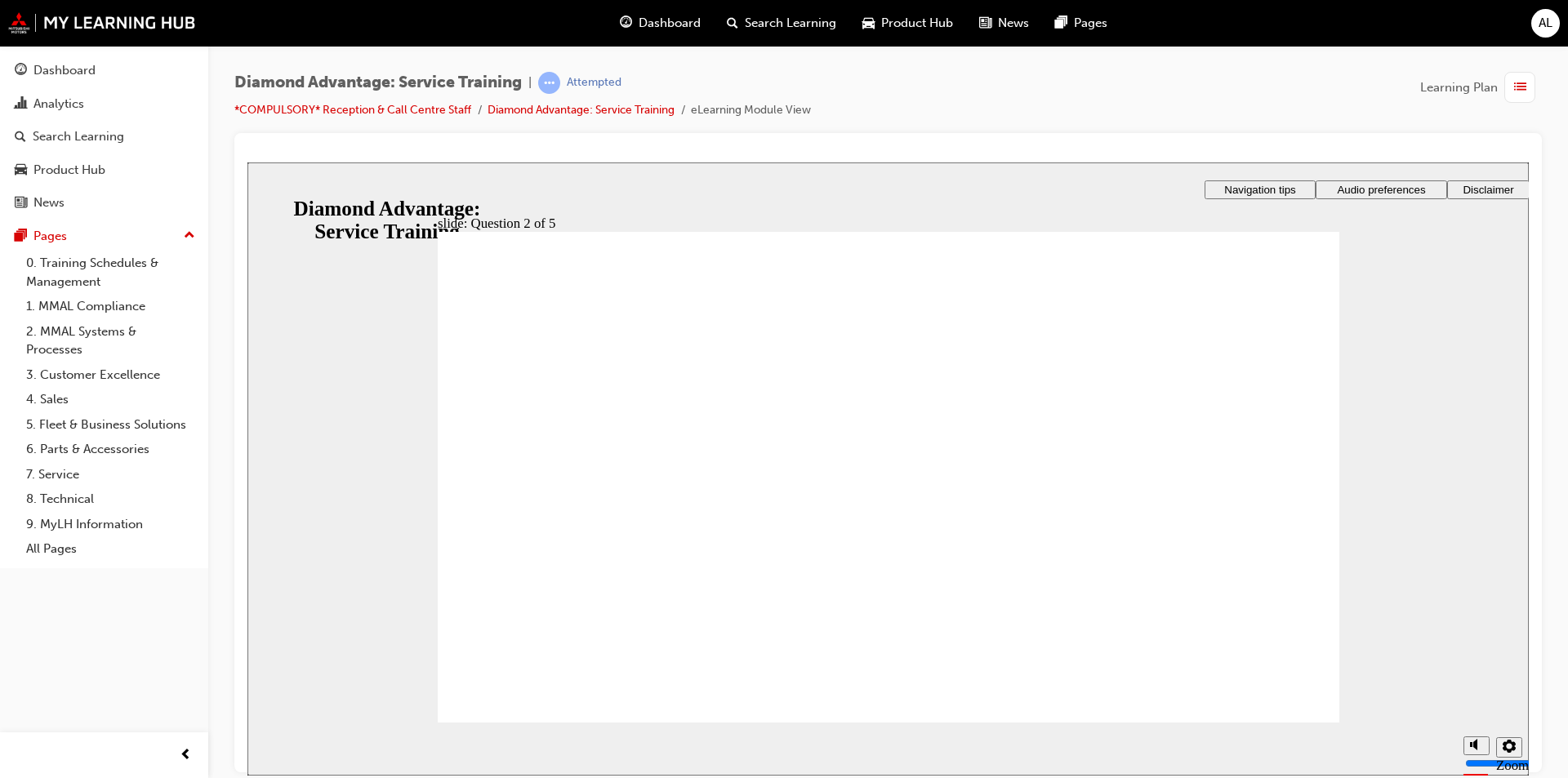
checkbox input "true"
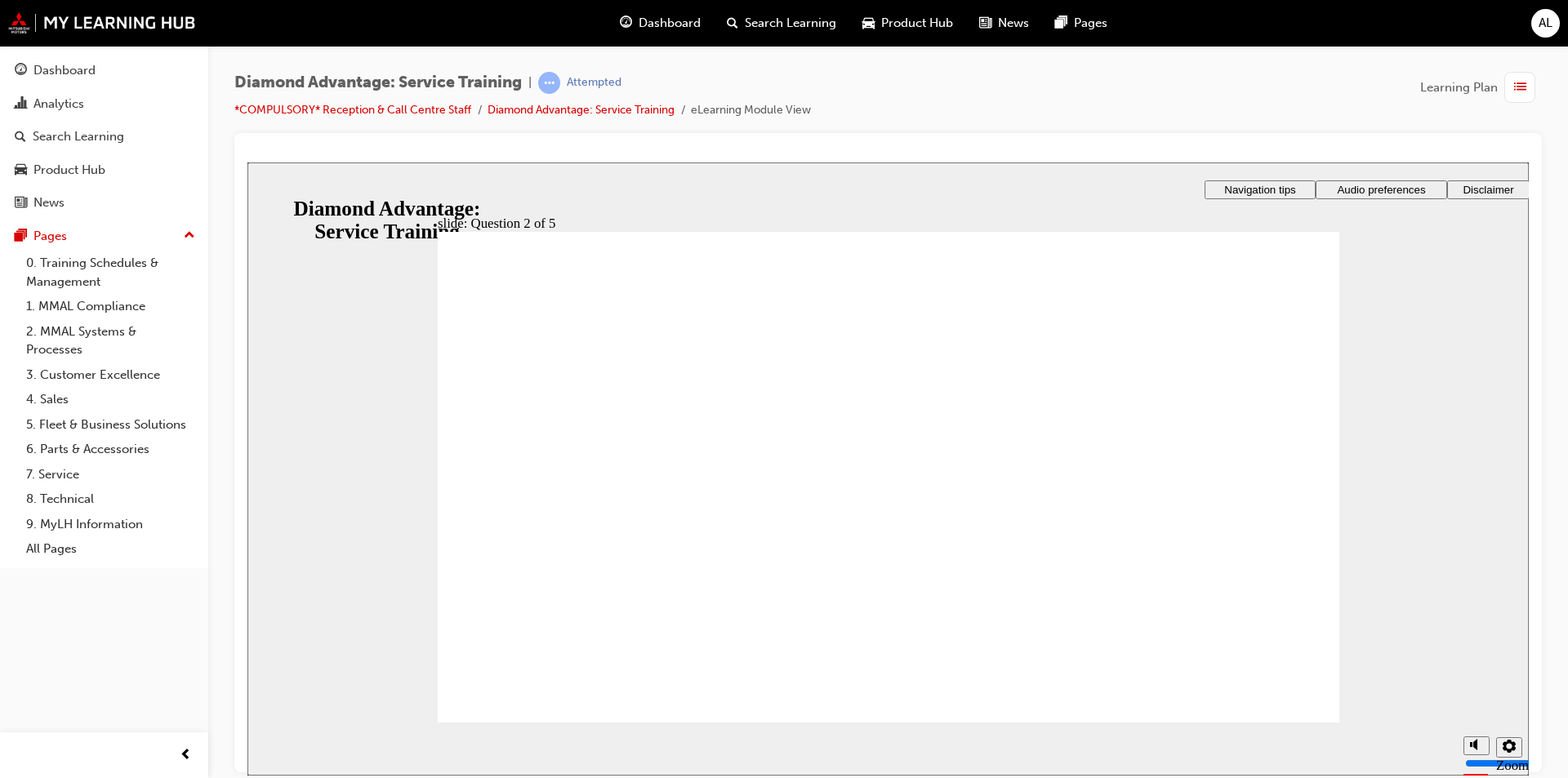
checkbox input "true"
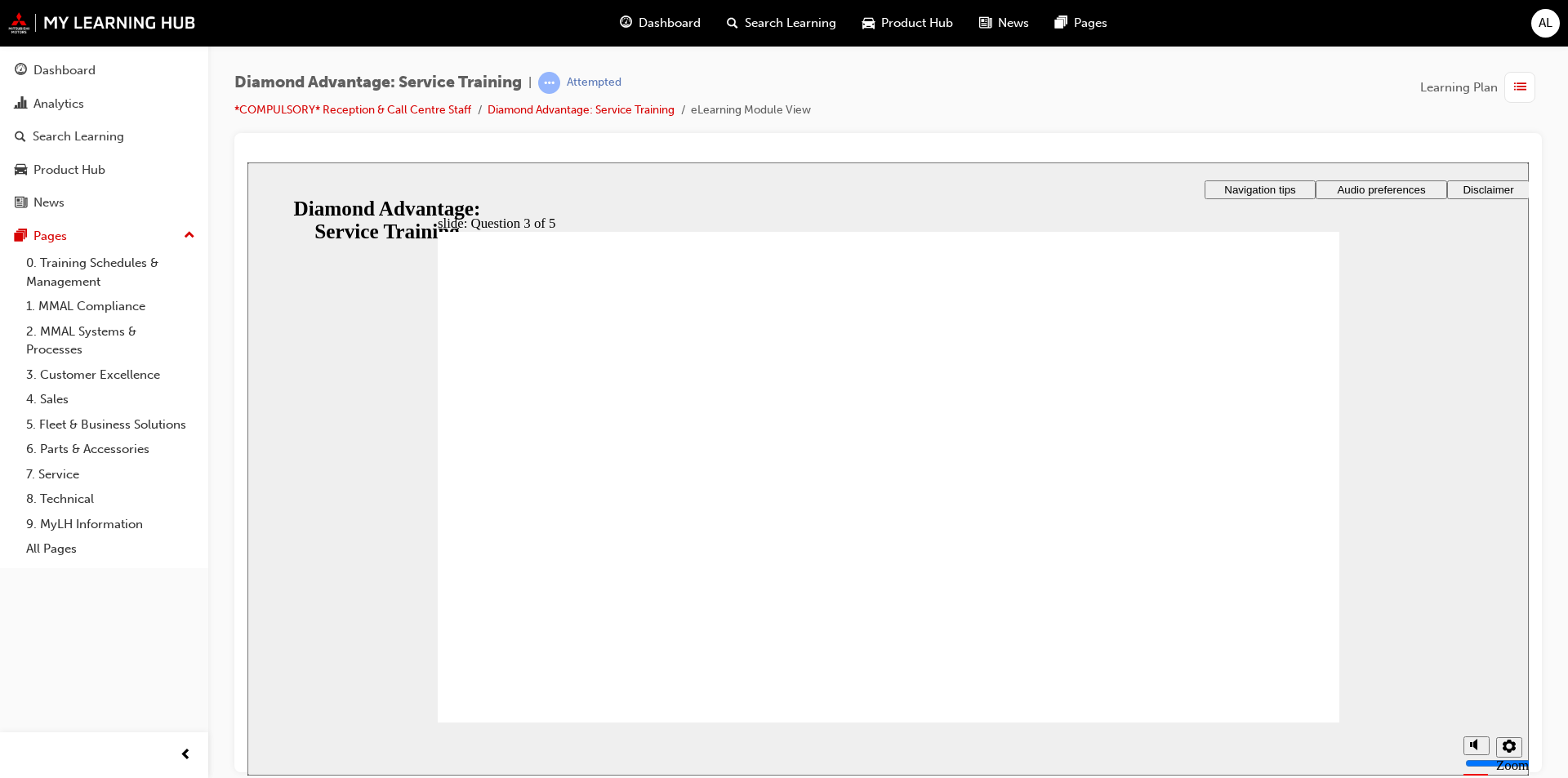
checkbox input "true"
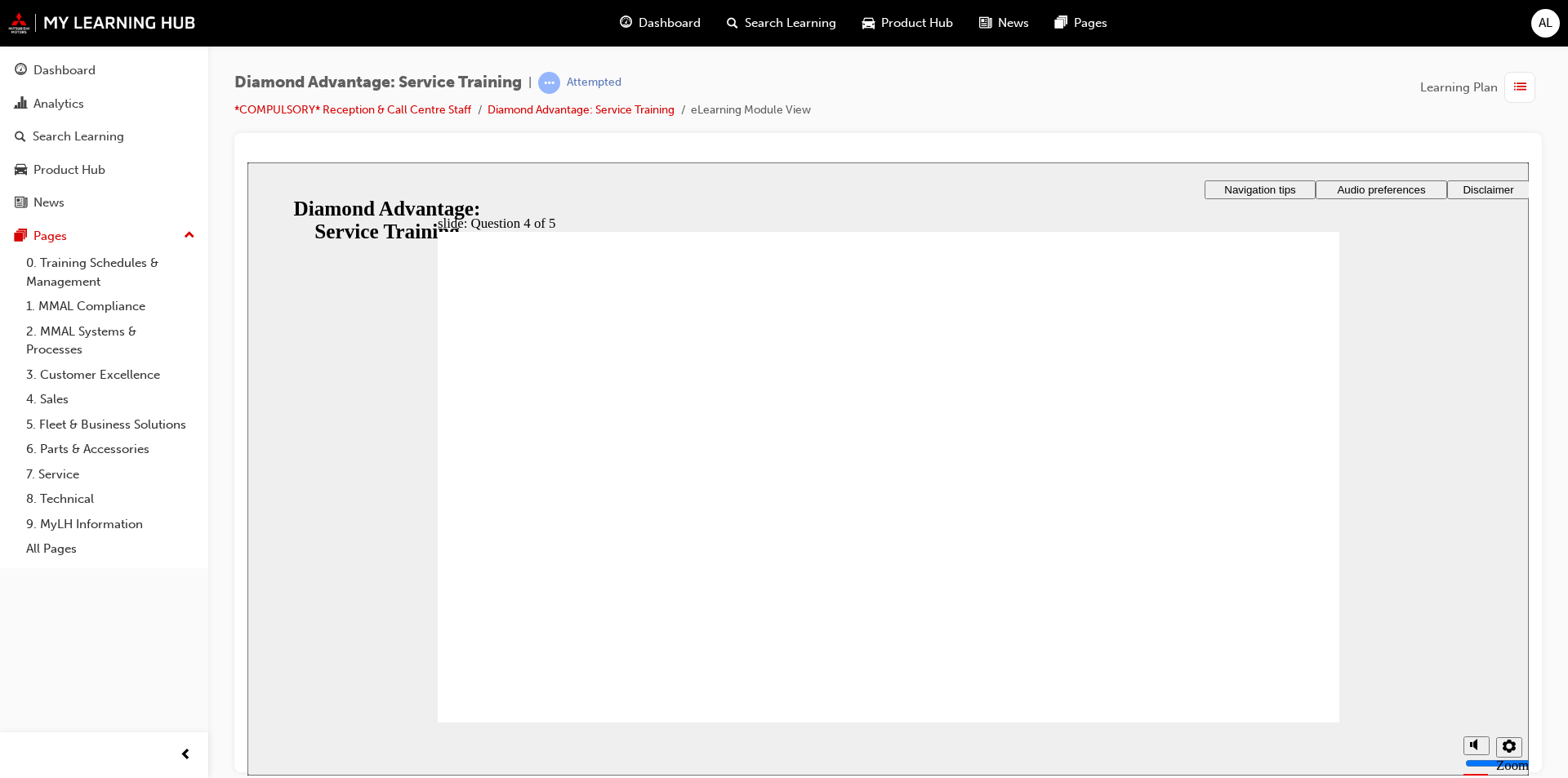
radio input "true"
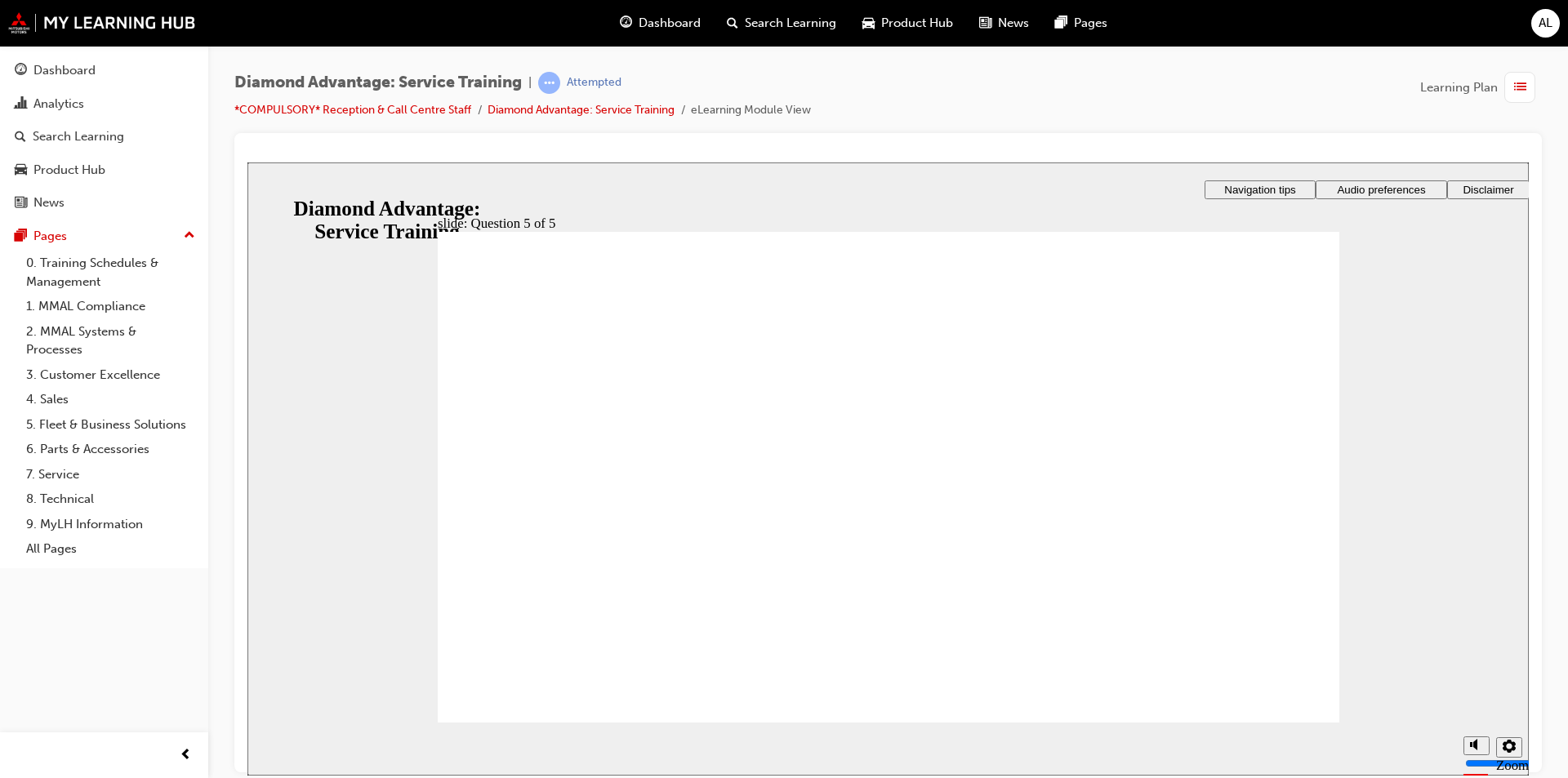
radio input "true"
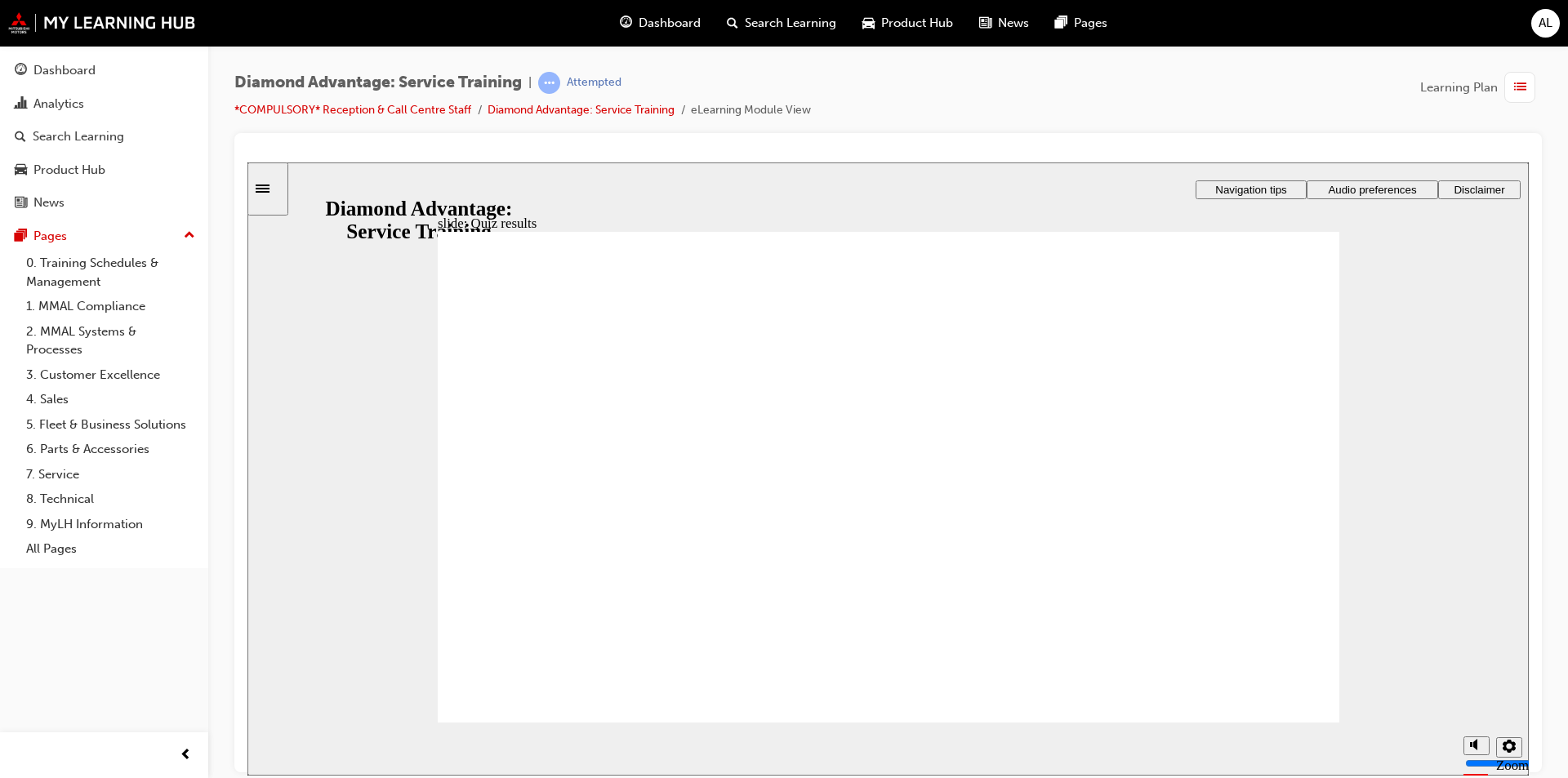
checkbox input "true"
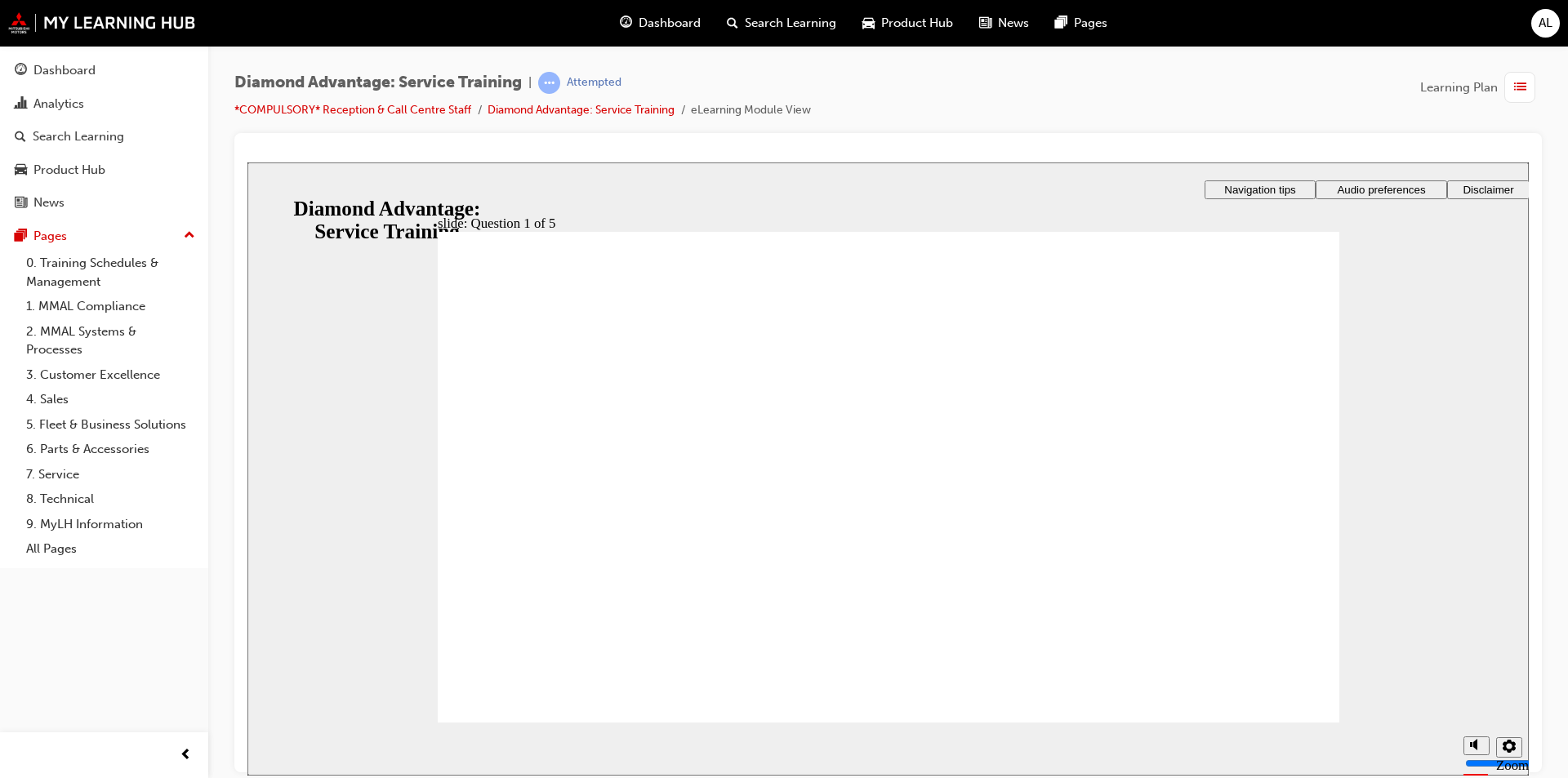
checkbox input "true"
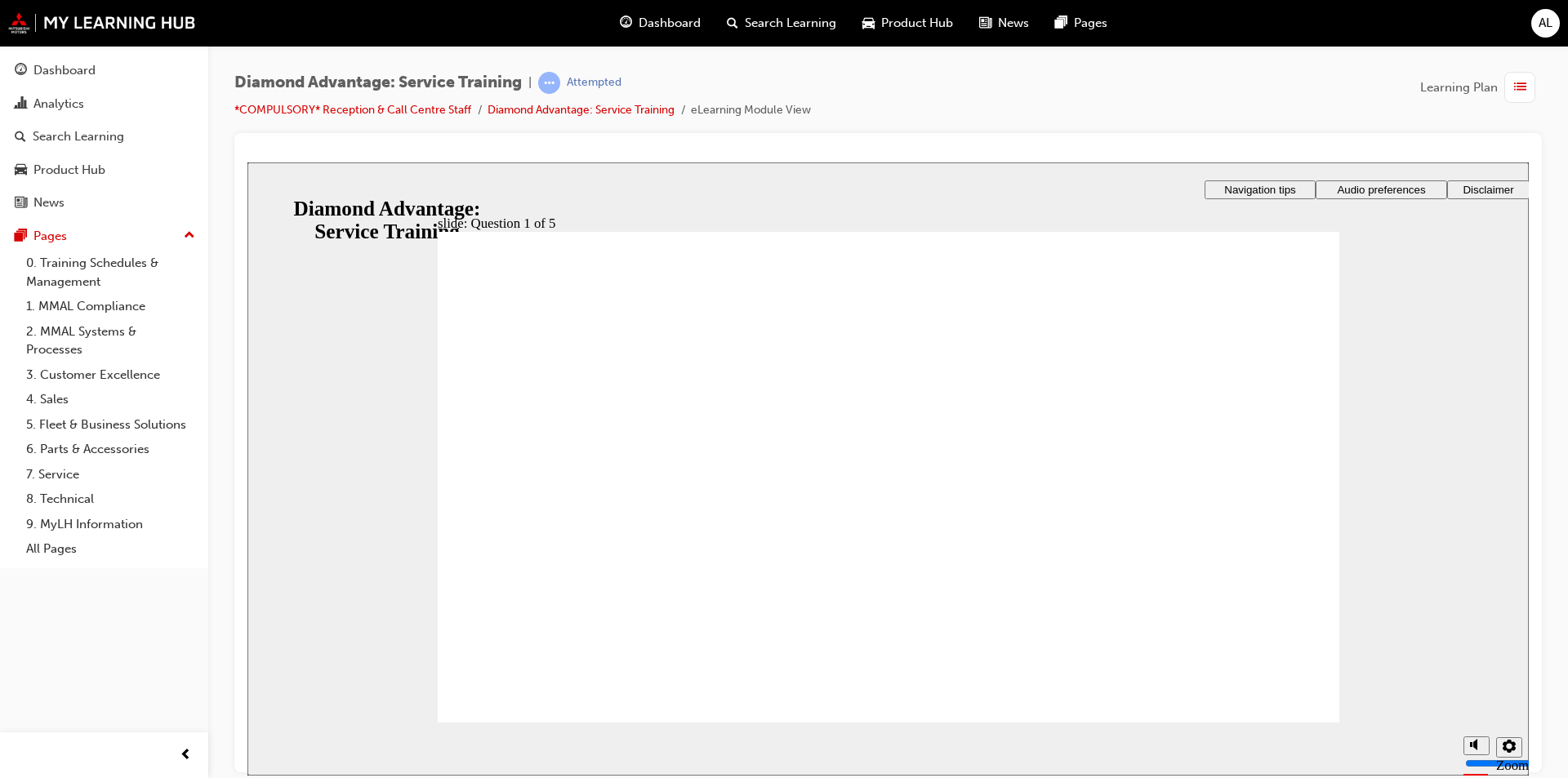
checkbox input "true"
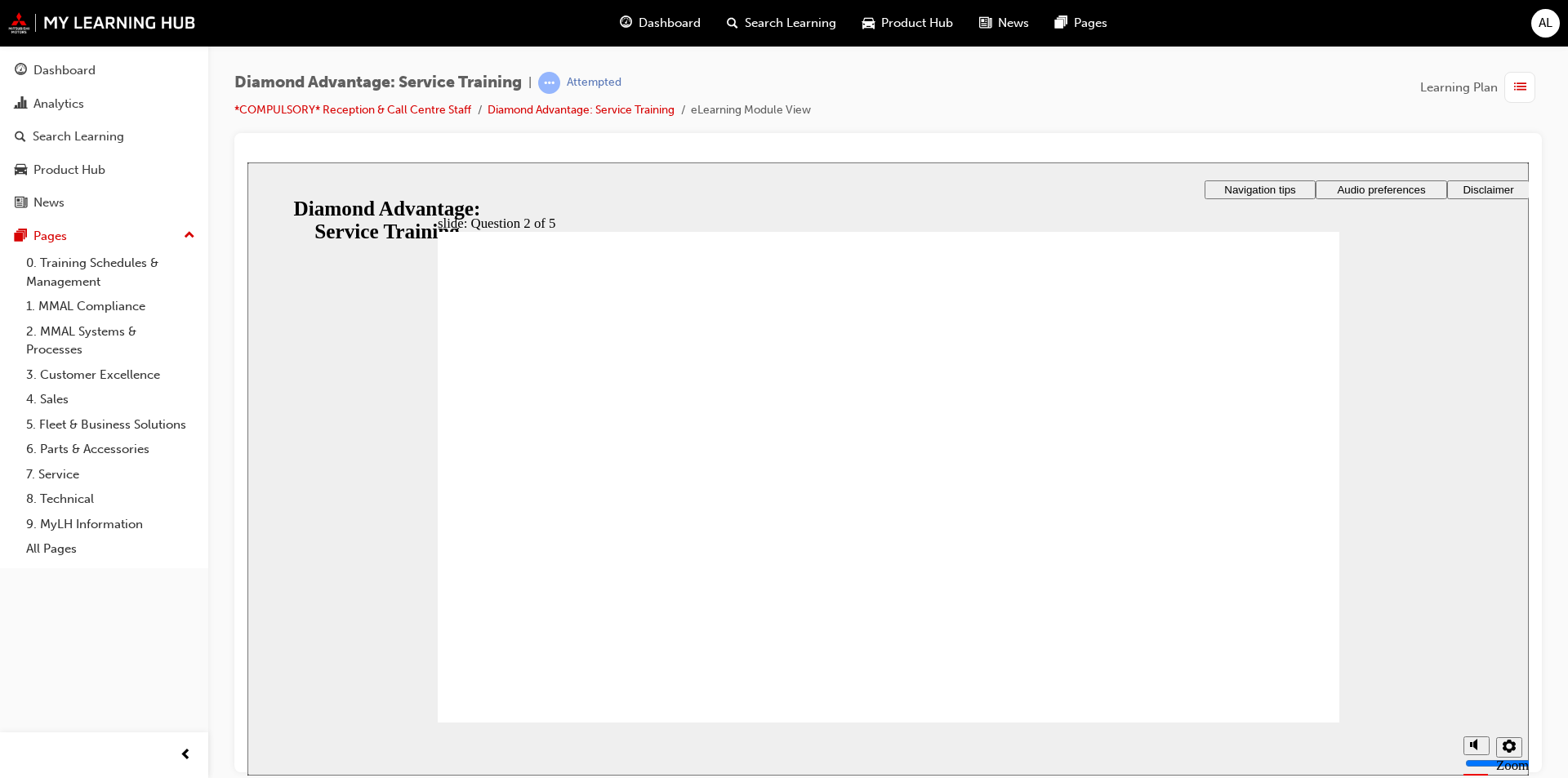
checkbox input "true"
drag, startPoint x: 542, startPoint y: 454, endPoint x: 581, endPoint y: 455, distance: 39.0
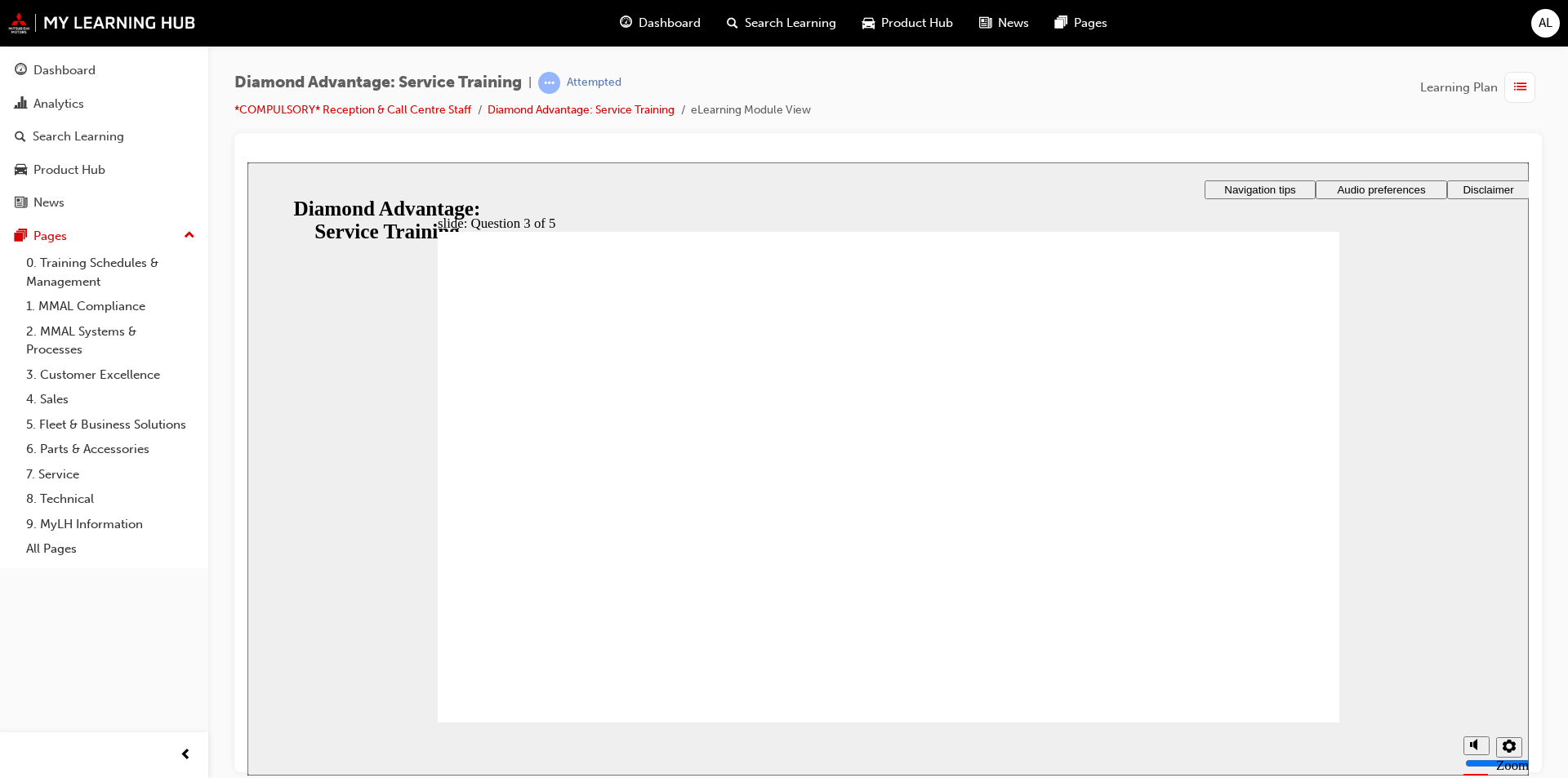
checkbox input "true"
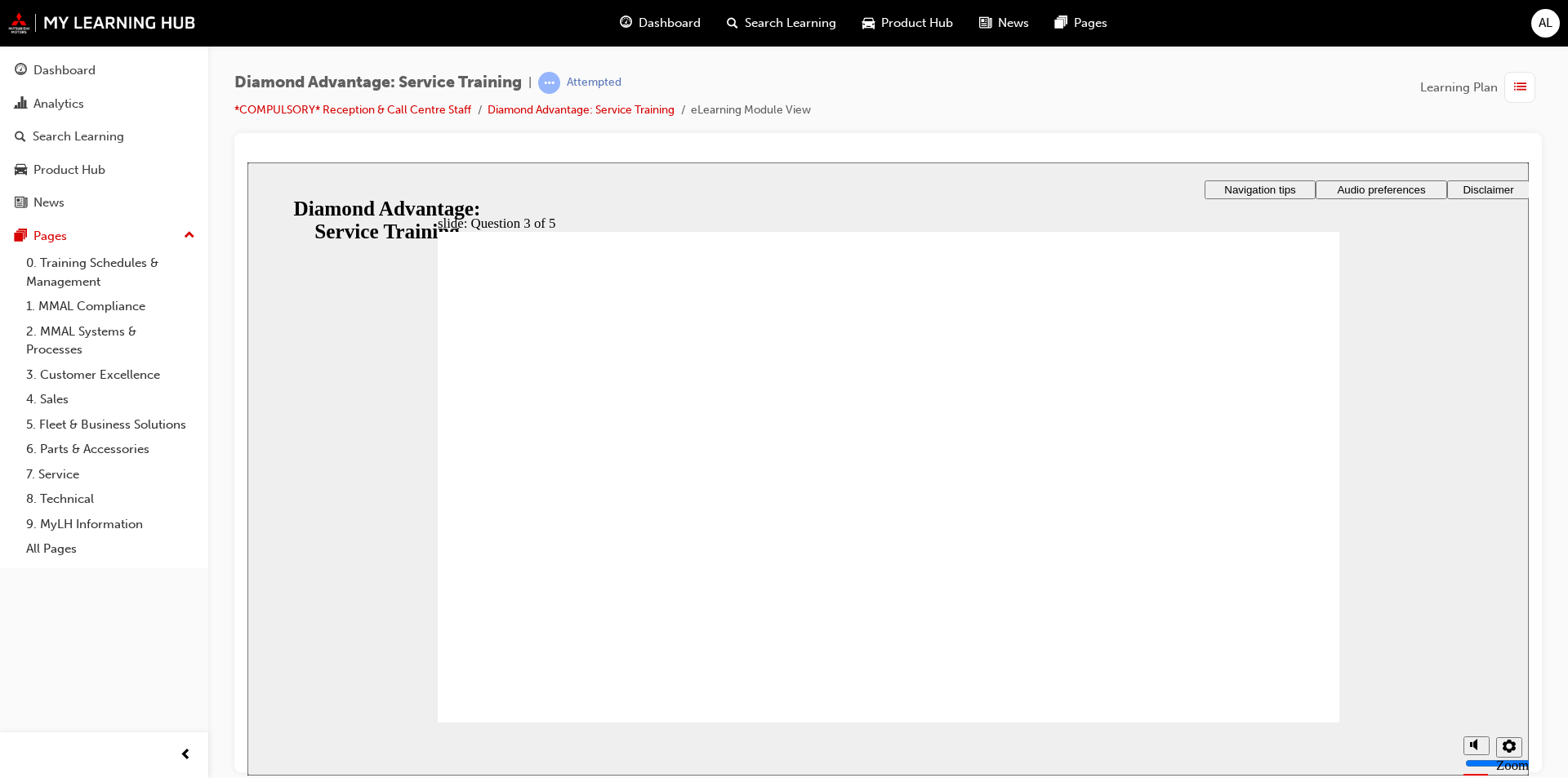
radio input "true"
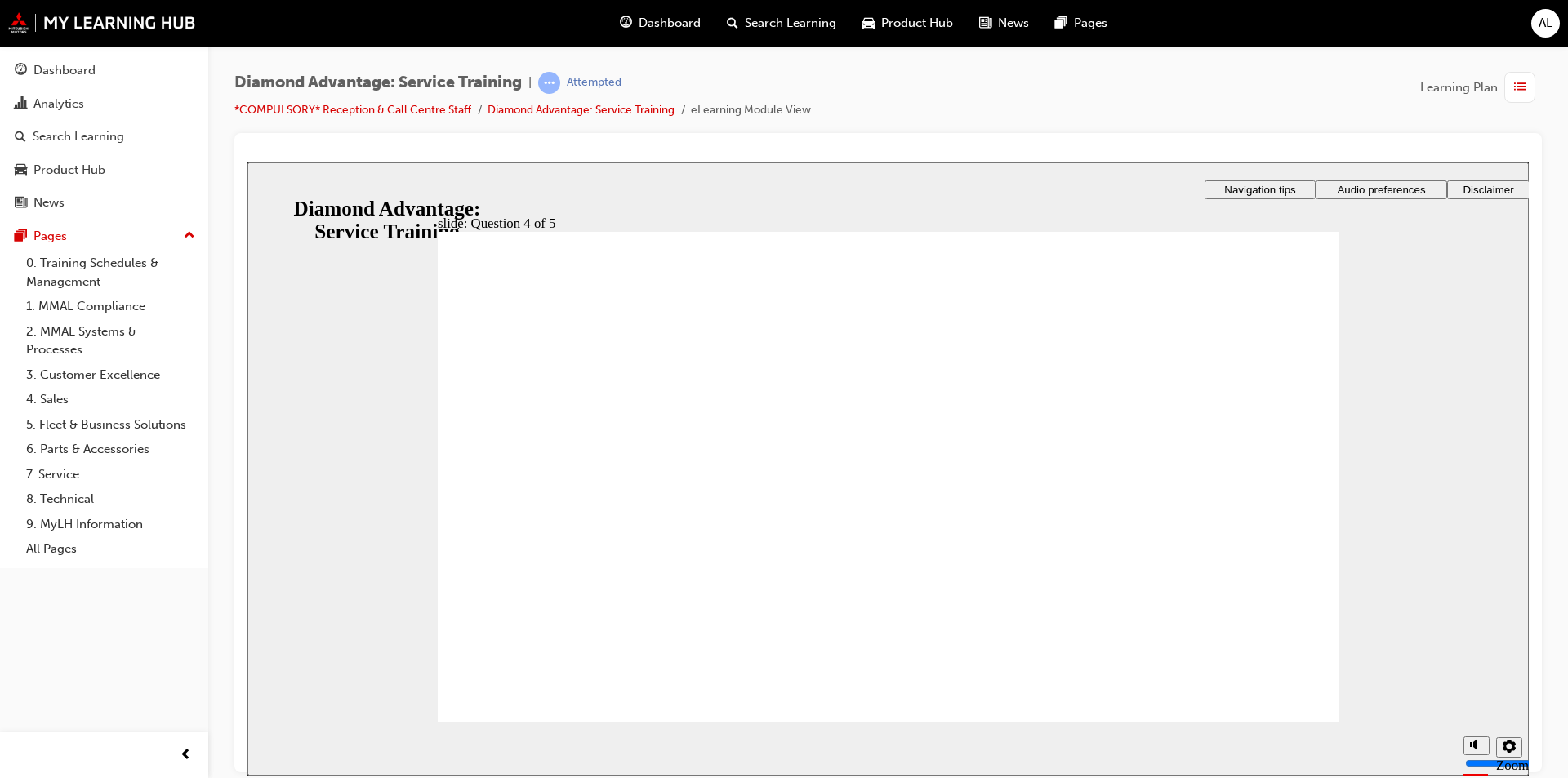
radio input "true"
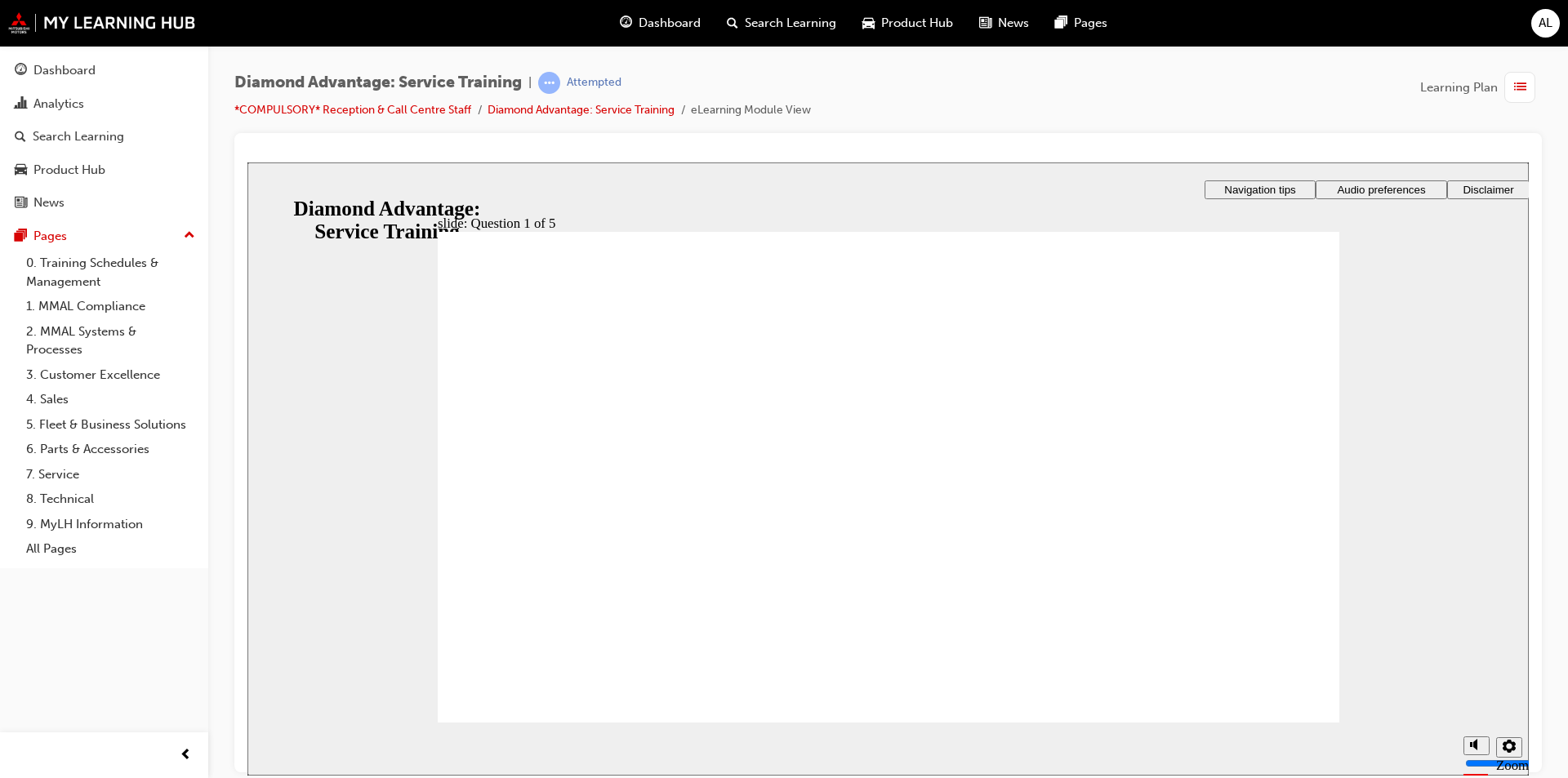
checkbox input "false"
checkbox input "true"
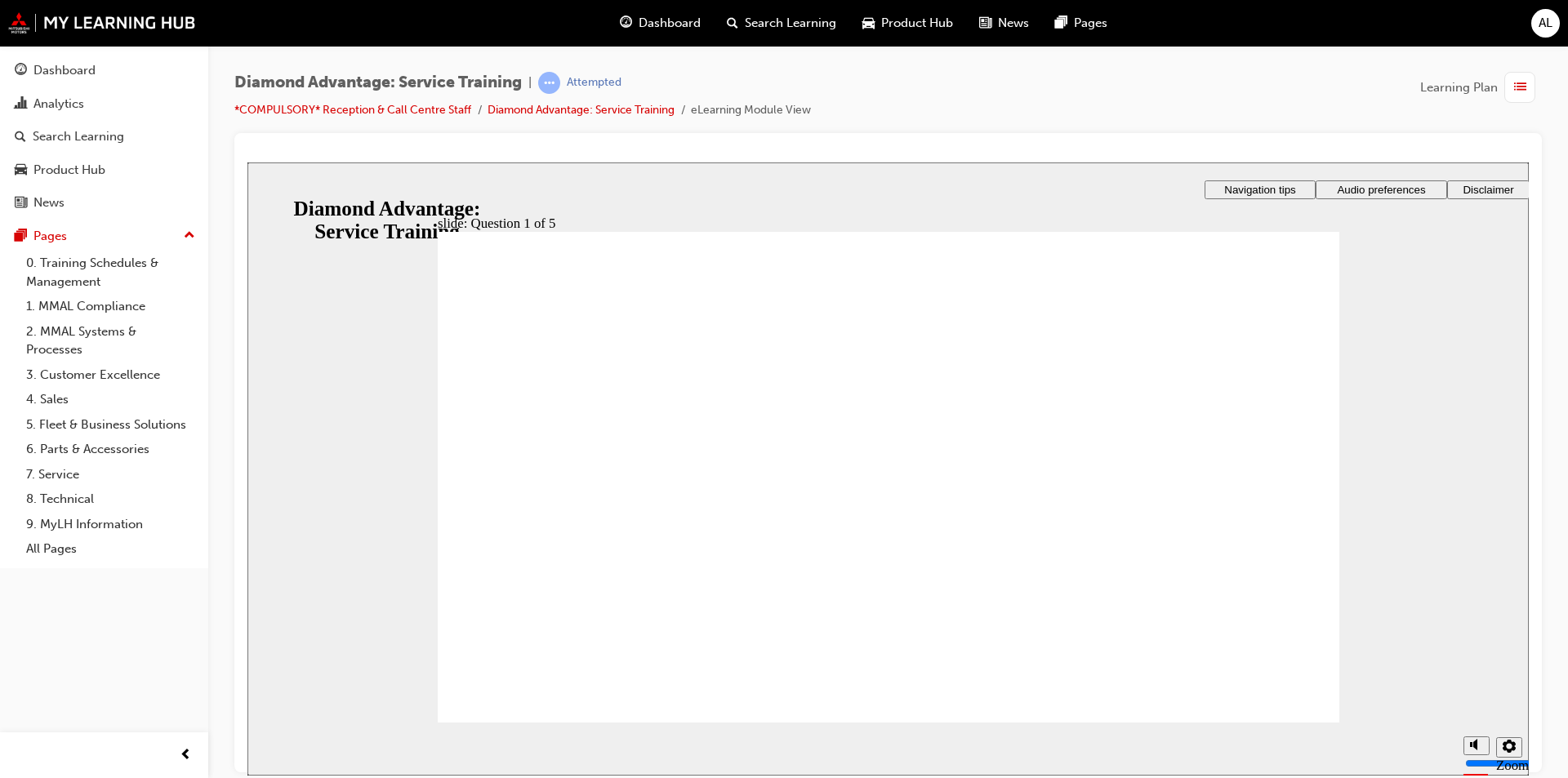
checkbox input "false"
checkbox input "true"
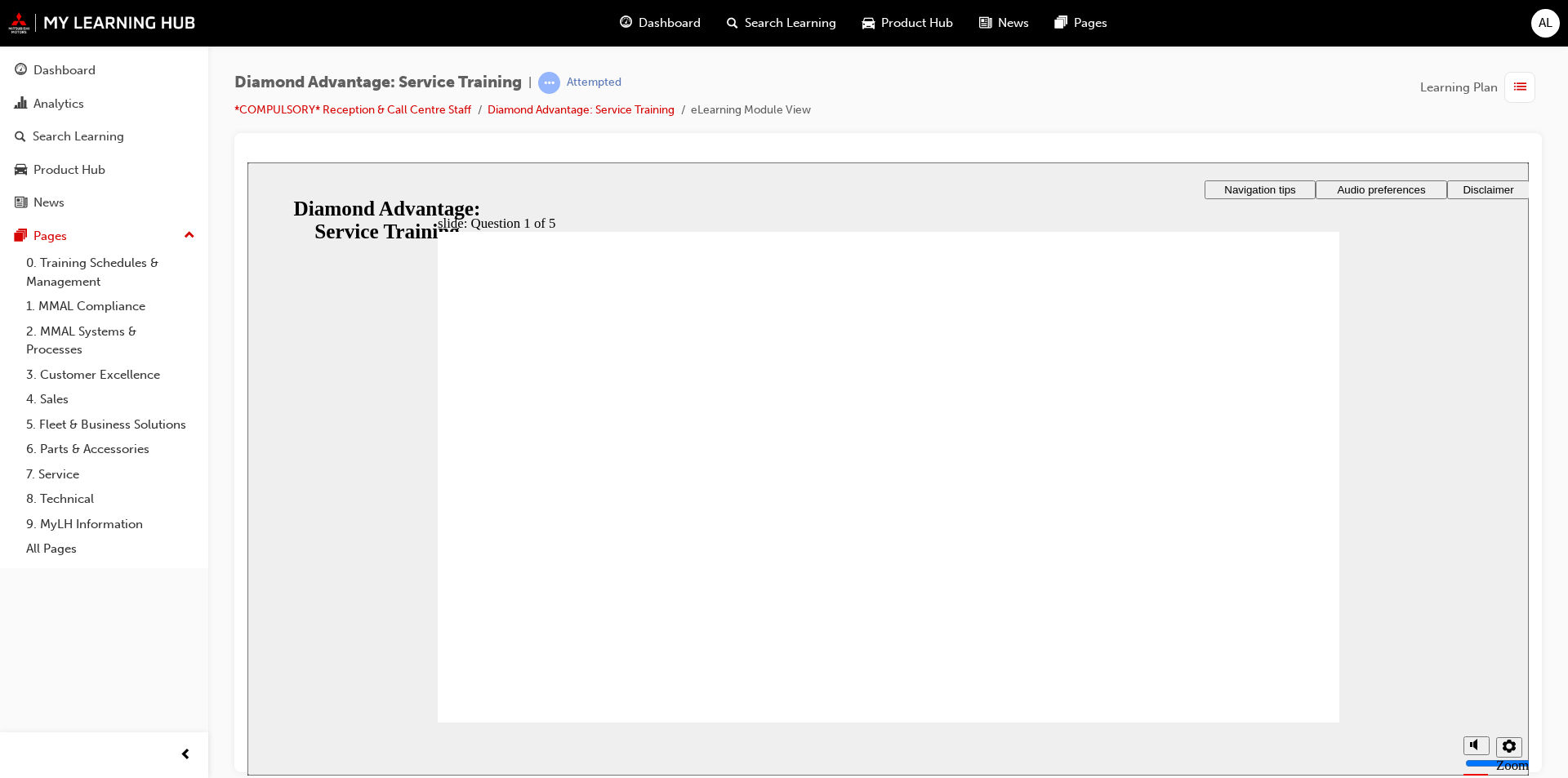
checkbox input "false"
checkbox input "true"
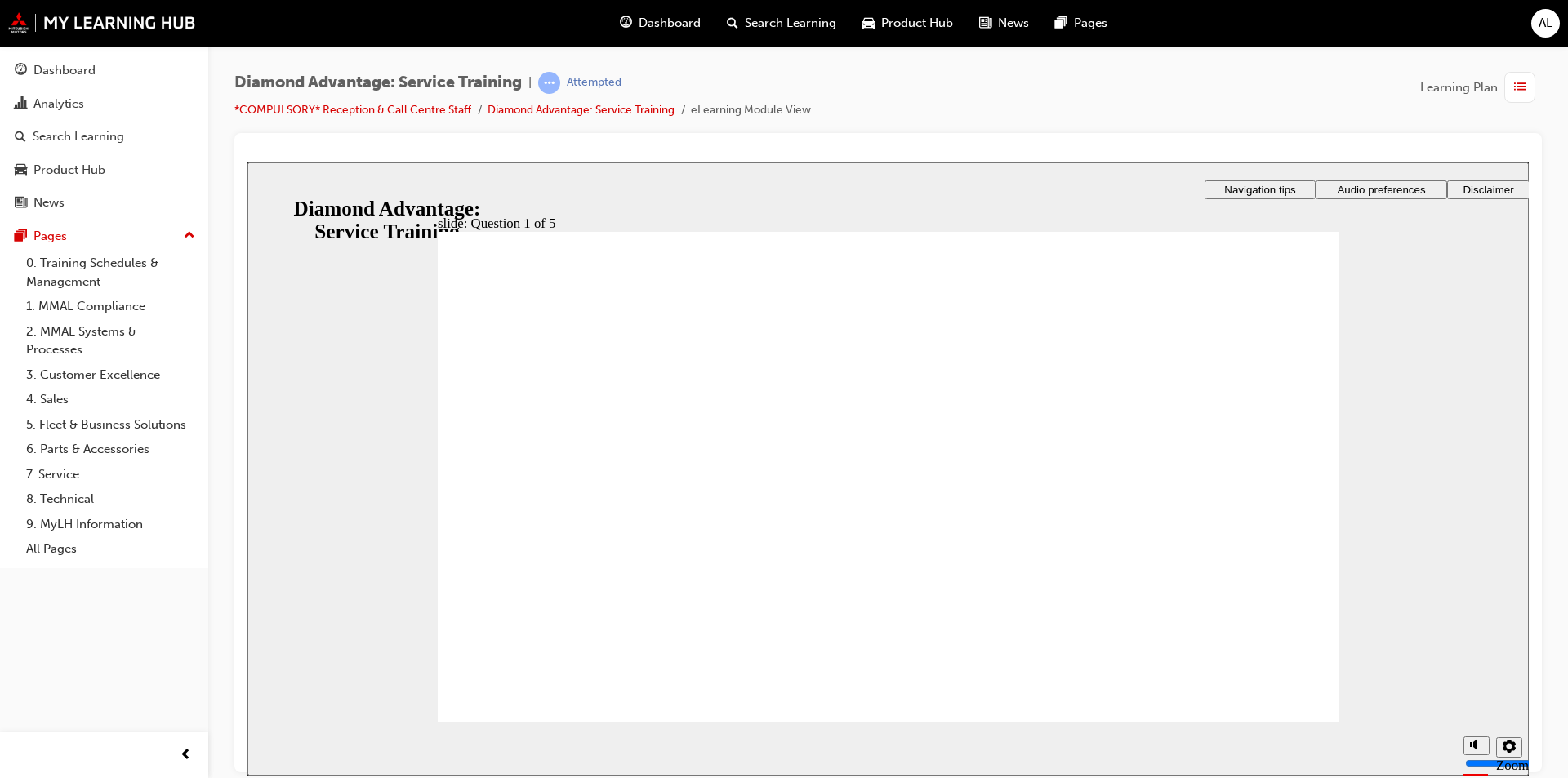
checkbox input "true"
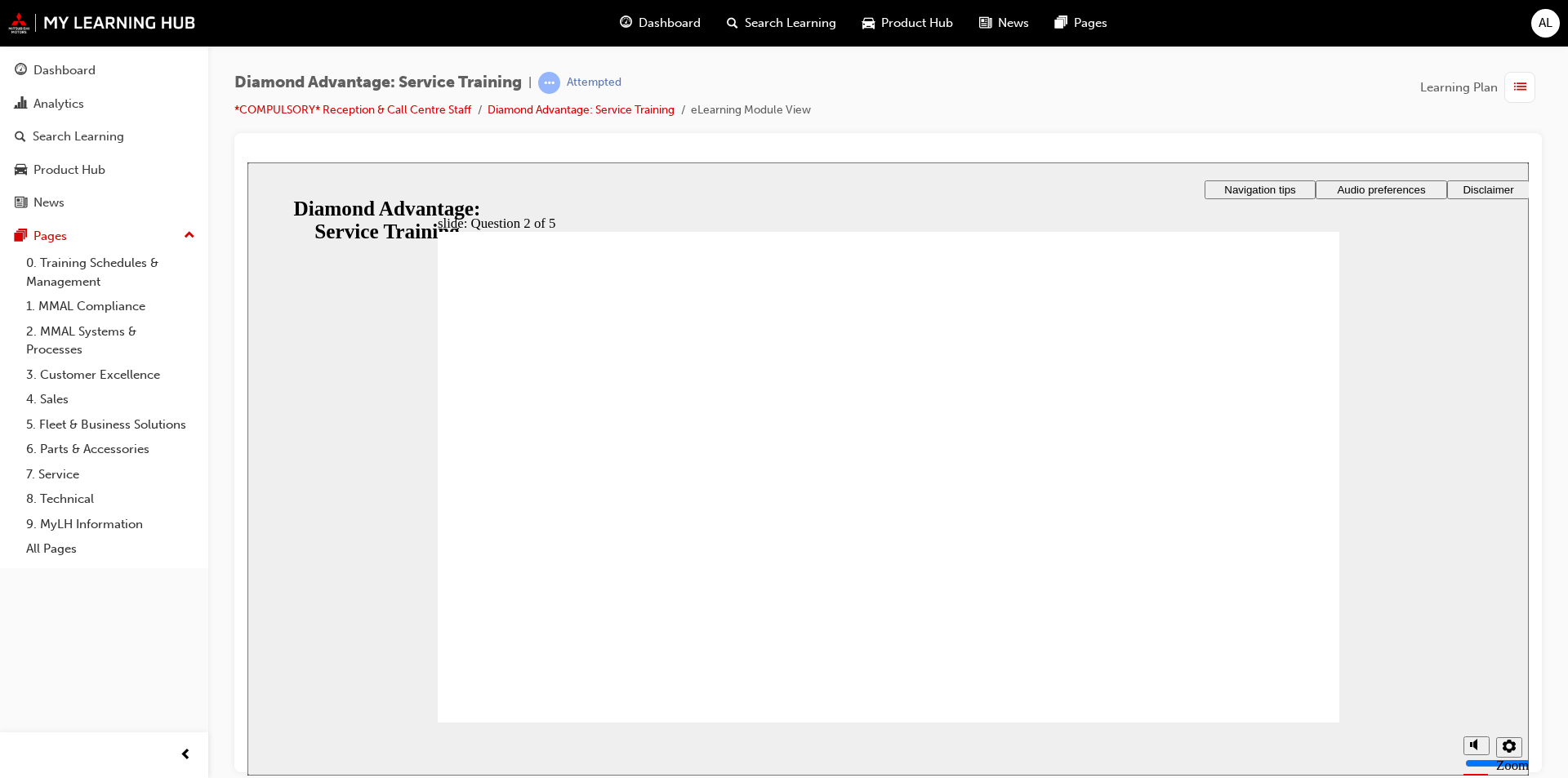
checkbox input "true"
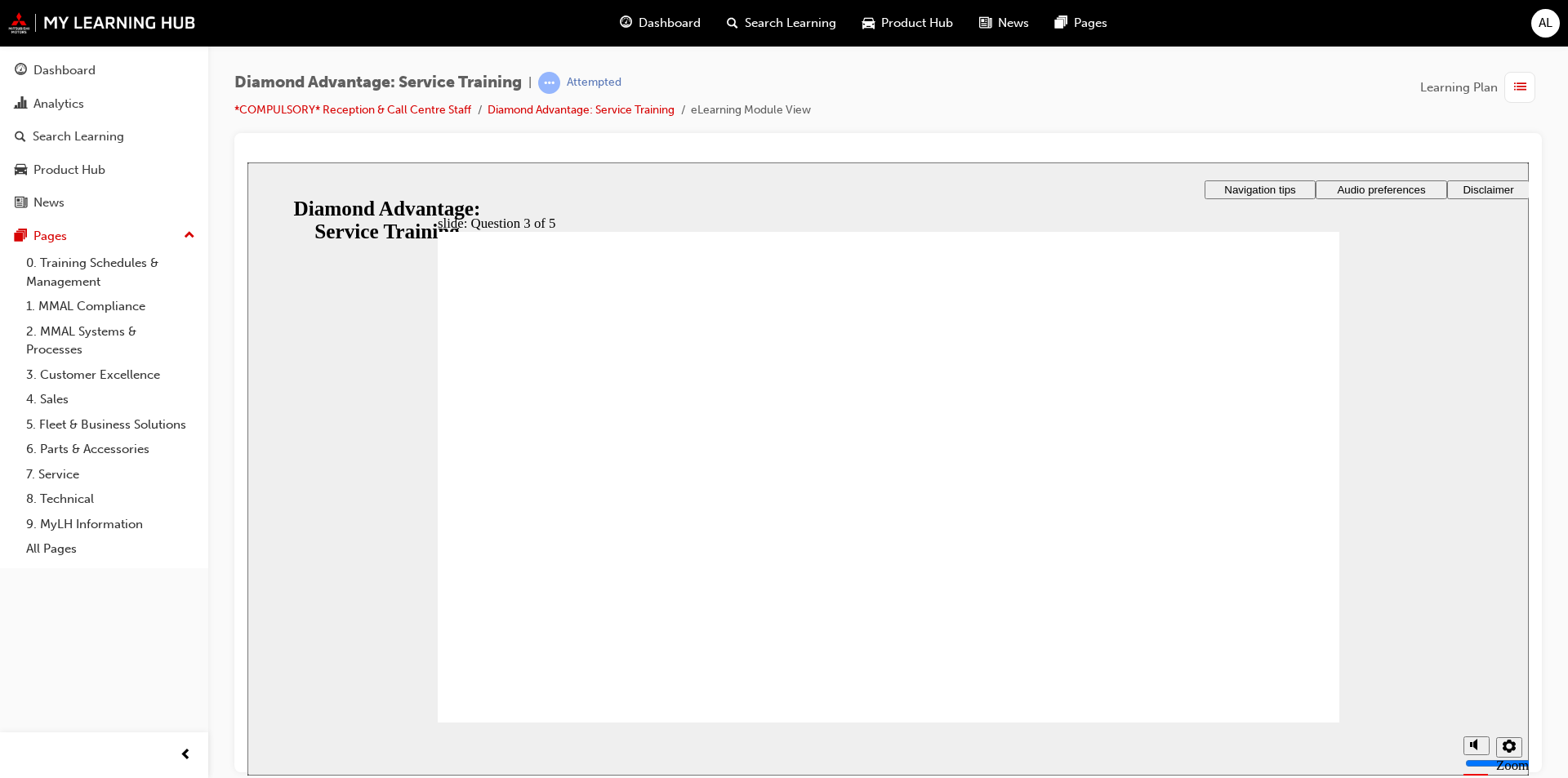
checkbox input "true"
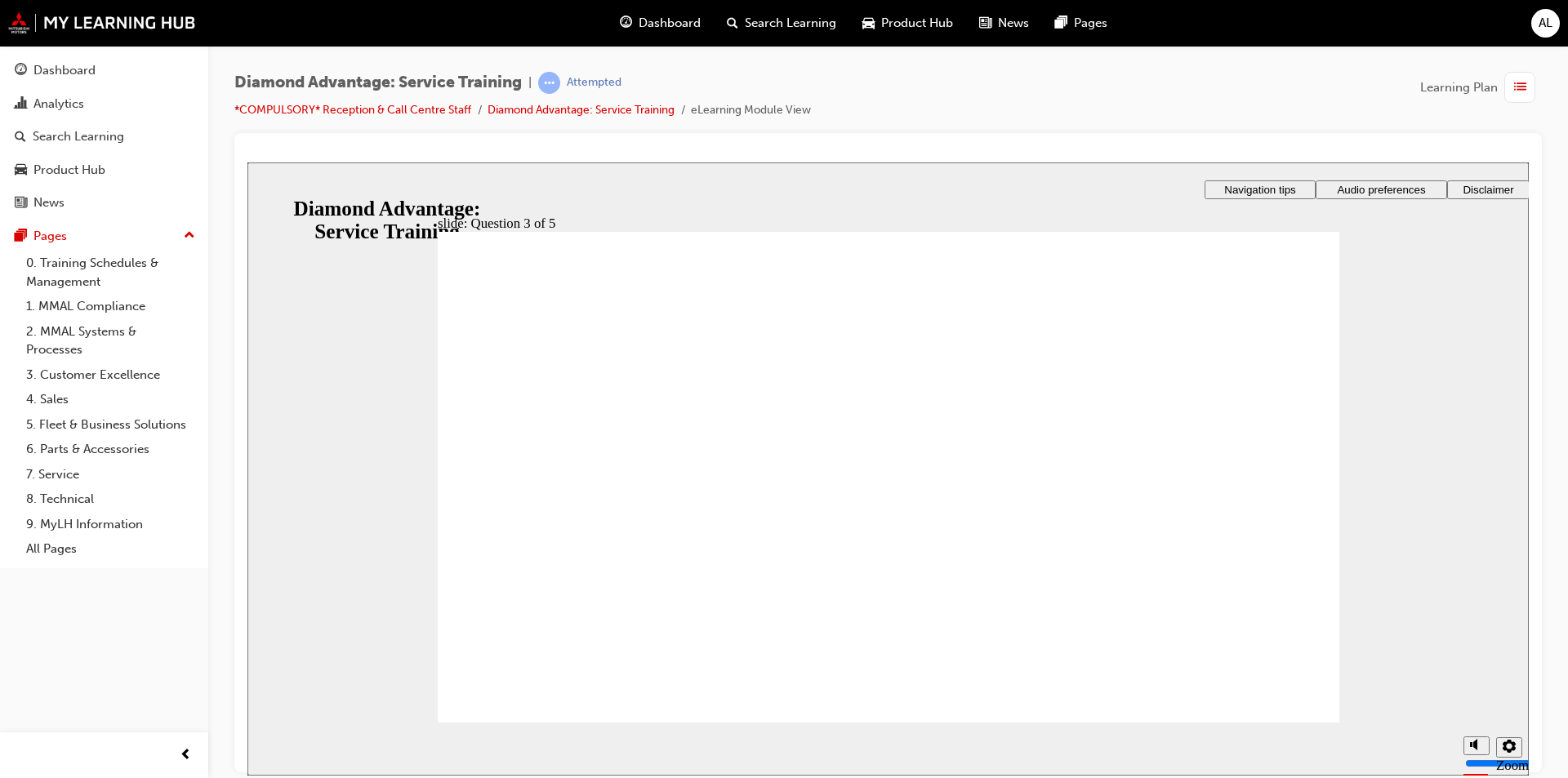
radio input "true"
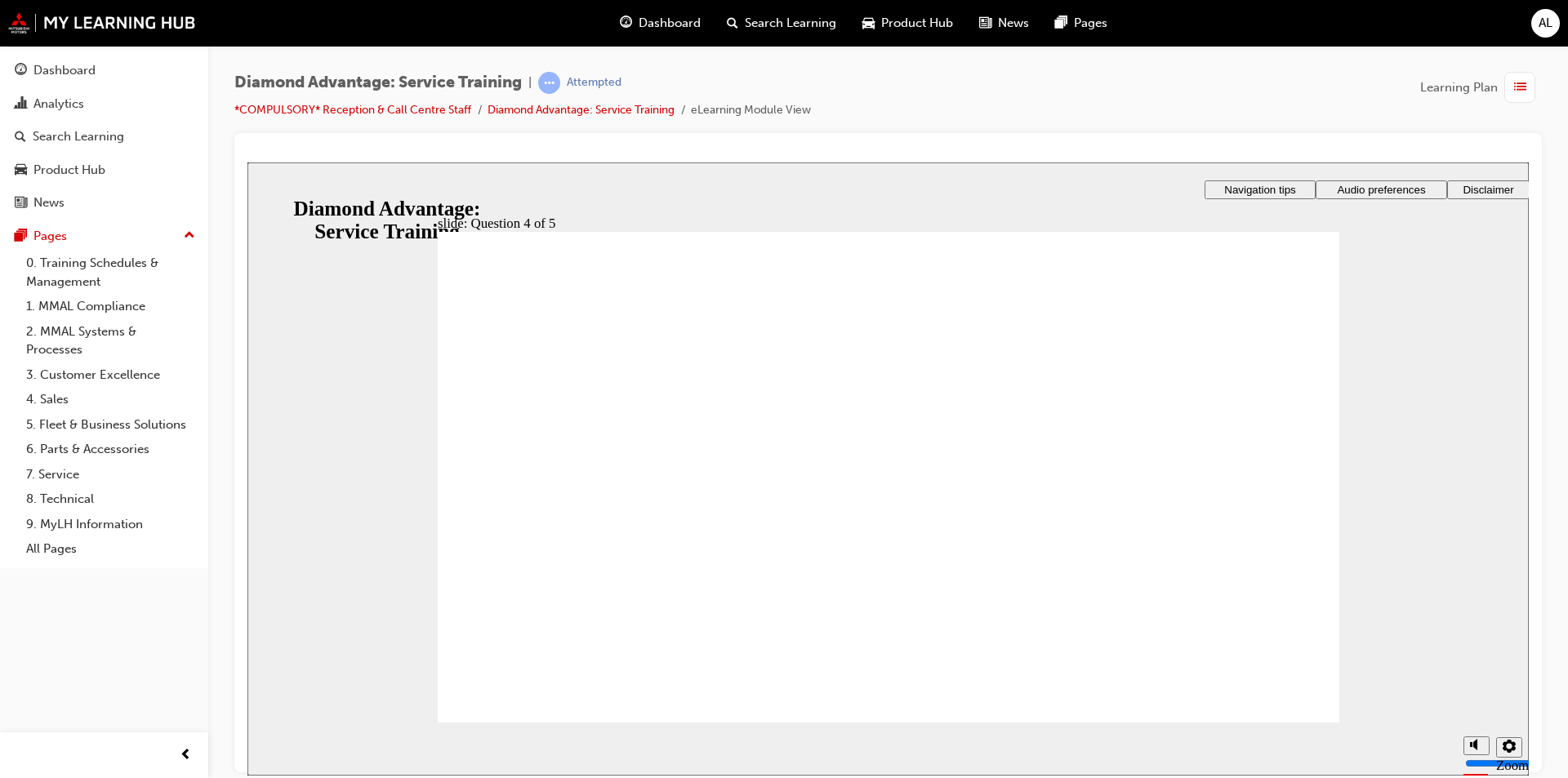
radio input "true"
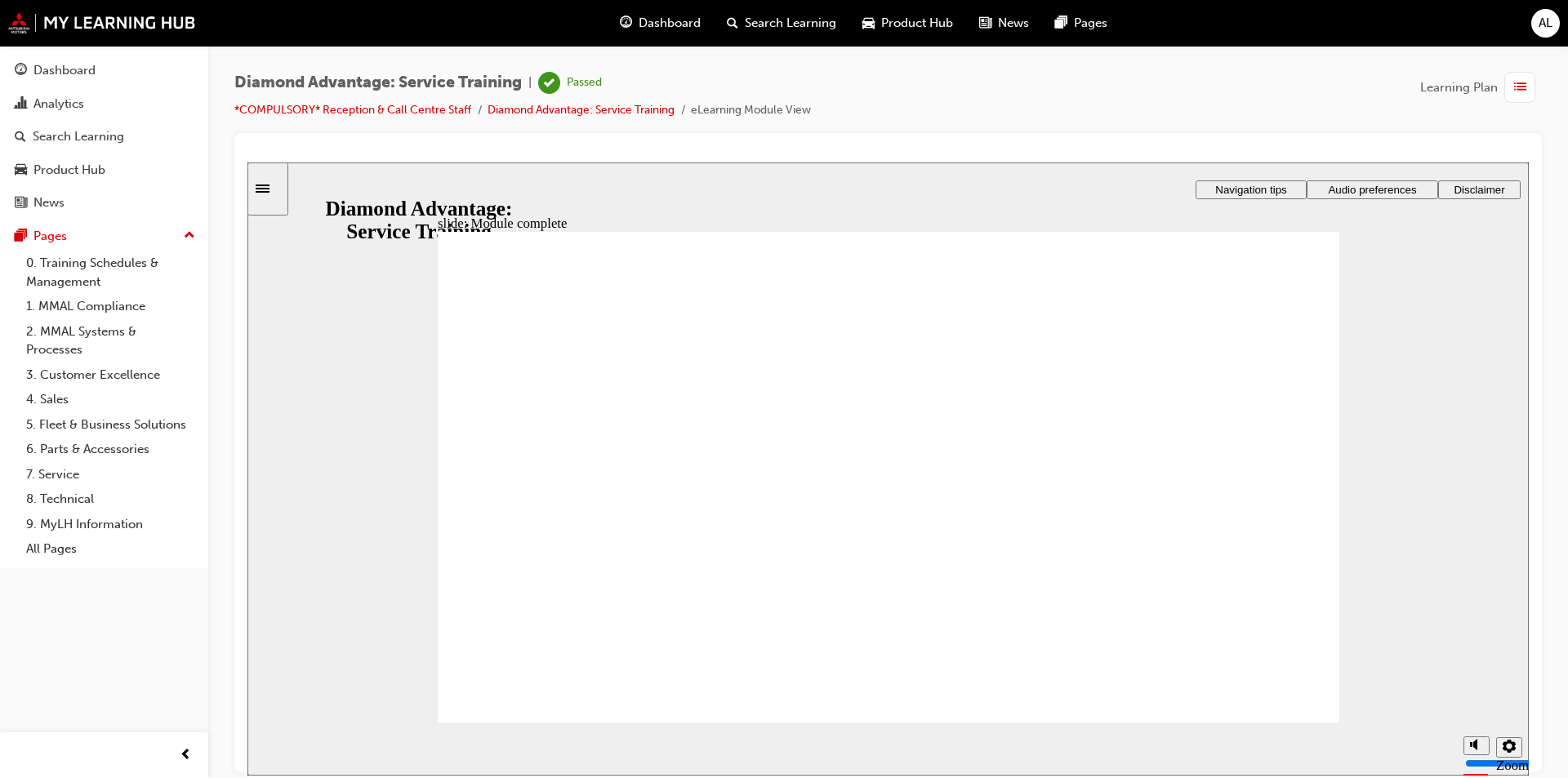
click at [653, 18] on span "Dashboard" at bounding box center [669, 23] width 62 height 19
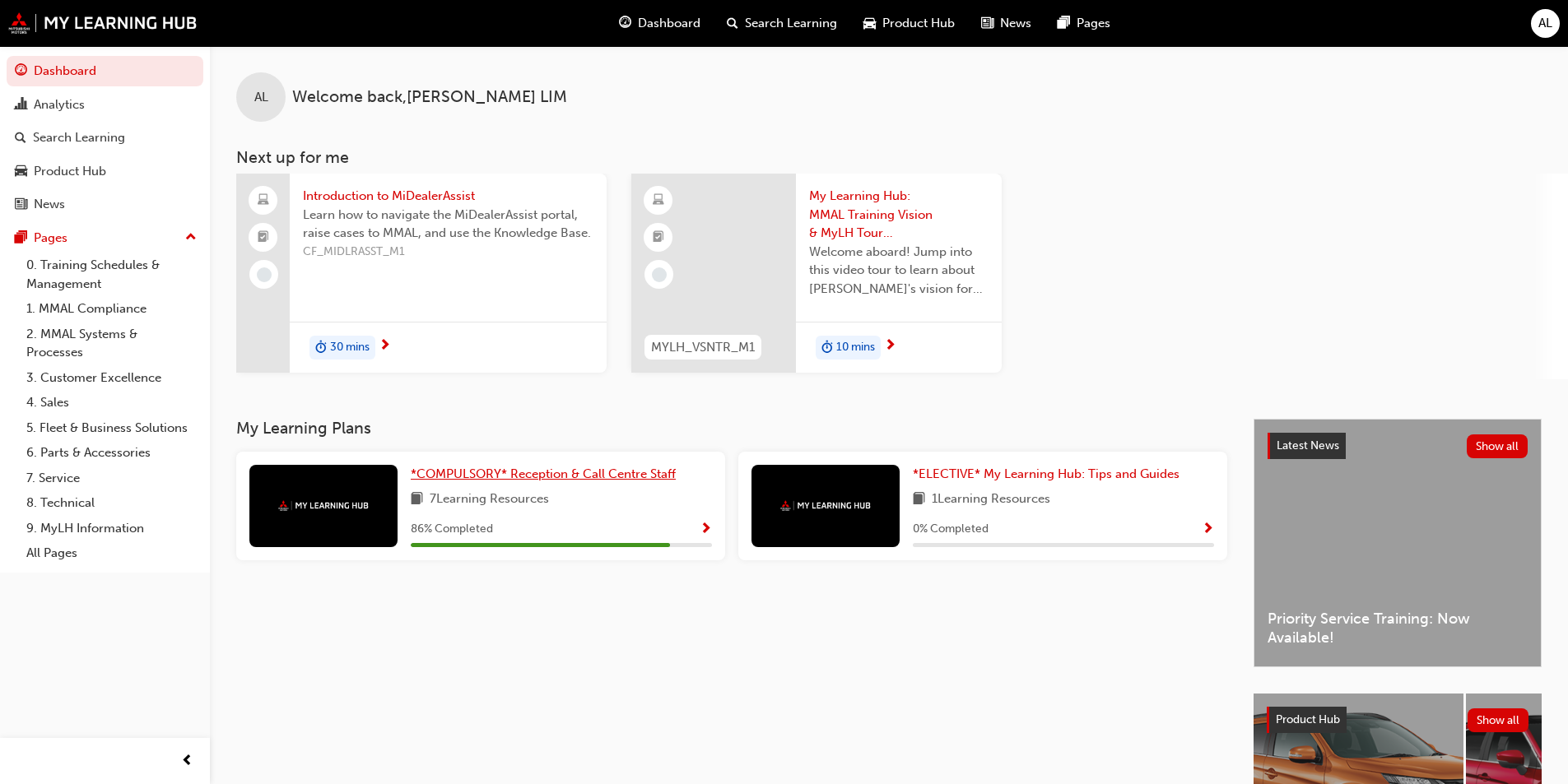
click at [549, 479] on span "*COMPULSORY* Reception & Call Centre Staff" at bounding box center [543, 473] width 265 height 15
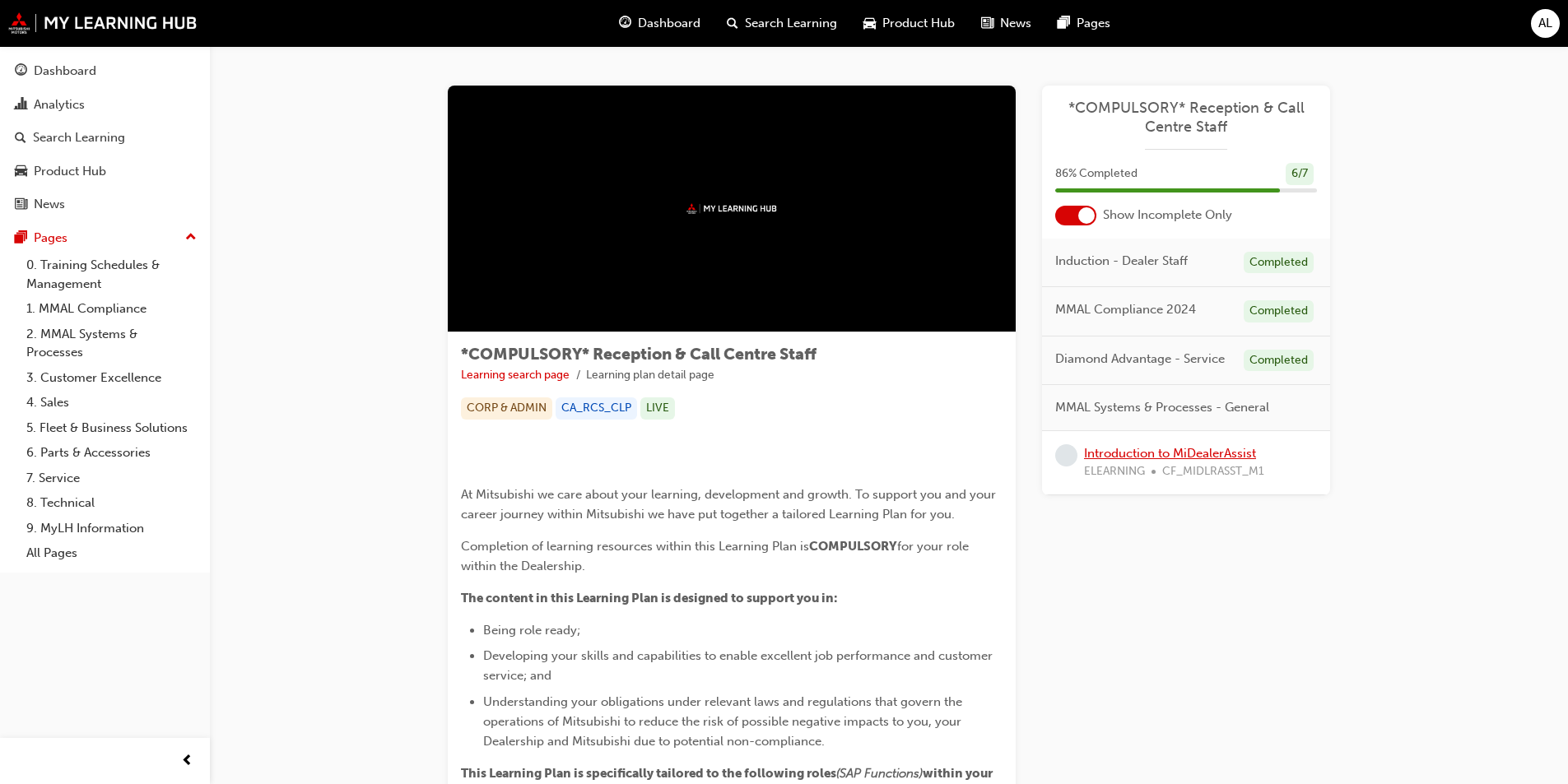
click at [1140, 446] on link "Introduction to MiDealerAssist" at bounding box center [1170, 453] width 172 height 15
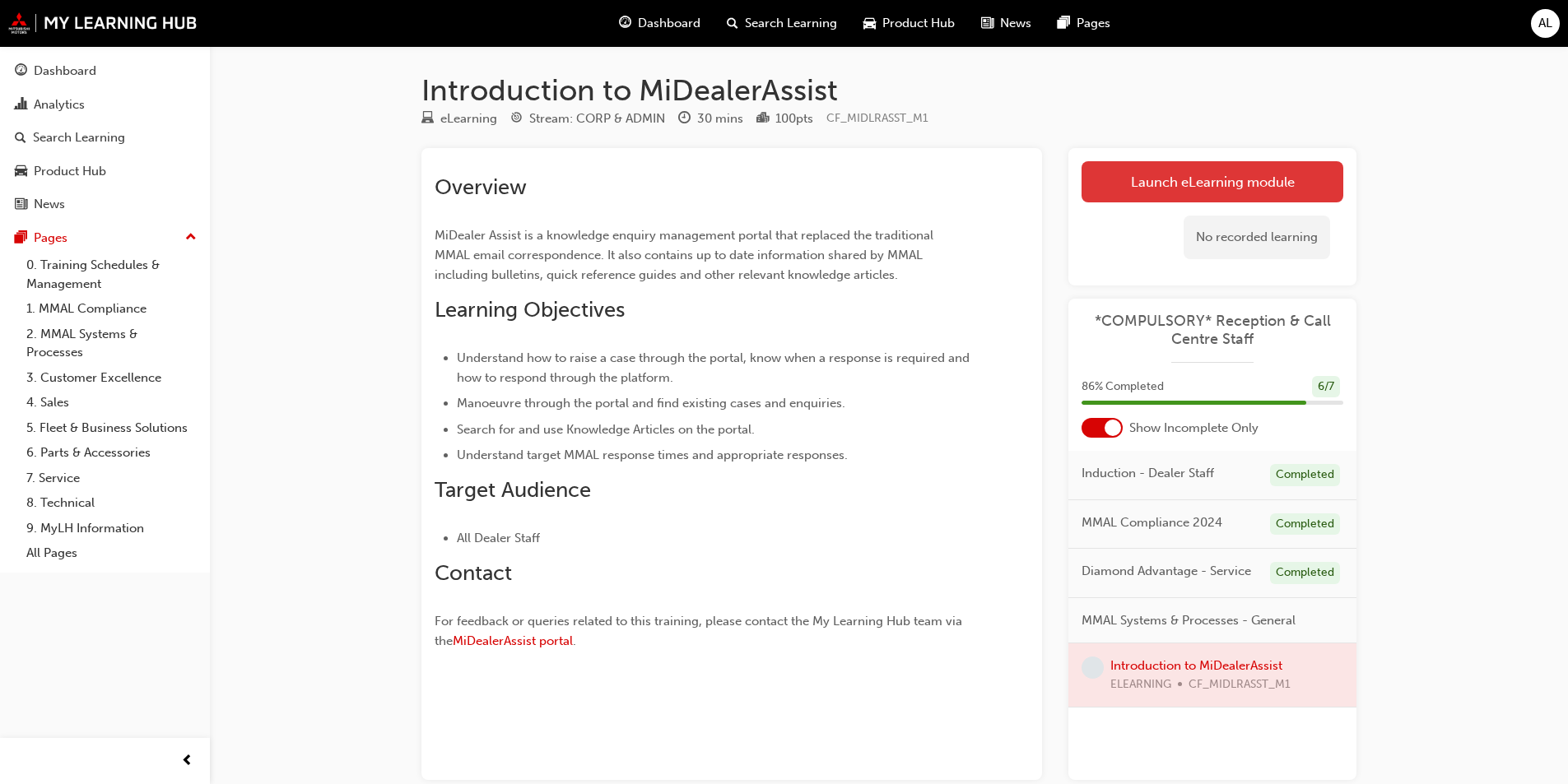
click at [1316, 184] on link "Launch eLearning module" at bounding box center [1212, 182] width 261 height 41
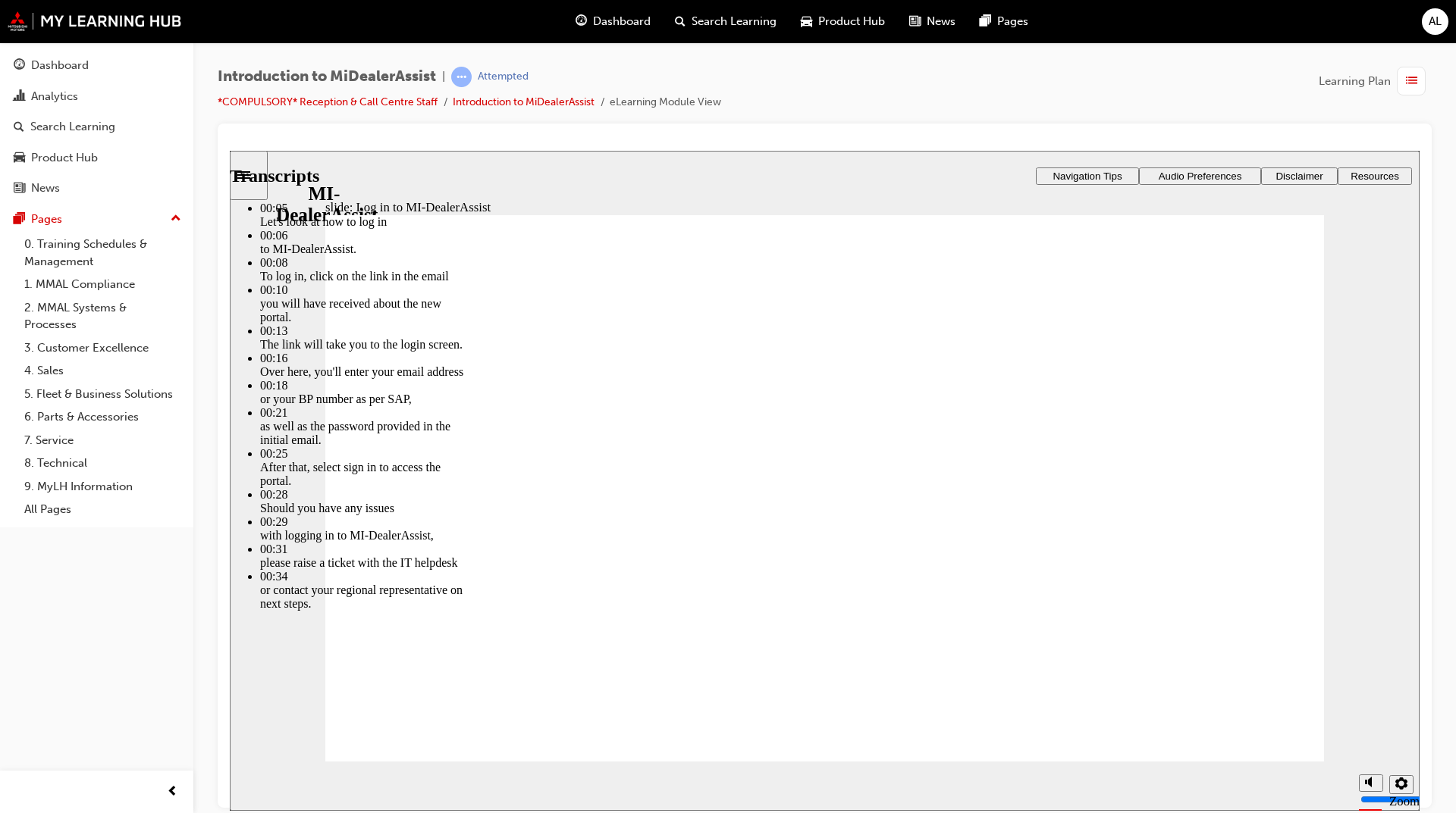
type input "42"
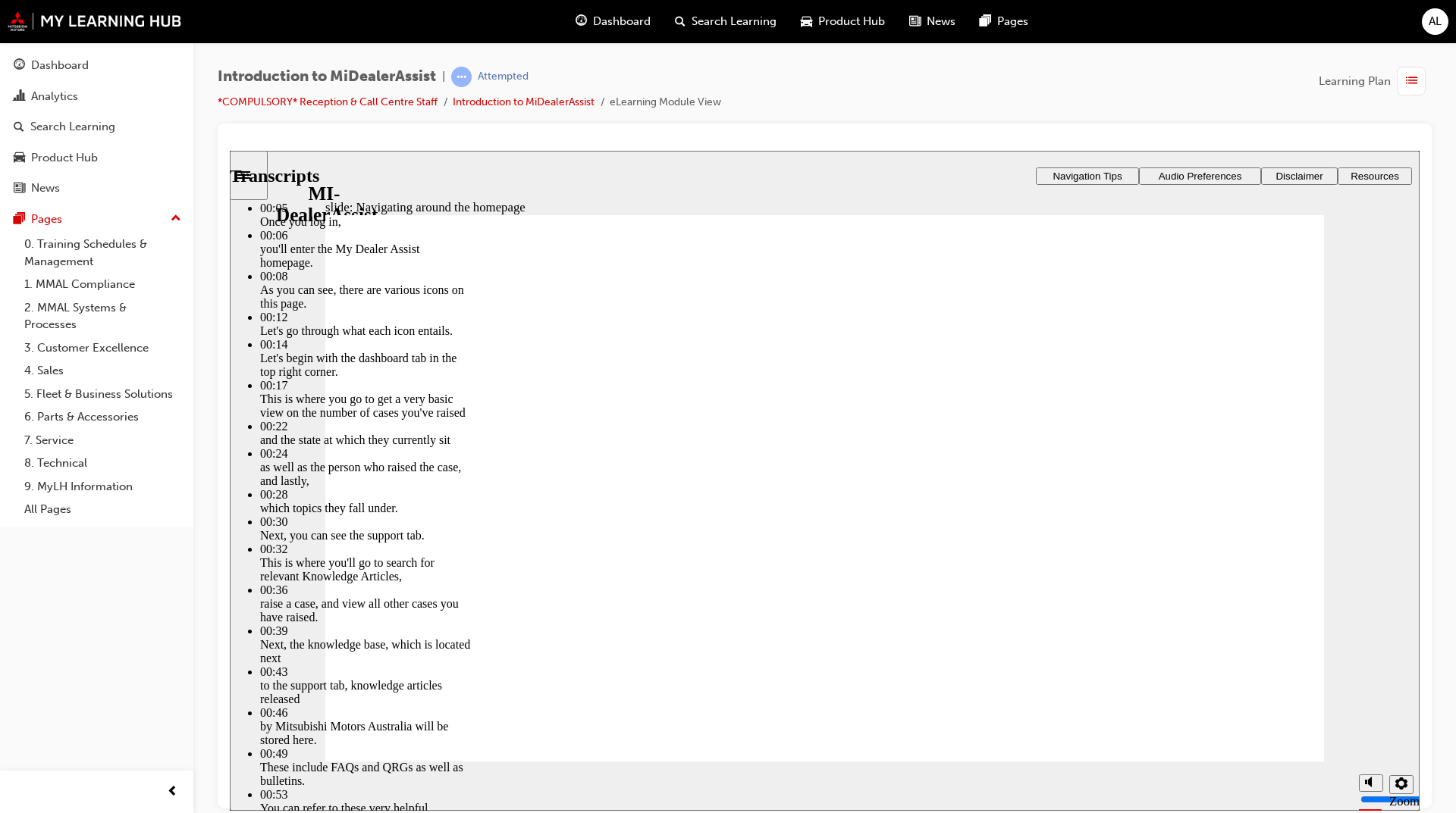
click at [1454, 327] on div "Introduction to MiDealerAssist | Attempted *COMPULSORY* Reception & Call Centre…" at bounding box center [824, 409] width 1262 height 733
drag, startPoint x: 995, startPoint y: 715, endPoint x: 1003, endPoint y: 716, distance: 8.1
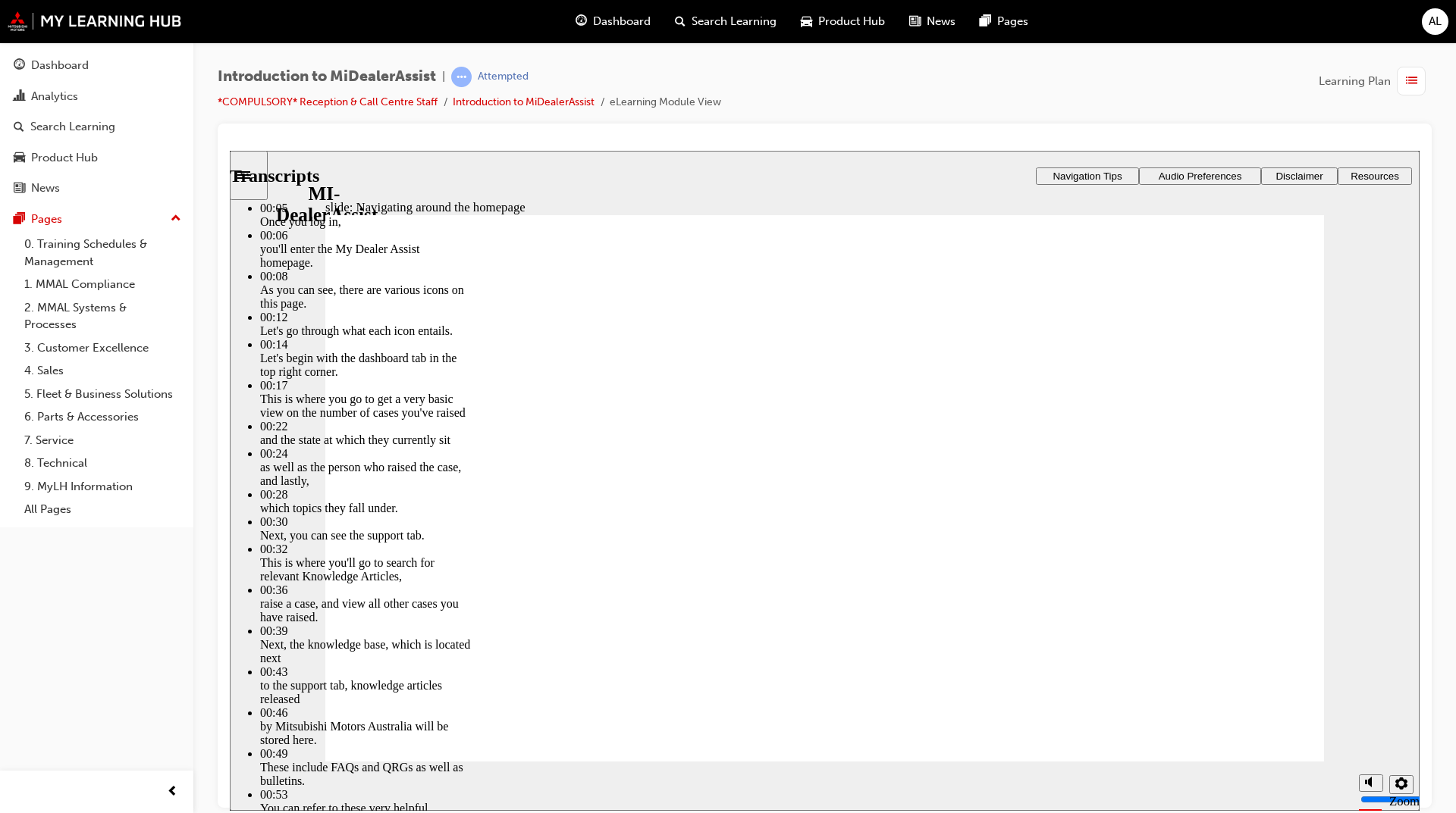
type input "144"
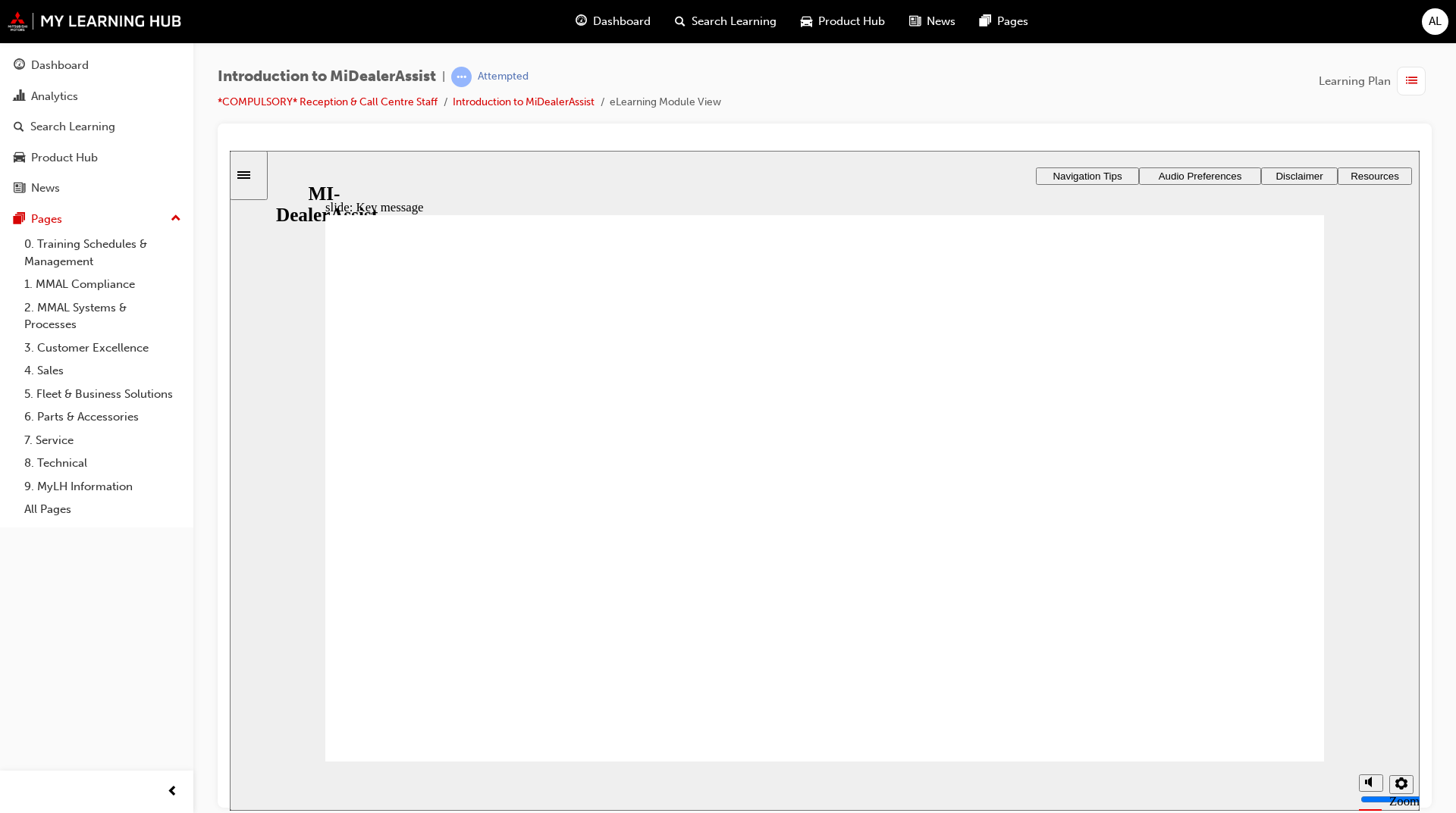
radio input "true"
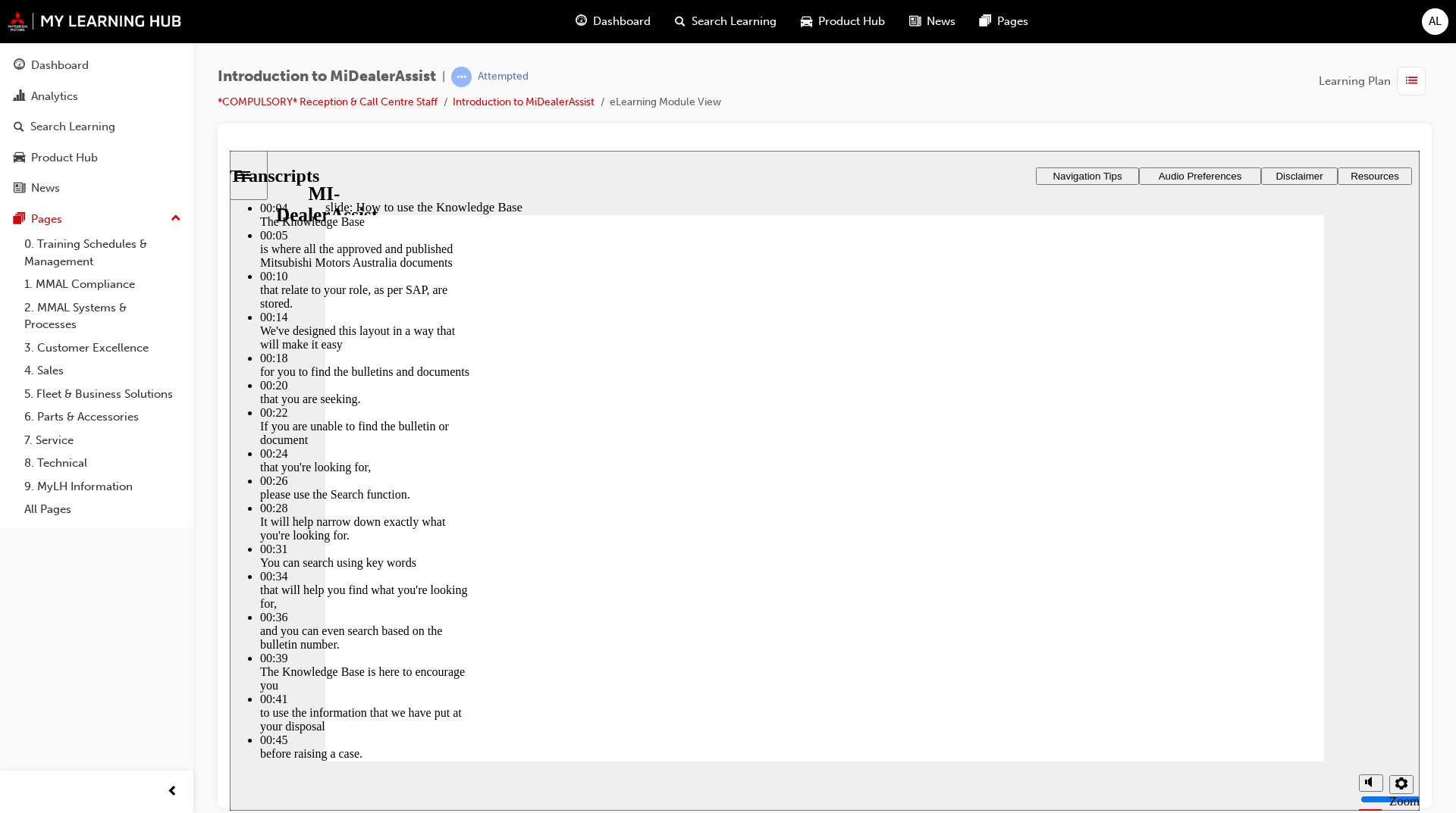
type input "51"
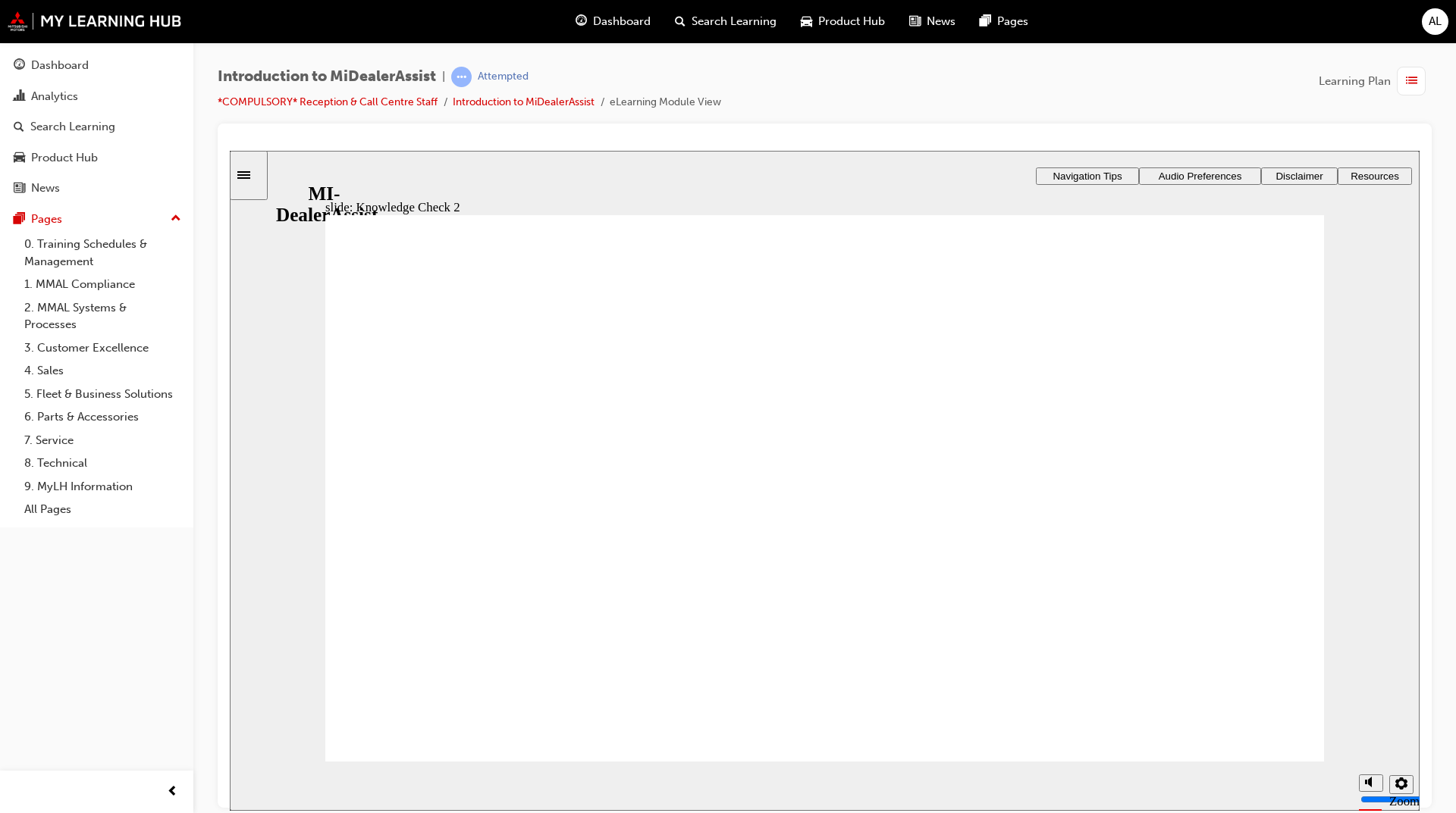
radio input "false"
radio input "true"
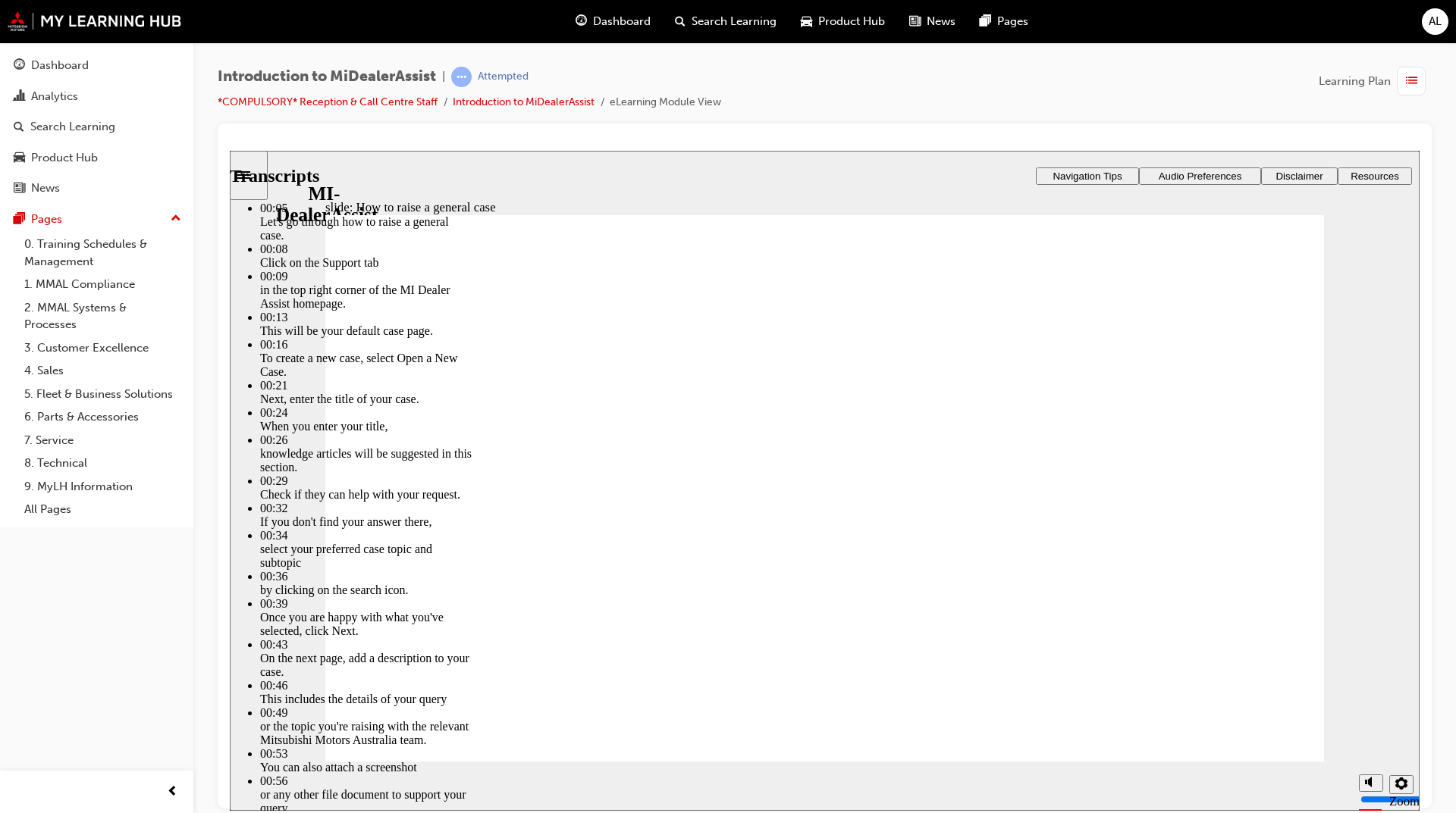
type input "85"
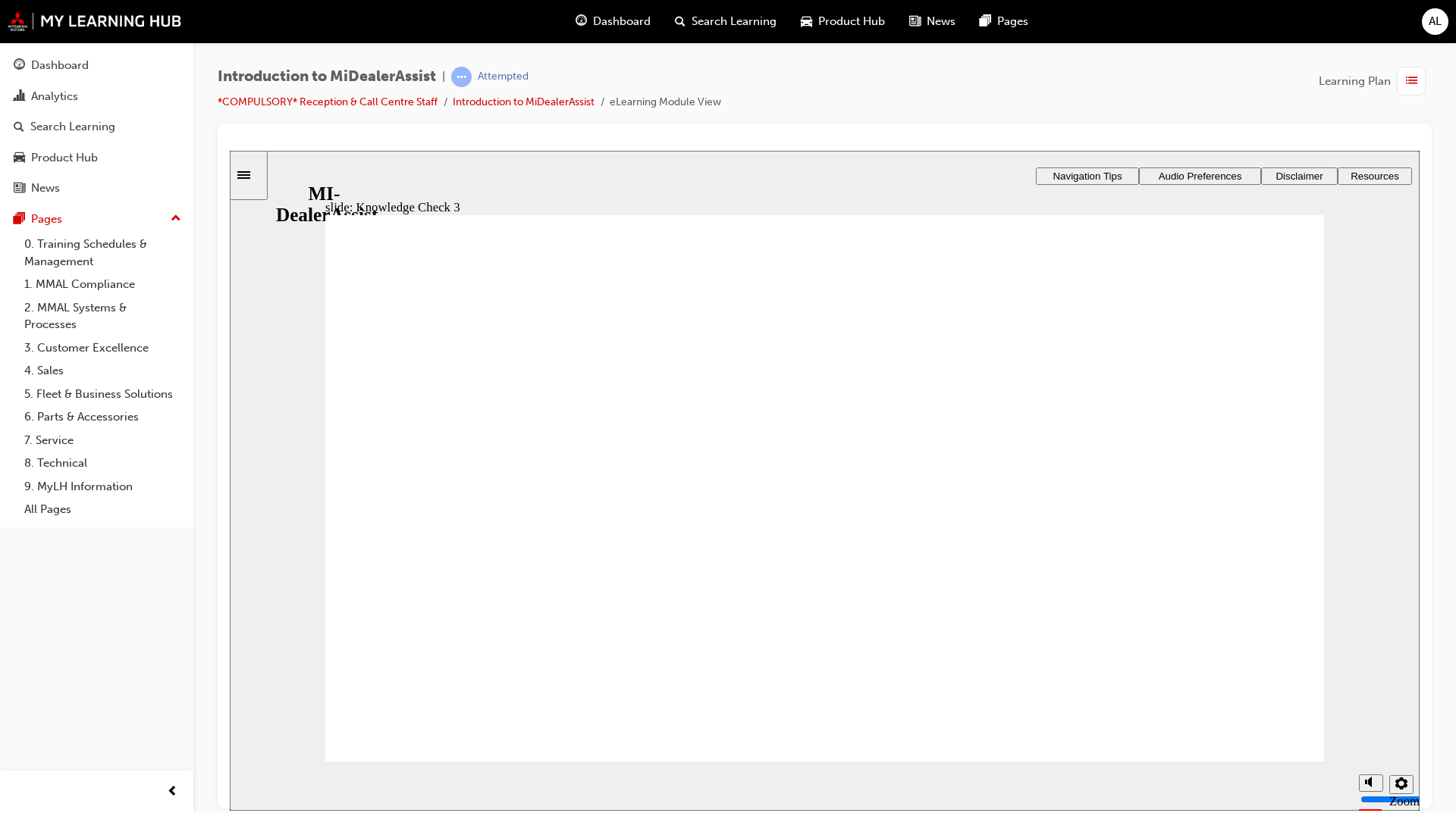
checkbox input "false"
checkbox input "true"
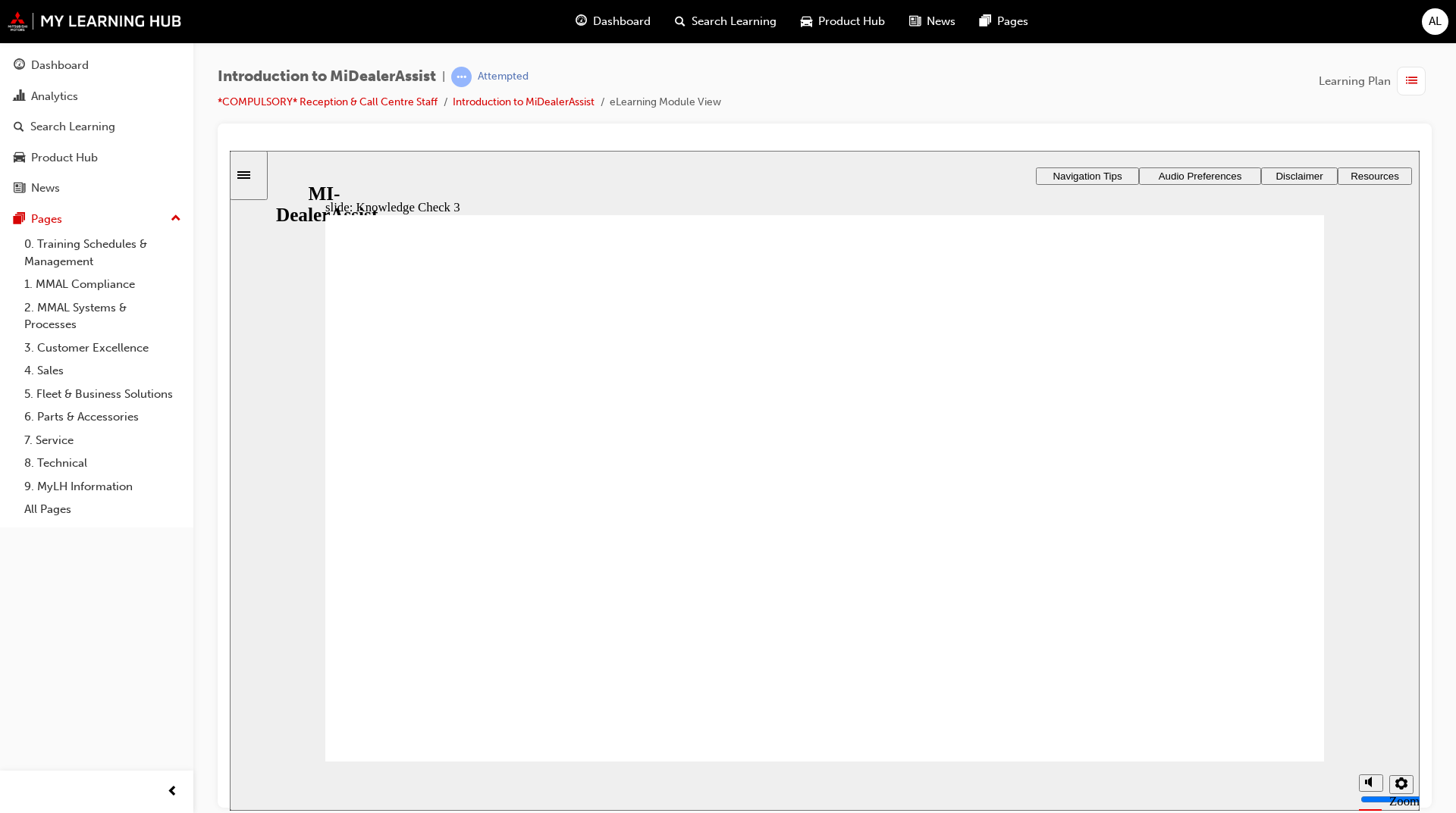
checkbox input "true"
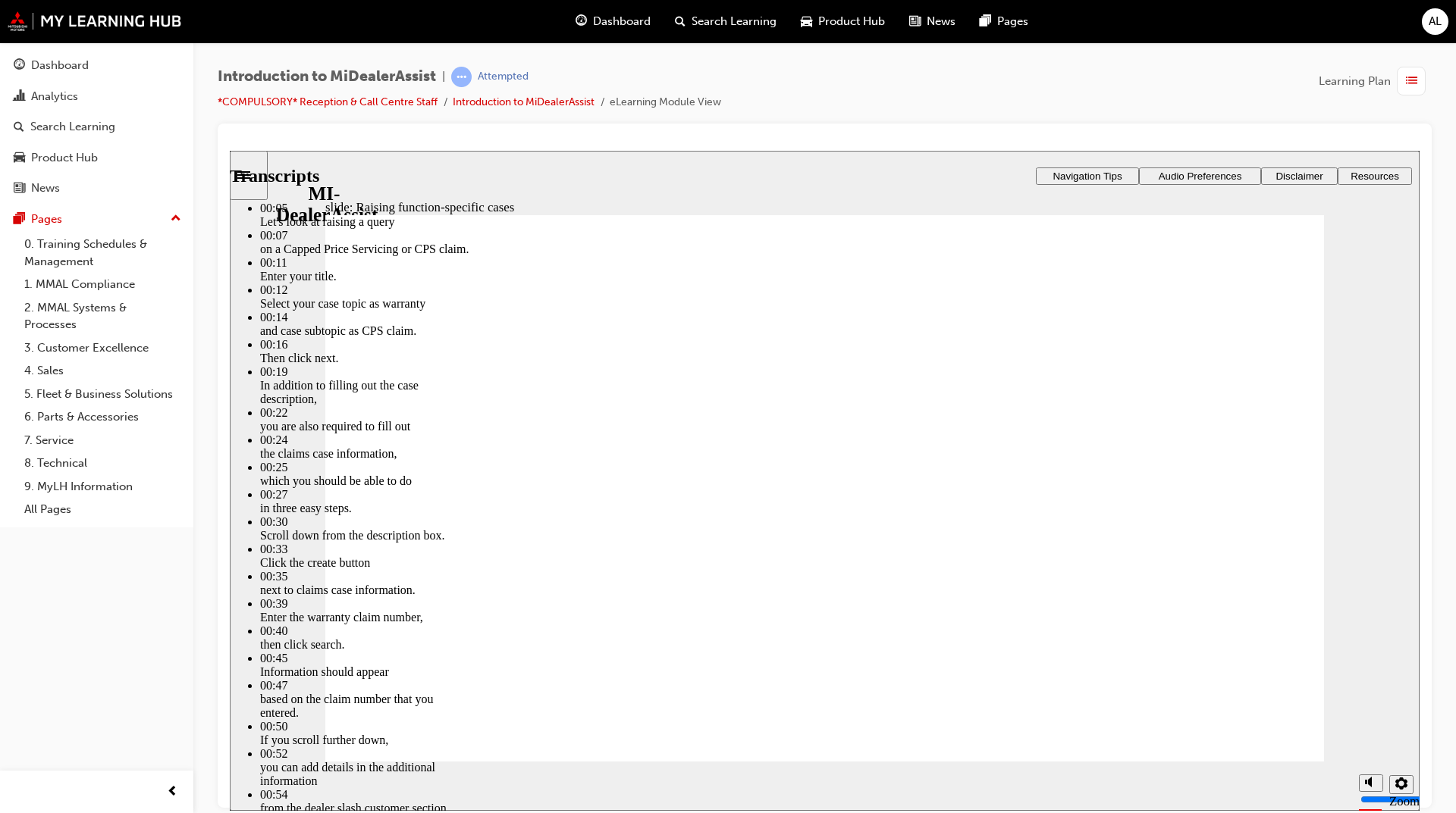
type input "80"
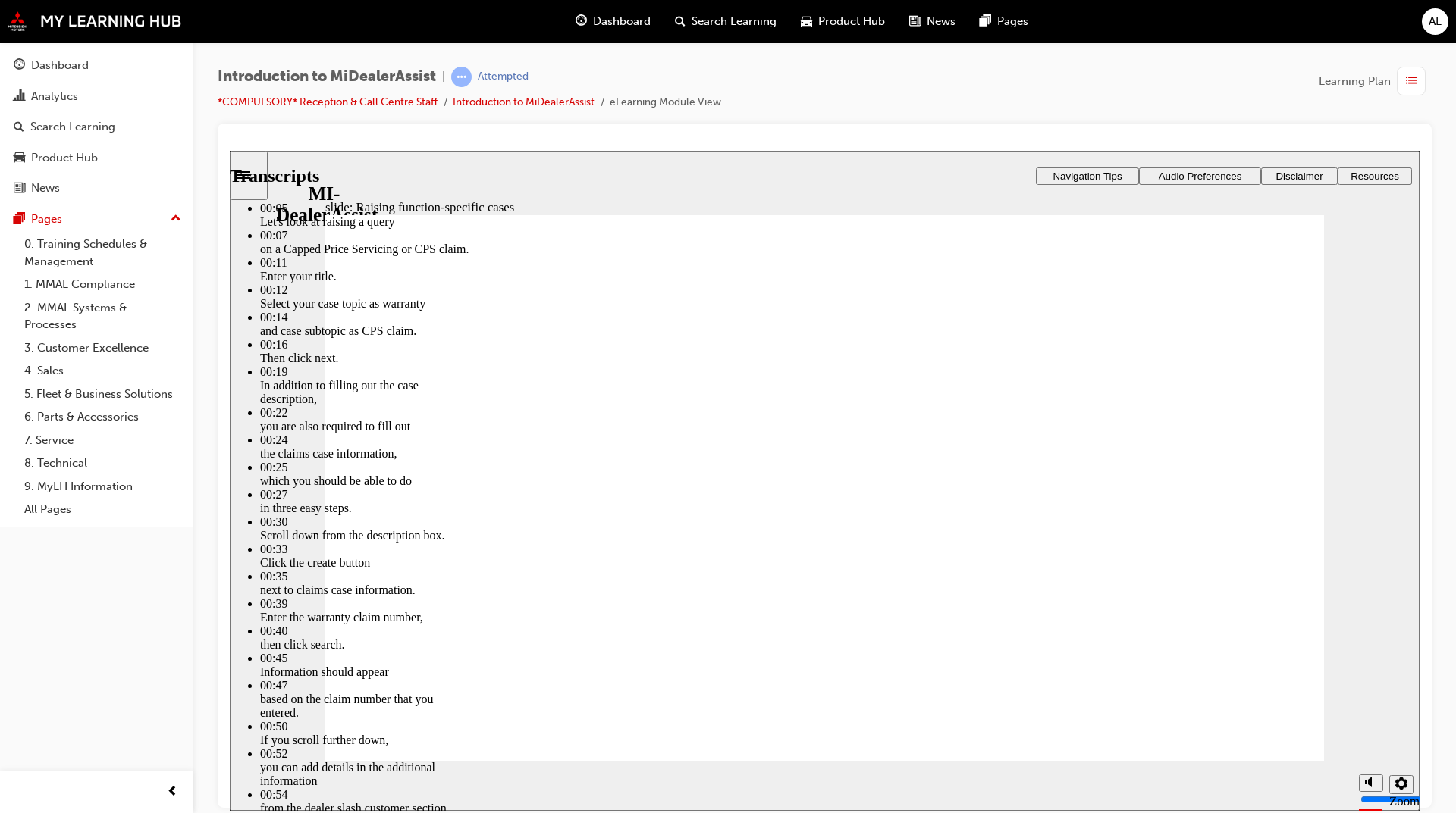
type input "52"
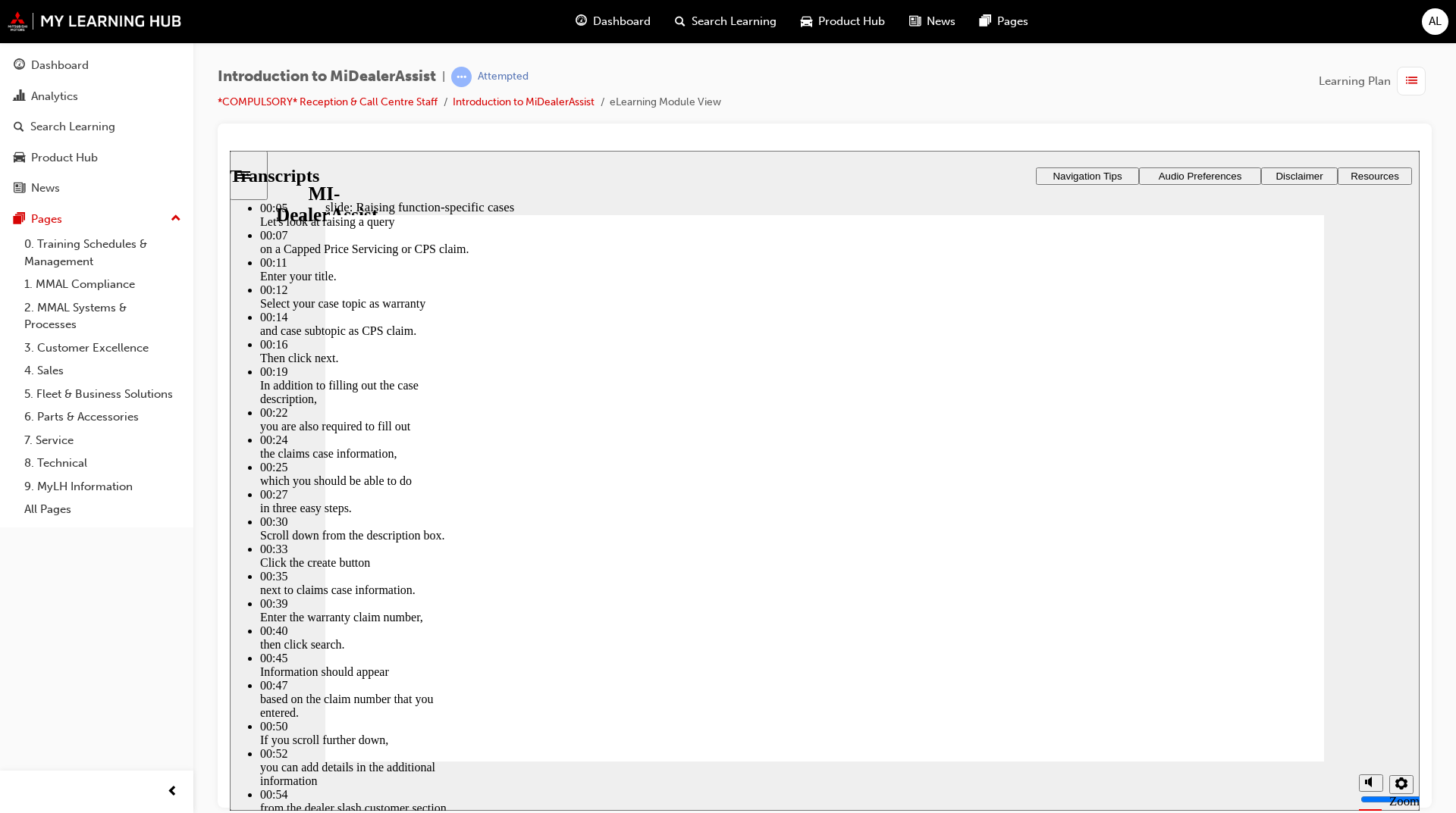
type input "80"
type input "46"
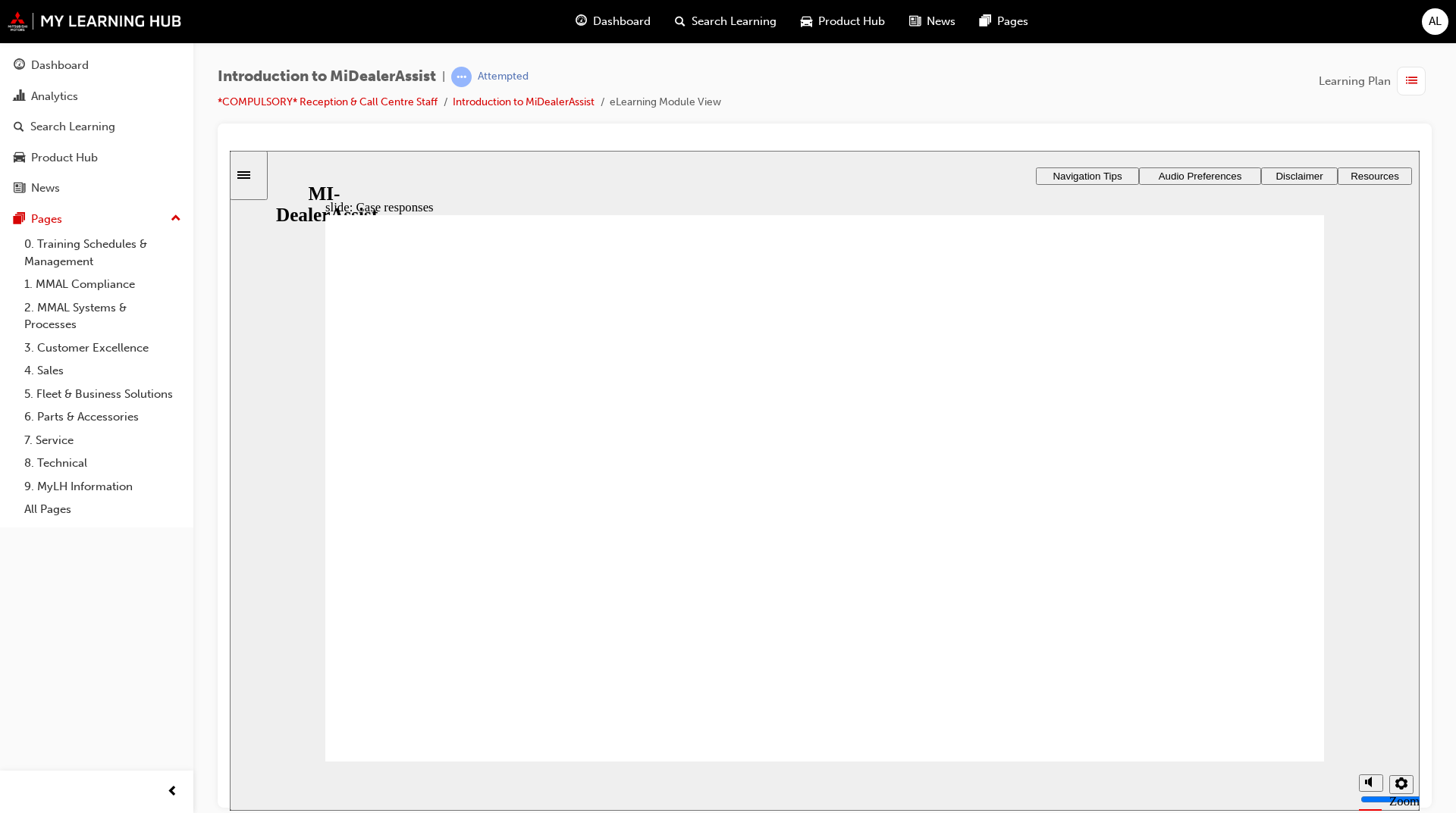
radio input "true"
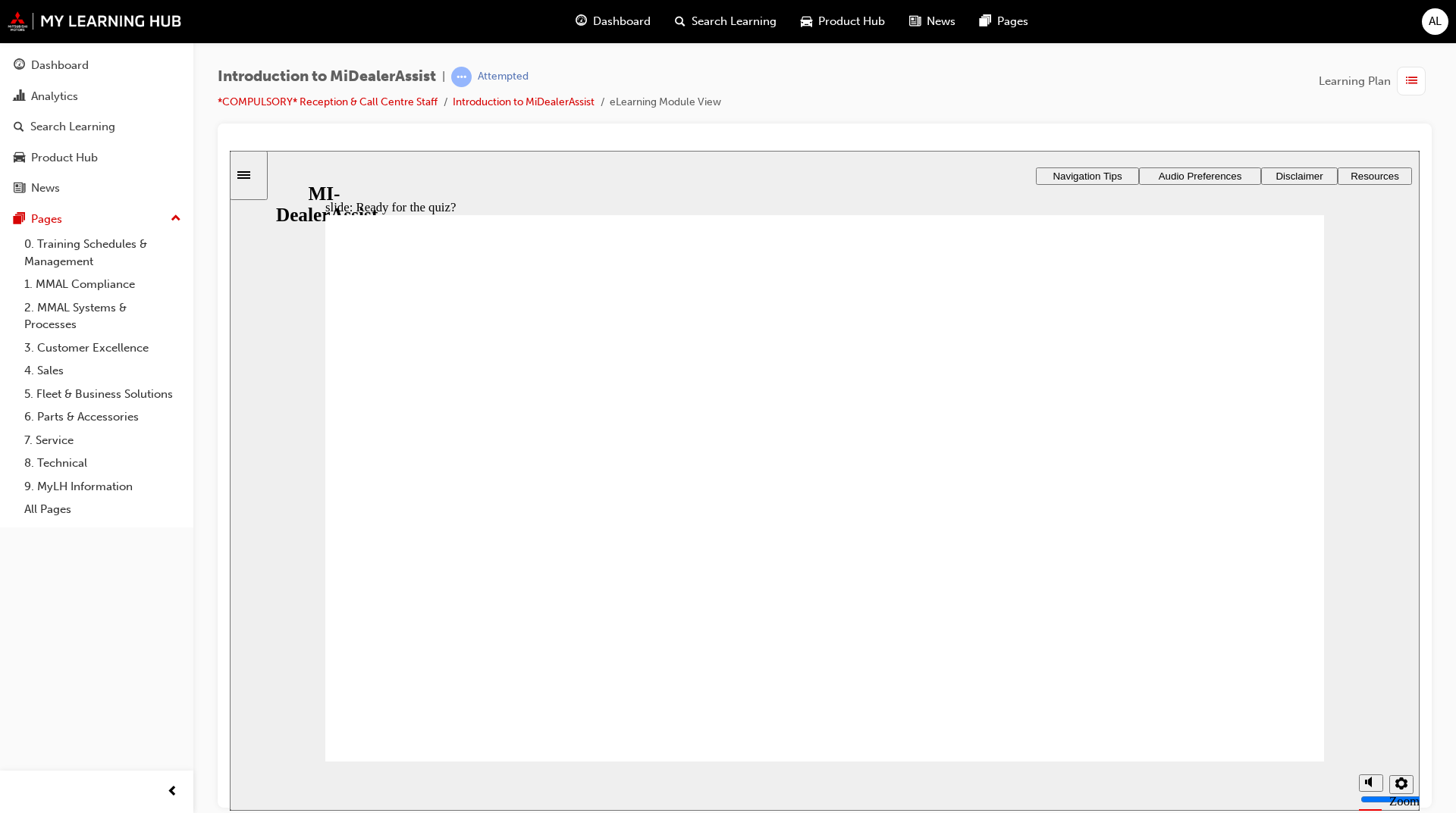
radio input "true"
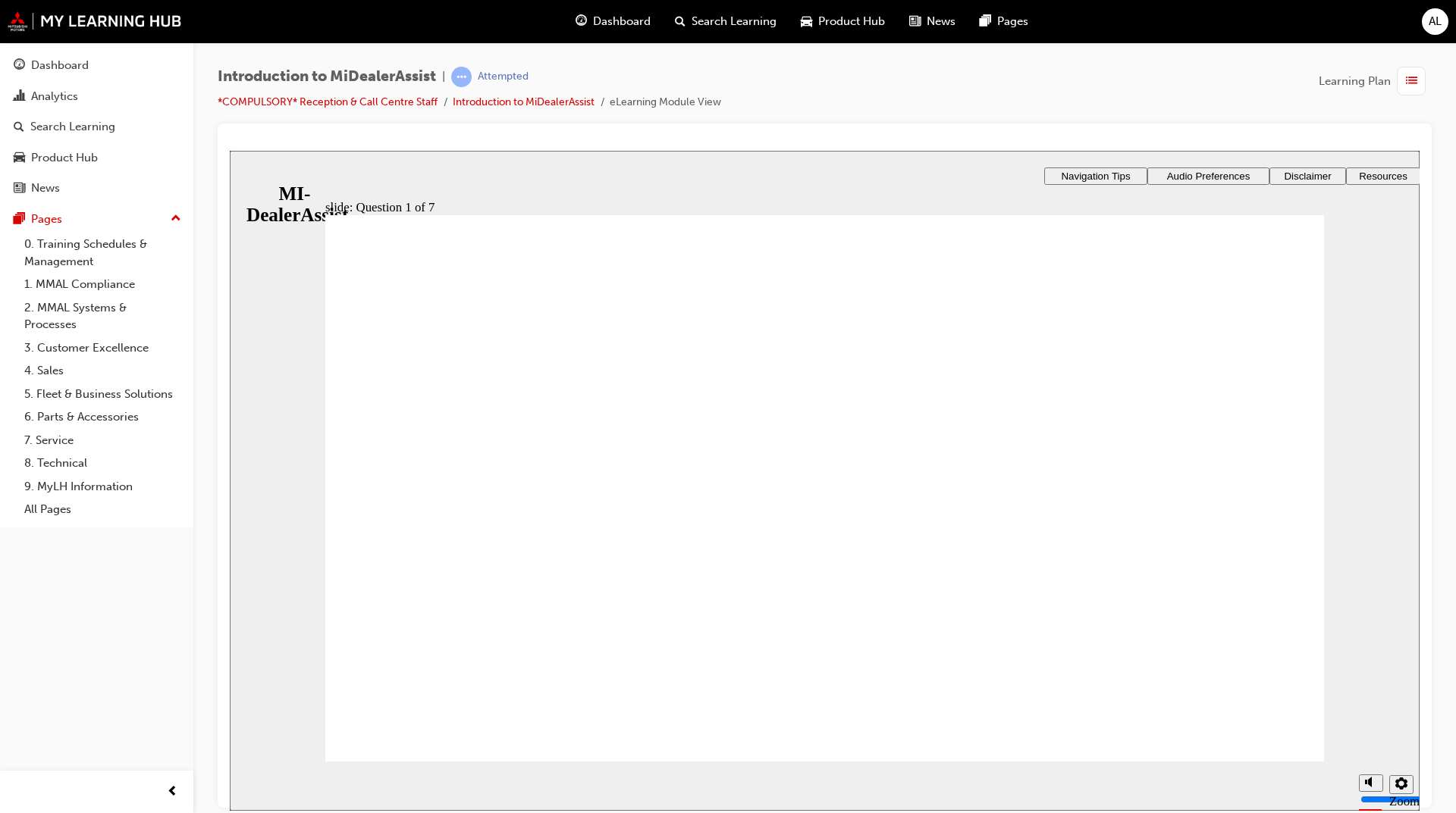
radio input "true"
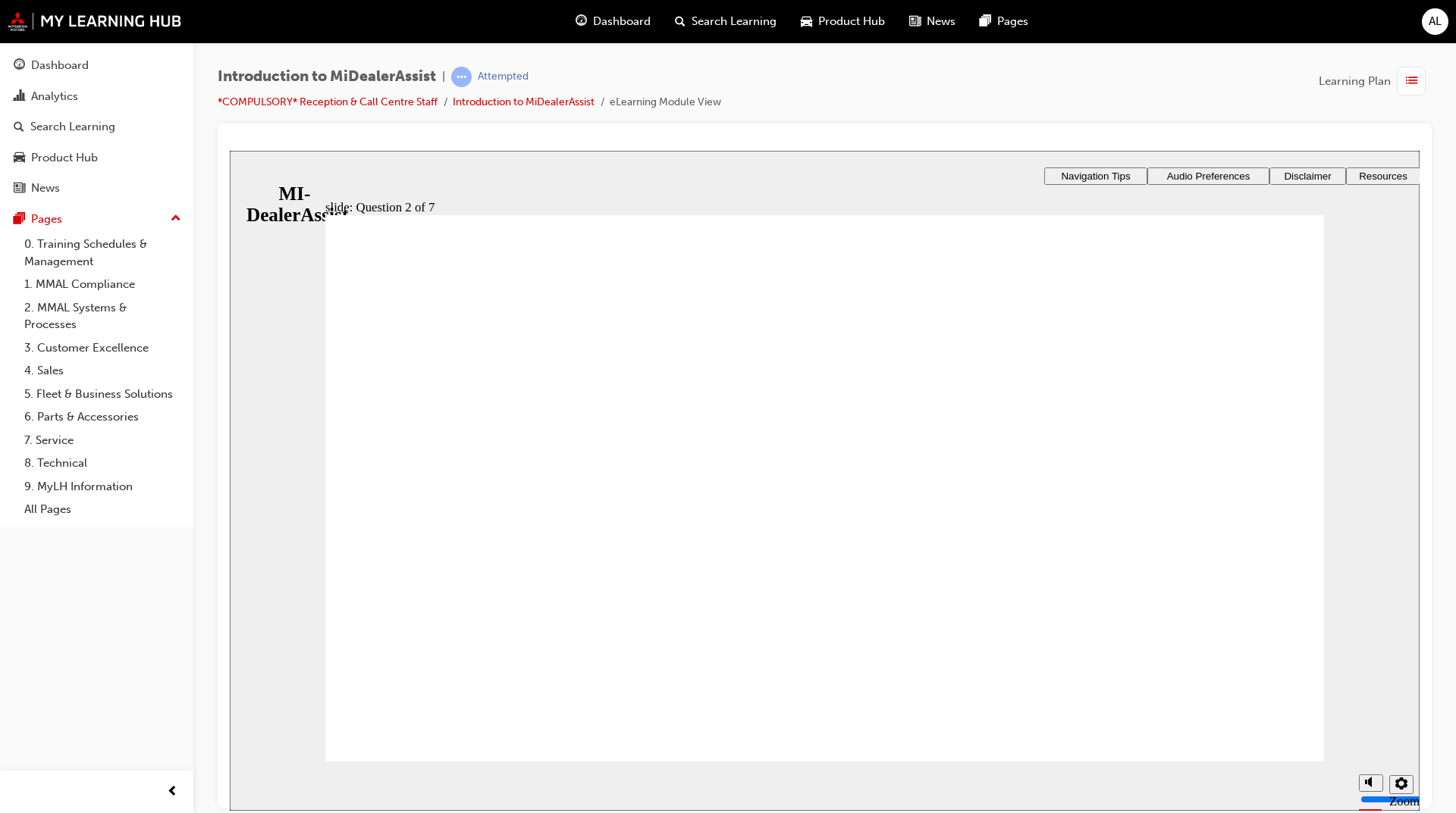
radio input "true"
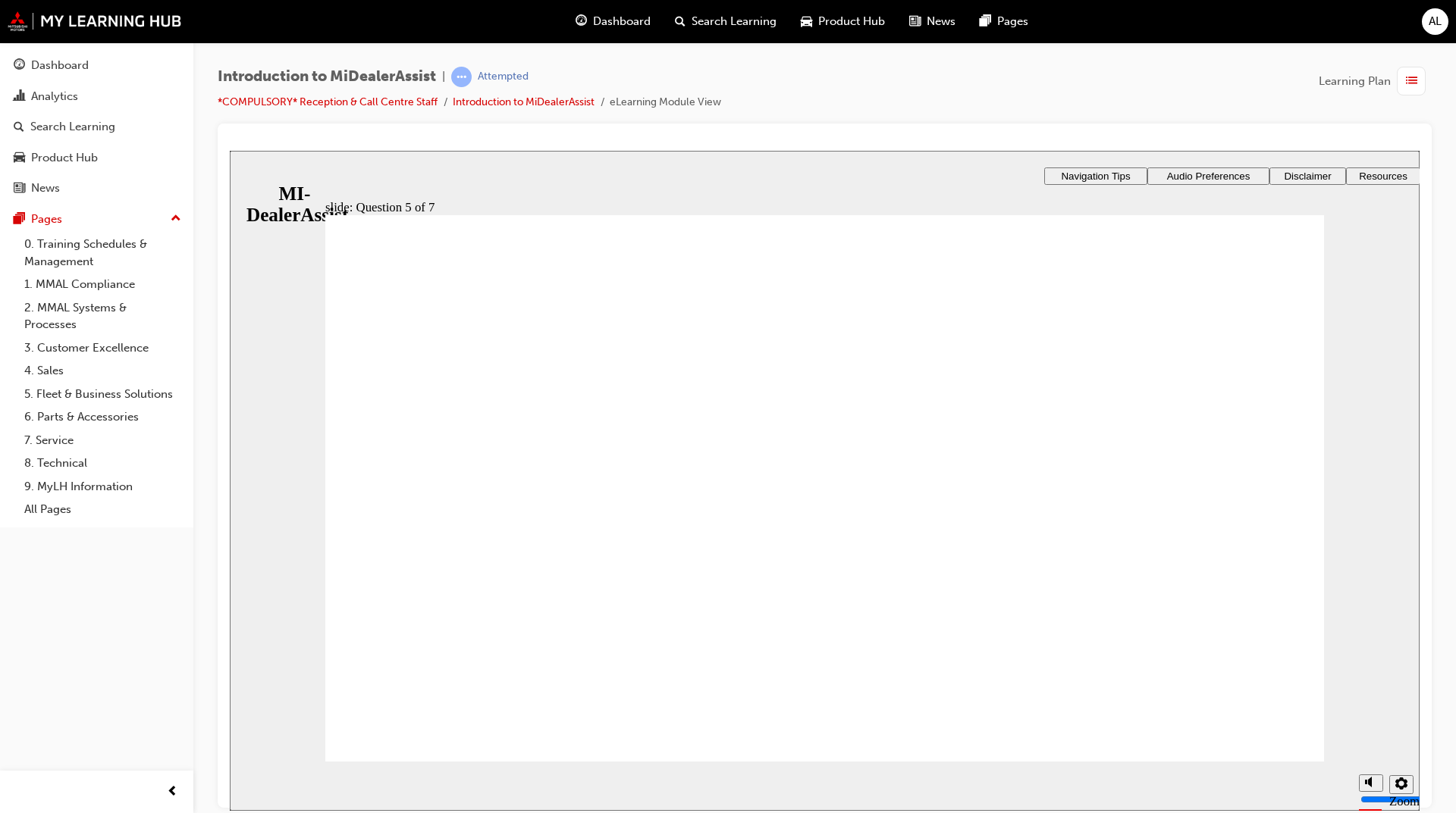
radio input "true"
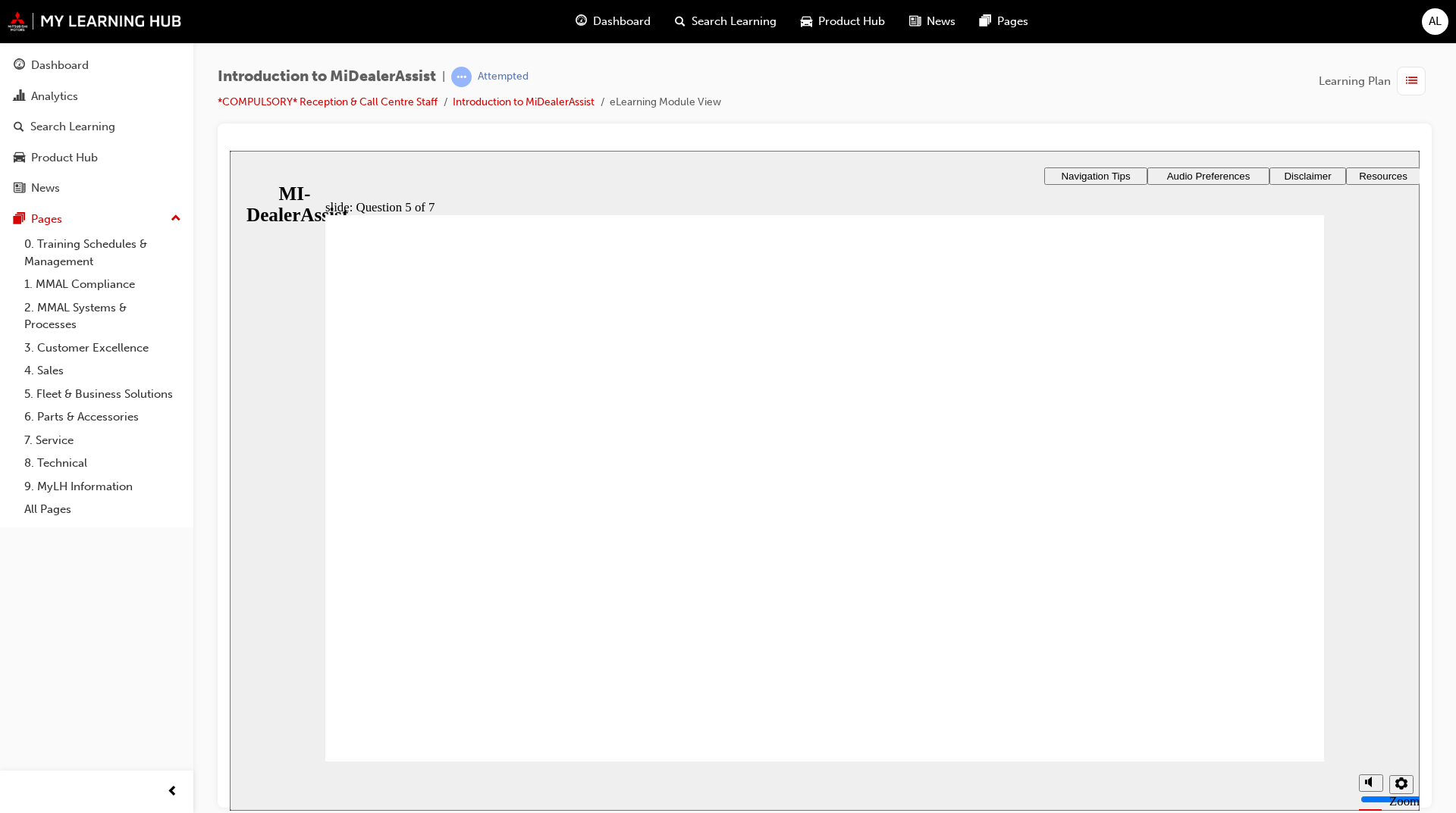
checkbox input "true"
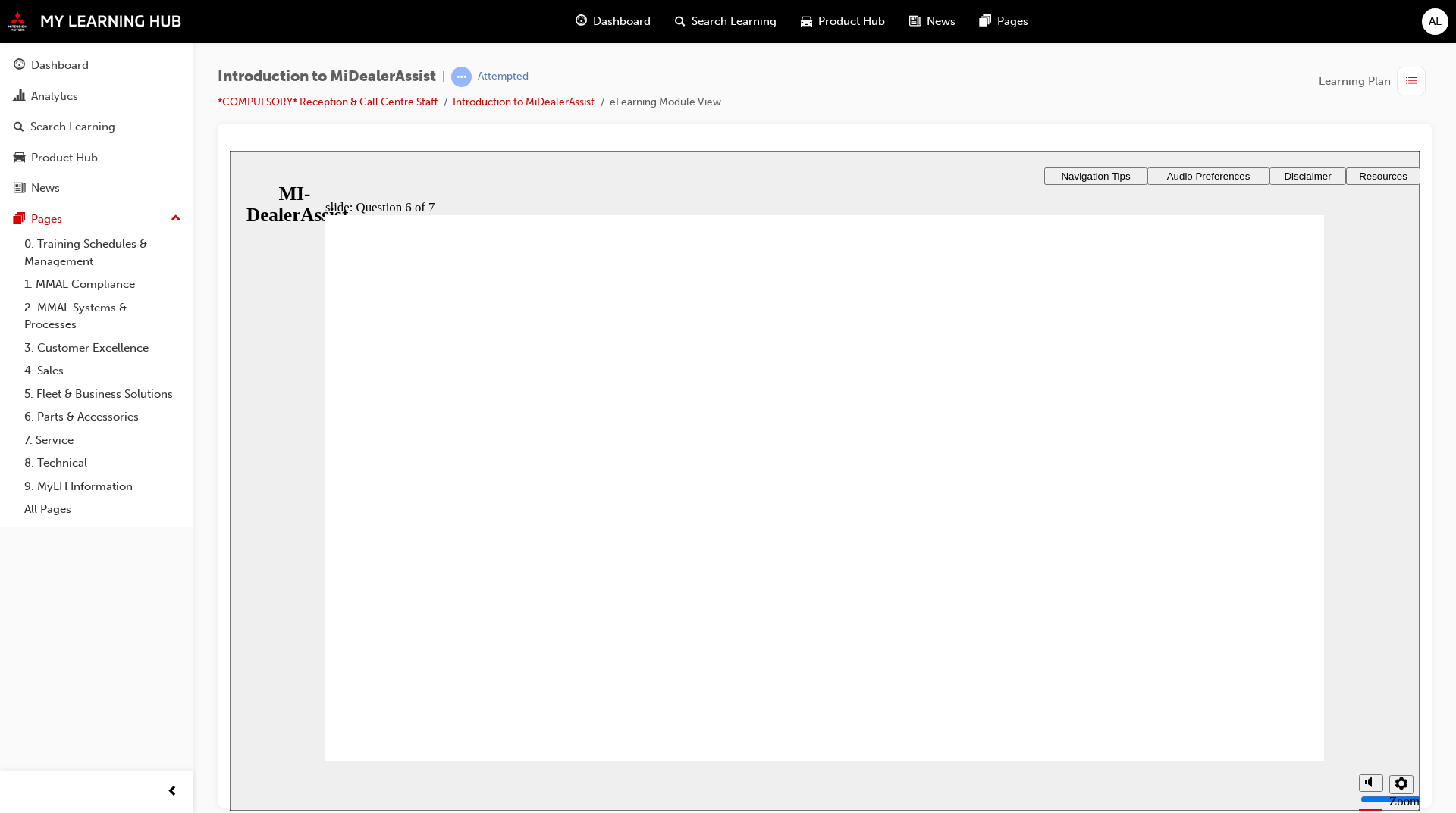
checkbox input "true"
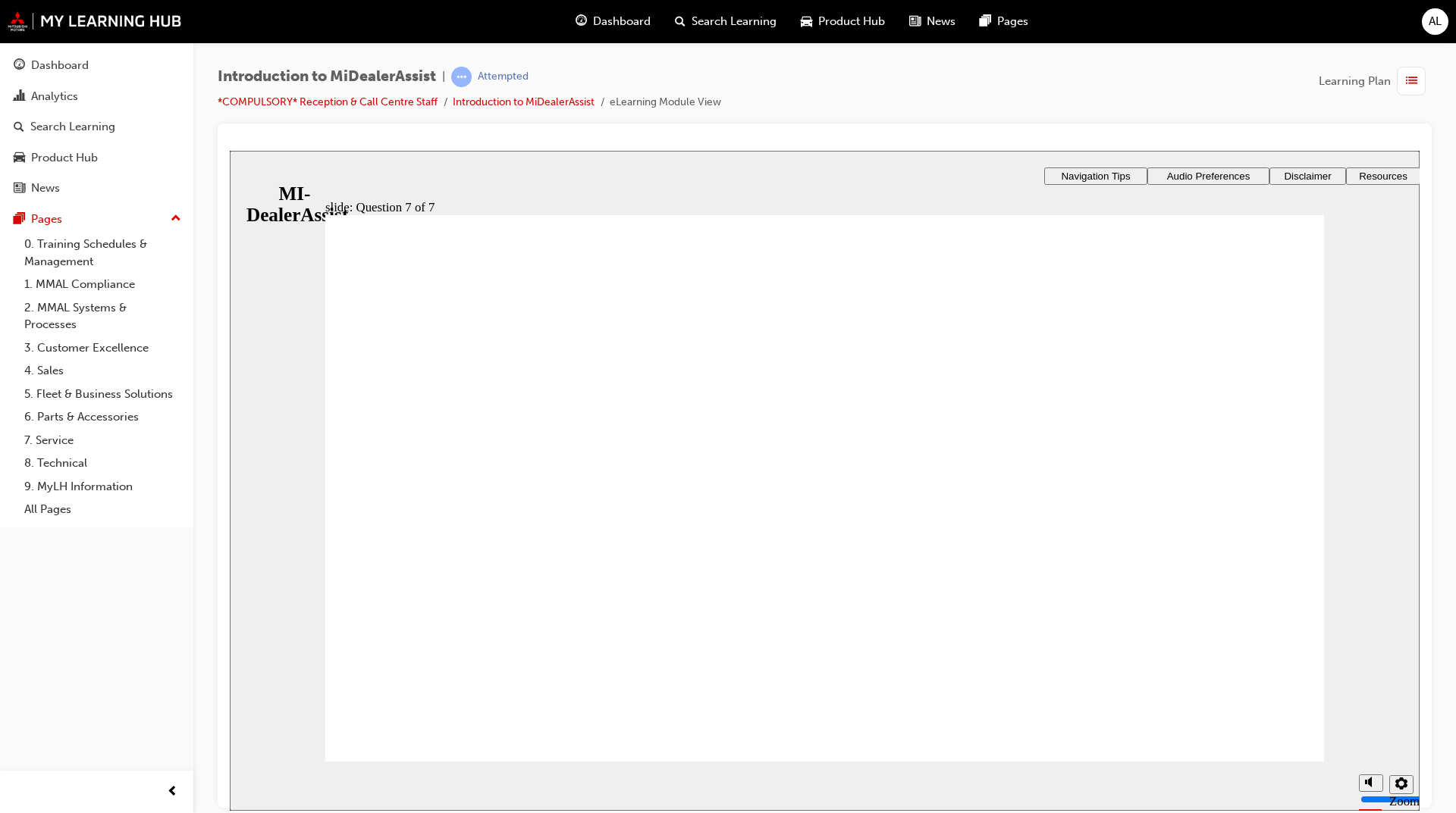
radio input "true"
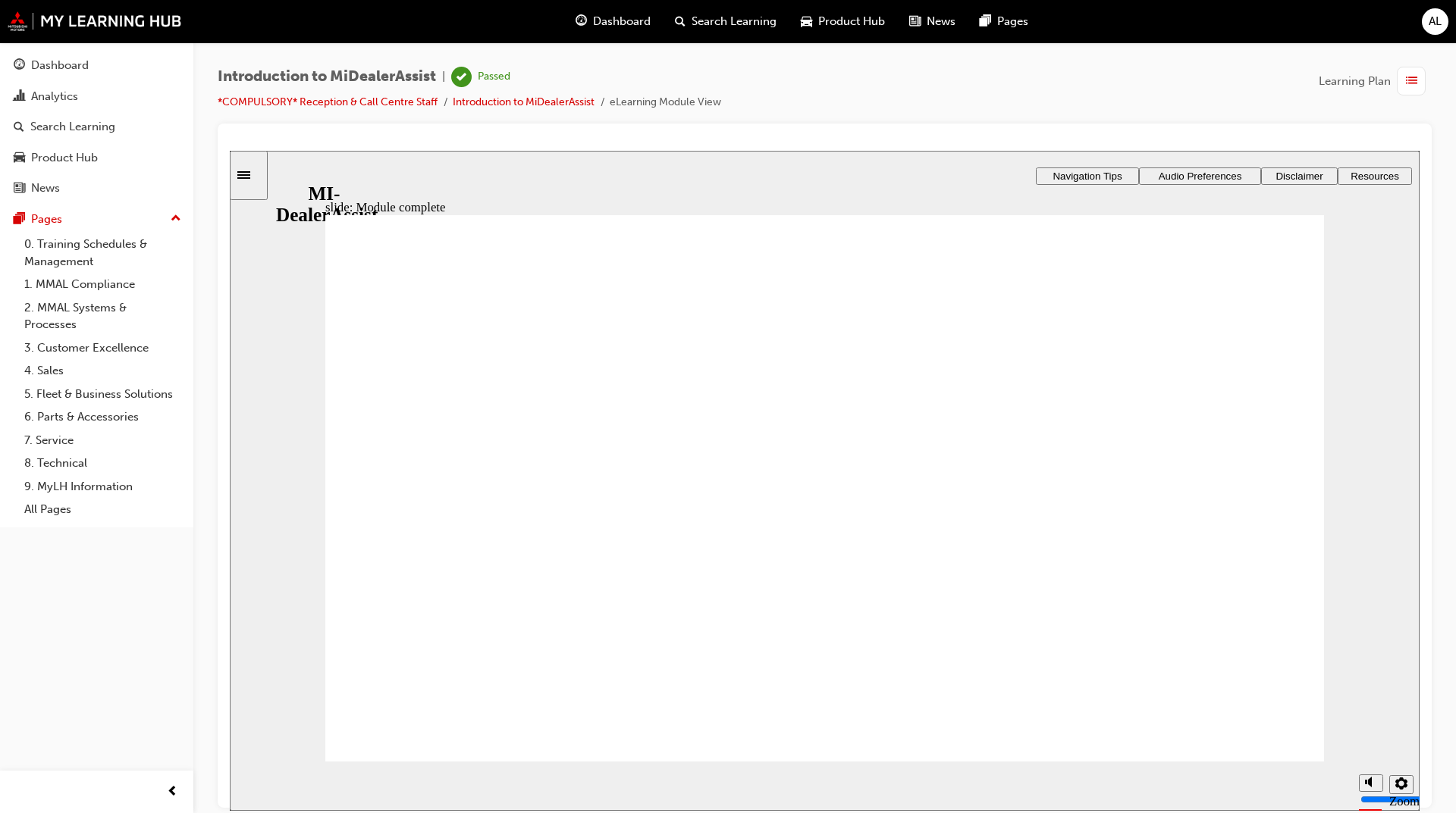
click at [615, 5] on div "Dashboard Search Learning Product Hub News Pages" at bounding box center [802, 22] width 489 height 44
click at [613, 25] on span "Dashboard" at bounding box center [621, 21] width 57 height 17
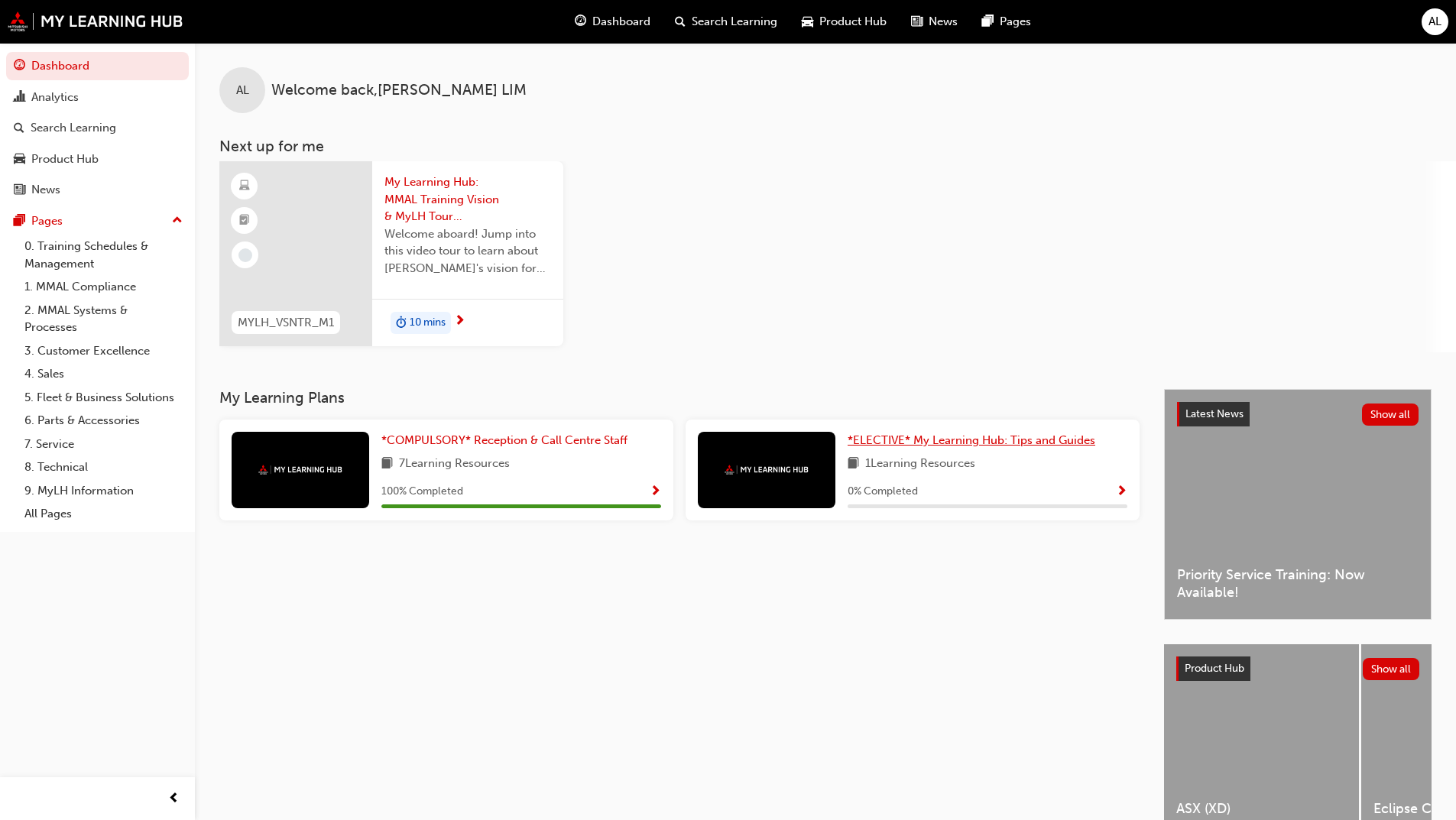
click at [914, 445] on span "*ELECTIVE* My Learning Hub: Tips and Guides" at bounding box center [971, 440] width 247 height 14
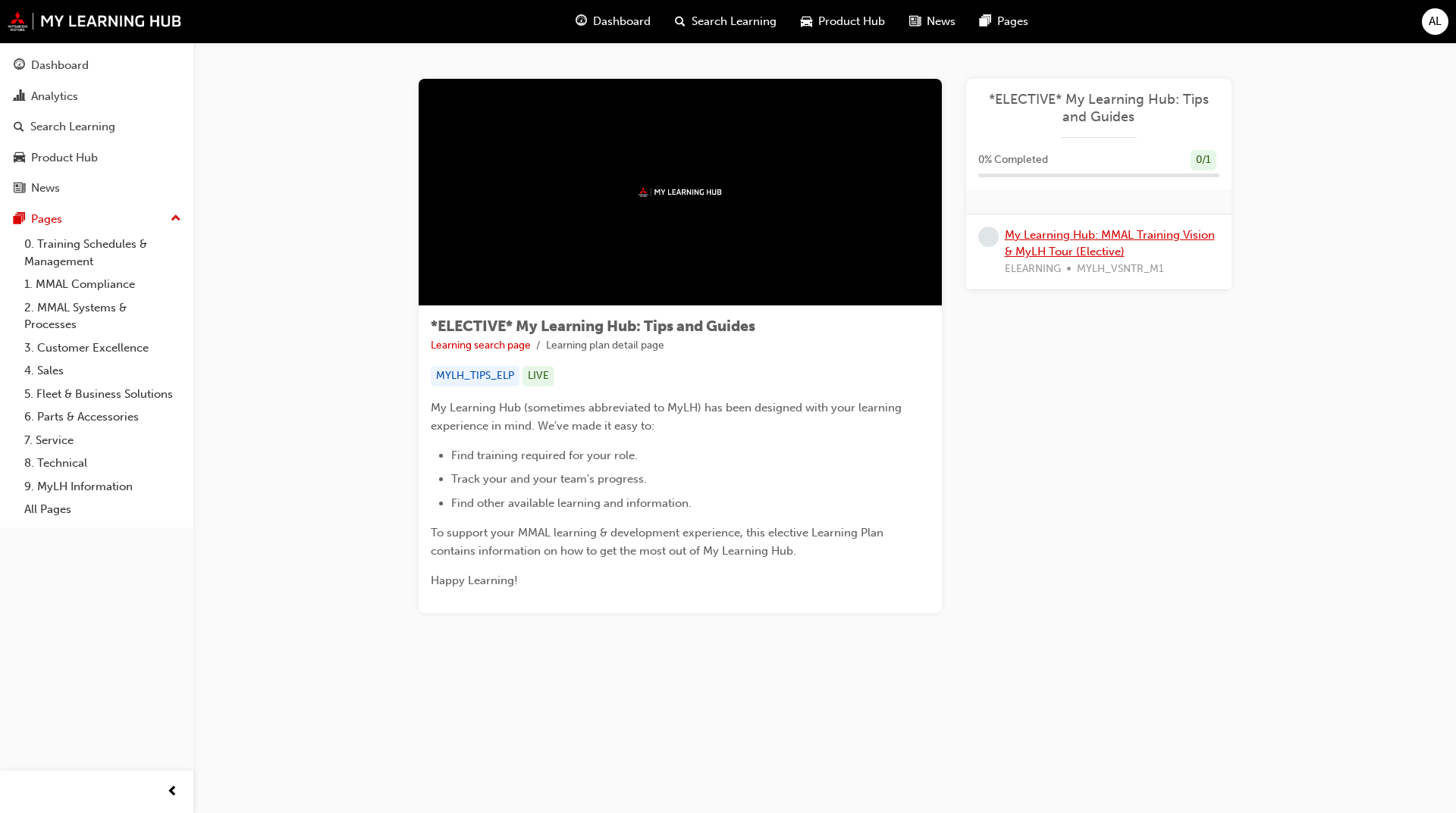
click at [1053, 235] on link "My Learning Hub: MMAL Training Vision & MyLH Tour (Elective)" at bounding box center [1109, 243] width 210 height 31
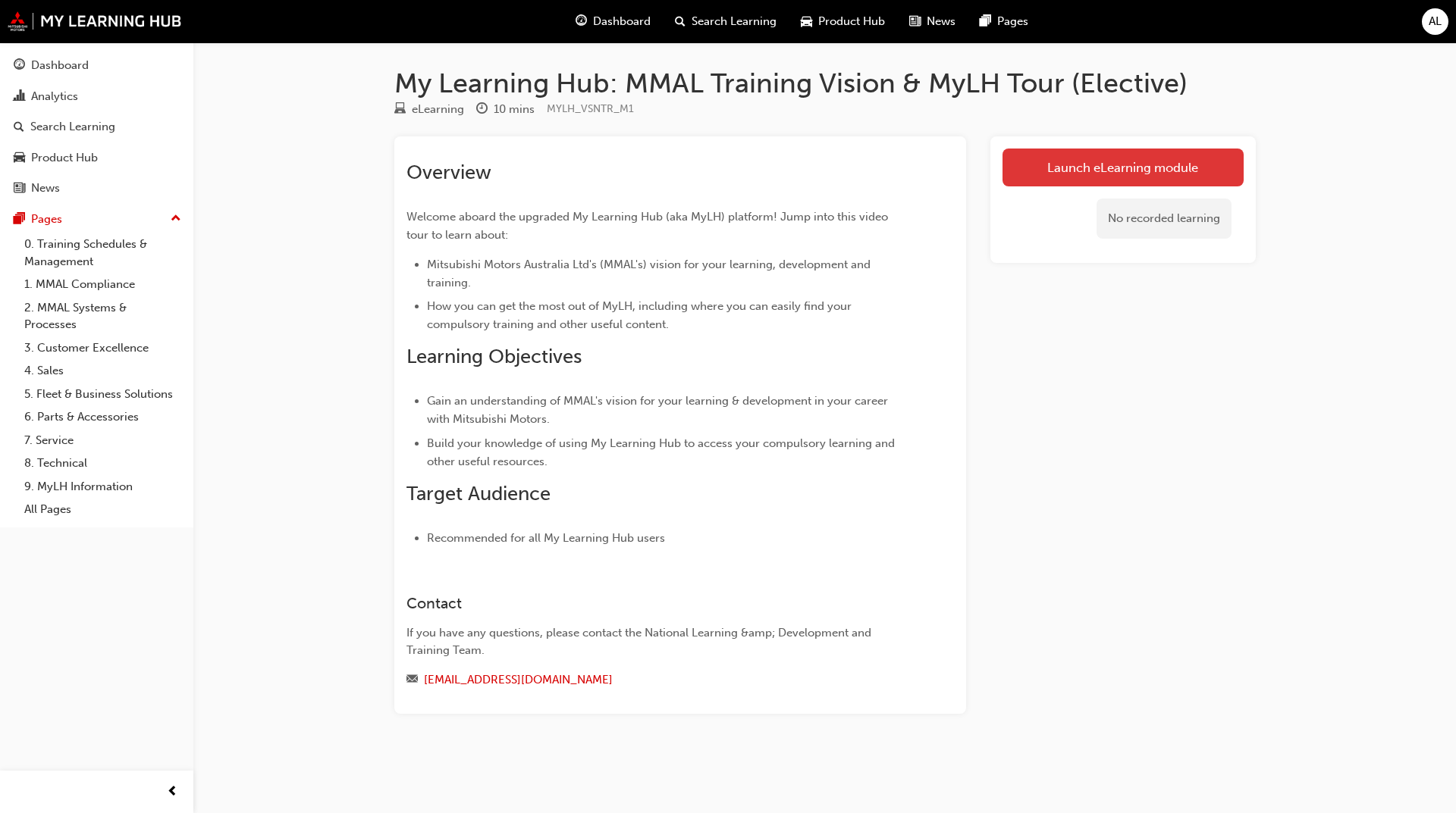
click at [1166, 161] on link "Launch eLearning module" at bounding box center [1122, 168] width 241 height 38
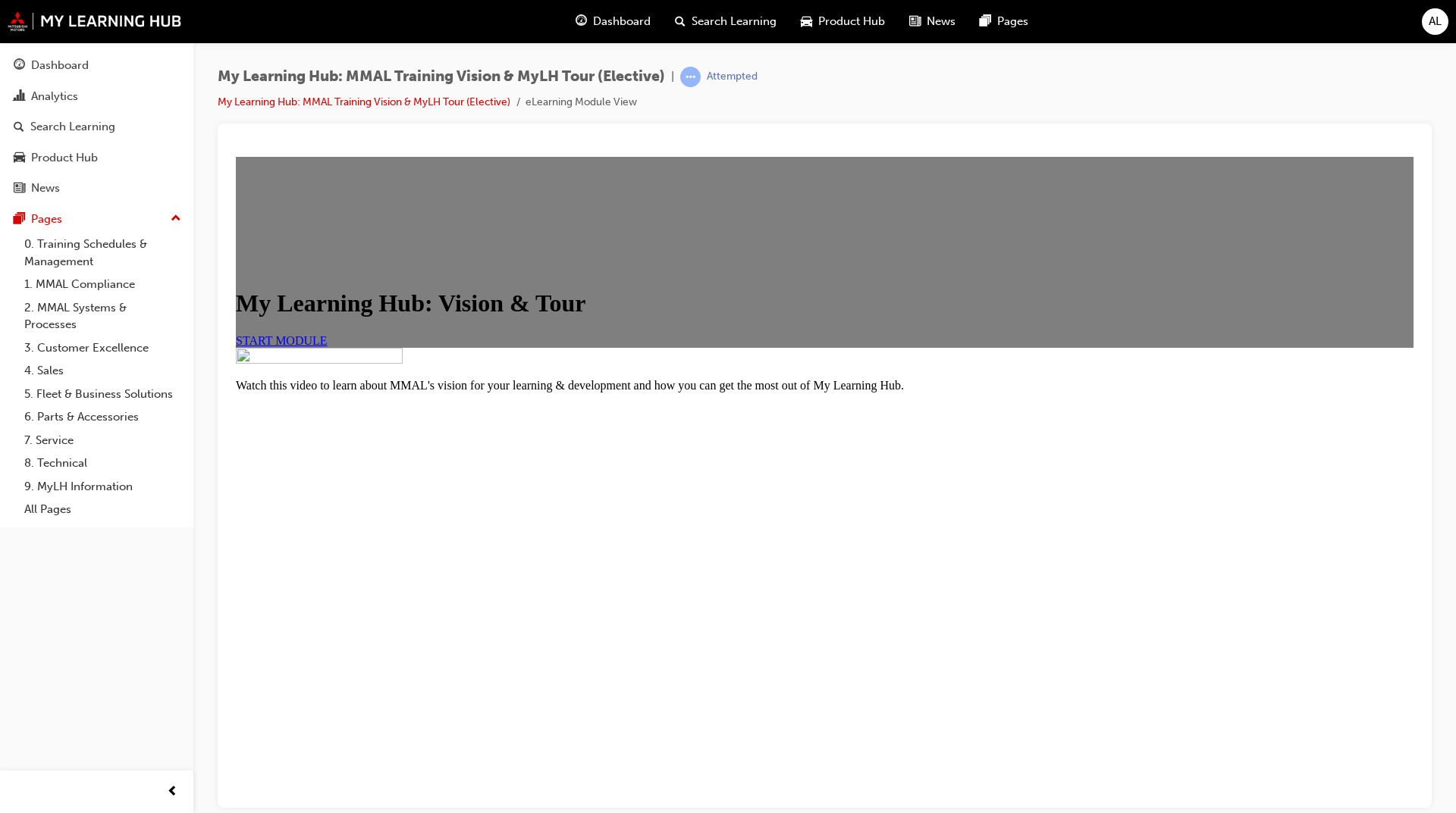
click at [327, 346] on link "START MODULE" at bounding box center [281, 340] width 92 height 13
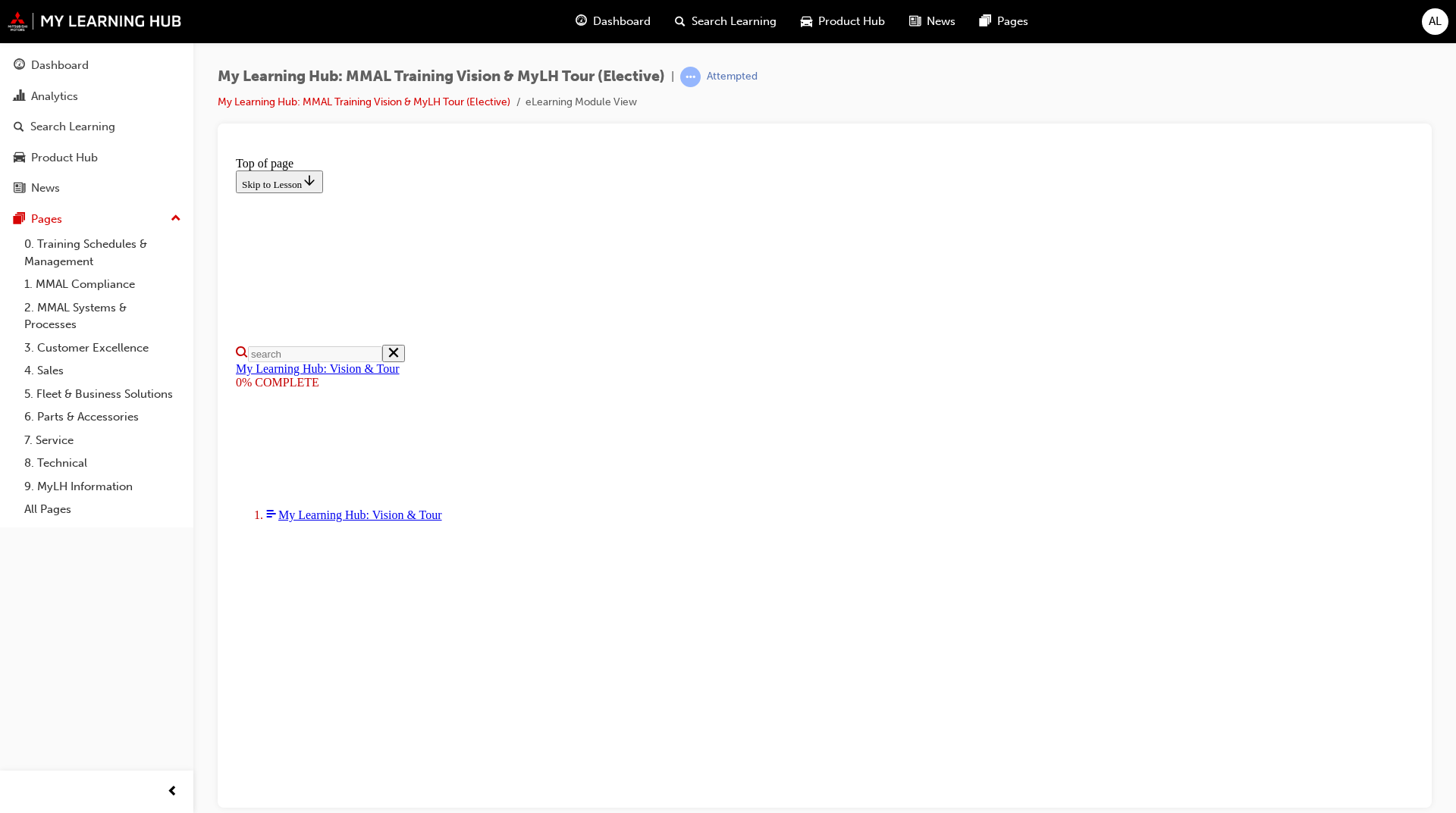
drag, startPoint x: 972, startPoint y: 591, endPoint x: 982, endPoint y: 592, distance: 10.0
drag, startPoint x: 985, startPoint y: 592, endPoint x: 1042, endPoint y: 595, distance: 57.1
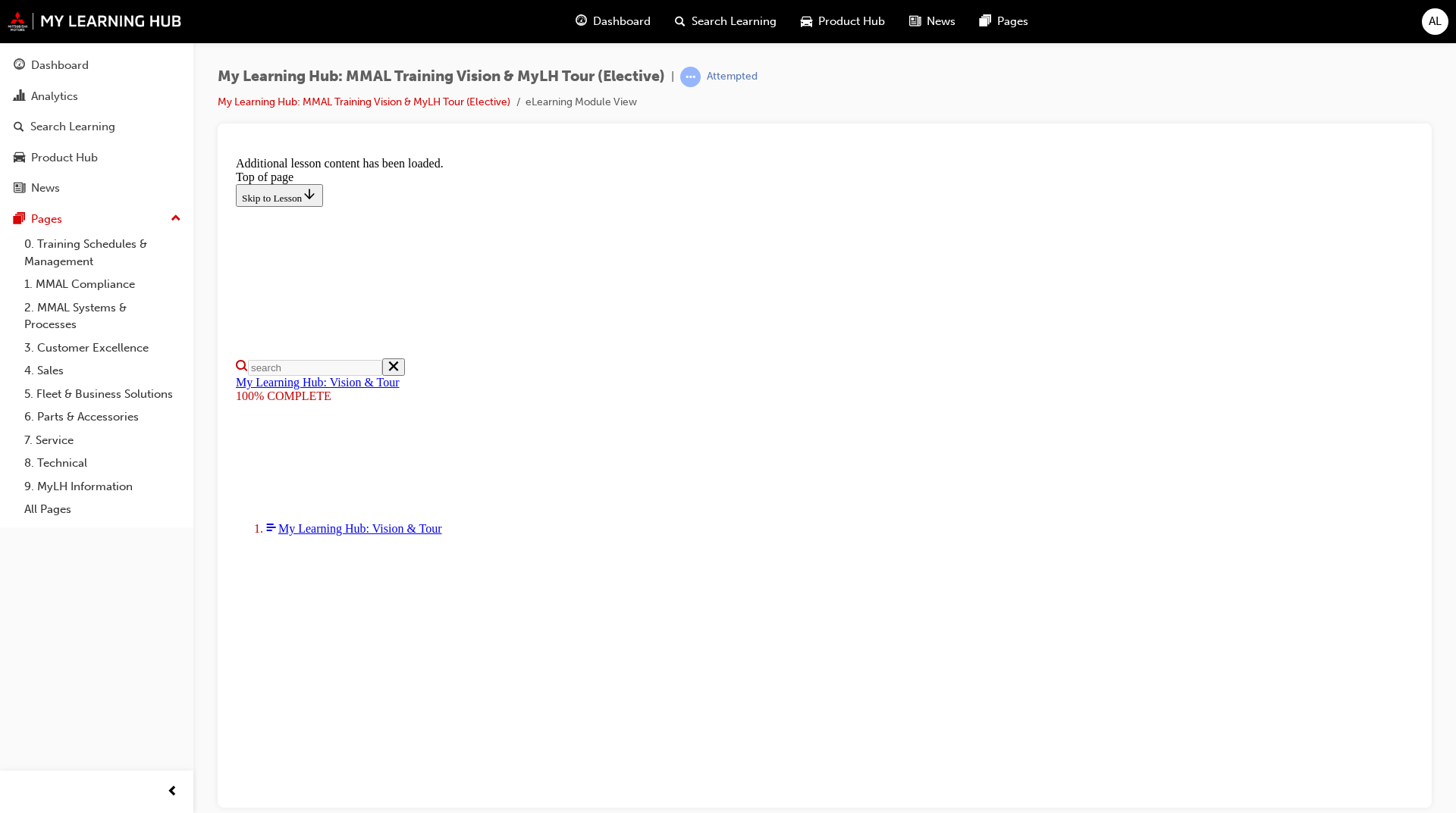
scroll to position [359, 0]
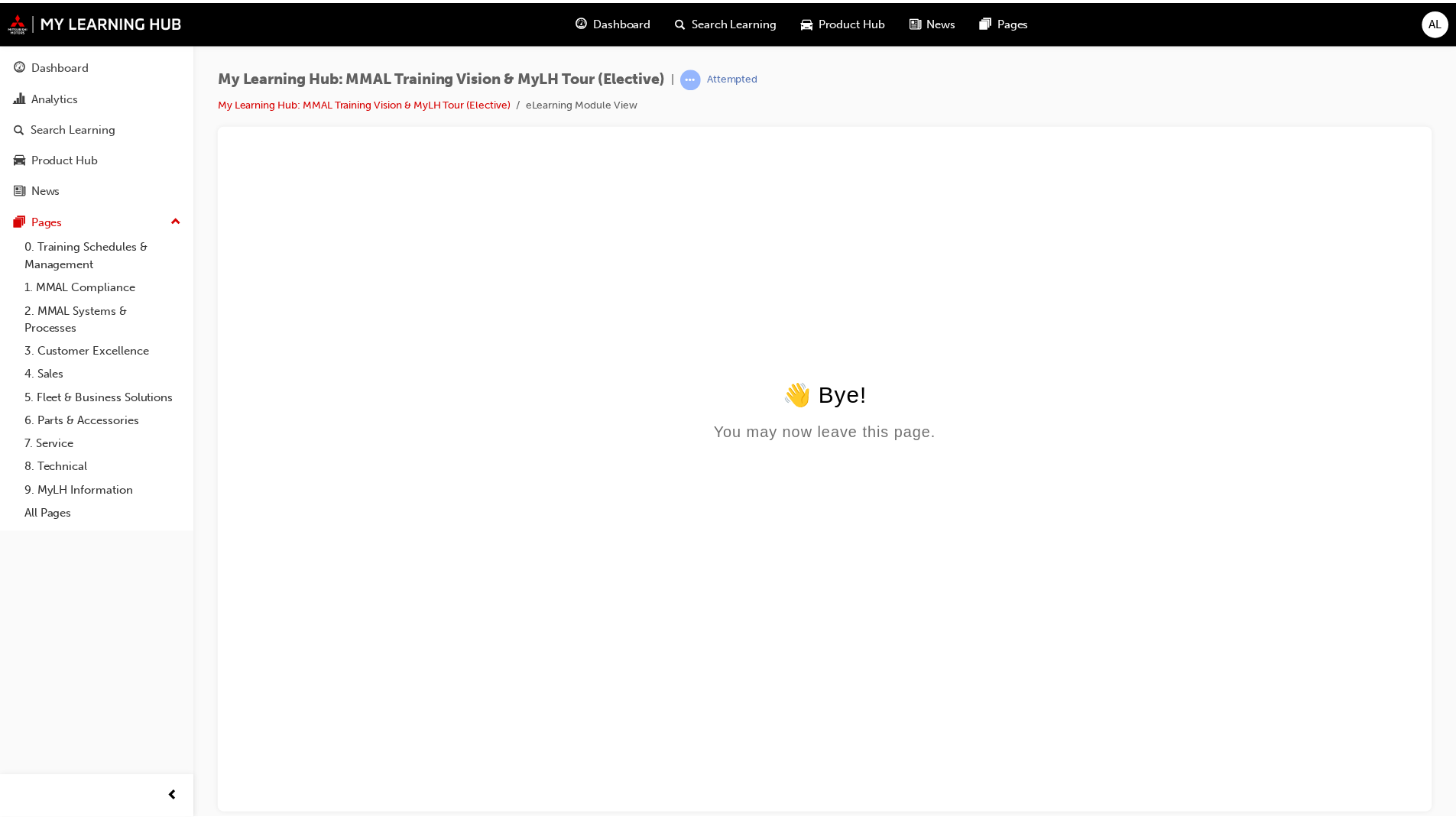
scroll to position [0, 0]
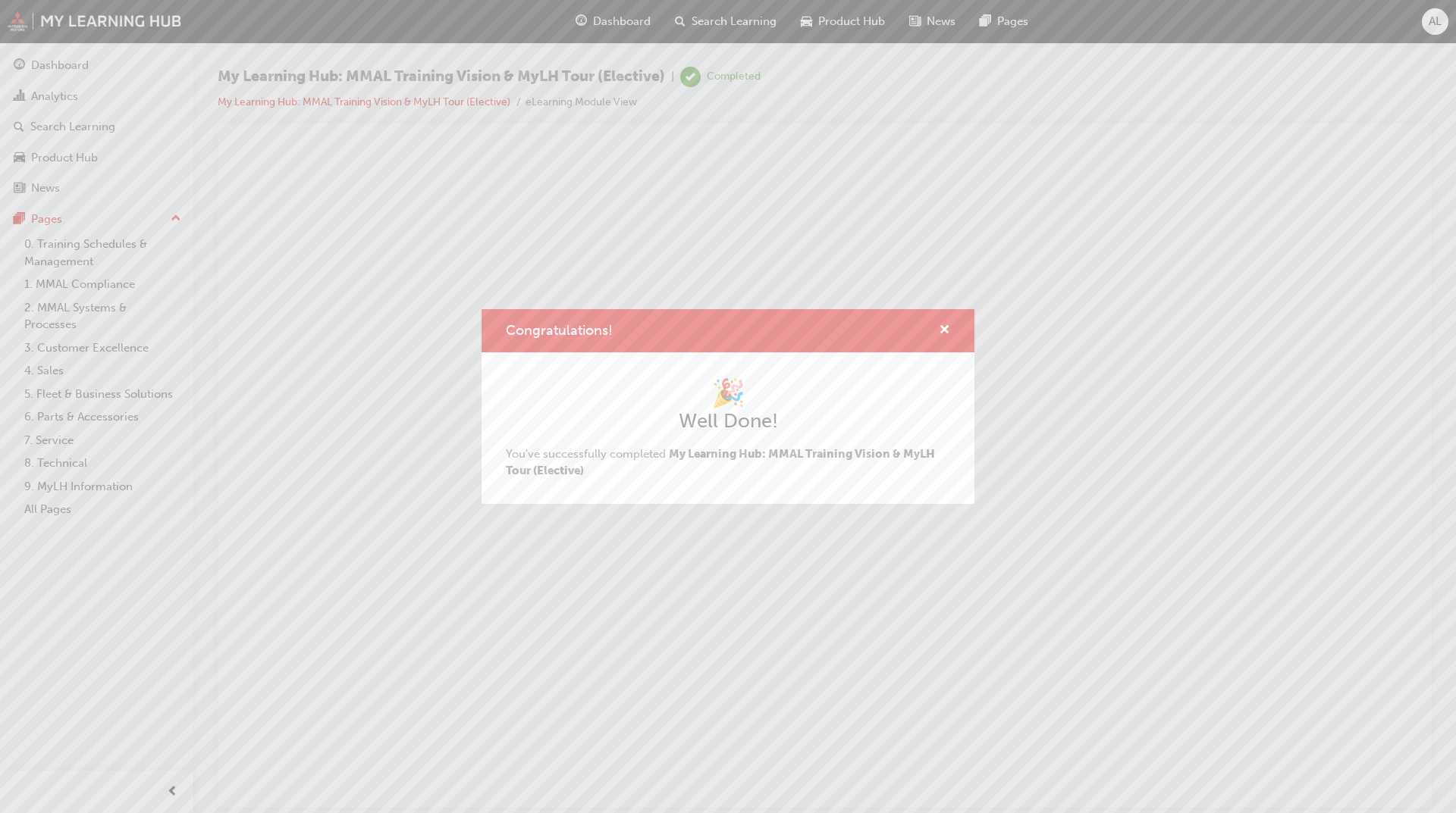
click at [950, 327] on div "Congratulations!" at bounding box center [728, 331] width 493 height 44
drag, startPoint x: 946, startPoint y: 335, endPoint x: 720, endPoint y: 190, distance: 268.5
click at [946, 335] on span "cross-icon" at bounding box center [944, 331] width 12 height 14
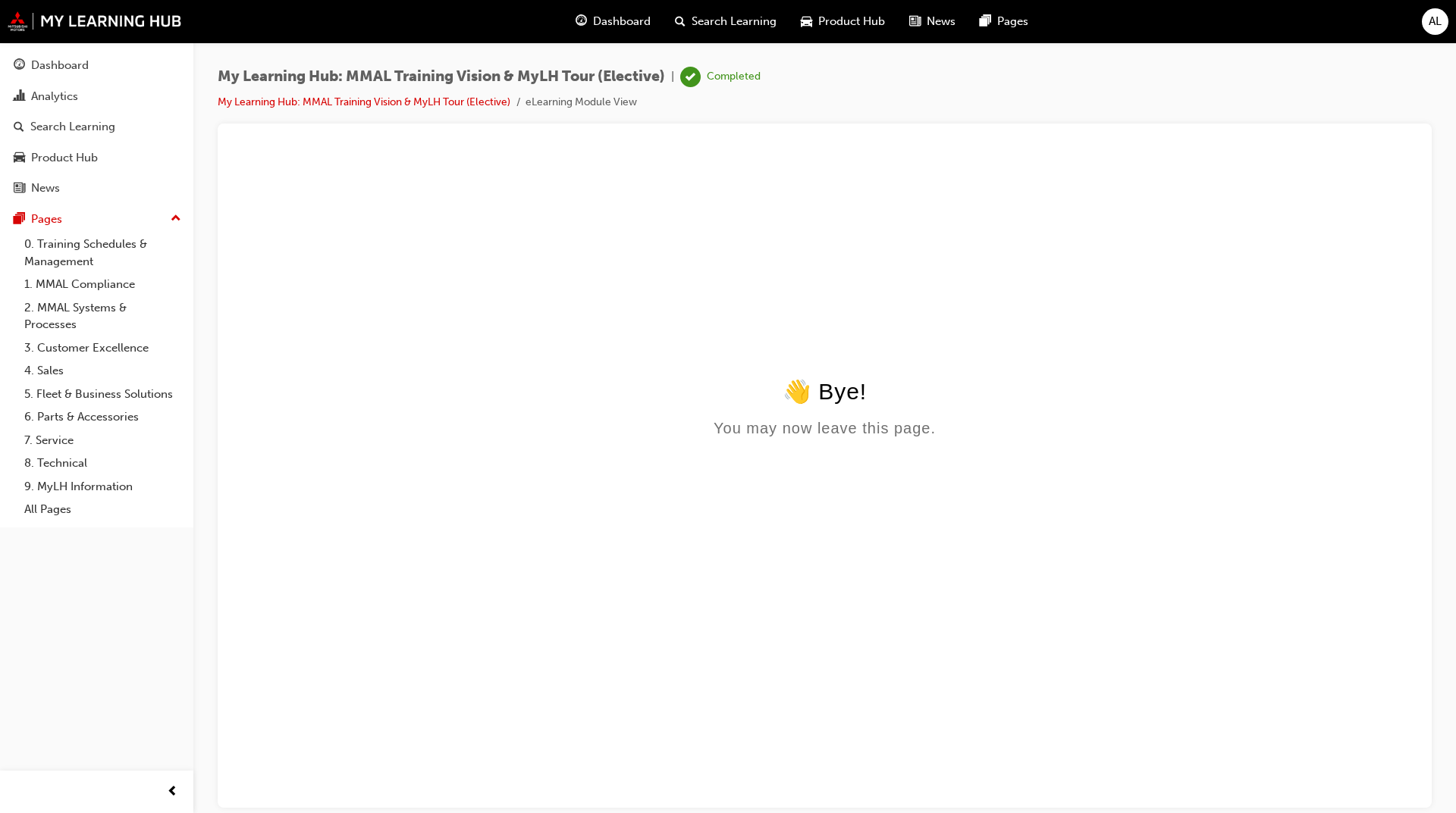
click at [629, 22] on span "Dashboard" at bounding box center [621, 21] width 57 height 17
